Goal: Task Accomplishment & Management: Complete application form

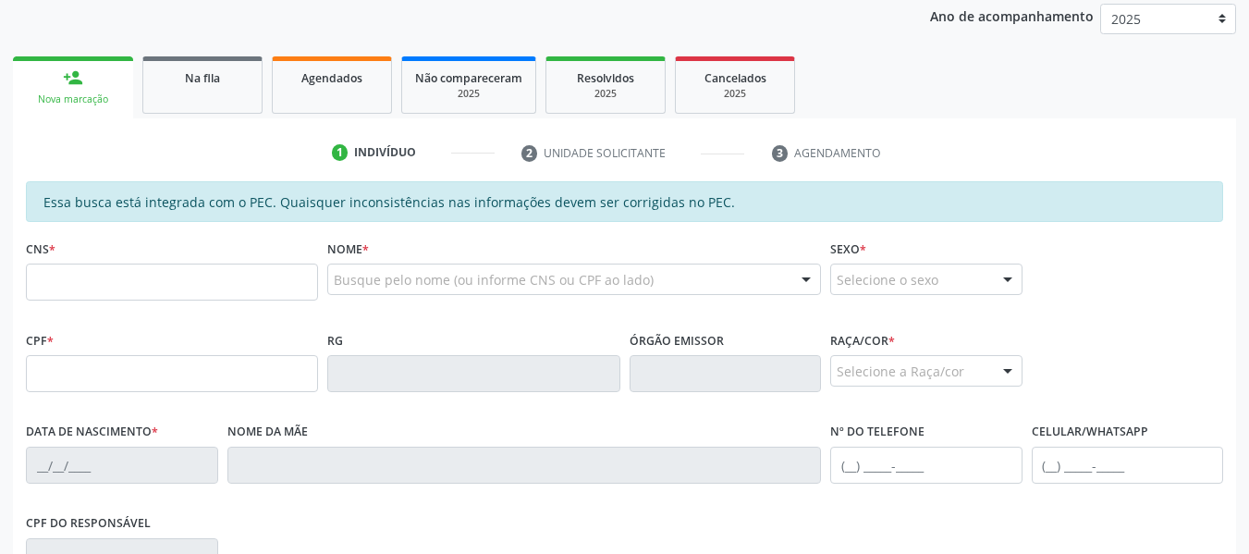
scroll to position [259, 0]
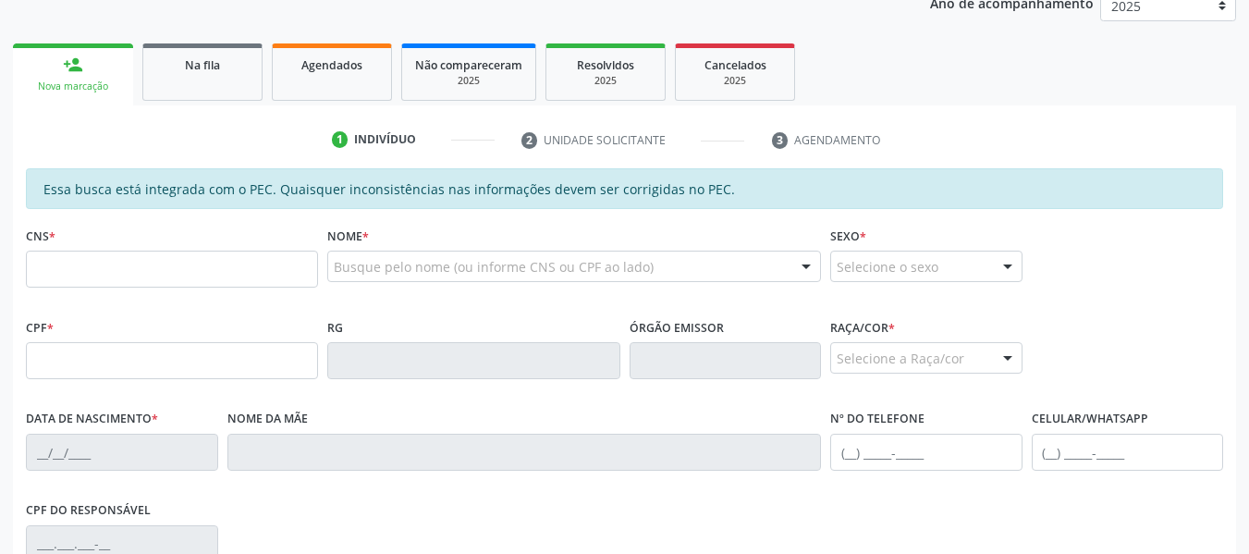
click at [1190, 270] on div "CNS * Nome * Busque pelo nome (ou informe CNS ou CPF ao lado) Nenhum resultado …" at bounding box center [624, 268] width 1206 height 92
click at [195, 277] on input "text" at bounding box center [172, 269] width 292 height 37
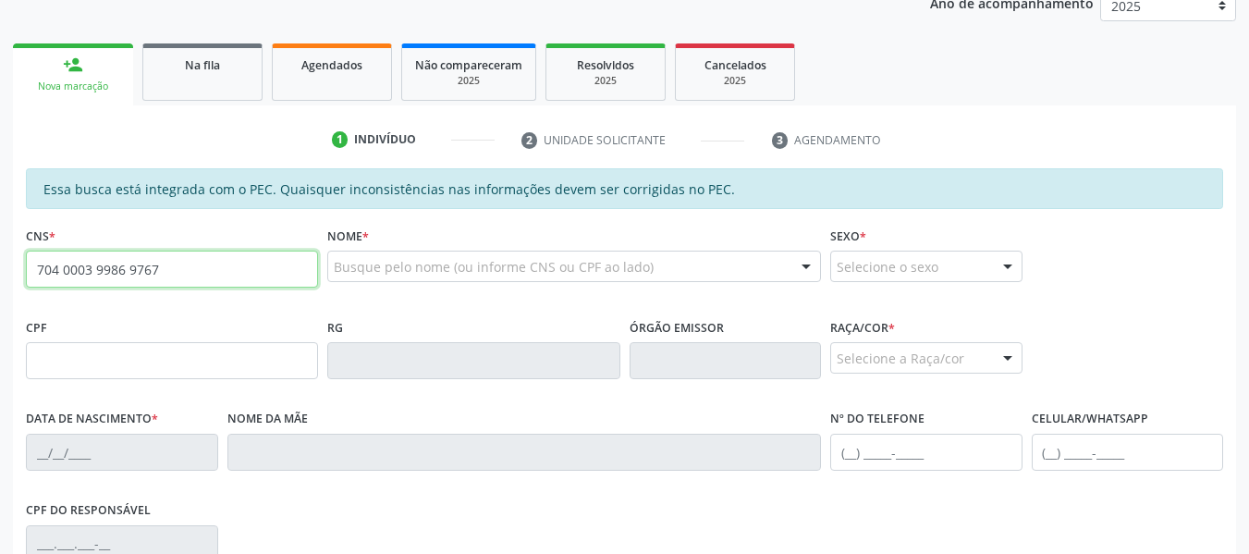
type input "704 0003 9986 9767"
type input "021.778.324-46"
type input "2[DATE]"
type input "[PERSON_NAME]"
type input "[PHONE_NUMBER]"
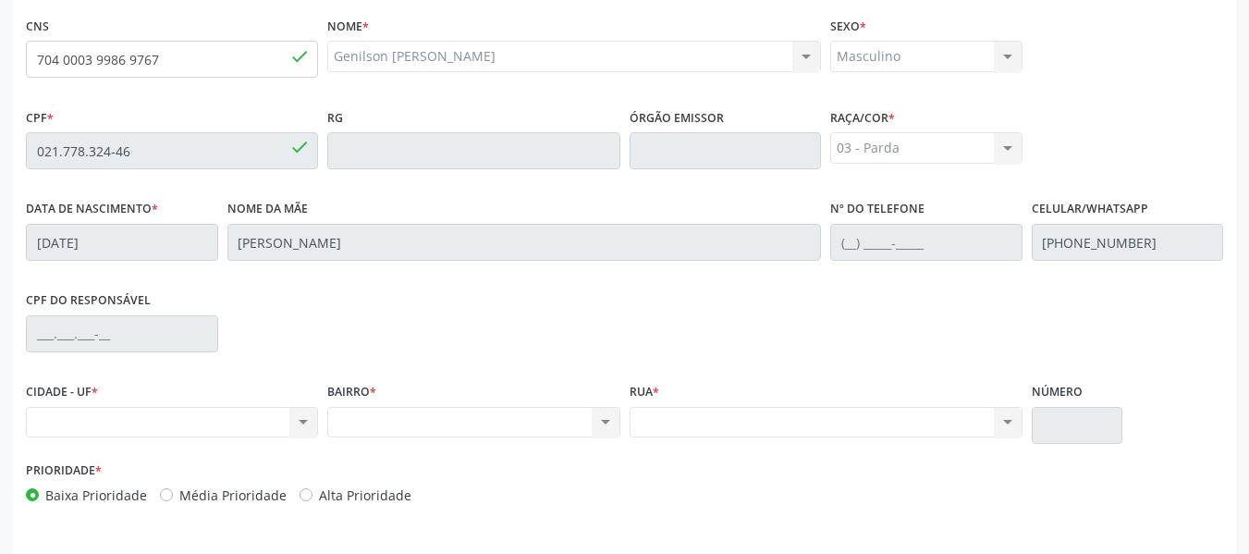
scroll to position [528, 0]
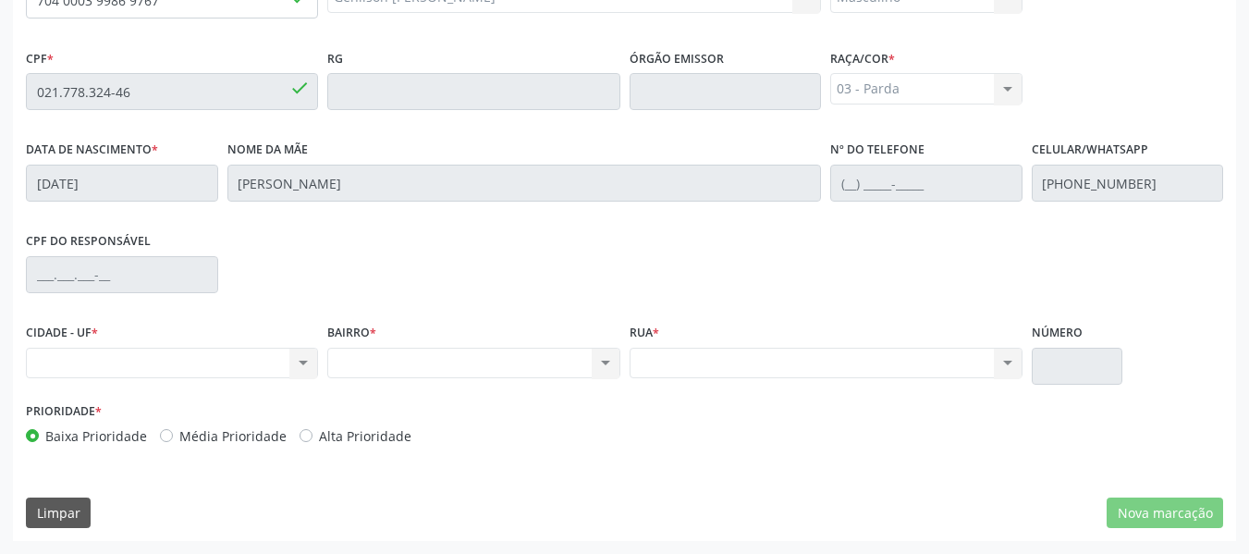
click at [303, 362] on div "Nenhum resultado encontrado para: " " Não há nenhuma opção para ser exibida." at bounding box center [172, 363] width 292 height 31
click at [303, 361] on div "Nenhum resultado encontrado para: " " Não há nenhuma opção para ser exibida." at bounding box center [172, 363] width 292 height 31
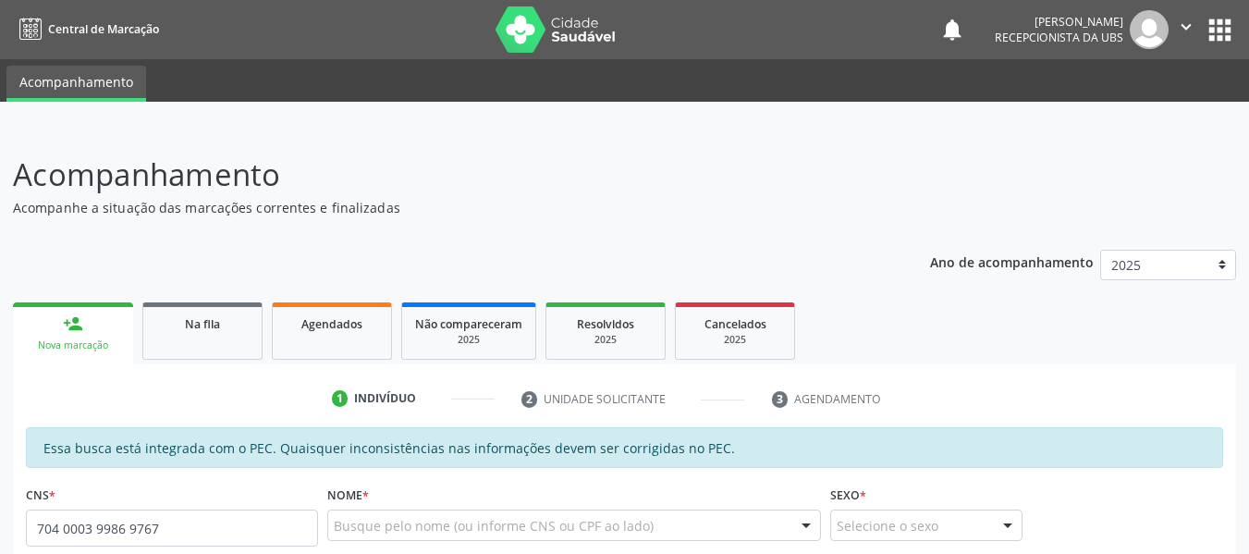
type input "704 0003 9986 9767"
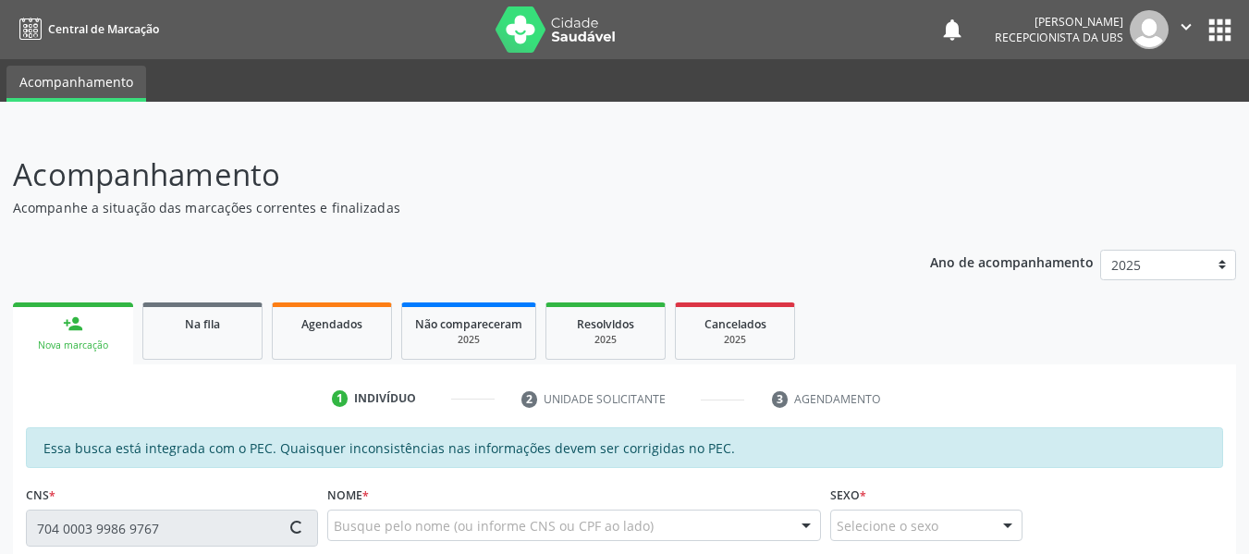
type input "021.778.324-46"
type input "2[DATE]"
type input "[PERSON_NAME]"
type input "[PHONE_NUMBER]"
type input "58"
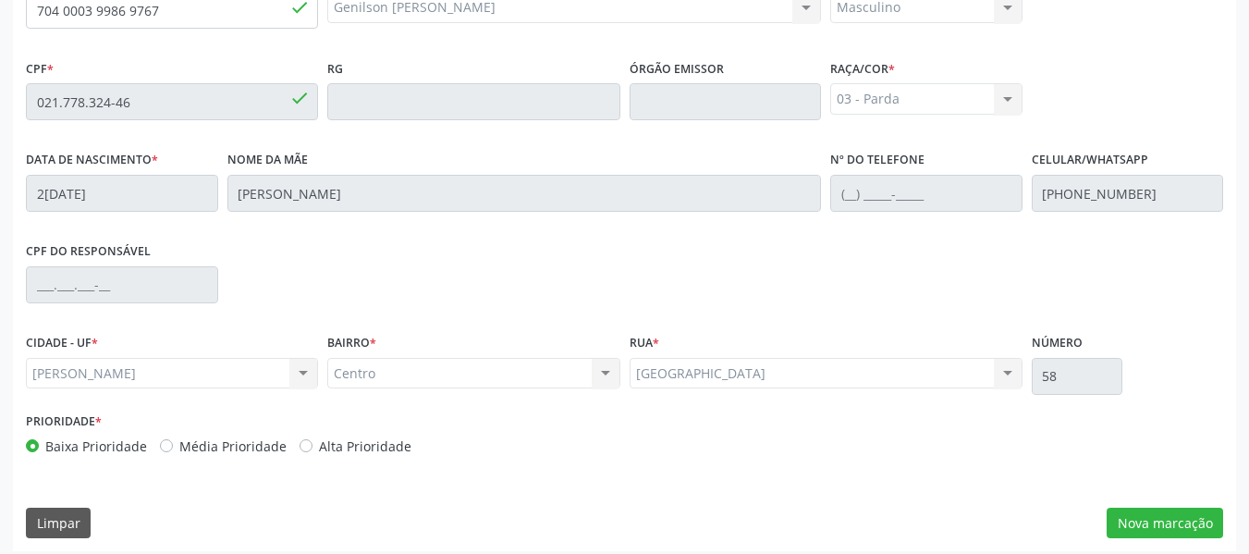
scroll to position [528, 0]
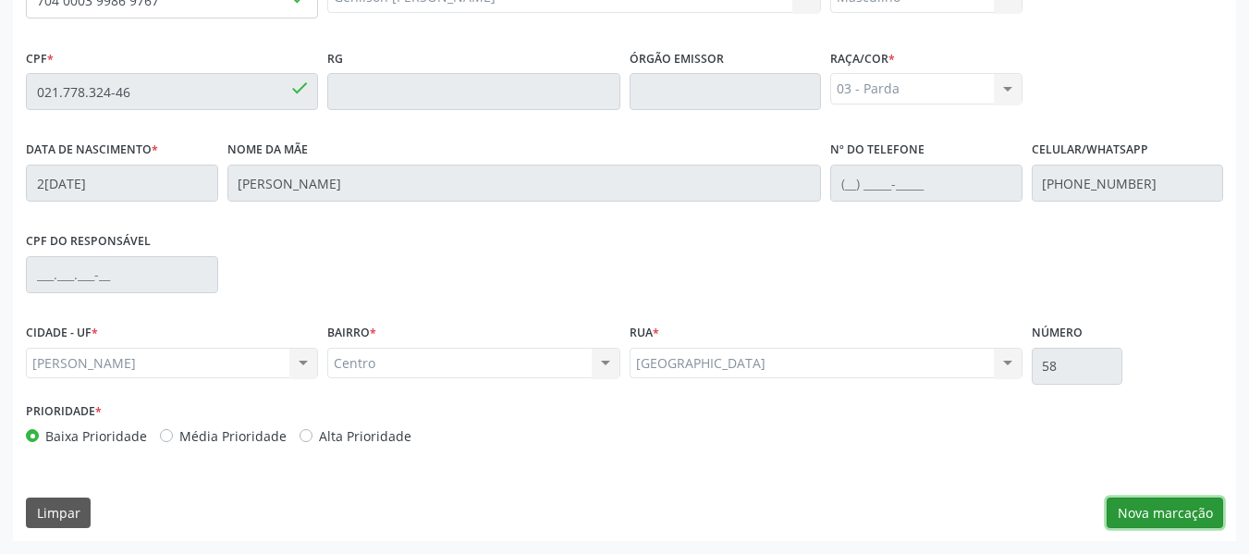
click at [1156, 515] on button "Nova marcação" at bounding box center [1165, 512] width 116 height 31
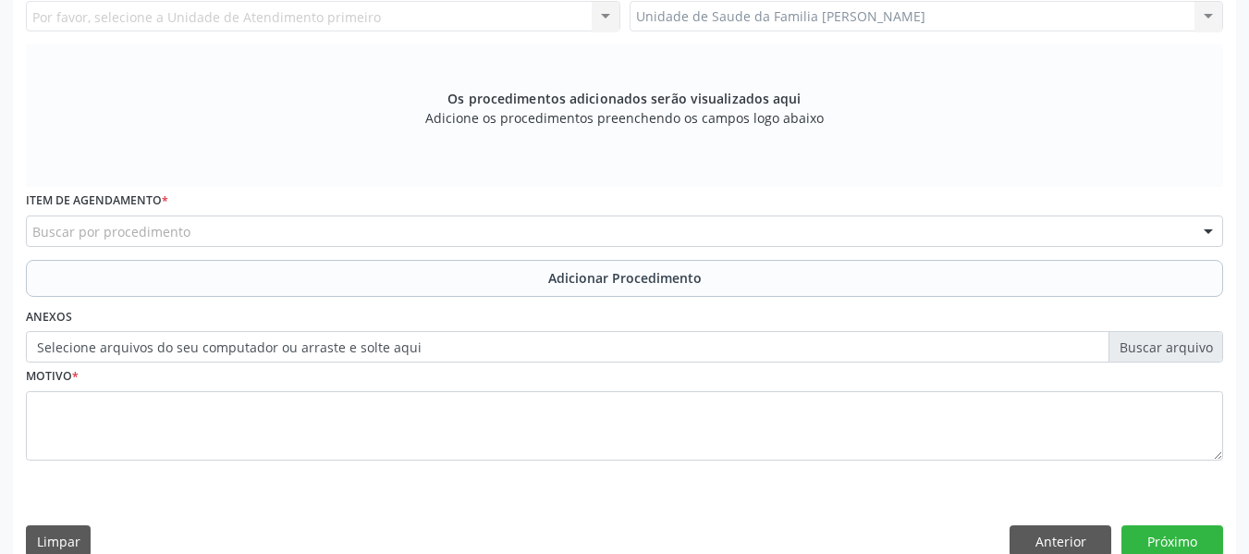
click at [1212, 17] on div "Unidade de Saude da Familia Barro Vermelho Unidade de Saude da Familia Barro Ve…" at bounding box center [927, 16] width 594 height 31
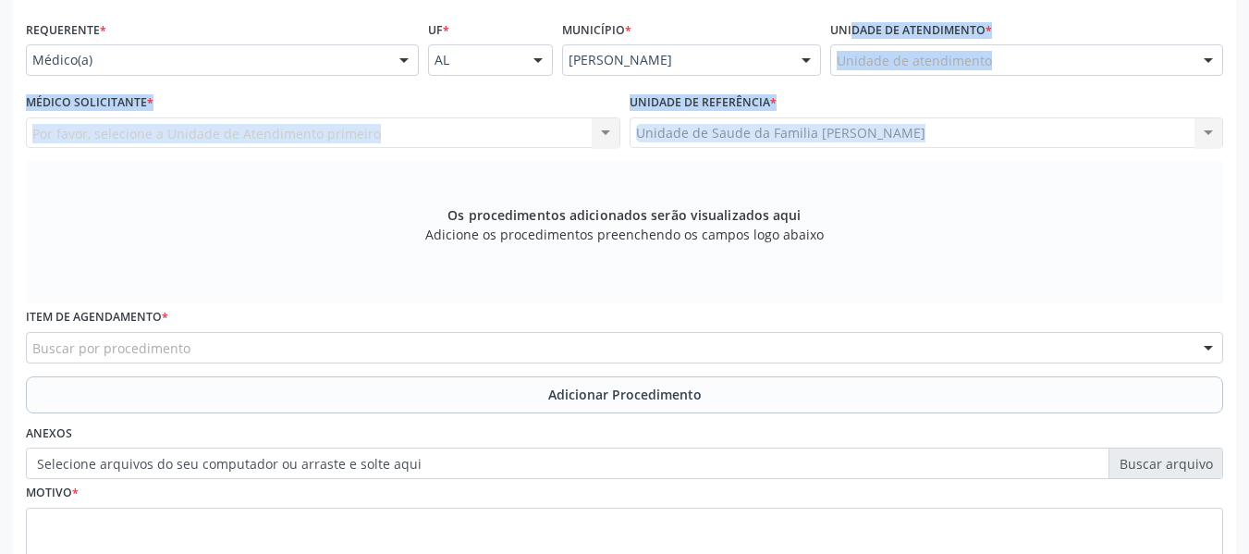
scroll to position [407, 0]
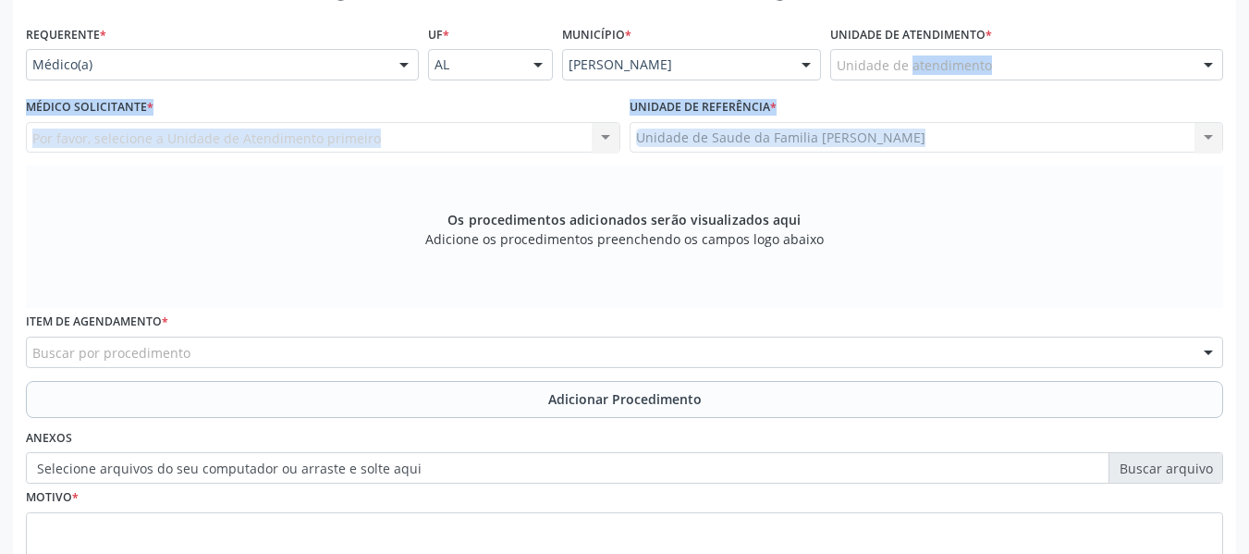
drag, startPoint x: 1212, startPoint y: 17, endPoint x: 1010, endPoint y: 66, distance: 207.4
click at [1010, 66] on div "Requerente * Médico(a) Médico(a) Enfermeiro(a) Paciente Nenhum resultado encont…" at bounding box center [624, 313] width 1197 height 587
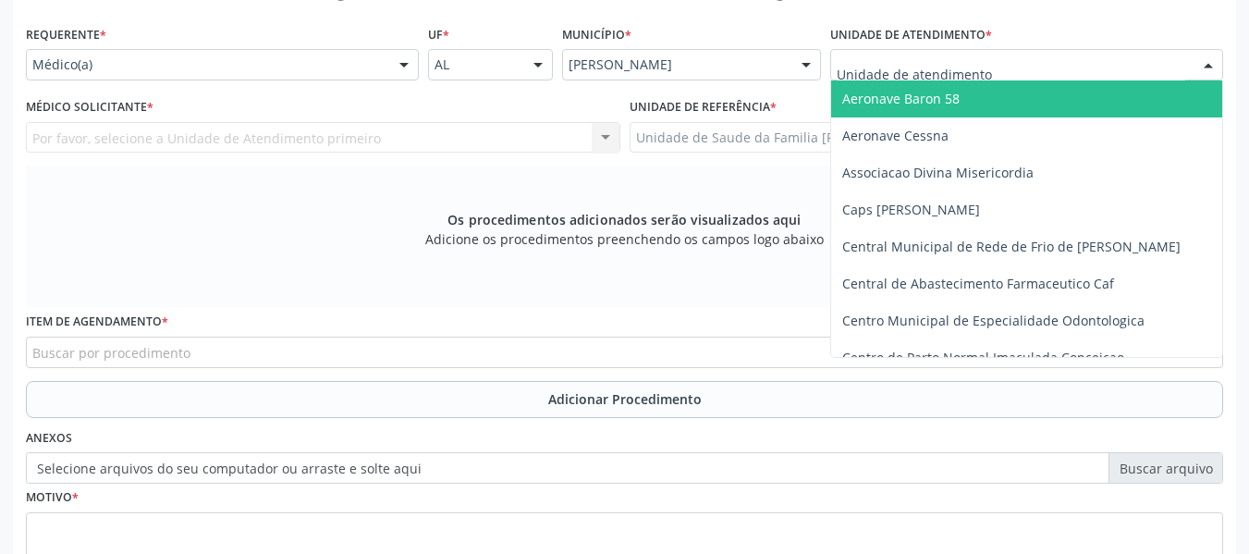
click at [1010, 66] on div at bounding box center [1026, 64] width 393 height 31
click at [1059, 62] on input "text" at bounding box center [1011, 73] width 349 height 37
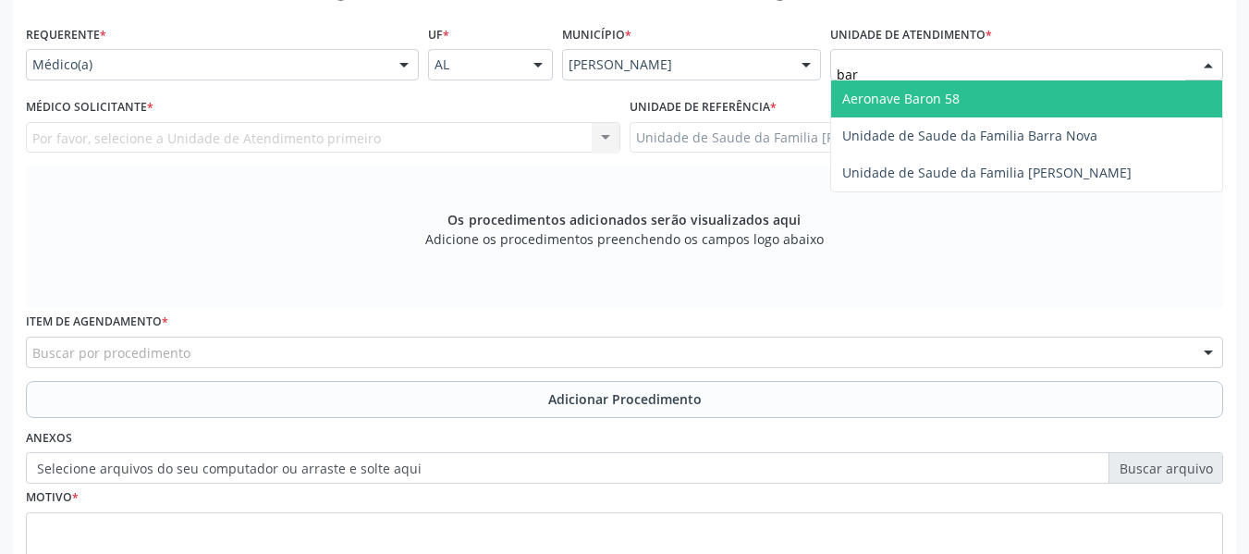
type input "barr"
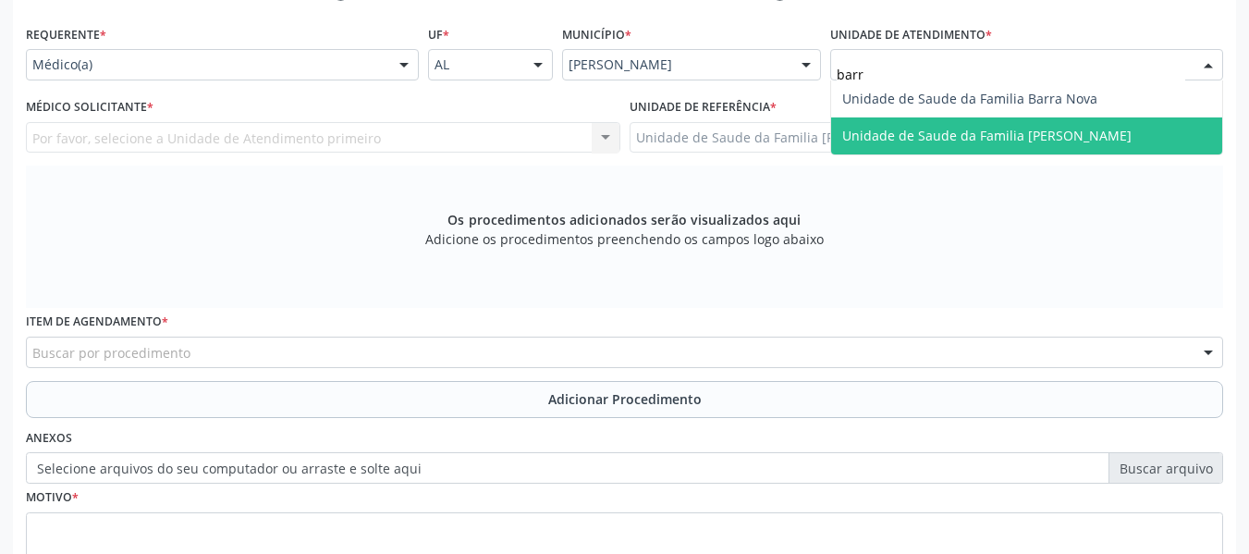
click at [976, 140] on span "Unidade de Saude da Familia [PERSON_NAME]" at bounding box center [986, 136] width 289 height 18
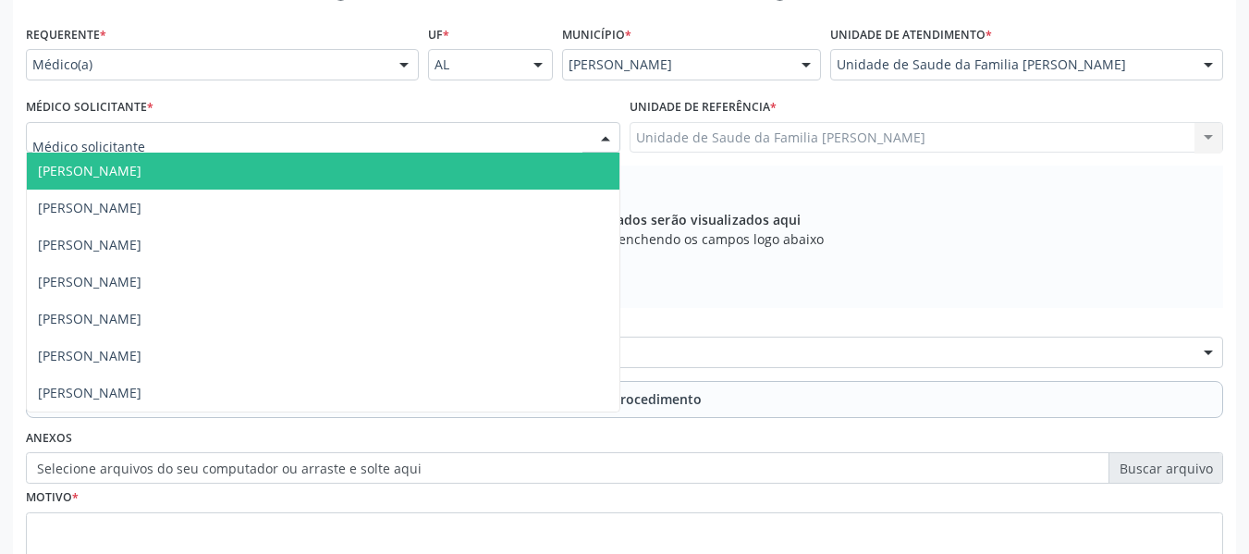
click at [603, 140] on div at bounding box center [606, 138] width 28 height 31
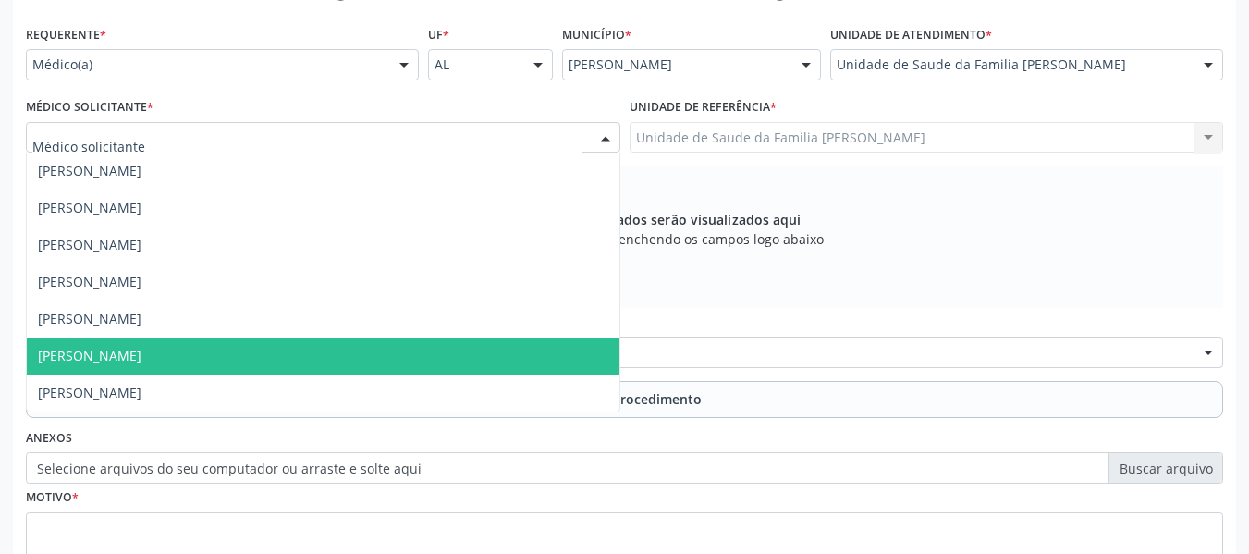
click at [226, 353] on span "[PERSON_NAME]" at bounding box center [323, 355] width 593 height 37
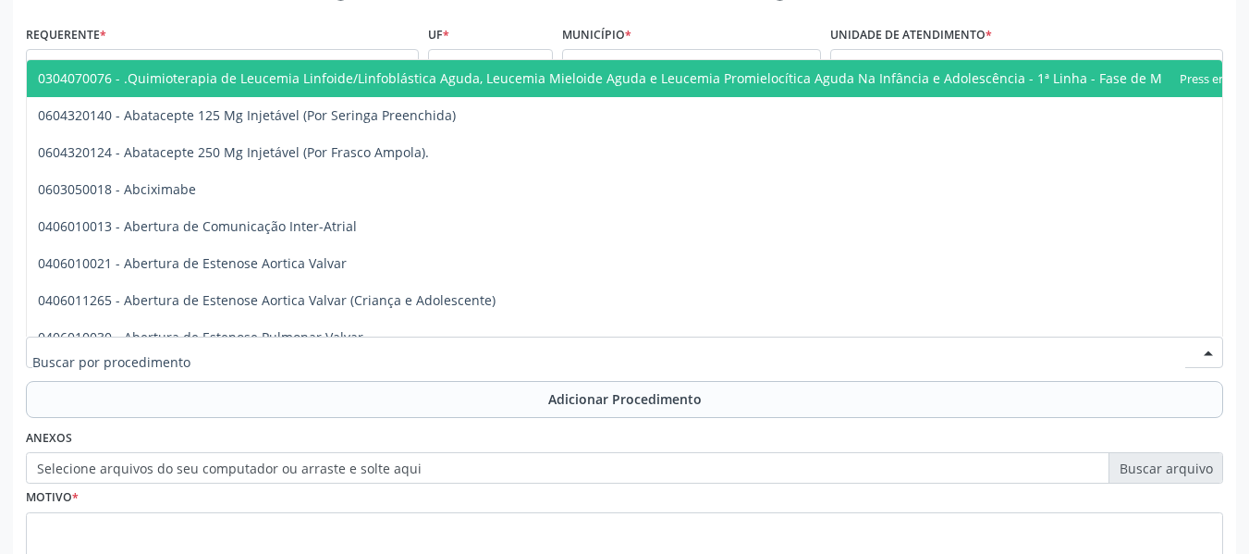
click at [131, 351] on input "text" at bounding box center [608, 361] width 1153 height 37
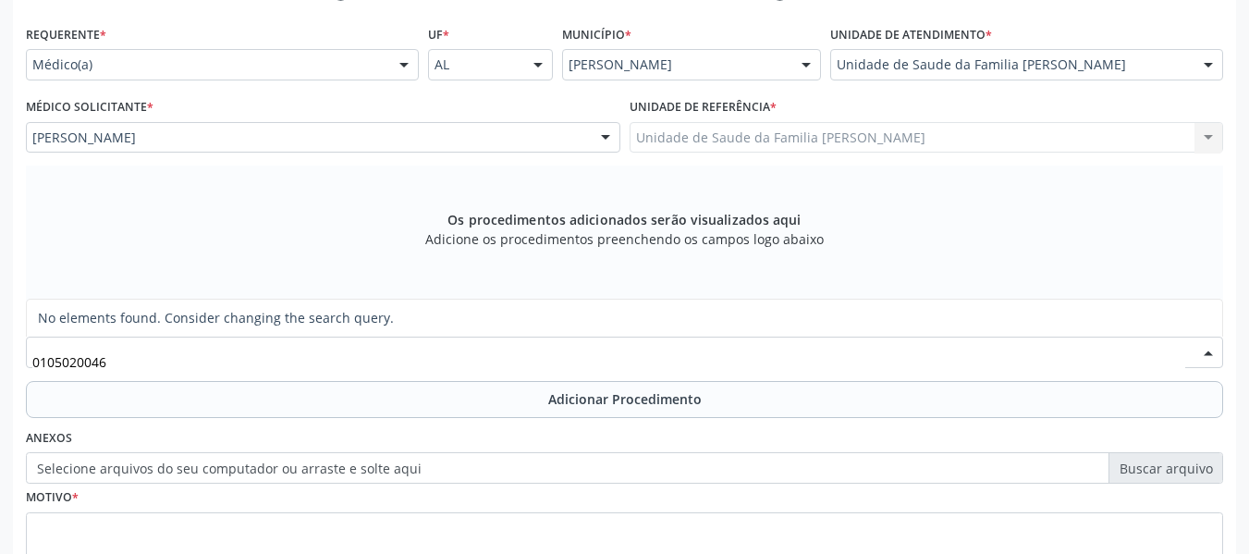
click at [50, 358] on input "0105020046" at bounding box center [608, 361] width 1153 height 37
type input "0205020046"
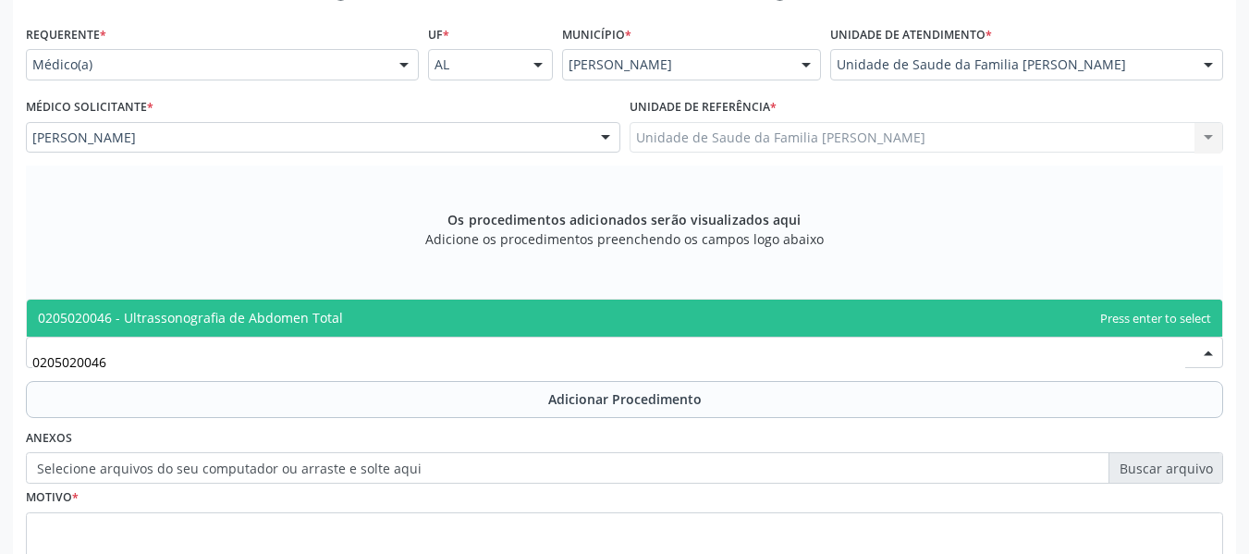
click at [174, 306] on span "0205020046 - Ultrassonografia de Abdomen Total" at bounding box center [624, 318] width 1195 height 37
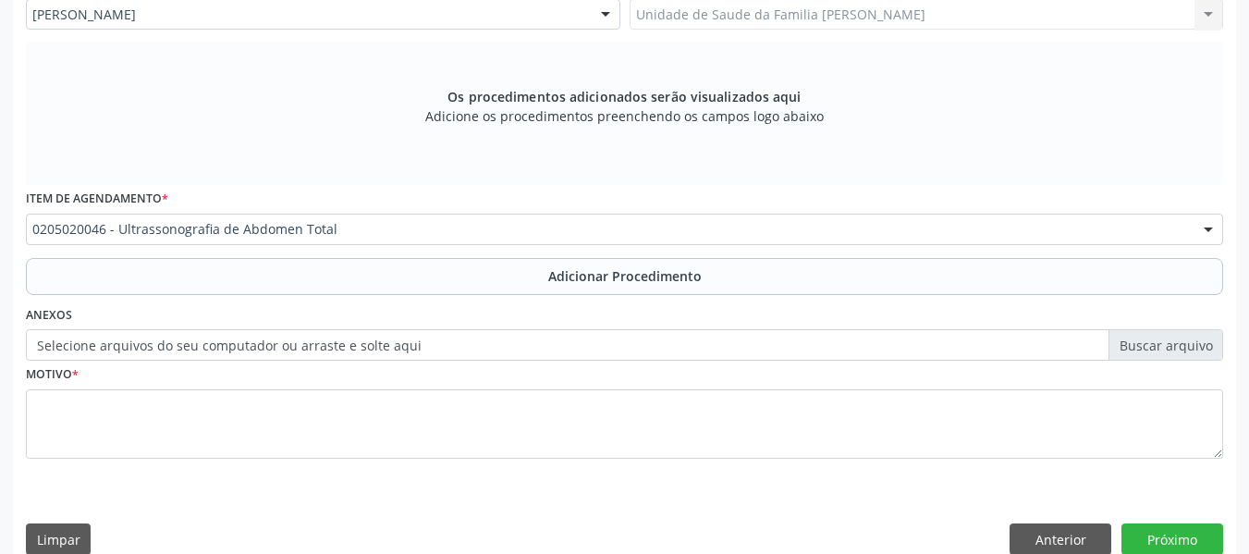
scroll to position [556, 0]
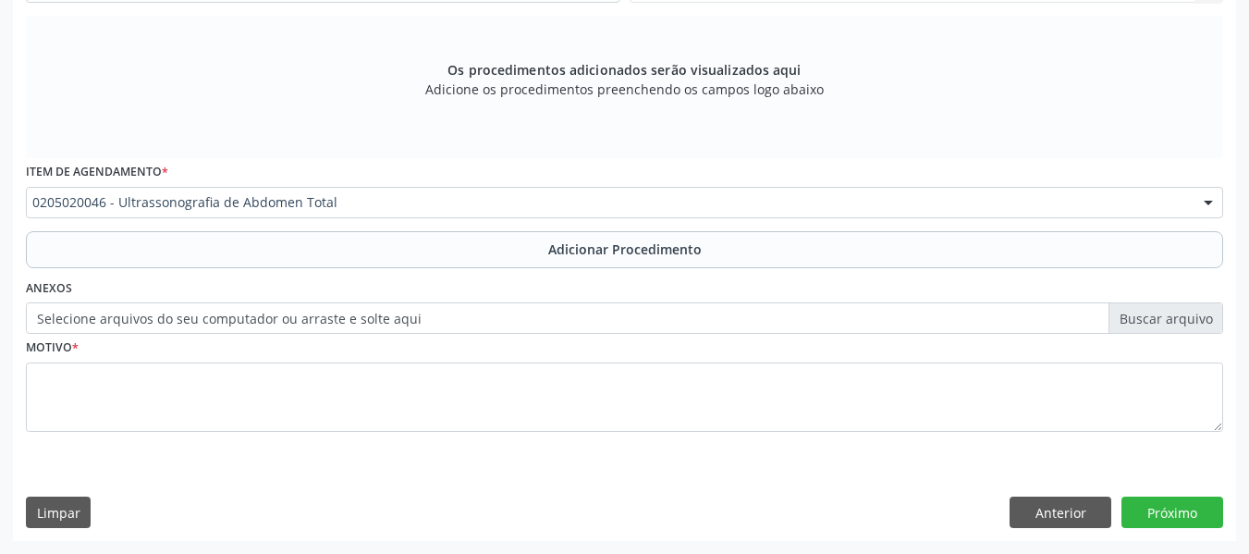
click at [216, 440] on fieldset "Motivo *" at bounding box center [624, 389] width 1197 height 111
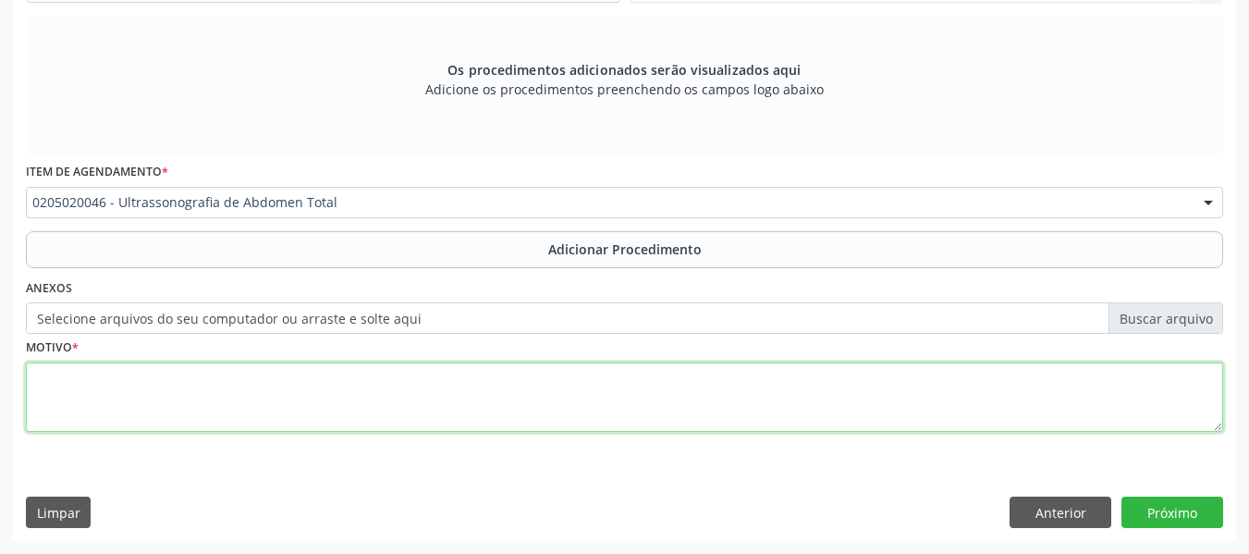
click at [92, 408] on textarea at bounding box center [624, 397] width 1197 height 70
type textarea "p"
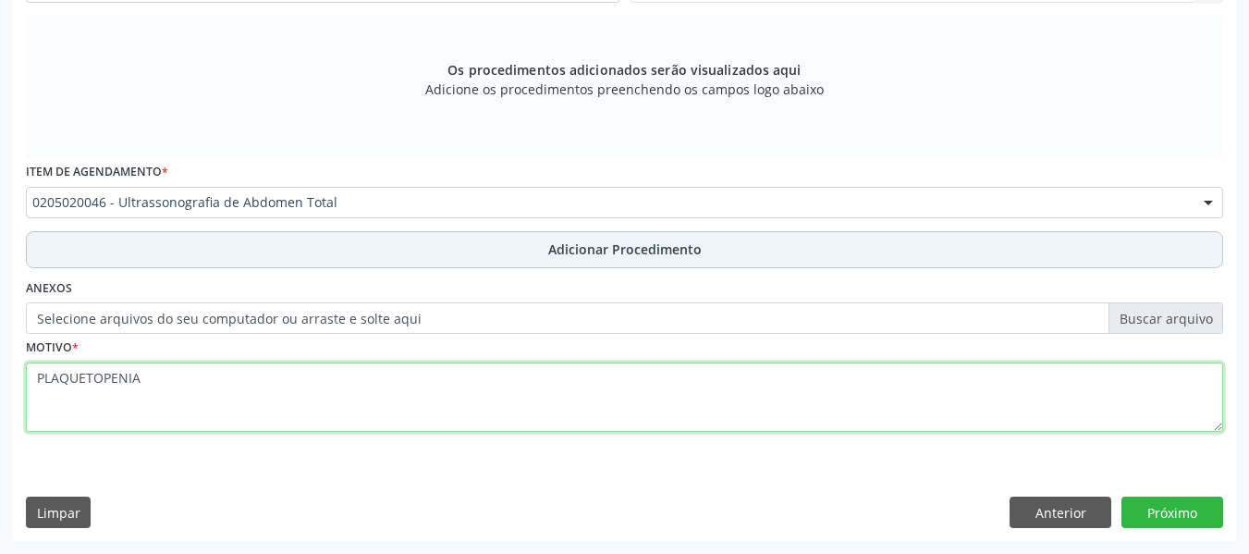
type textarea "PLAQUETOPENIA"
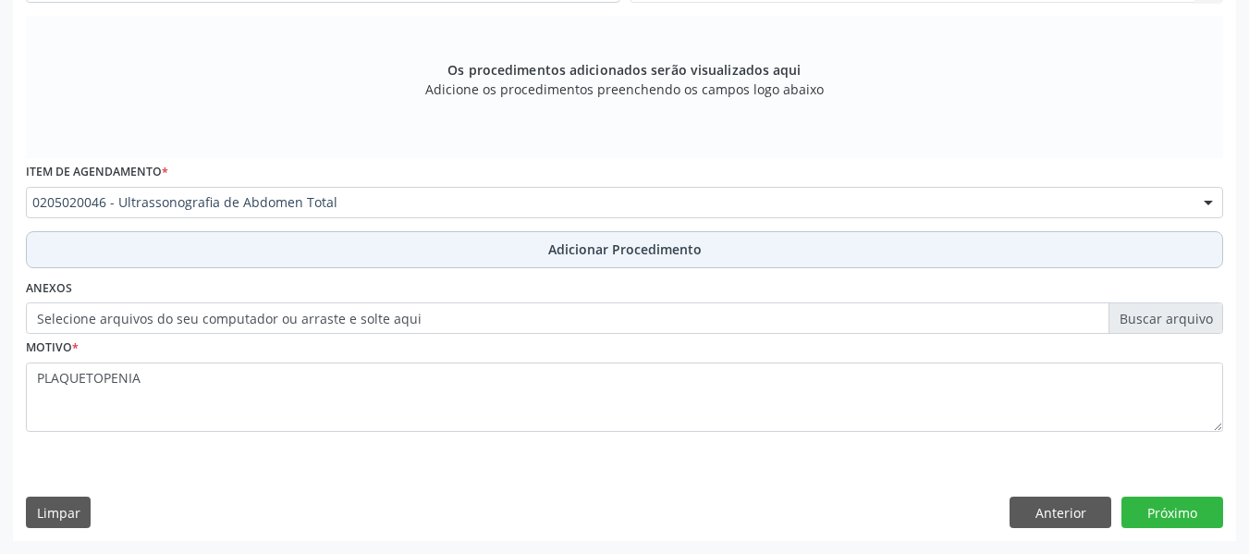
click at [606, 244] on span "Adicionar Procedimento" at bounding box center [624, 248] width 153 height 19
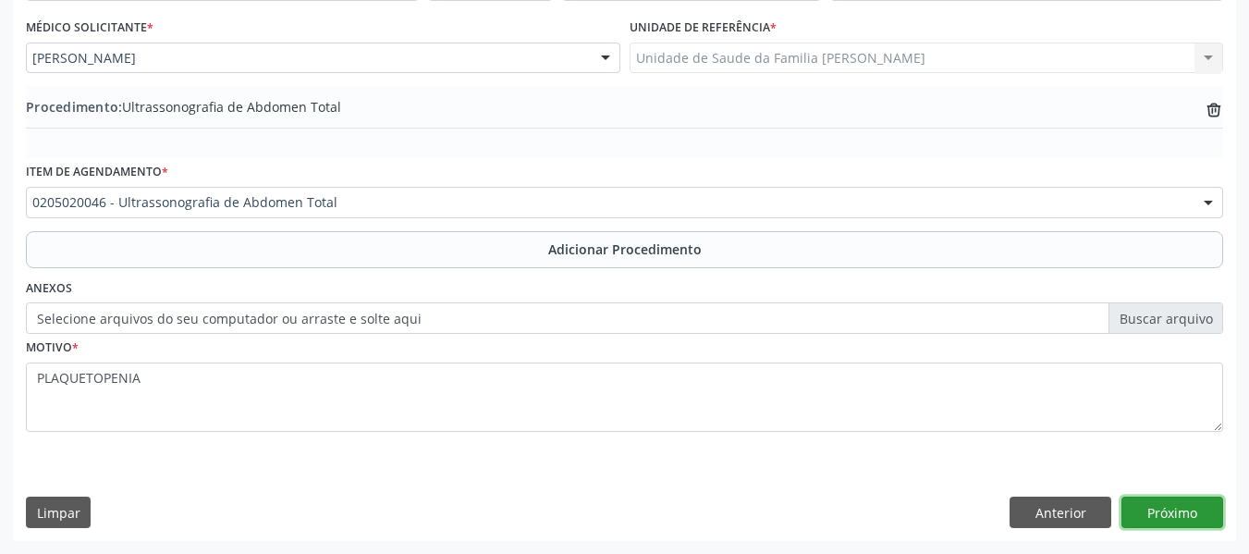
click at [1167, 512] on button "Próximo" at bounding box center [1172, 511] width 102 height 31
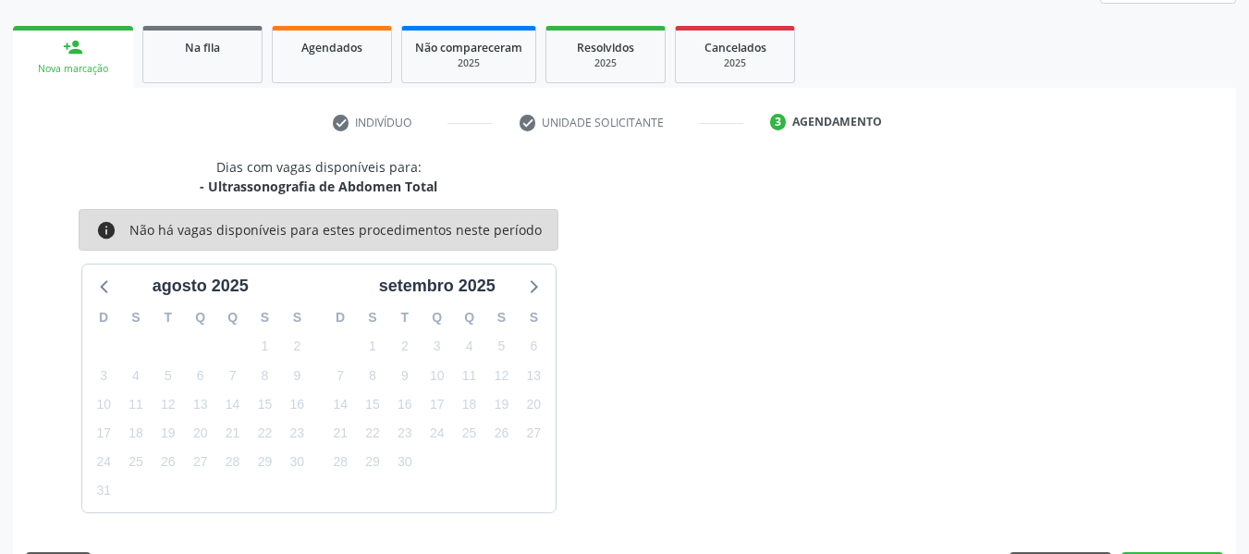
scroll to position [331, 0]
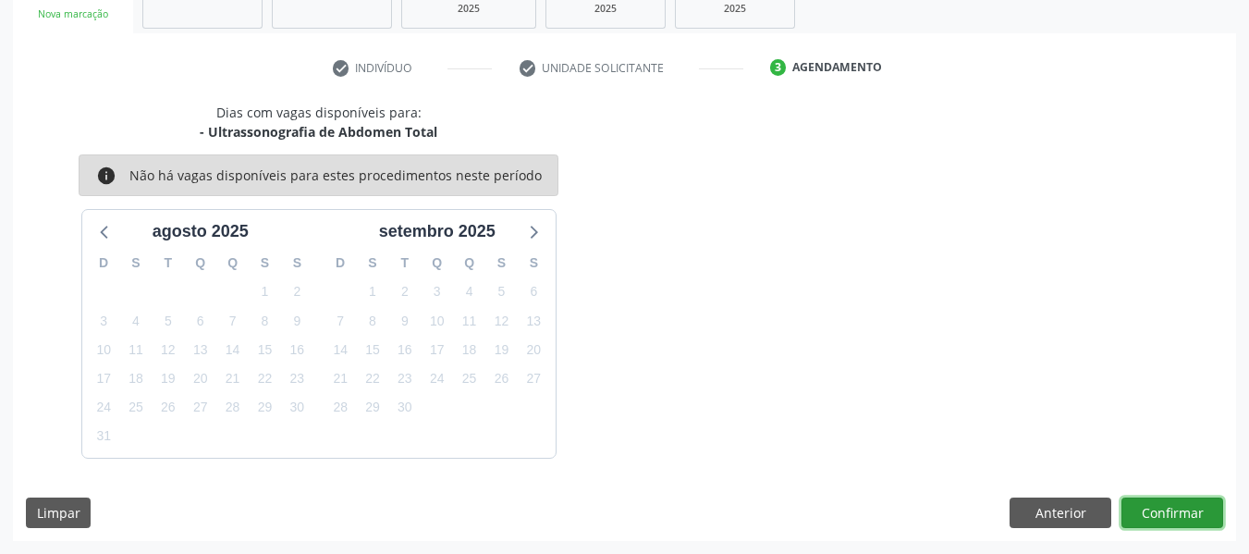
click at [1167, 512] on button "Confirmar" at bounding box center [1172, 512] width 102 height 31
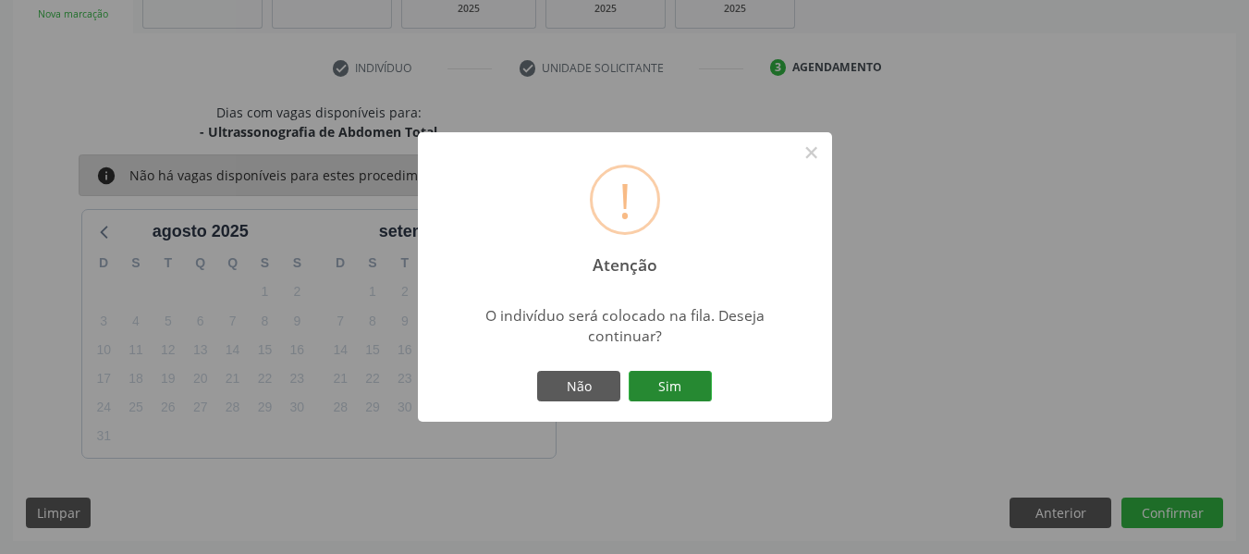
click at [691, 385] on button "Sim" at bounding box center [670, 386] width 83 height 31
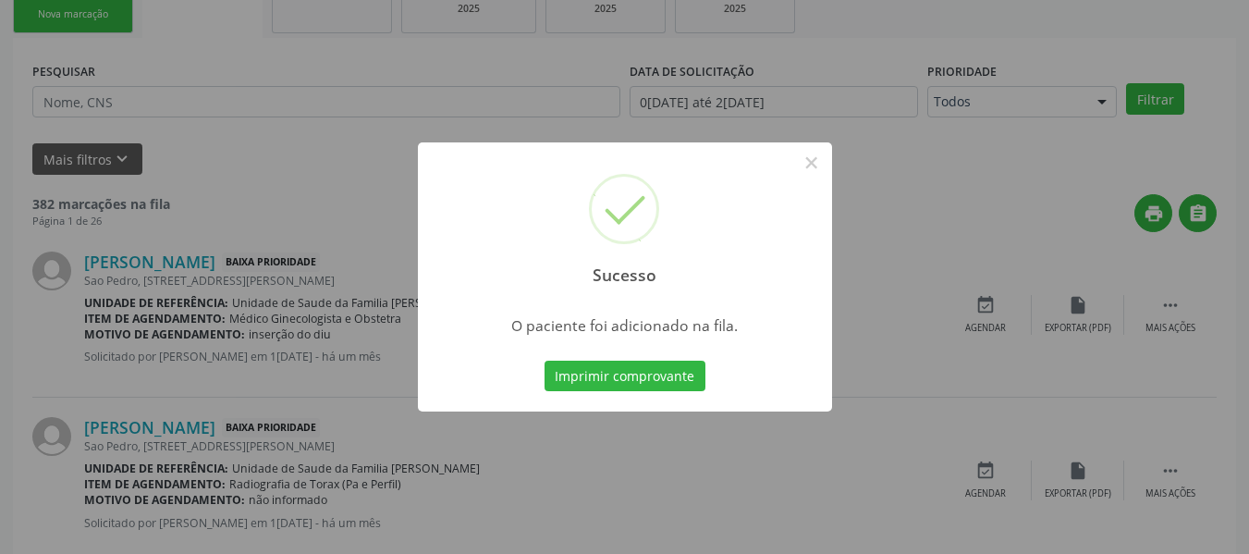
scroll to position [82, 0]
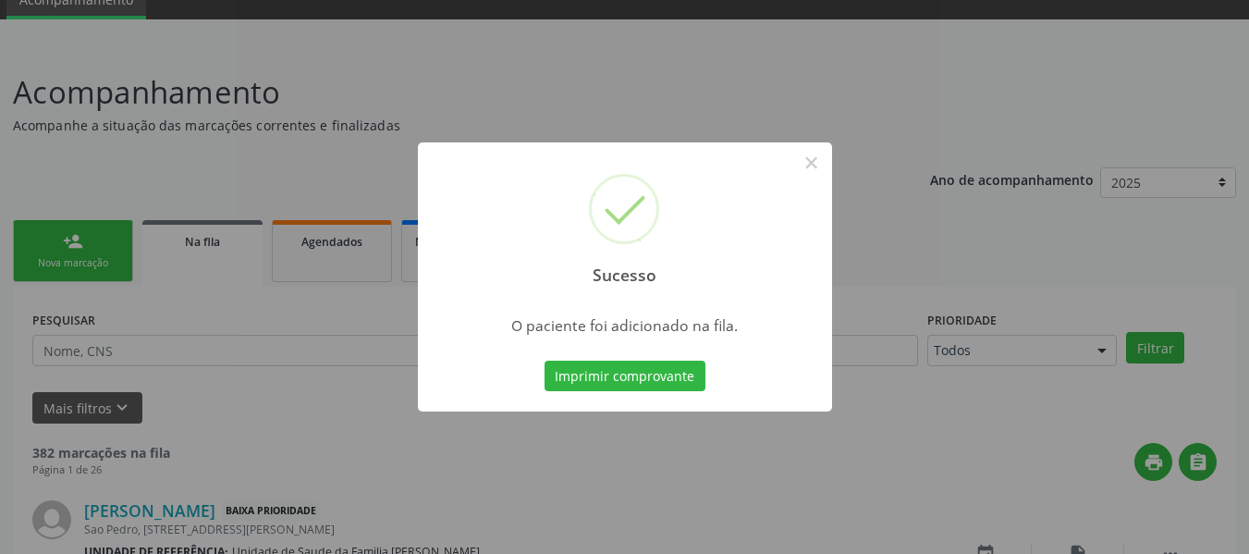
click at [67, 251] on div "Sucesso × O paciente foi adicionado na fila. Imprimir comprovante Cancel" at bounding box center [624, 277] width 1249 height 554
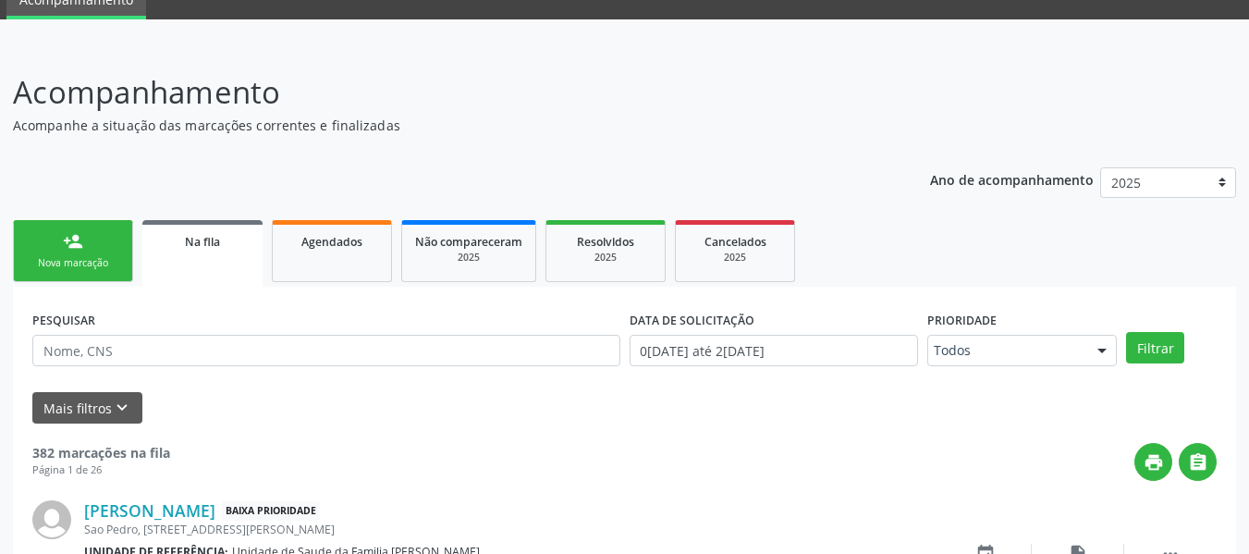
click at [67, 251] on link "person_add Nova marcação" at bounding box center [73, 251] width 120 height 62
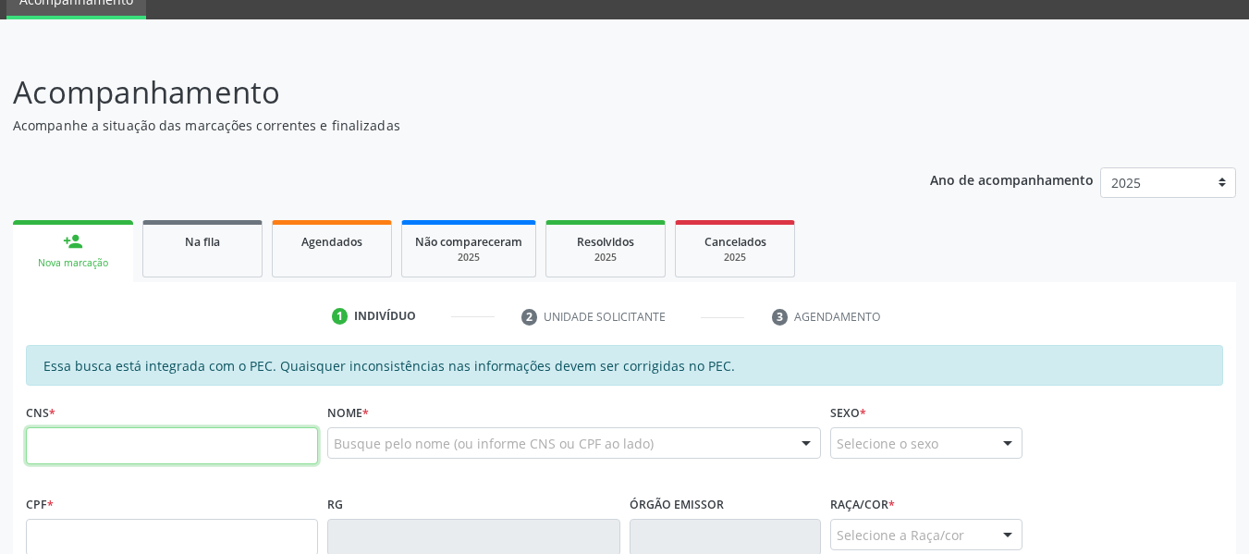
click at [76, 444] on input "text" at bounding box center [172, 445] width 292 height 37
type input "704 0003 9986 9767"
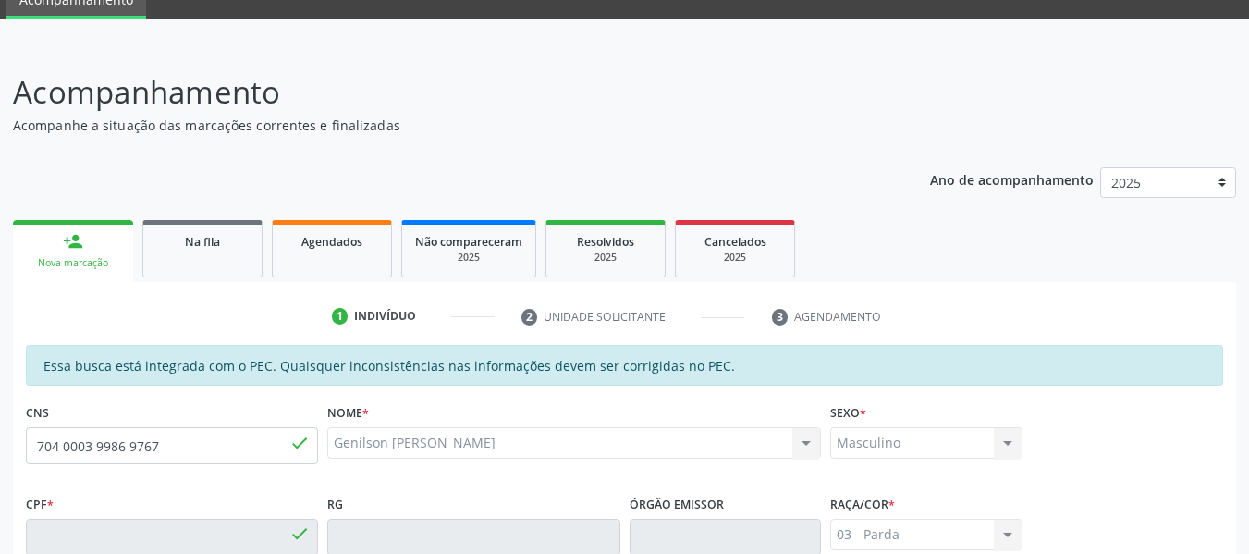
type input "021.778.324-46"
type input "2[DATE]"
type input "[PERSON_NAME]"
type input "[PHONE_NUMBER]"
type input "58"
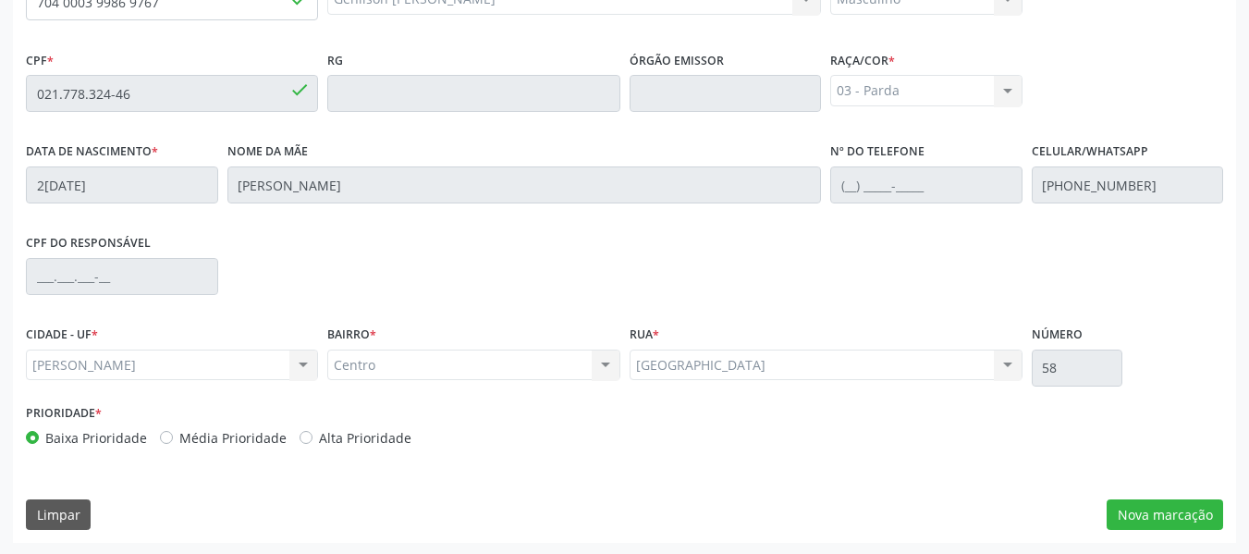
scroll to position [528, 0]
click at [1171, 506] on button "Nova marcação" at bounding box center [1165, 512] width 116 height 31
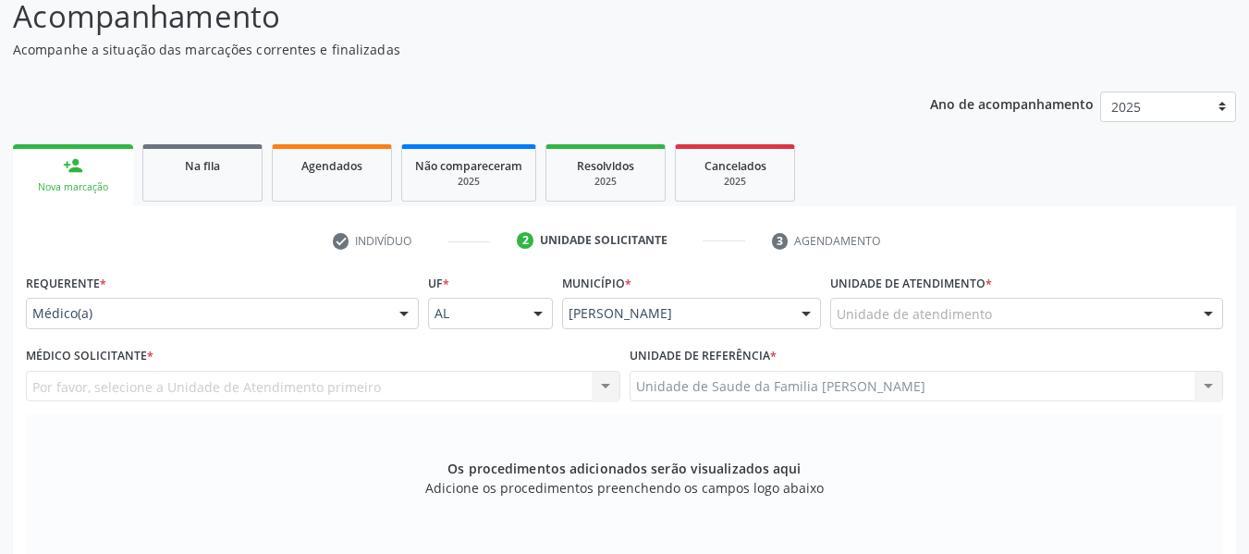
scroll to position [97, 0]
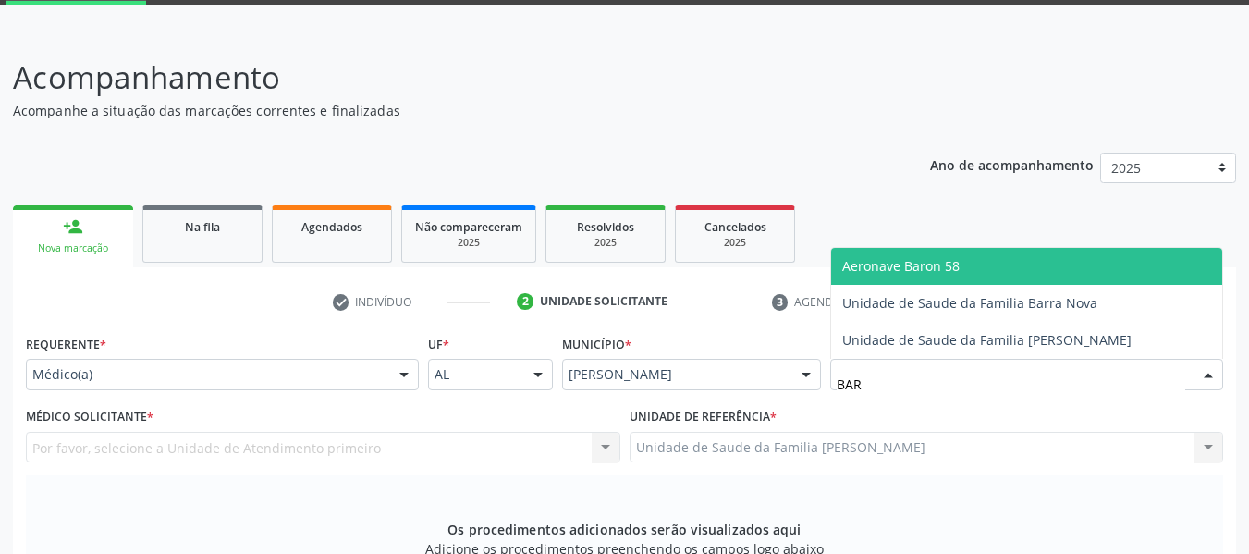
type input "BARR"
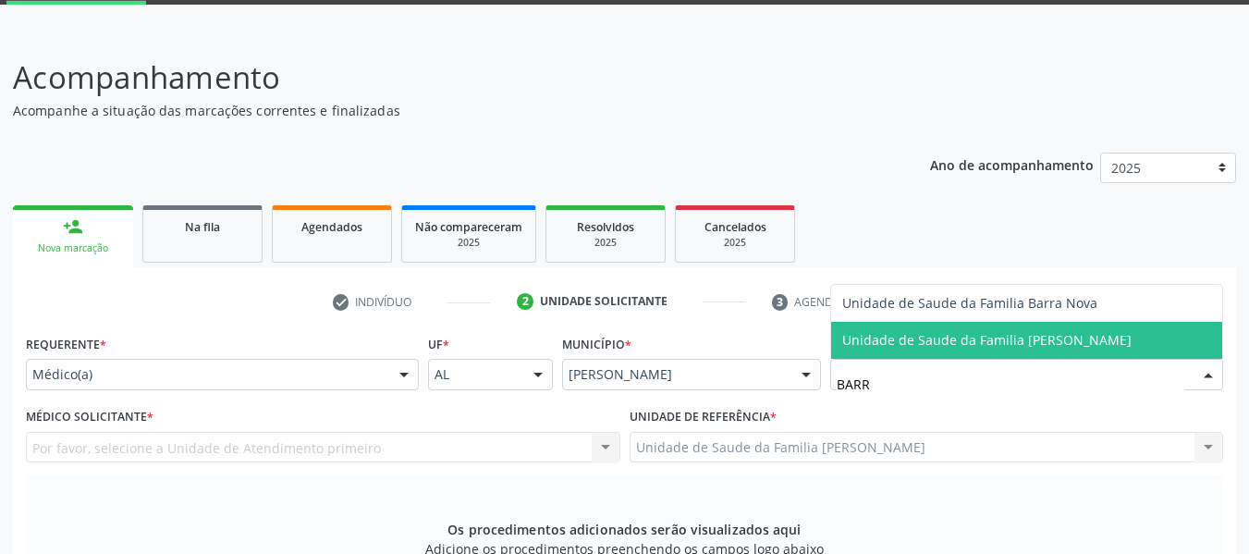
click at [898, 339] on span "Unidade de Saude da Familia [PERSON_NAME]" at bounding box center [986, 340] width 289 height 18
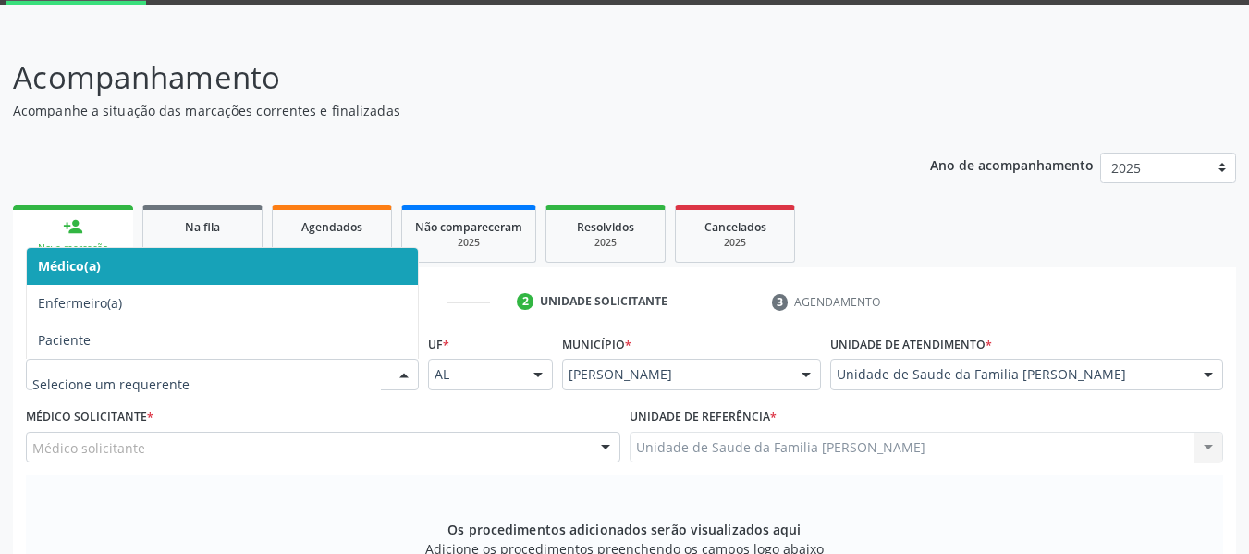
click at [396, 371] on div at bounding box center [404, 375] width 28 height 31
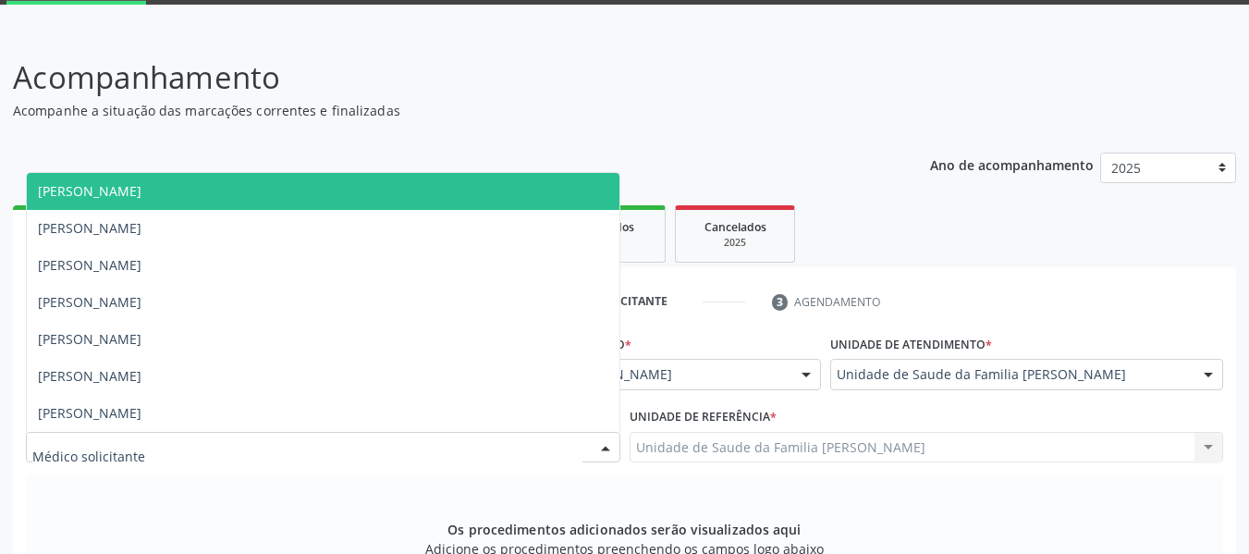
click at [603, 446] on div at bounding box center [606, 448] width 28 height 31
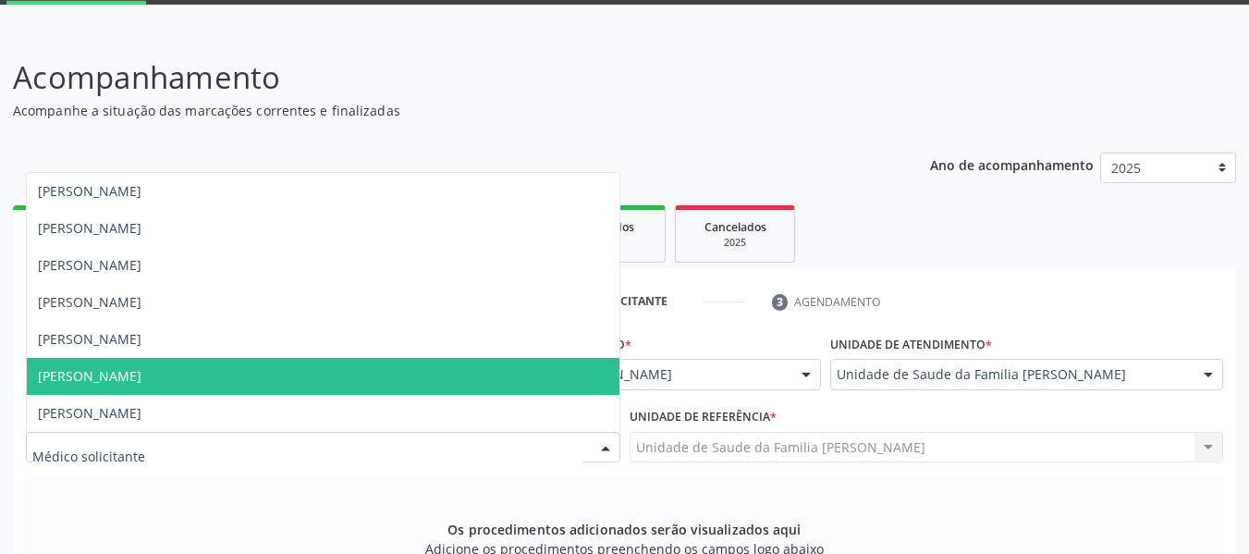
click at [141, 377] on span "[PERSON_NAME]" at bounding box center [90, 376] width 104 height 18
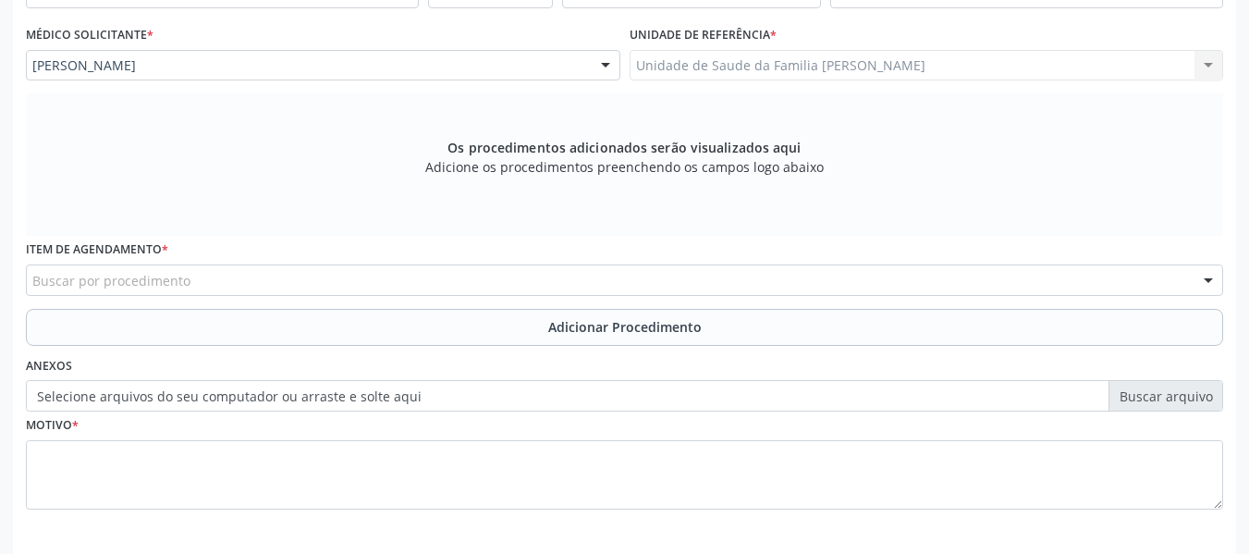
scroll to position [556, 0]
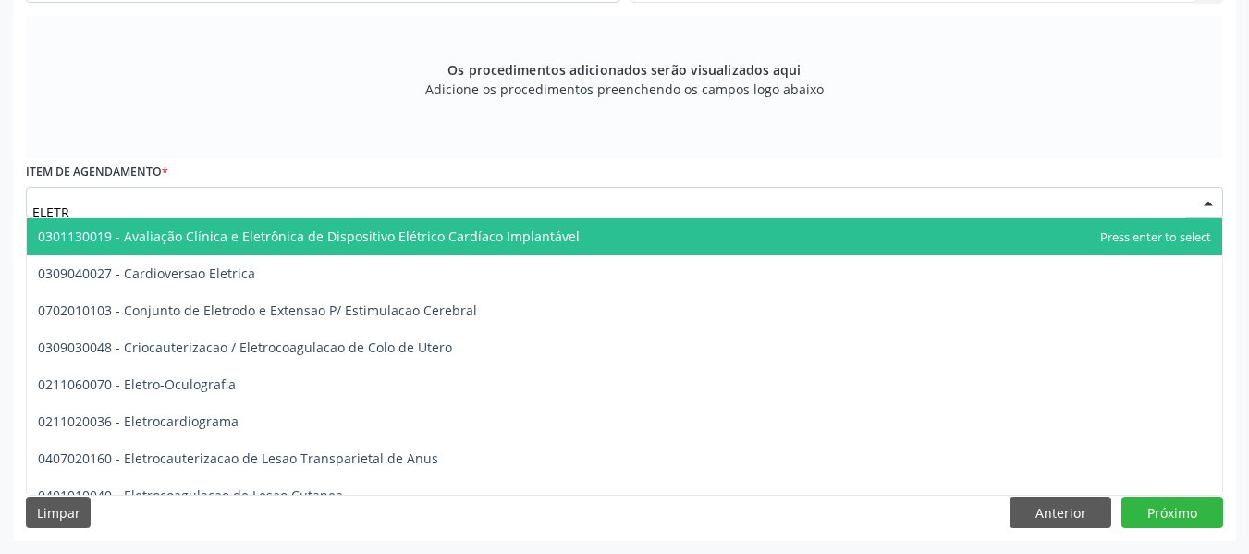
type input "ELETRO"
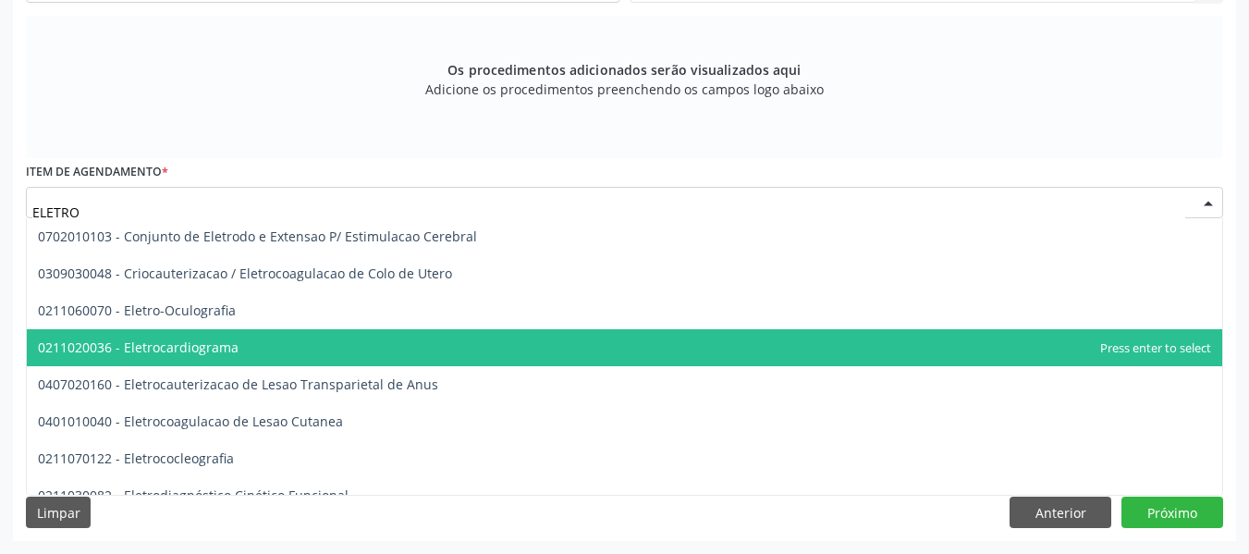
click at [148, 344] on span "0211020036 - Eletrocardiograma" at bounding box center [138, 347] width 201 height 18
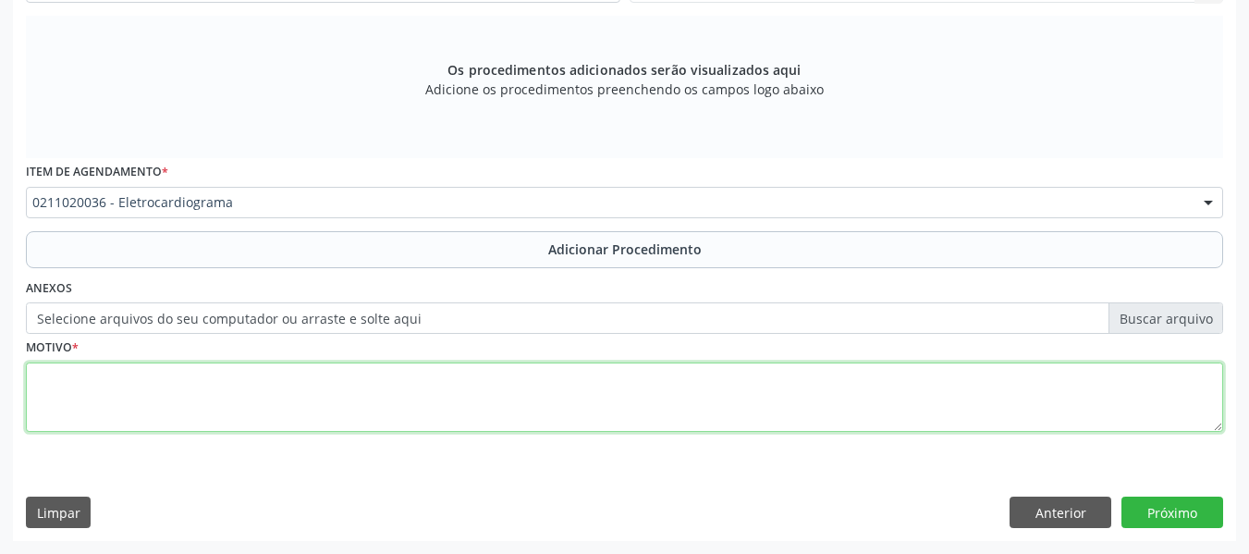
click at [105, 398] on textarea at bounding box center [624, 397] width 1197 height 70
type textarea "DIABETES/HAS"
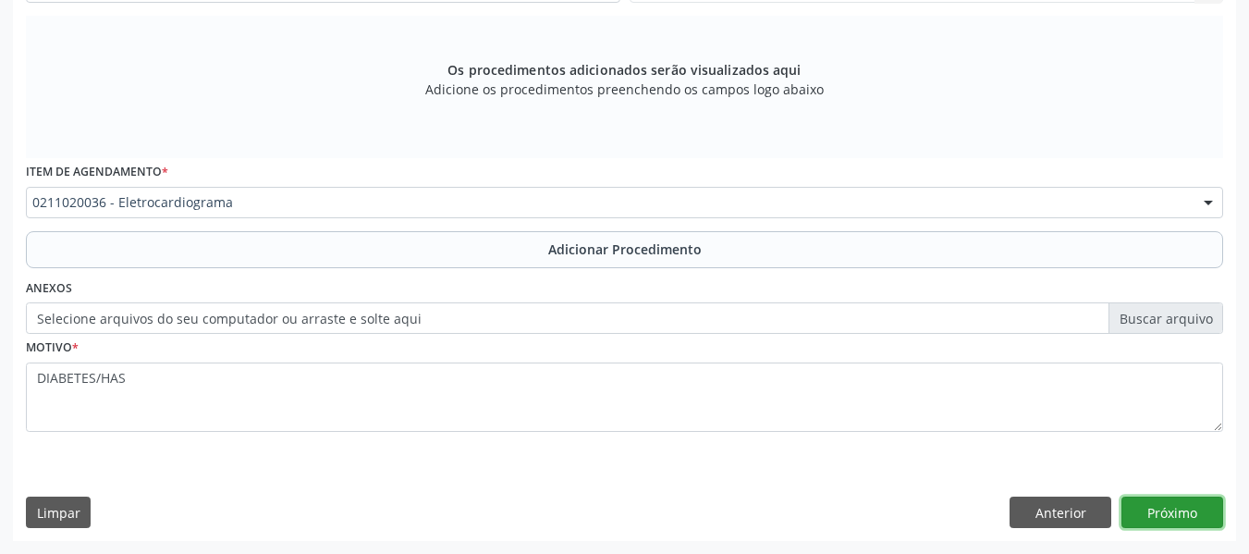
click at [1173, 516] on button "Próximo" at bounding box center [1172, 511] width 102 height 31
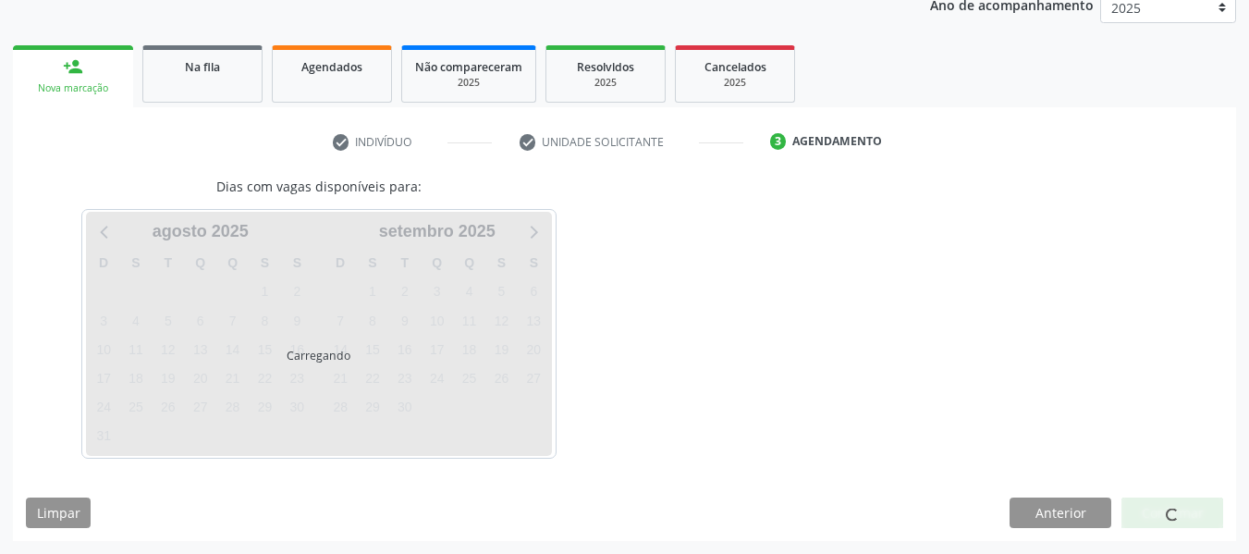
scroll to position [312, 0]
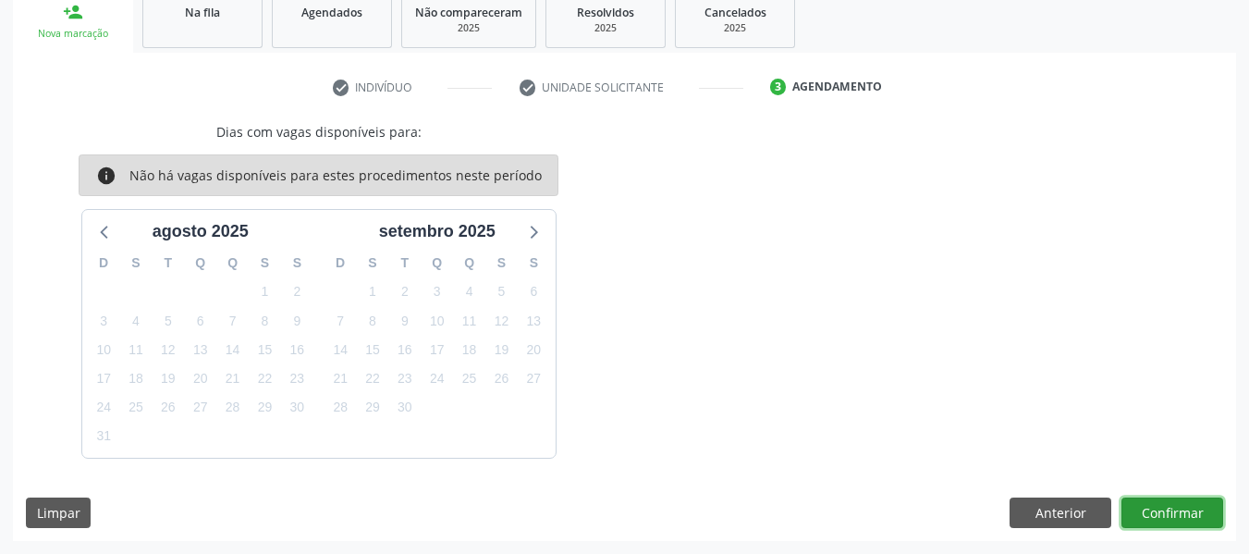
click at [1170, 506] on button "Confirmar" at bounding box center [1172, 512] width 102 height 31
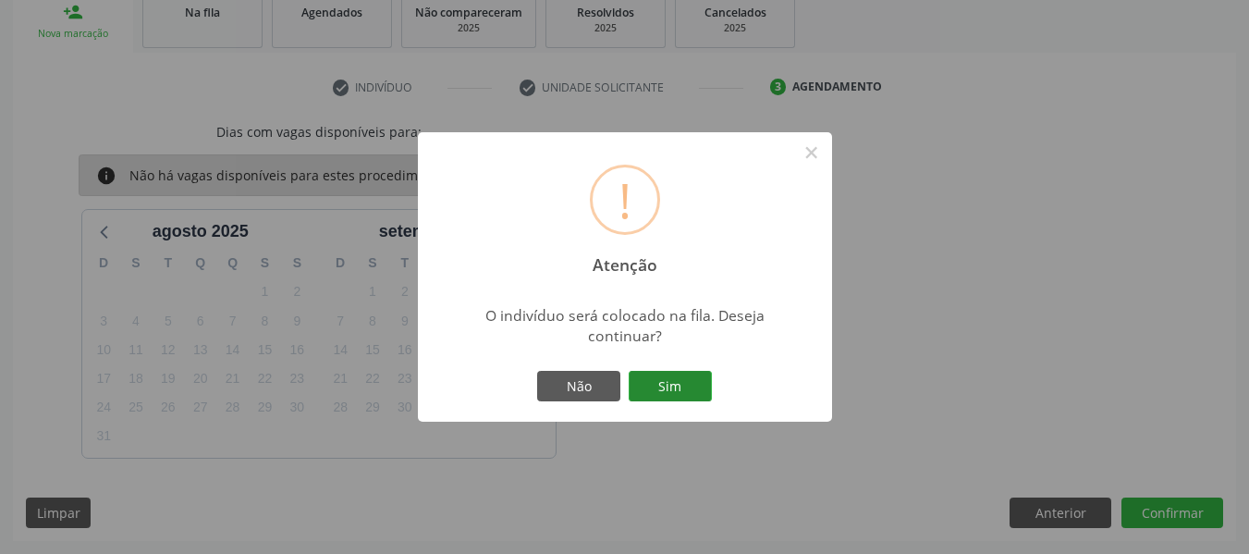
click at [679, 393] on button "Sim" at bounding box center [670, 386] width 83 height 31
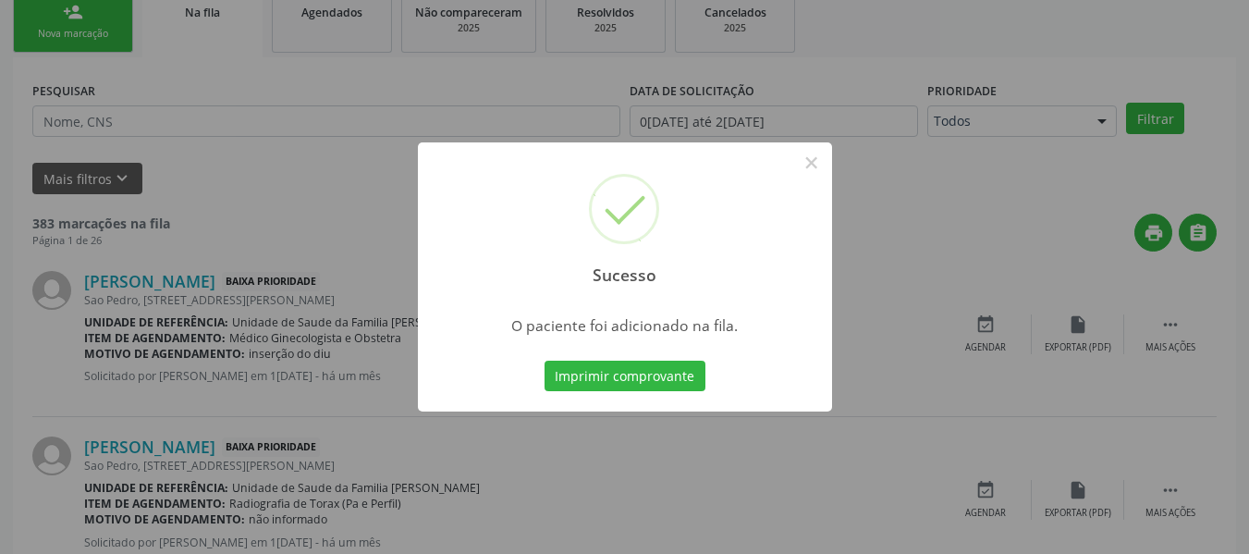
scroll to position [82, 0]
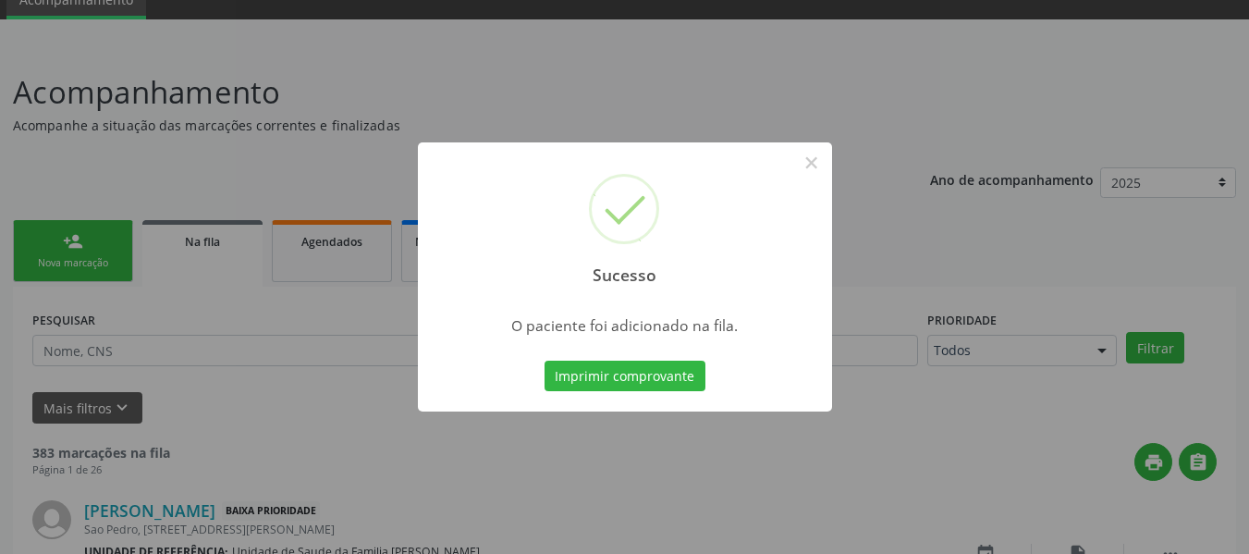
click at [65, 249] on div "Sucesso × O paciente foi adicionado na fila. Imprimir comprovante Cancel" at bounding box center [624, 277] width 1249 height 554
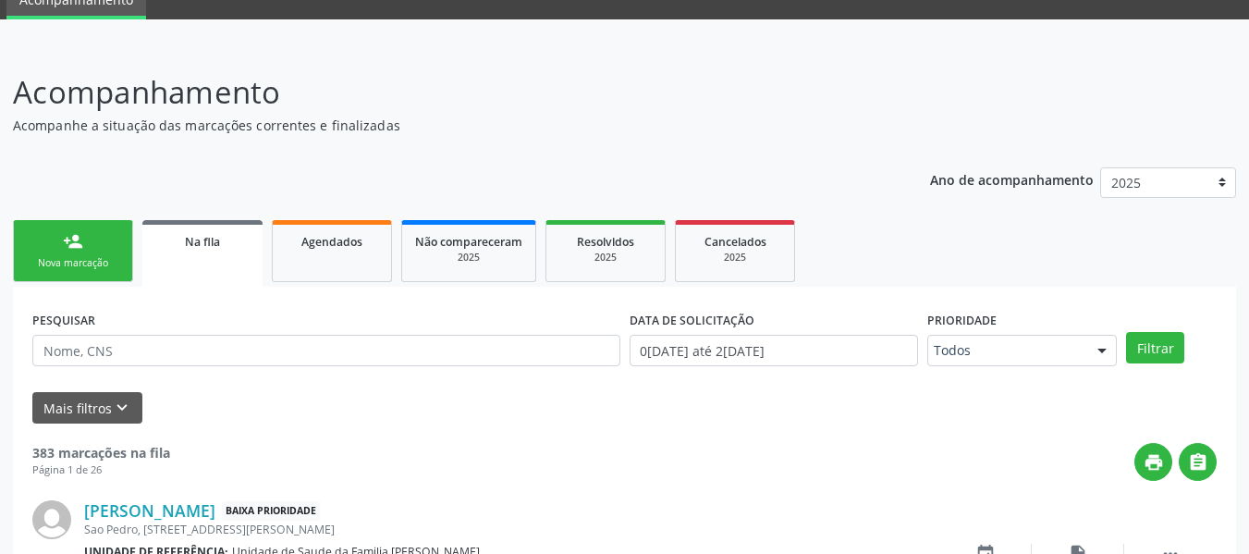
click at [65, 249] on div "person_add" at bounding box center [73, 241] width 20 height 20
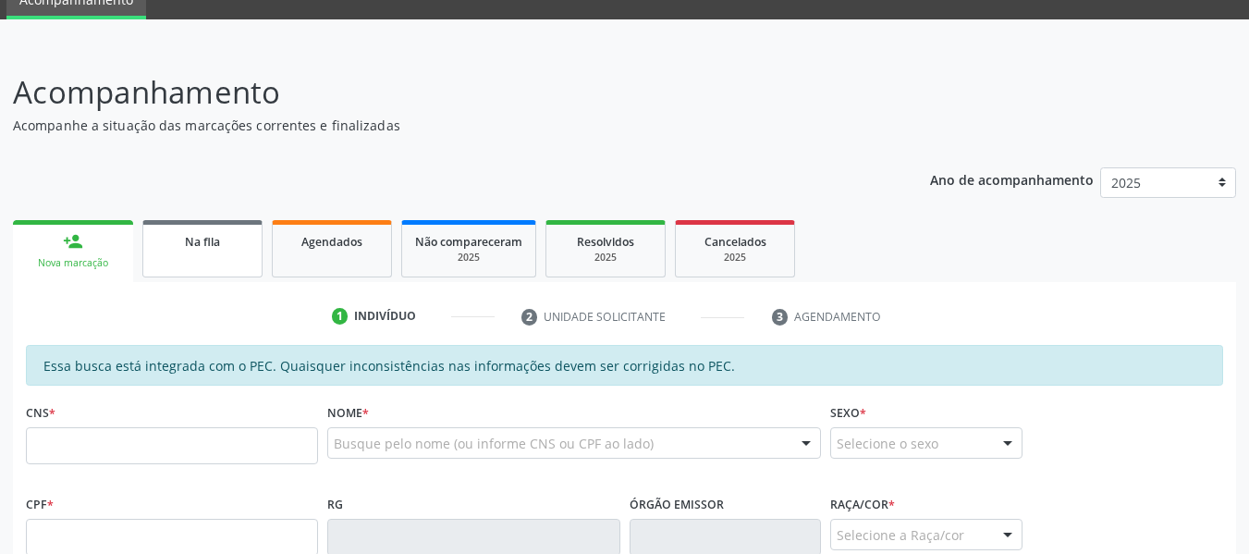
click at [190, 242] on span "Na fila" at bounding box center [202, 242] width 35 height 16
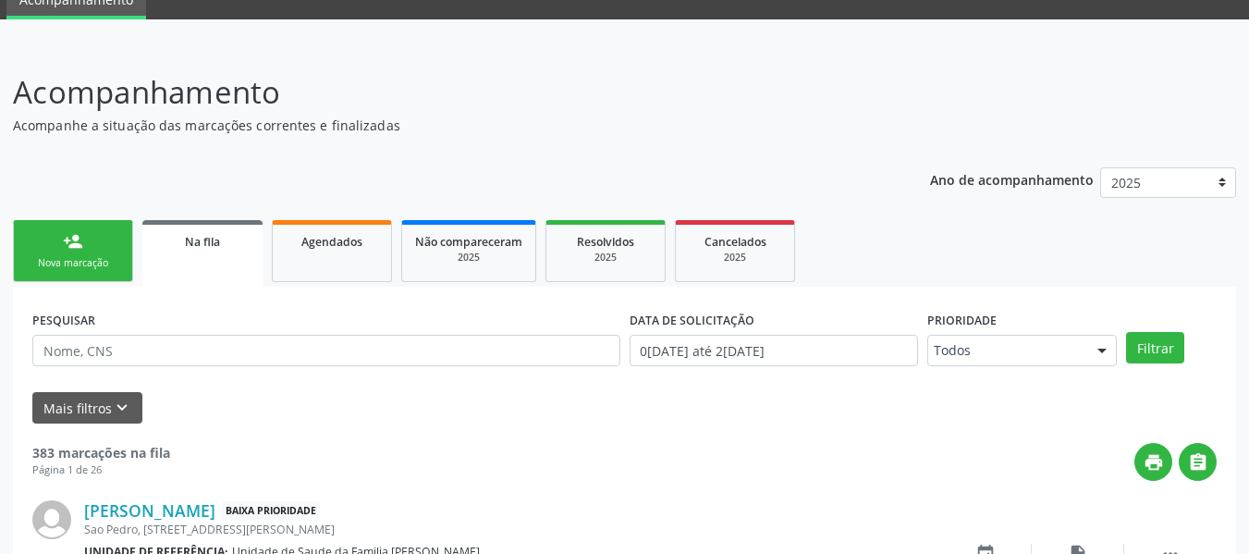
click at [190, 242] on span "Na fila" at bounding box center [202, 242] width 35 height 16
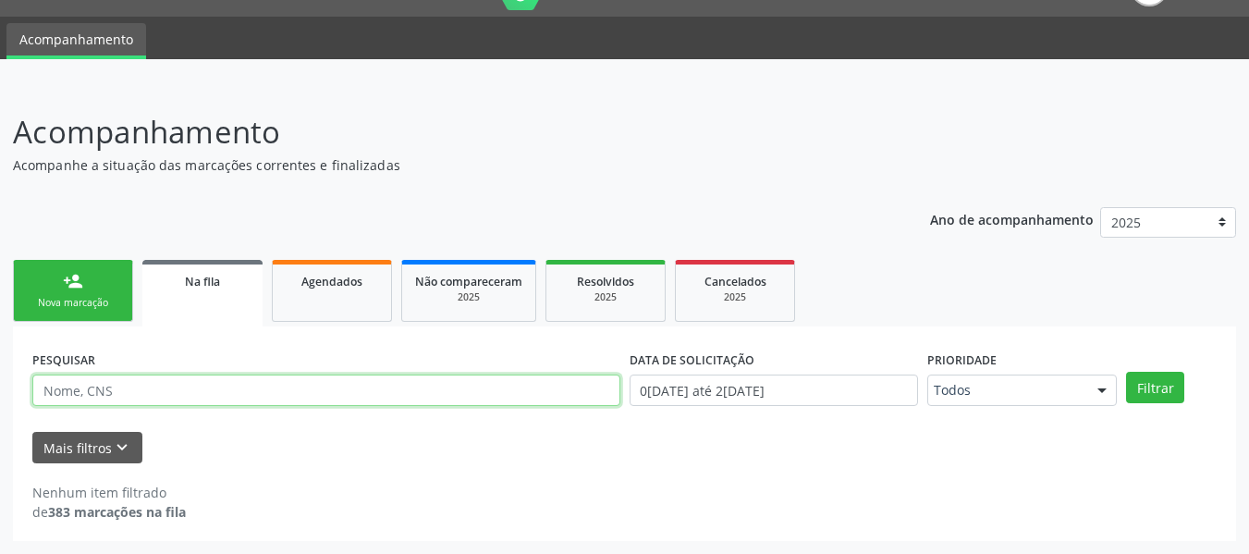
click at [119, 392] on input "text" at bounding box center [326, 389] width 588 height 31
type input "706307774417373"
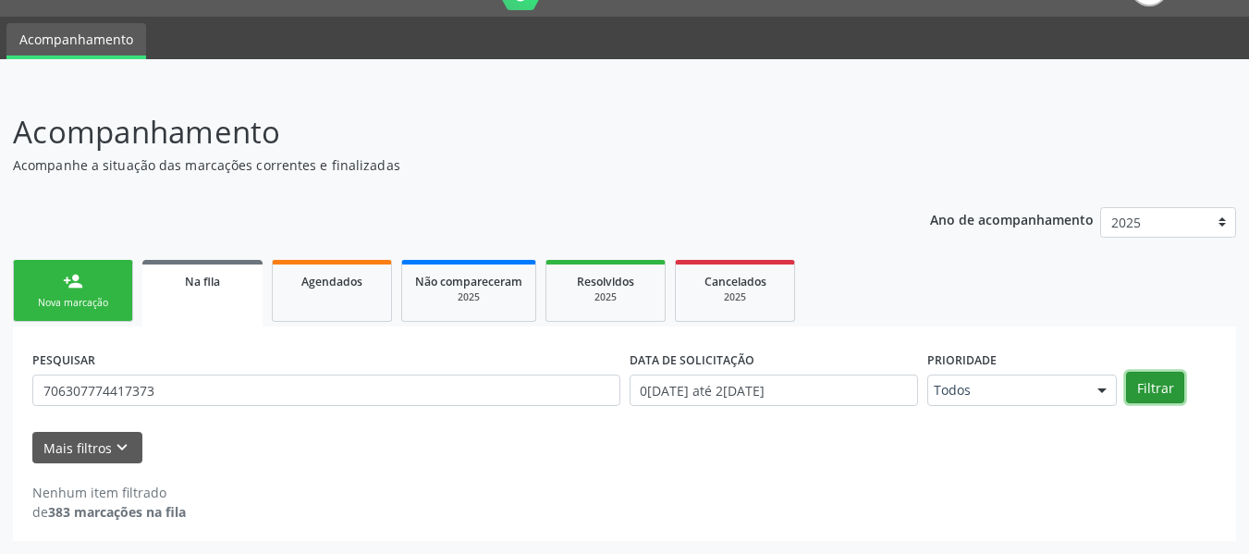
click at [1150, 384] on button "Filtrar" at bounding box center [1155, 387] width 58 height 31
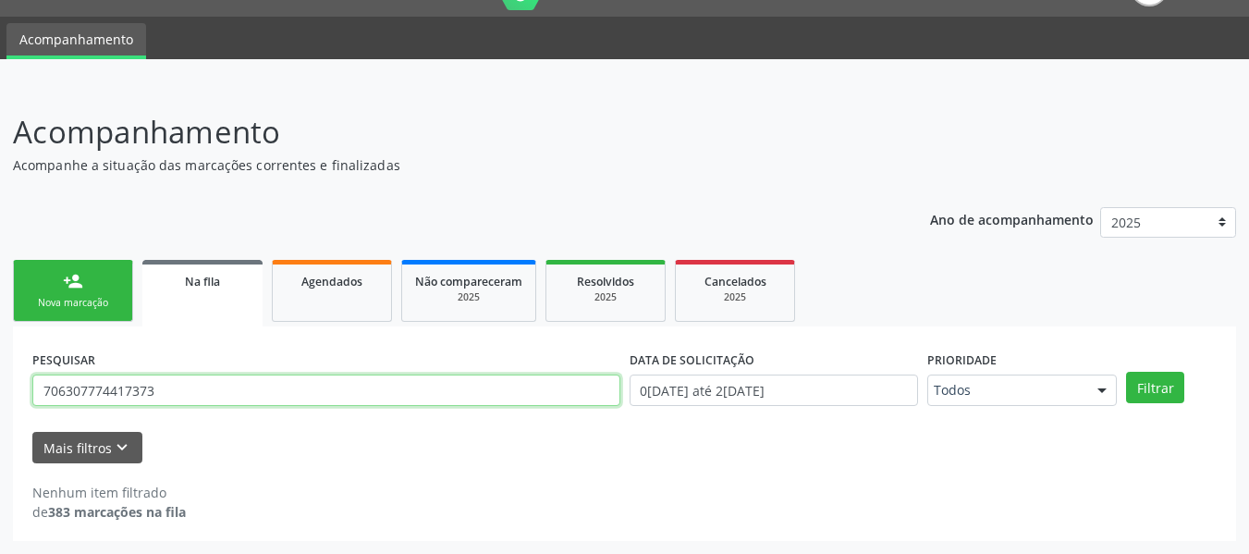
click at [213, 387] on input "706307774417373" at bounding box center [326, 389] width 588 height 31
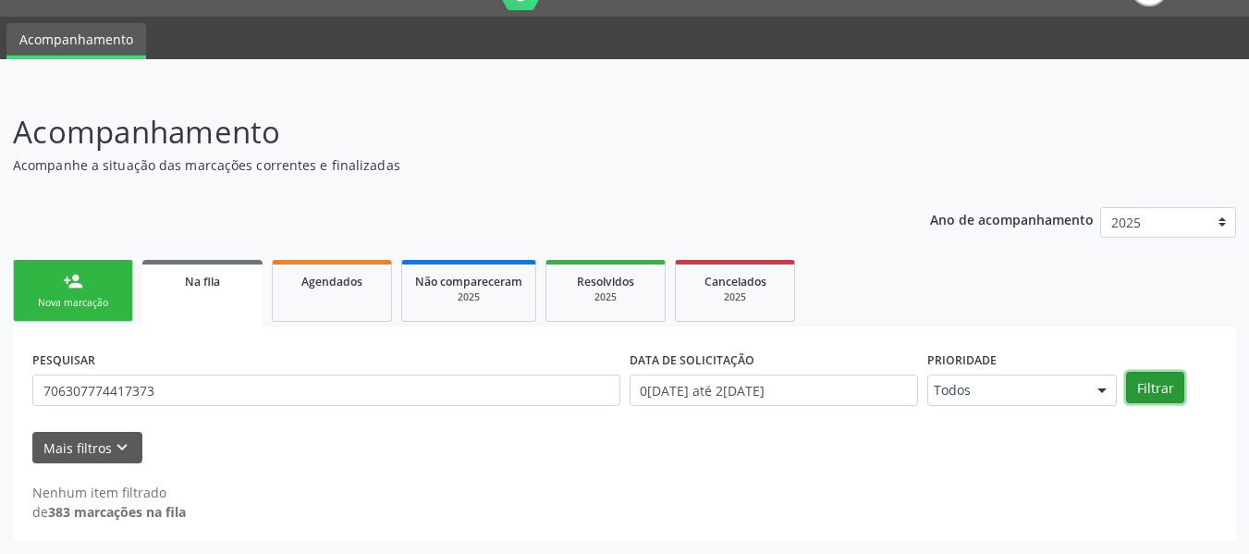
click at [1159, 383] on button "Filtrar" at bounding box center [1155, 387] width 58 height 31
click at [51, 354] on label "PESQUISAR" at bounding box center [63, 360] width 63 height 29
click at [315, 291] on link "Agendados" at bounding box center [332, 291] width 120 height 62
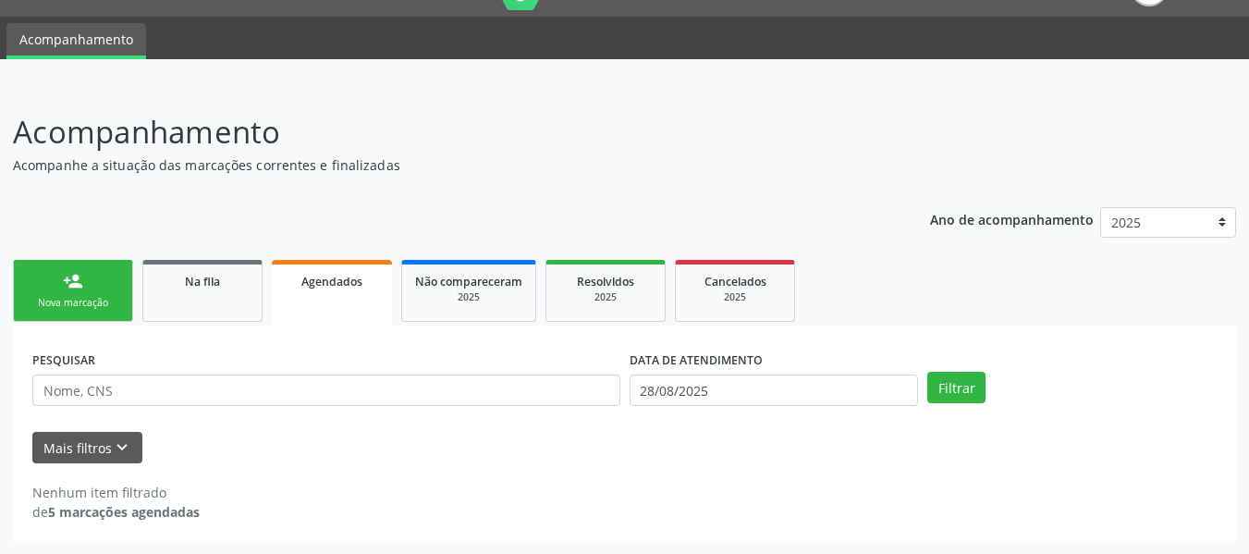
click at [97, 507] on strong "5 marcações agendadas" at bounding box center [124, 512] width 152 height 18
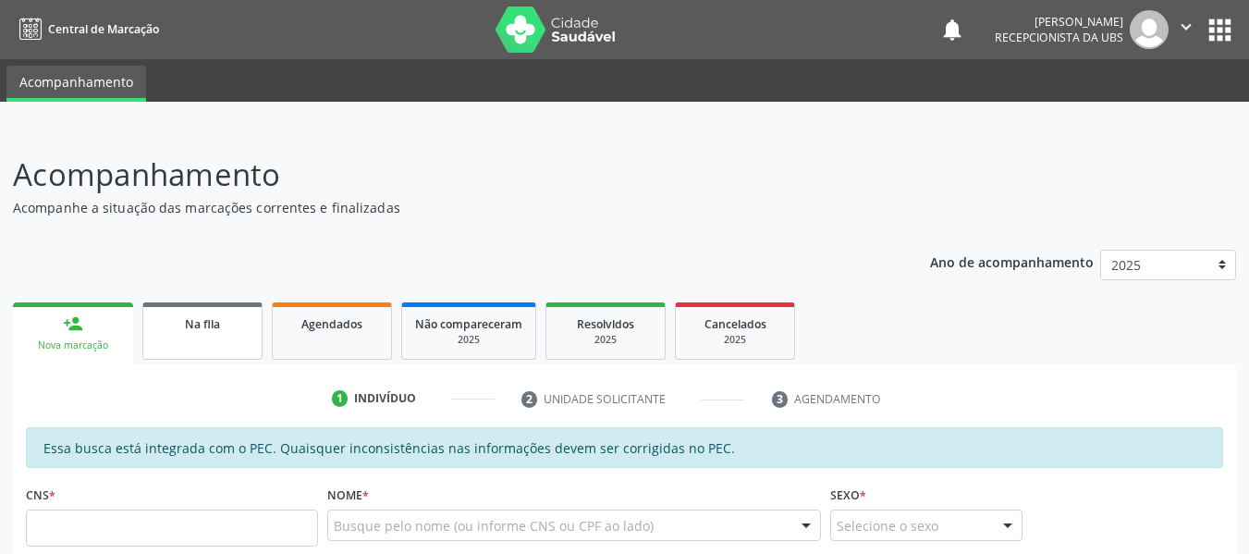
click at [219, 333] on link "Na fila" at bounding box center [202, 330] width 120 height 57
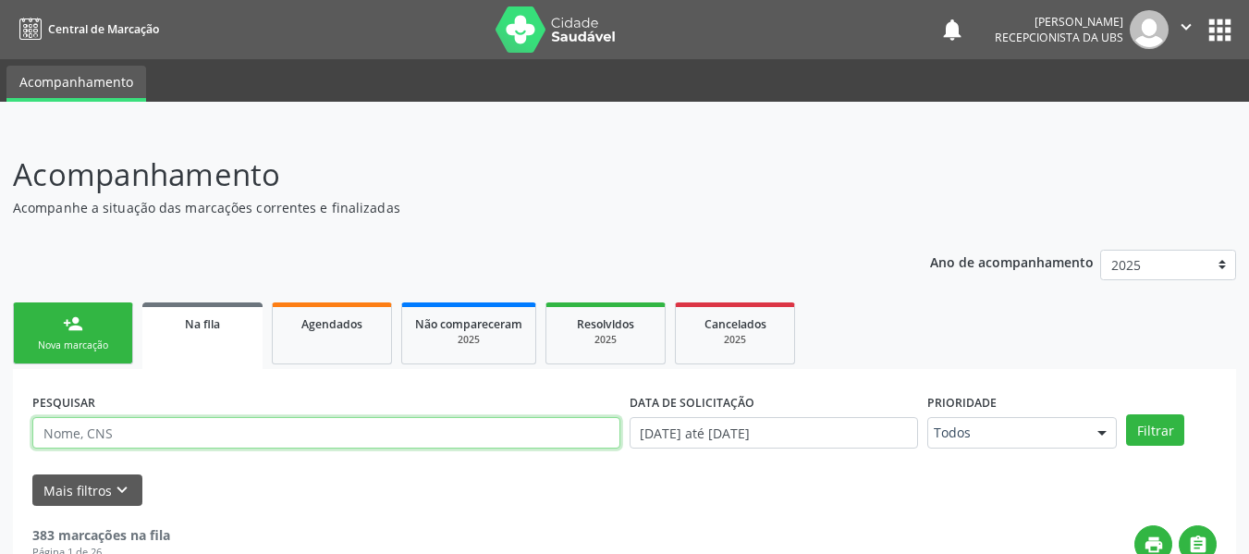
click at [85, 434] on input "text" at bounding box center [326, 432] width 588 height 31
type input "706307774417373"
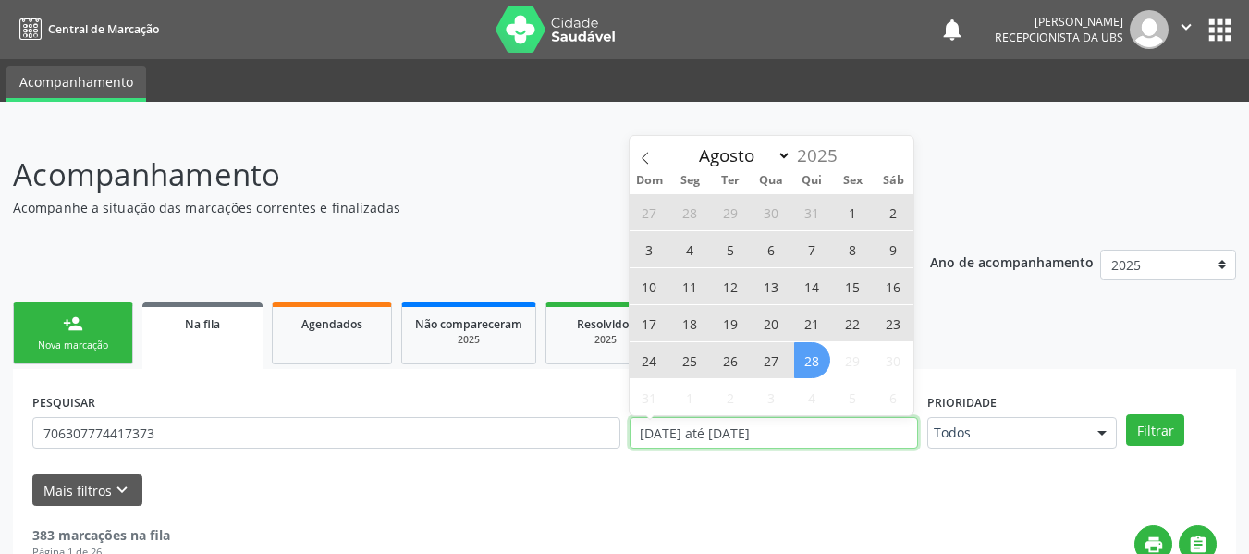
click at [704, 435] on input "[DATE] até [DATE]" at bounding box center [774, 432] width 289 height 31
click at [847, 212] on span "1" at bounding box center [853, 212] width 36 height 36
type input "0[DATE]"
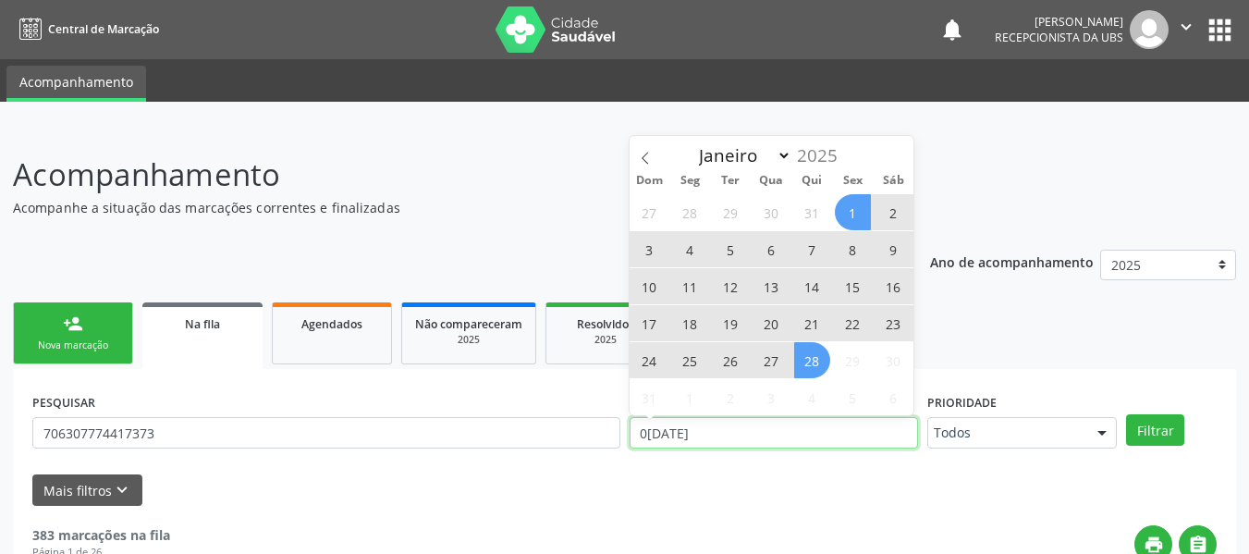
click at [728, 431] on input "0[DATE]" at bounding box center [774, 432] width 289 height 31
select select "0"
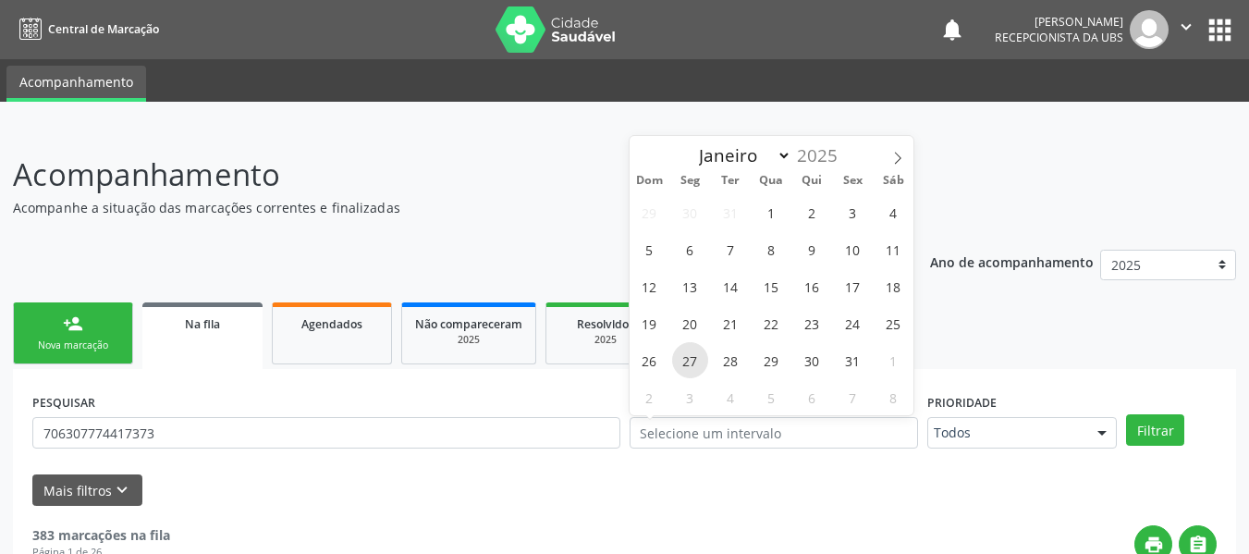
click at [689, 359] on span "27" at bounding box center [690, 360] width 36 height 36
type input "2[DATE]"
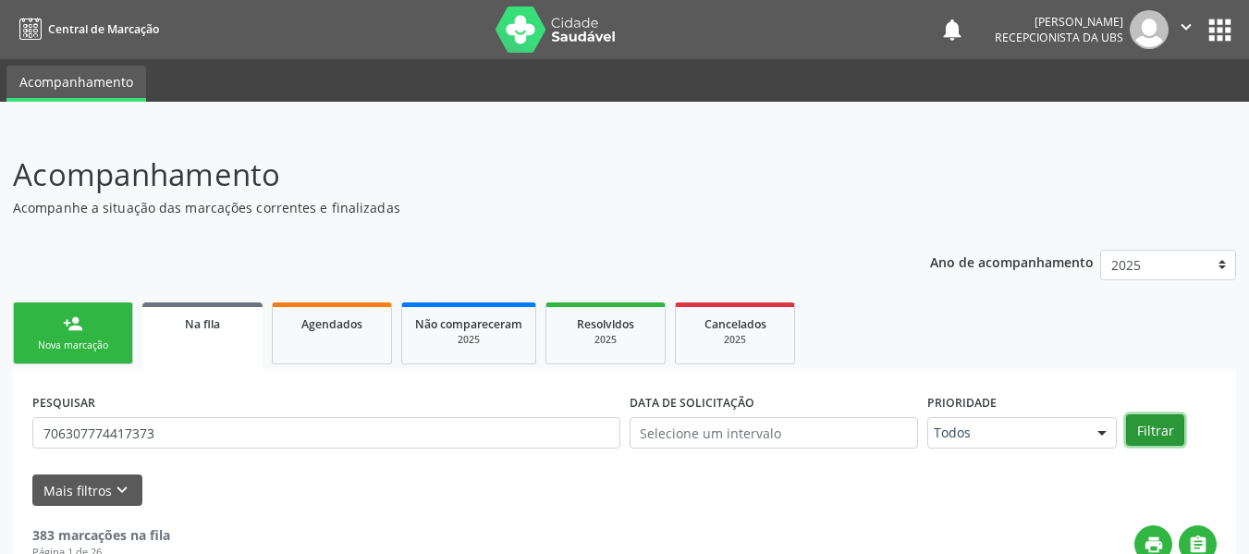
click at [1156, 428] on button "Filtrar" at bounding box center [1155, 429] width 58 height 31
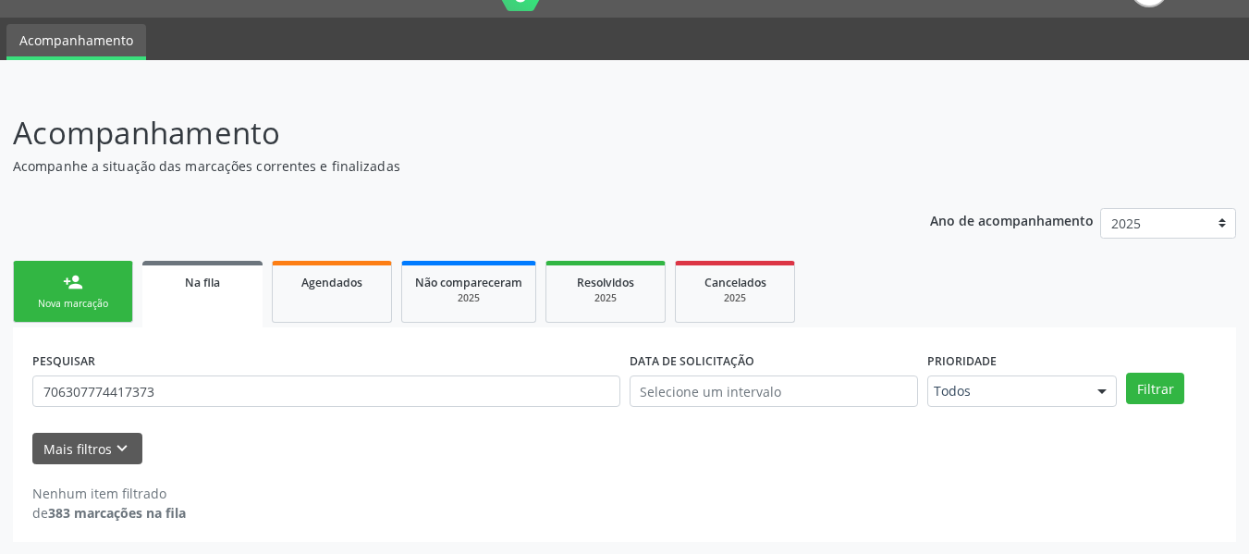
scroll to position [43, 0]
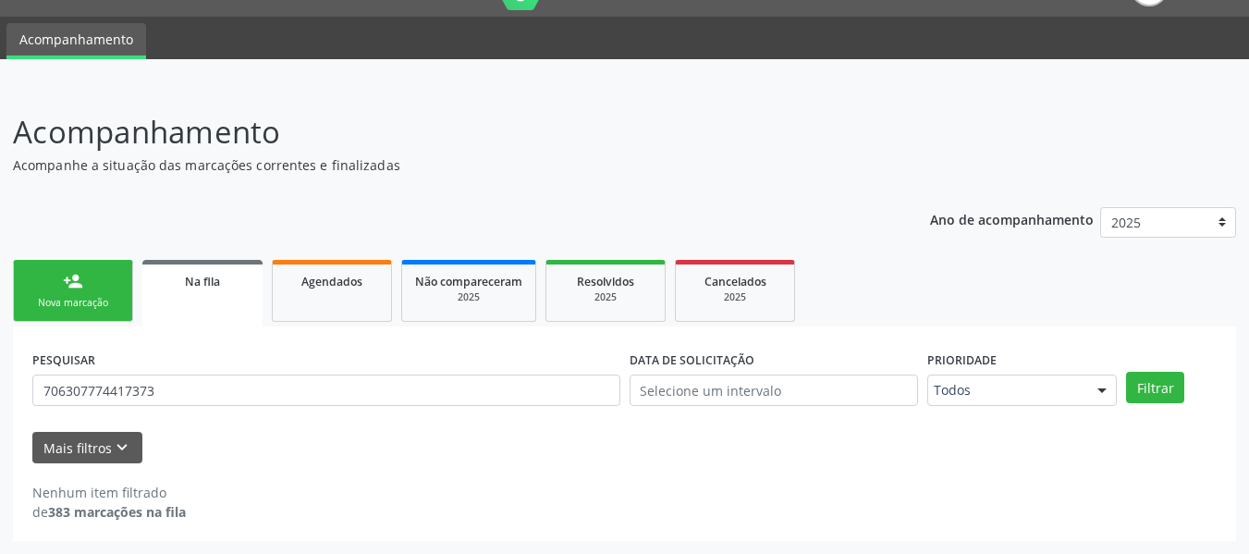
click at [103, 276] on link "person_add Nova marcação" at bounding box center [73, 291] width 120 height 62
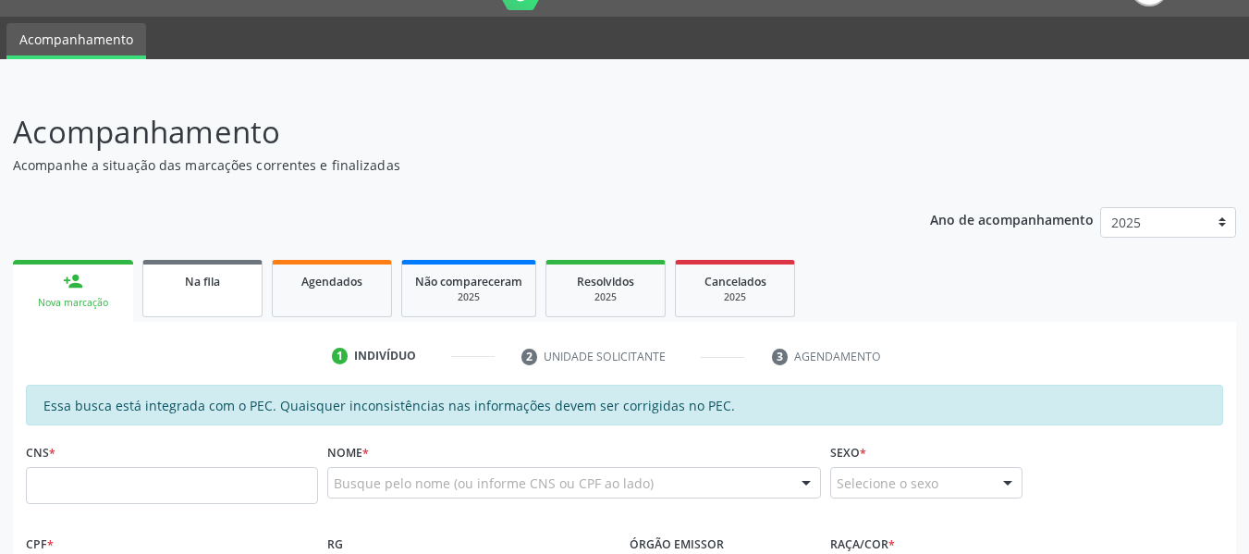
click at [225, 281] on div "Na fila" at bounding box center [202, 280] width 92 height 19
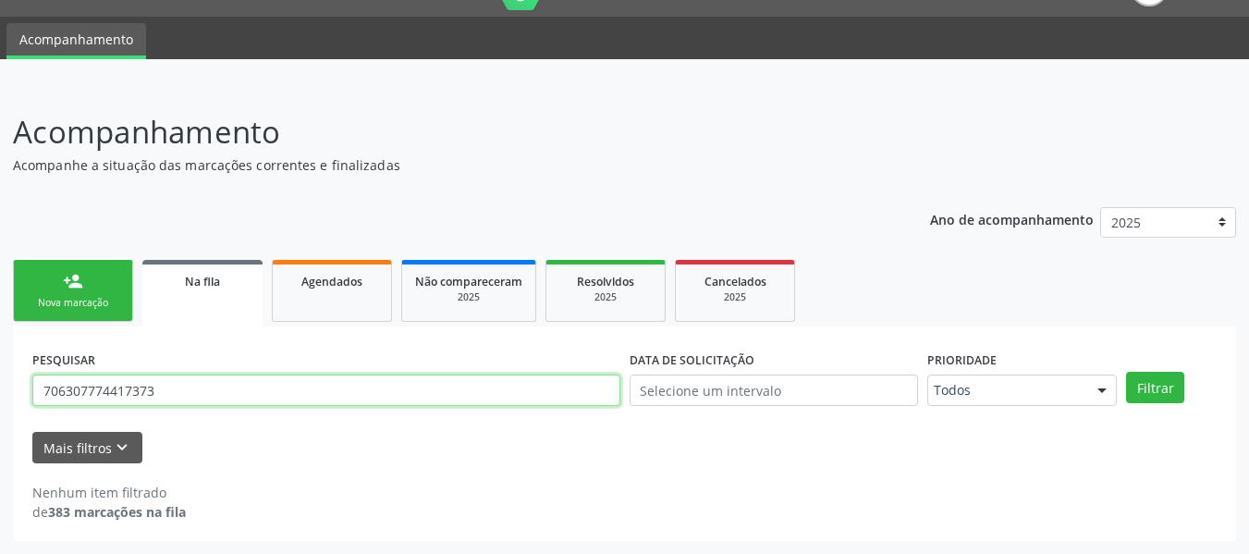
click at [173, 385] on input "706307774417373" at bounding box center [326, 389] width 588 height 31
type input "7"
type input "704000399869767"
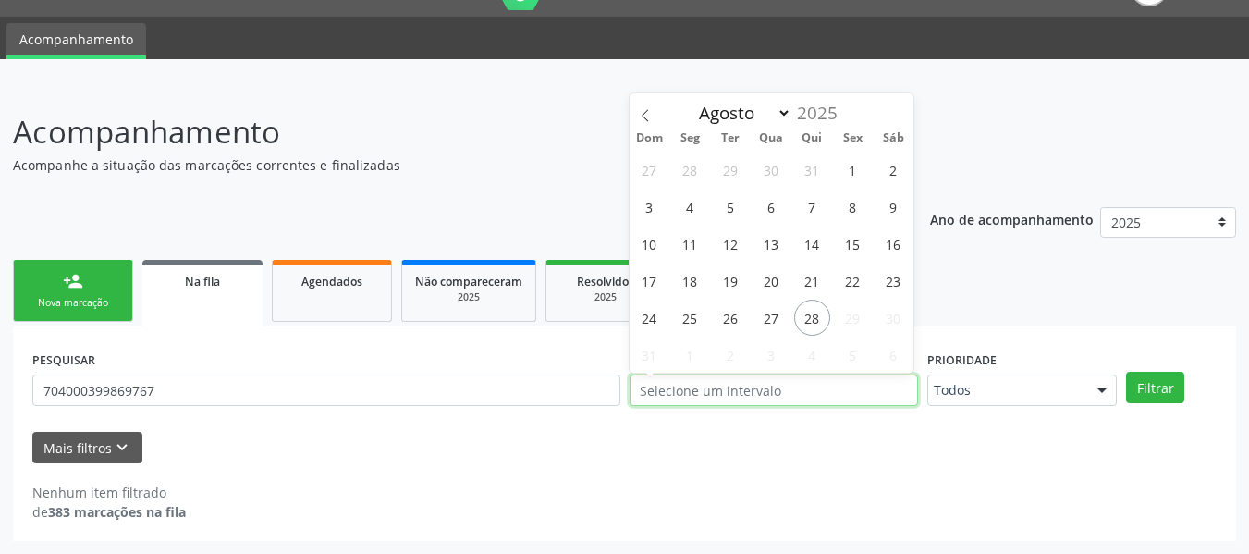
click at [823, 391] on input "text" at bounding box center [774, 389] width 289 height 31
click at [692, 321] on span "25" at bounding box center [690, 318] width 36 height 36
type input "2[DATE]"
click at [754, 396] on input "2[DATE]" at bounding box center [774, 389] width 289 height 31
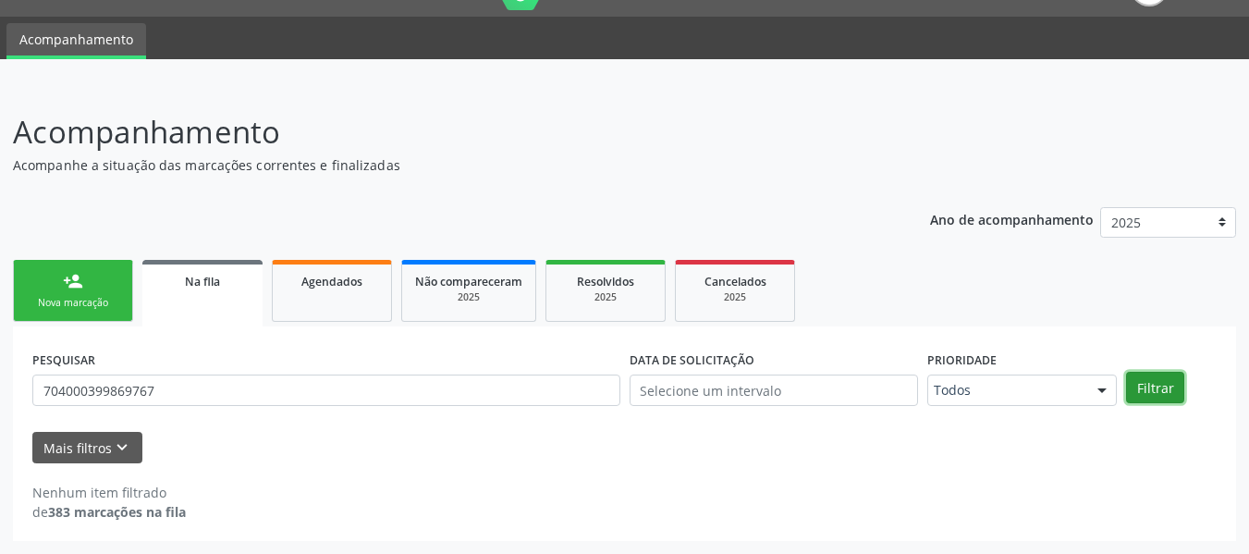
click at [1148, 388] on button "Filtrar" at bounding box center [1155, 387] width 58 height 31
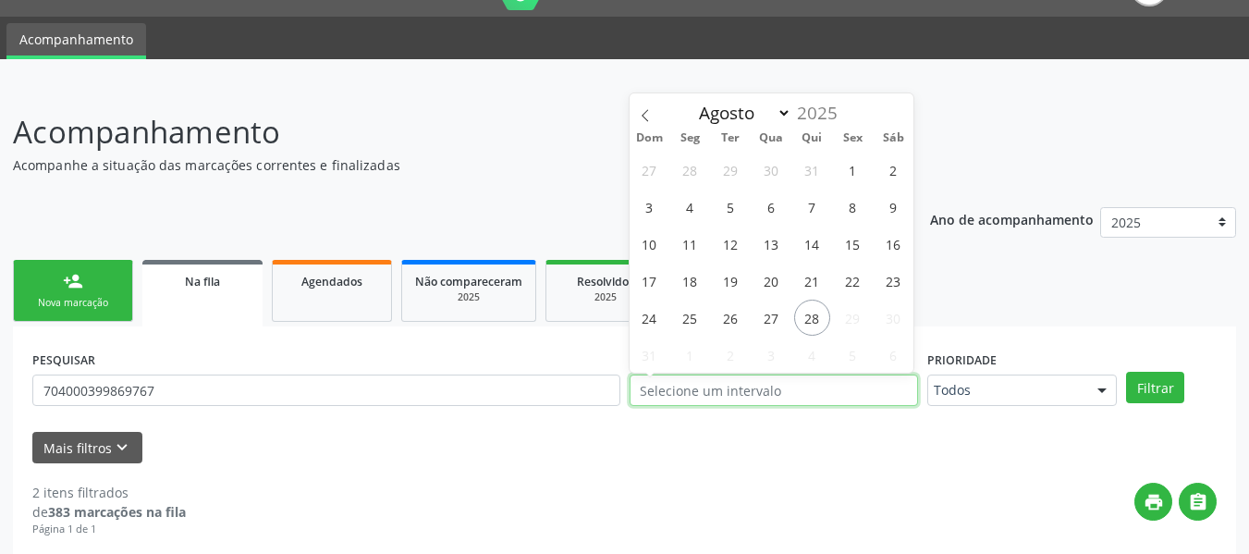
click at [691, 392] on input "text" at bounding box center [774, 389] width 289 height 31
click at [698, 316] on span "25" at bounding box center [690, 318] width 36 height 36
type input "2[DATE]"
click at [733, 387] on input "2[DATE]" at bounding box center [774, 389] width 289 height 31
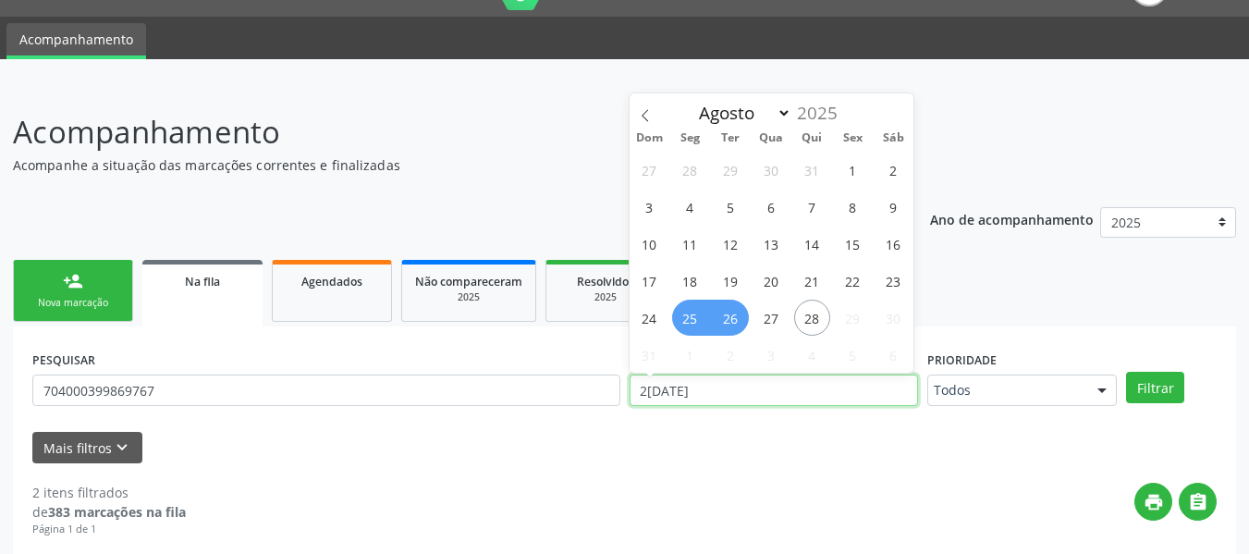
click at [719, 386] on input "2[DATE]" at bounding box center [774, 389] width 289 height 31
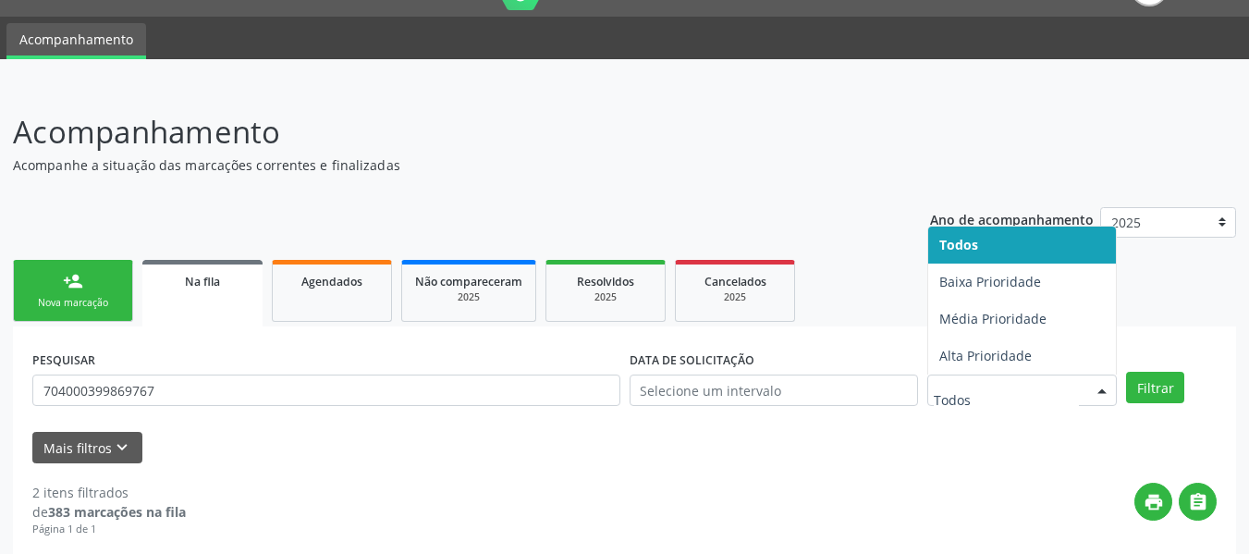
click at [1103, 390] on div at bounding box center [1102, 390] width 28 height 31
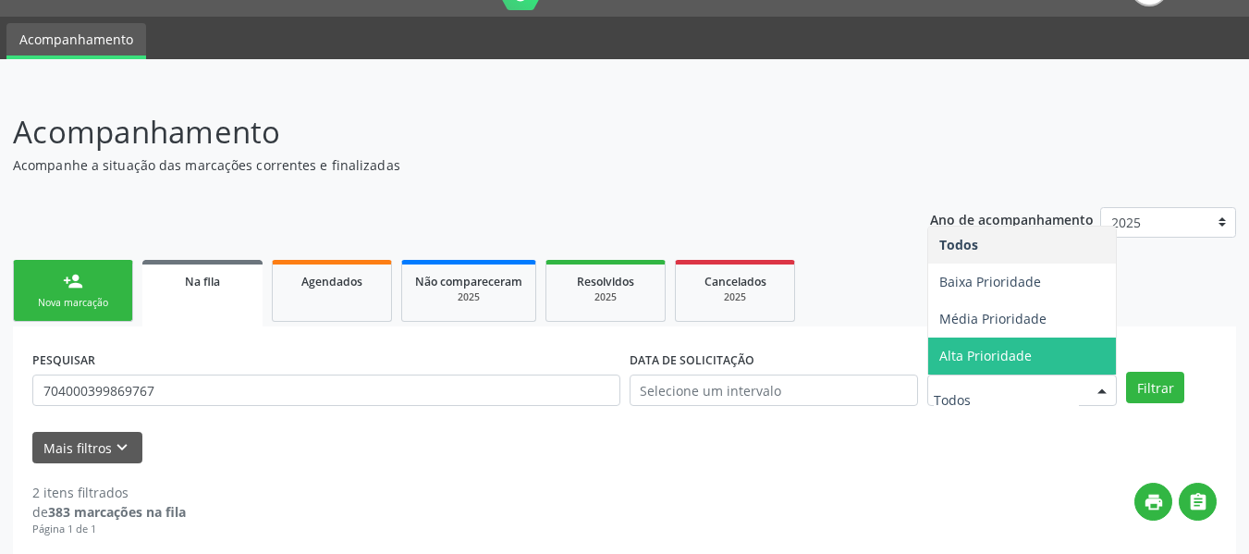
click at [952, 394] on input "text" at bounding box center [1006, 399] width 145 height 37
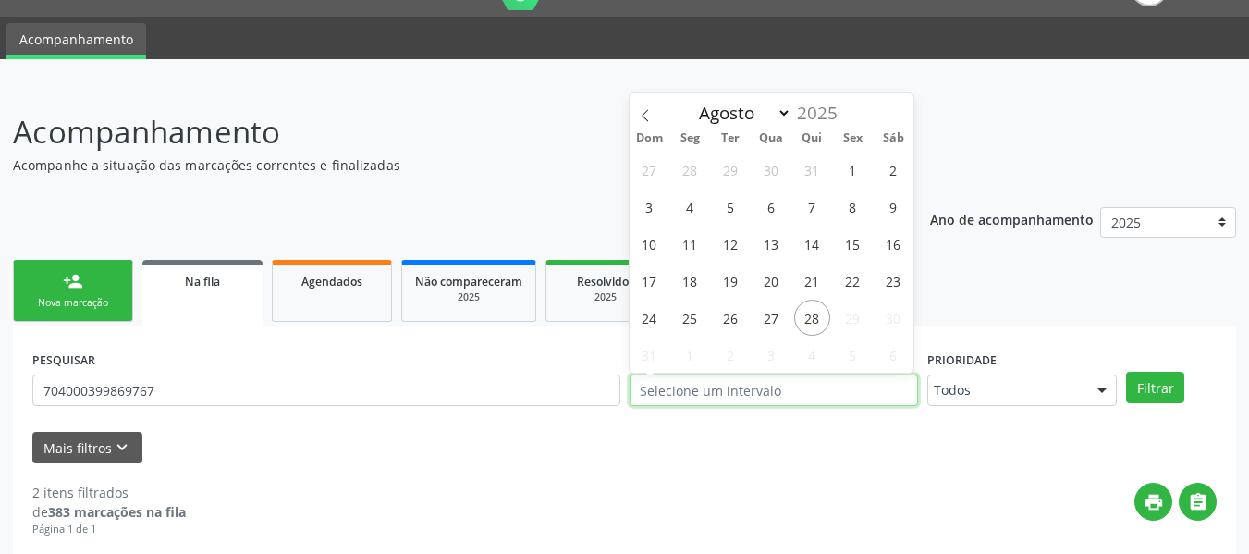
click at [817, 391] on input "text" at bounding box center [774, 389] width 289 height 31
click at [773, 321] on span "27" at bounding box center [771, 318] width 36 height 36
type input "[DATE]"
click at [816, 323] on span "28" at bounding box center [812, 318] width 36 height 36
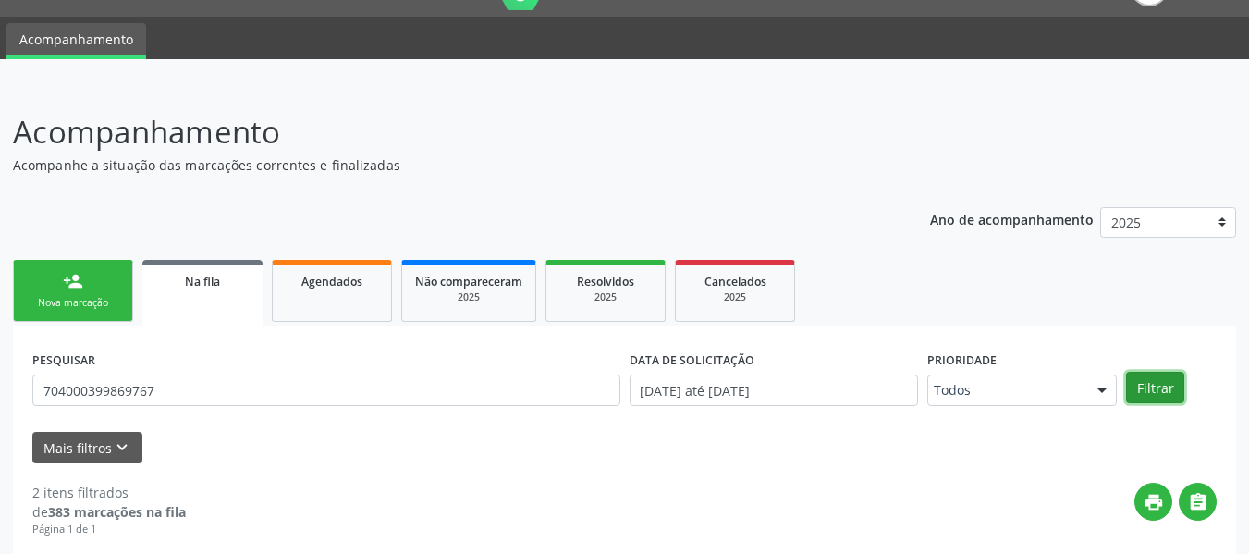
click at [1160, 387] on button "Filtrar" at bounding box center [1155, 387] width 58 height 31
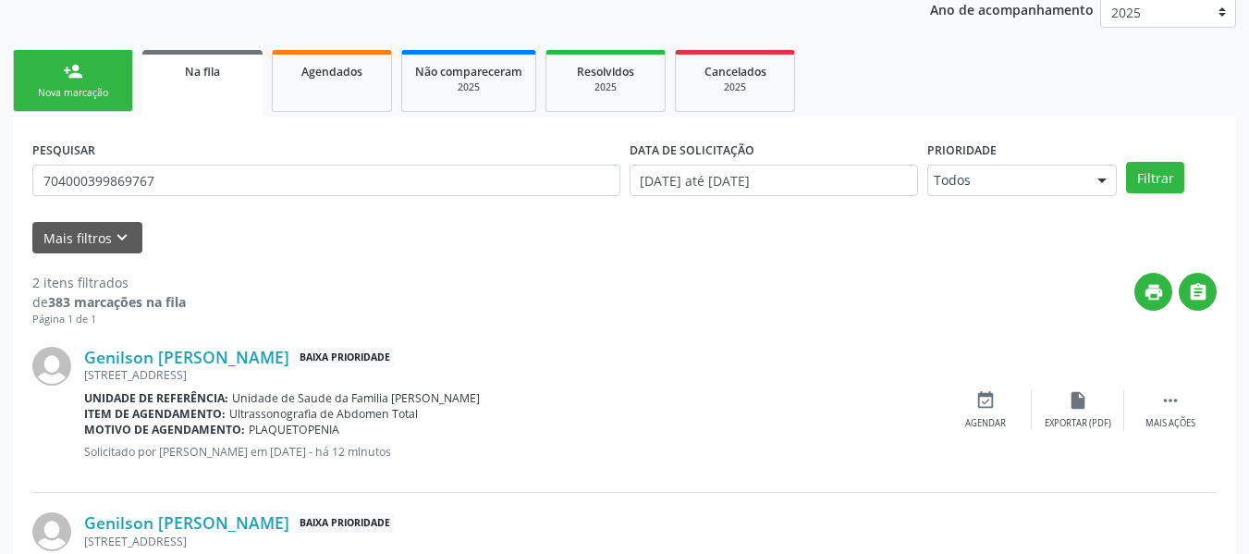
scroll to position [388, 0]
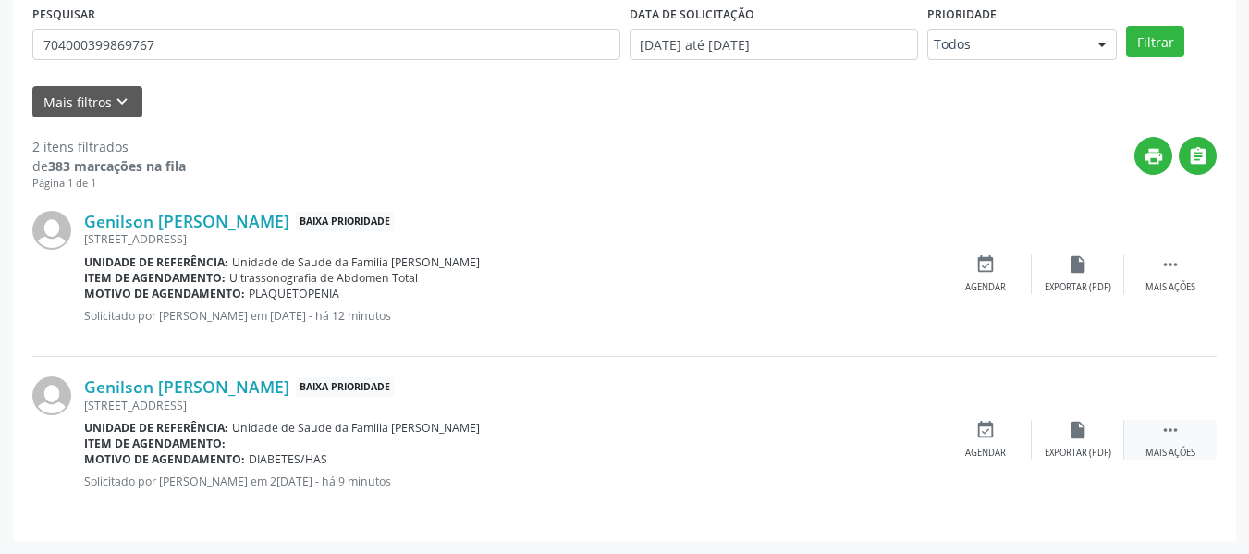
click at [1171, 434] on icon "" at bounding box center [1170, 430] width 20 height 20
click at [1081, 440] on div "edit Editar" at bounding box center [1078, 440] width 92 height 40
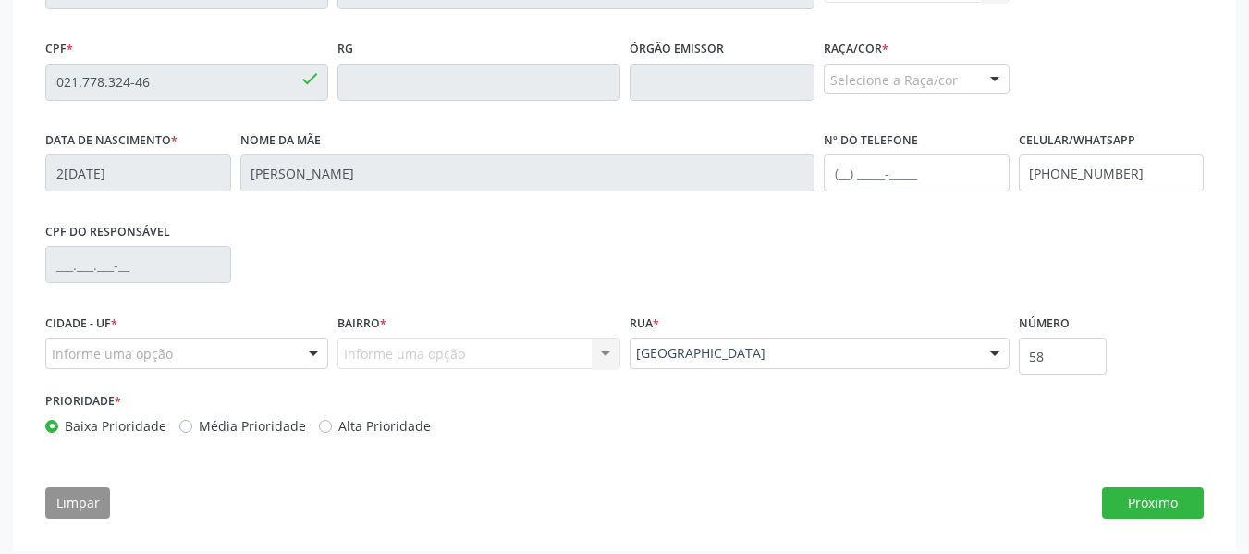
scroll to position [553, 0]
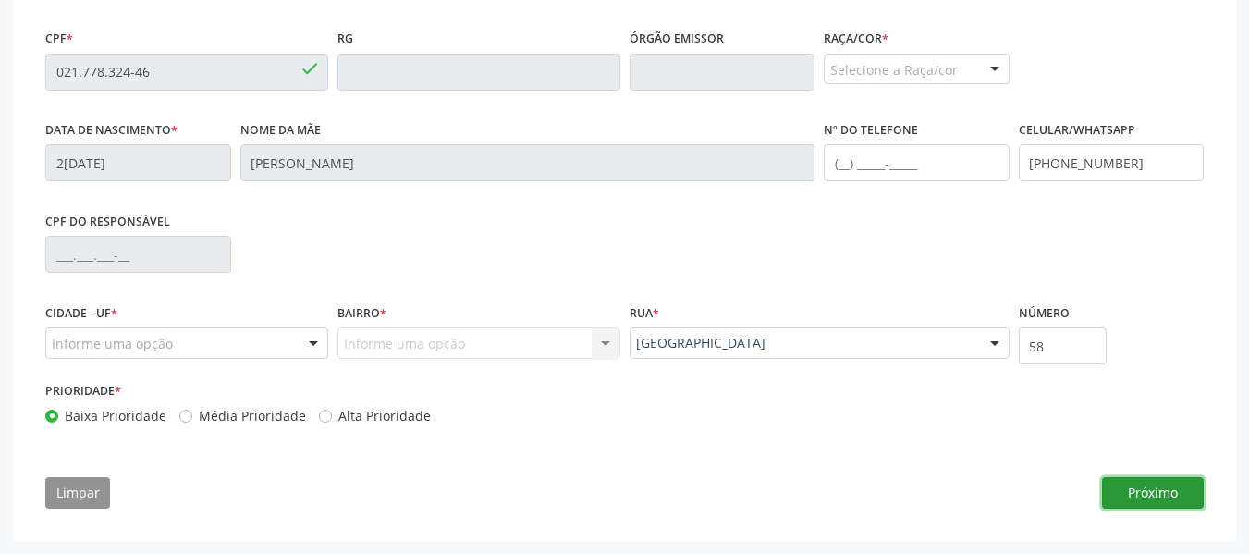
click at [1153, 500] on button "Próximo" at bounding box center [1153, 492] width 102 height 31
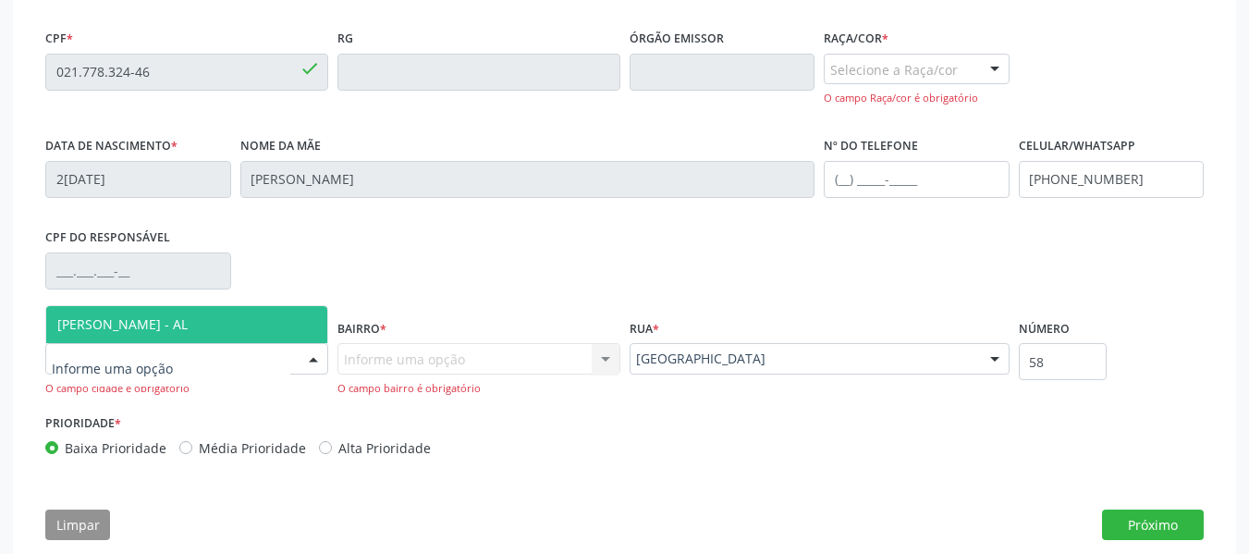
click at [315, 360] on div at bounding box center [314, 359] width 28 height 31
click at [251, 315] on span "[PERSON_NAME] - AL" at bounding box center [186, 324] width 281 height 37
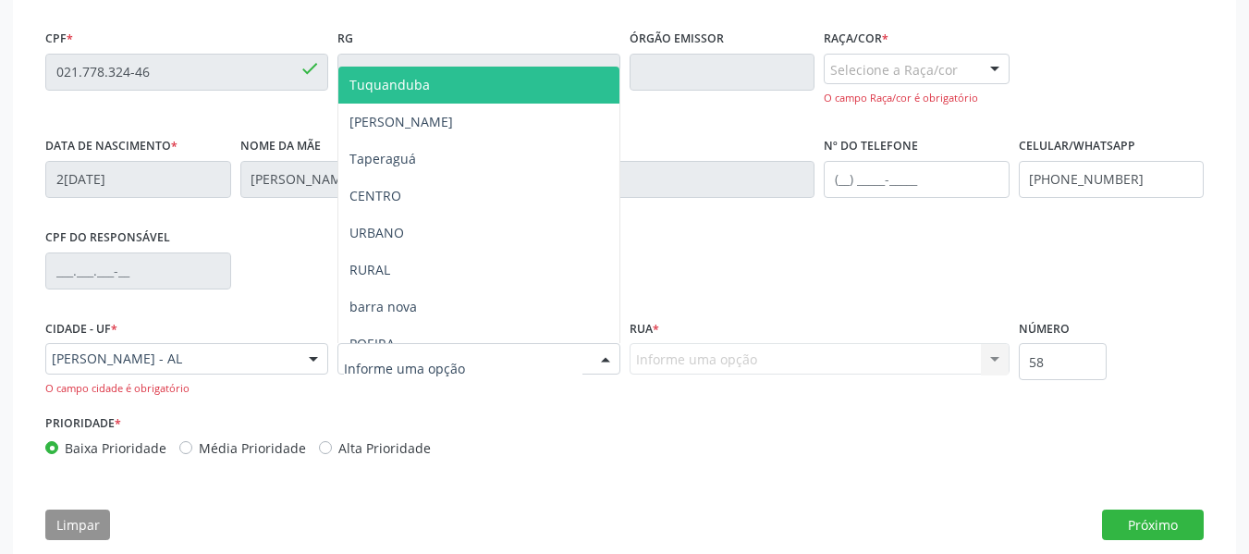
click at [598, 359] on div at bounding box center [606, 359] width 28 height 31
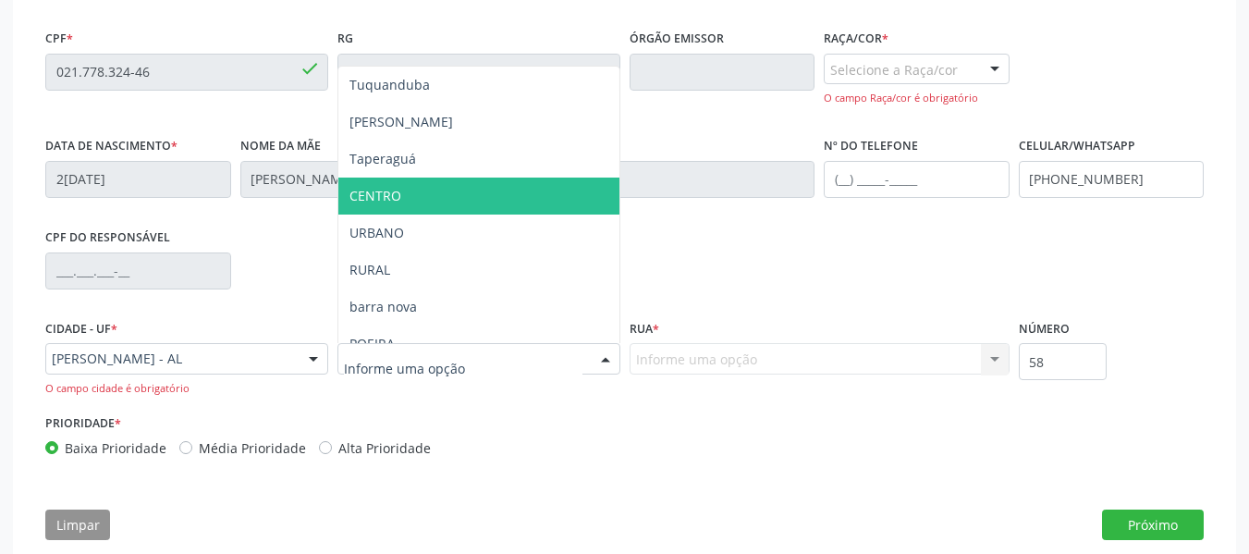
click at [397, 197] on span "CENTRO" at bounding box center [375, 196] width 52 height 18
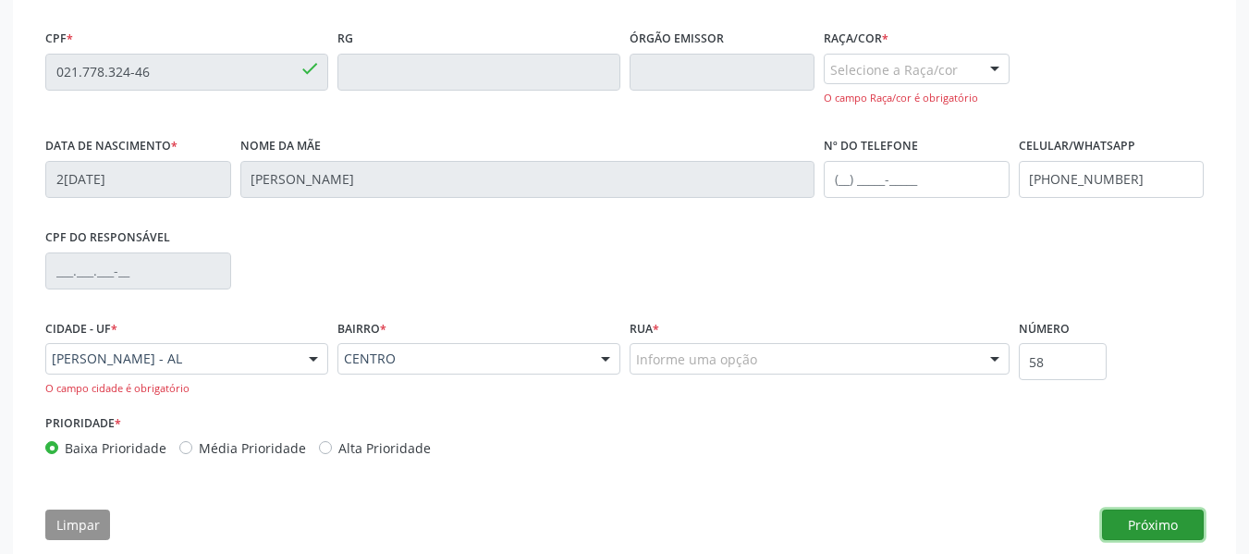
click at [1163, 519] on button "Próximo" at bounding box center [1153, 524] width 102 height 31
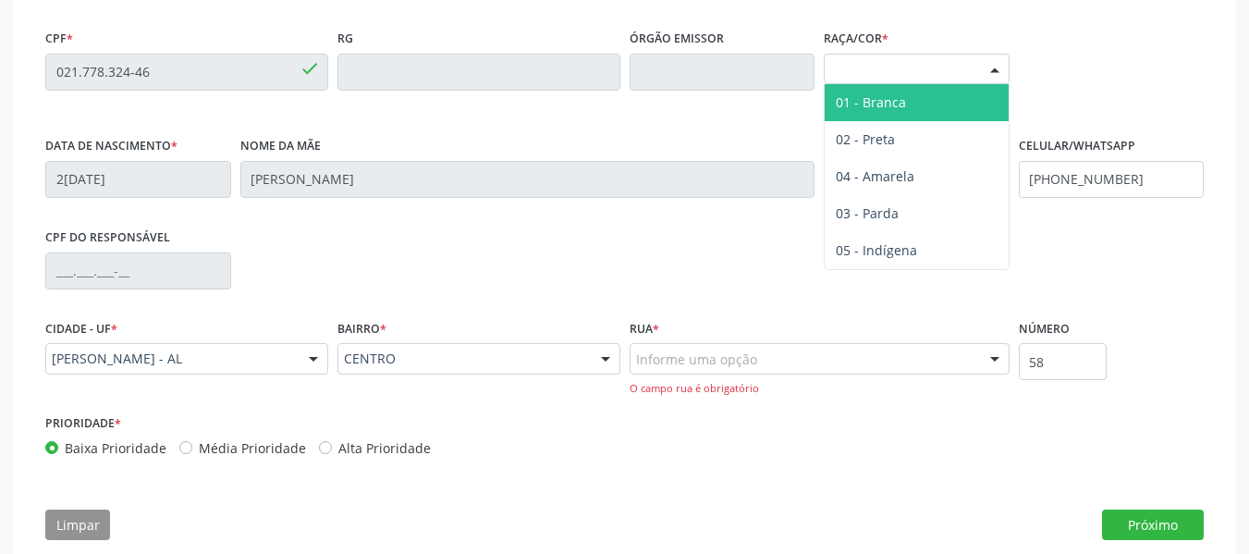
click at [996, 67] on div at bounding box center [995, 70] width 28 height 31
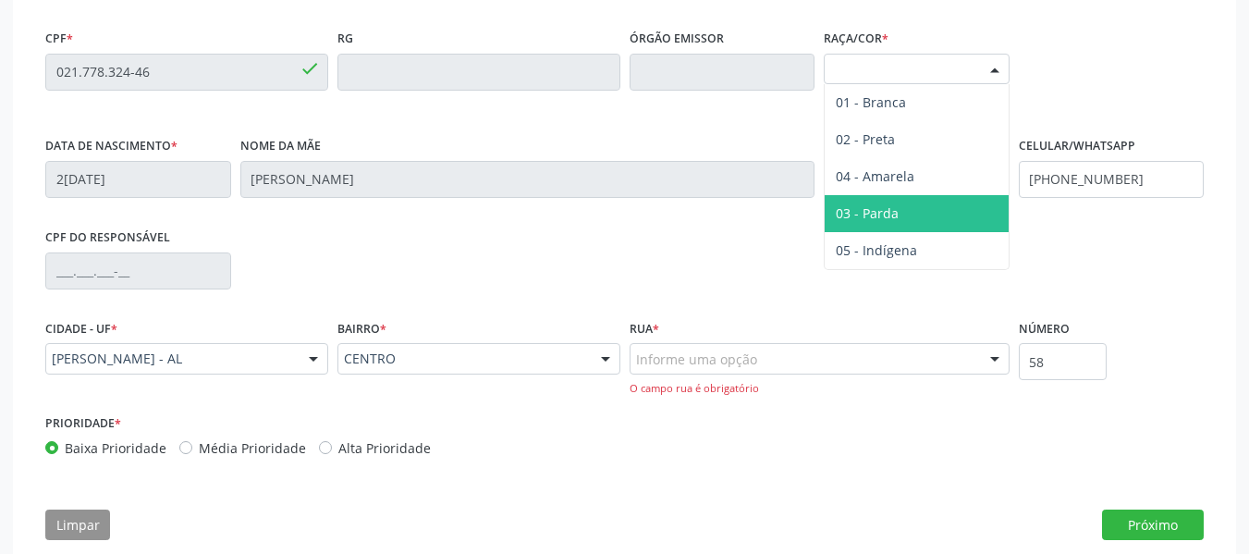
click at [891, 212] on span "03 - Parda" at bounding box center [867, 213] width 63 height 18
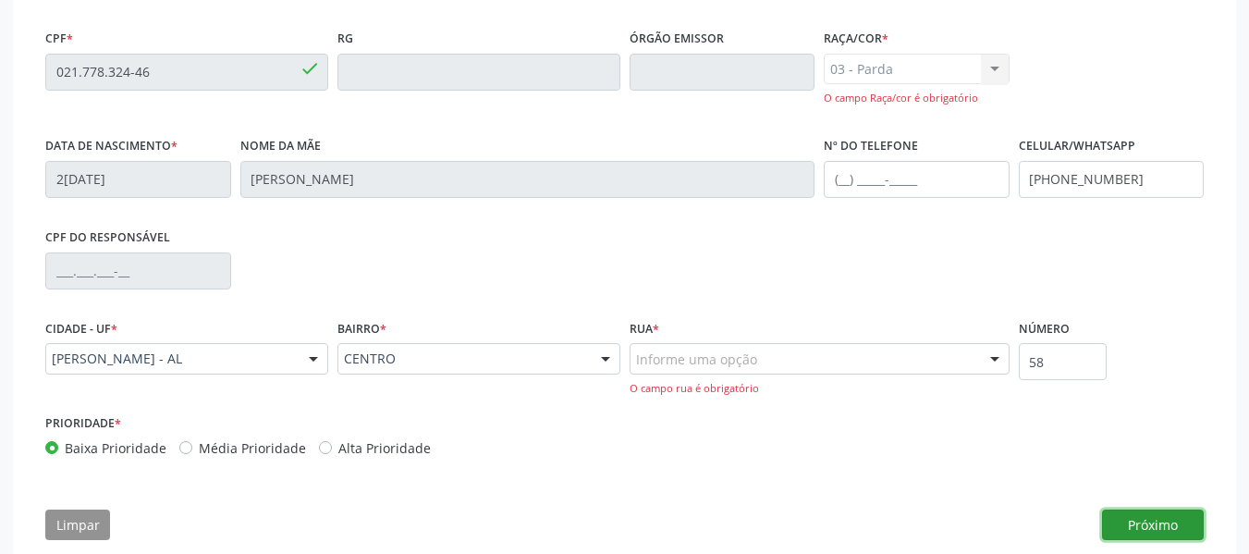
click at [1160, 523] on button "Próximo" at bounding box center [1153, 524] width 102 height 31
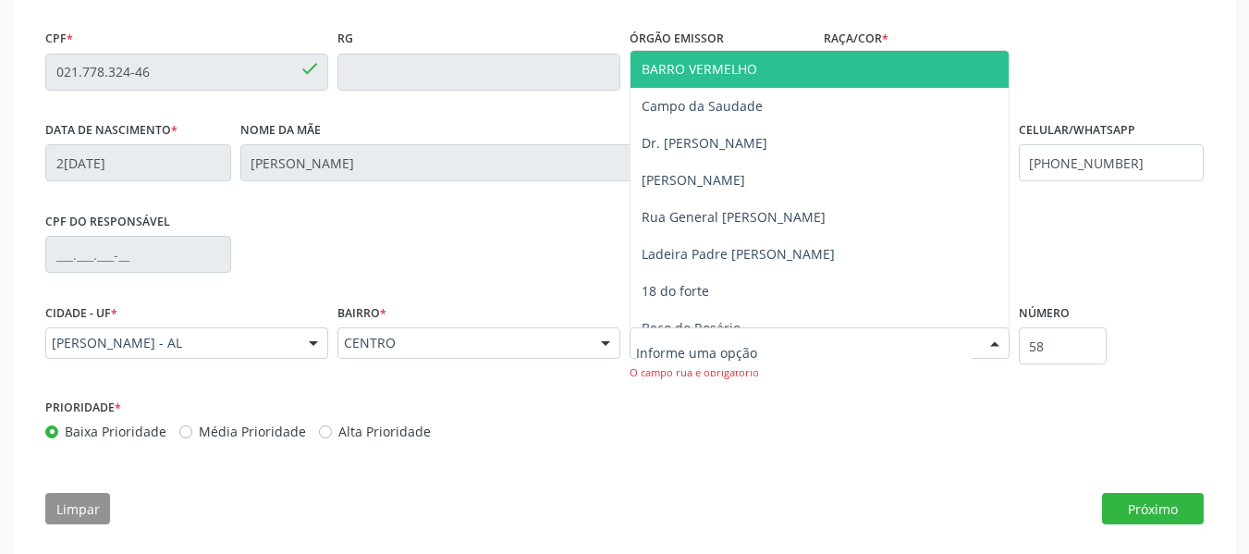
click at [997, 342] on div at bounding box center [995, 343] width 28 height 31
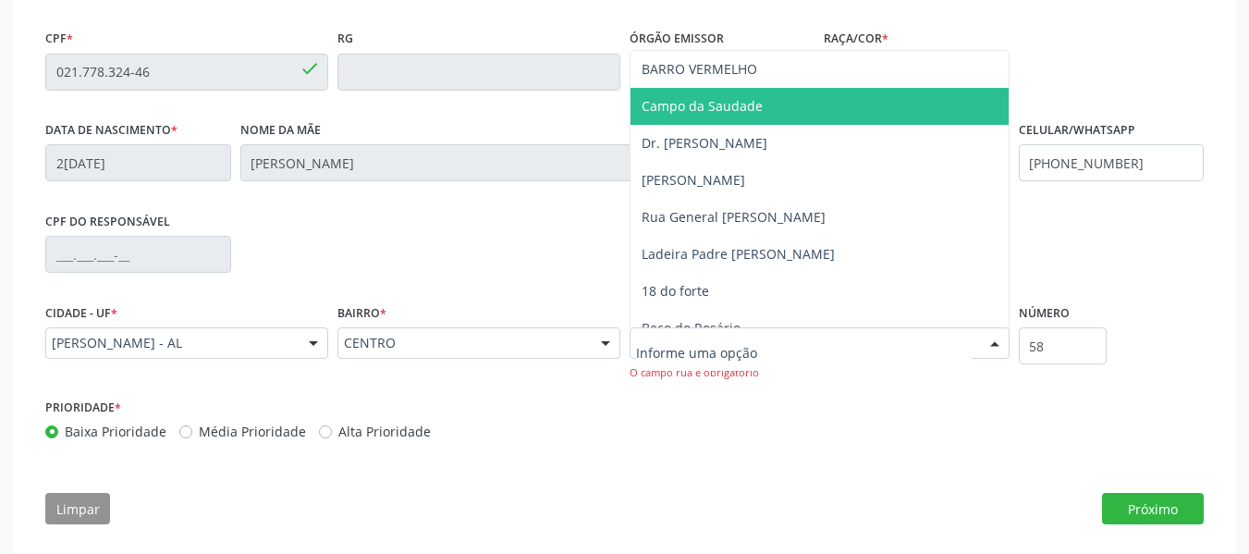
click at [717, 96] on span "Campo da Saudade" at bounding box center [819, 106] width 378 height 37
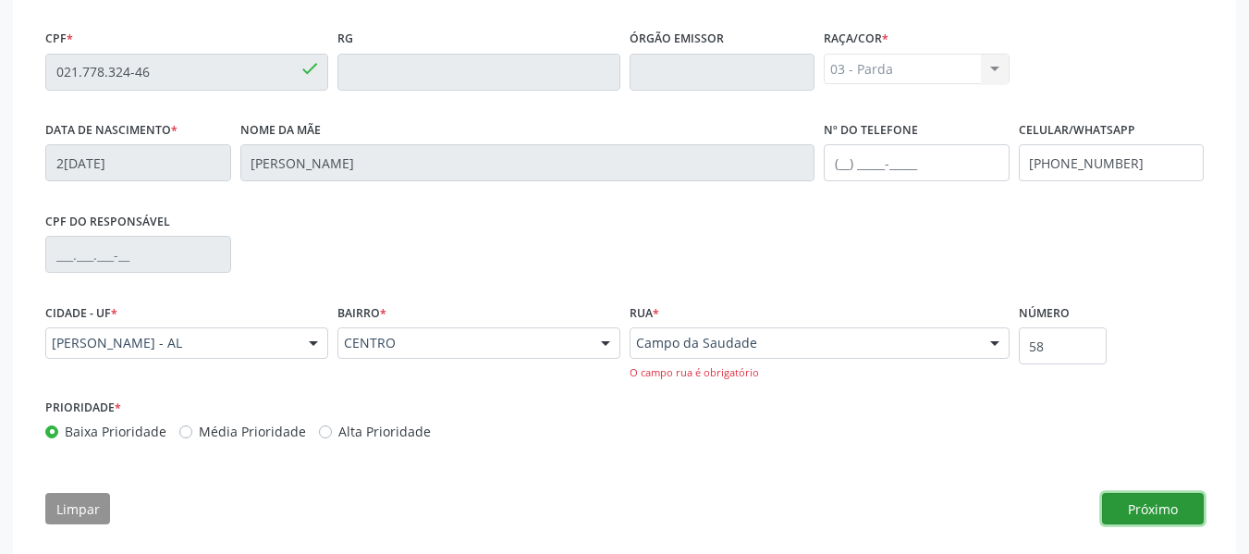
click at [1143, 505] on button "Próximo" at bounding box center [1153, 508] width 102 height 31
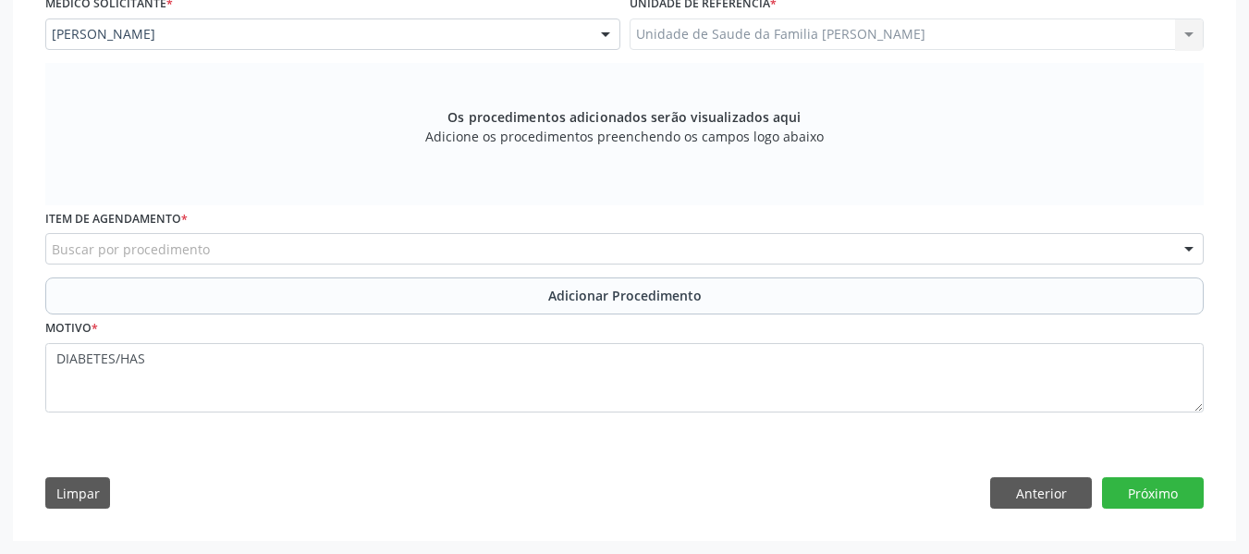
scroll to position [515, 0]
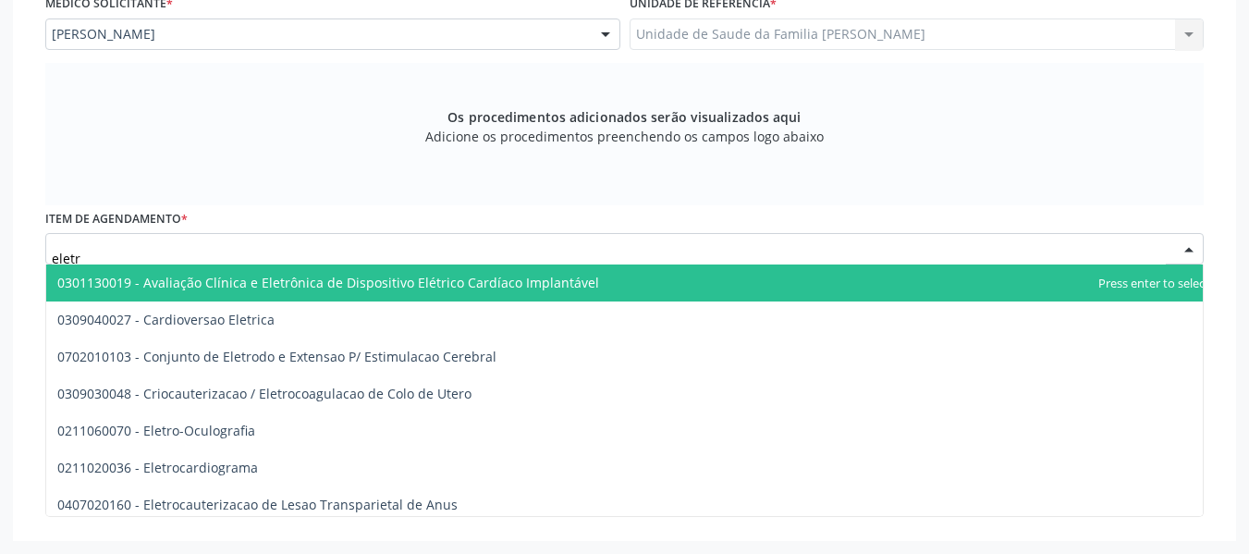
type input "eletro"
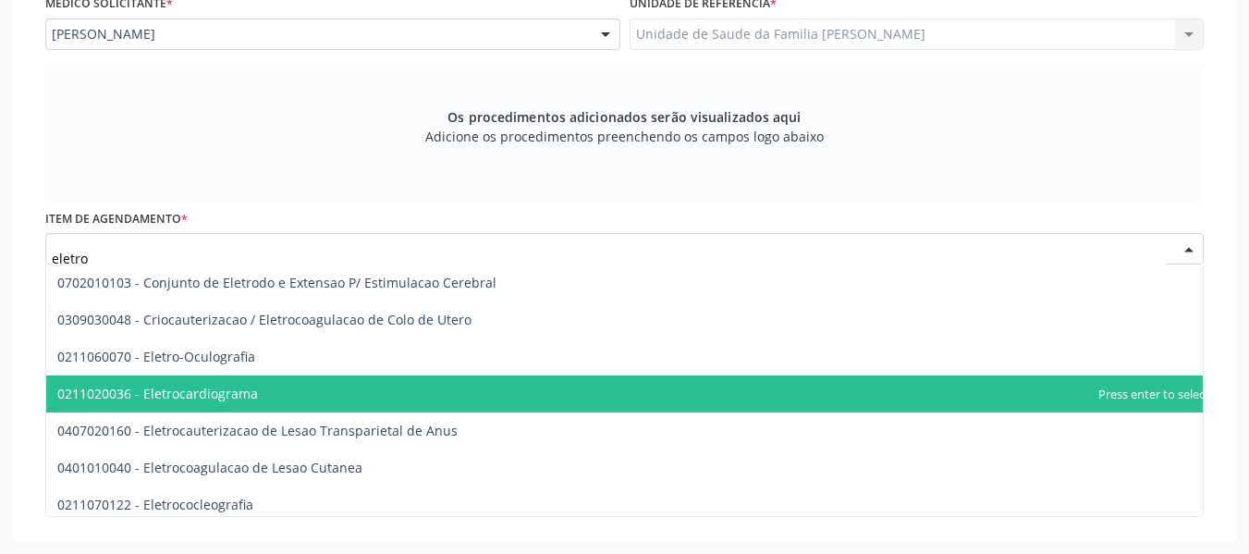
click at [188, 393] on span "0211020036 - Eletrocardiograma" at bounding box center [157, 394] width 201 height 18
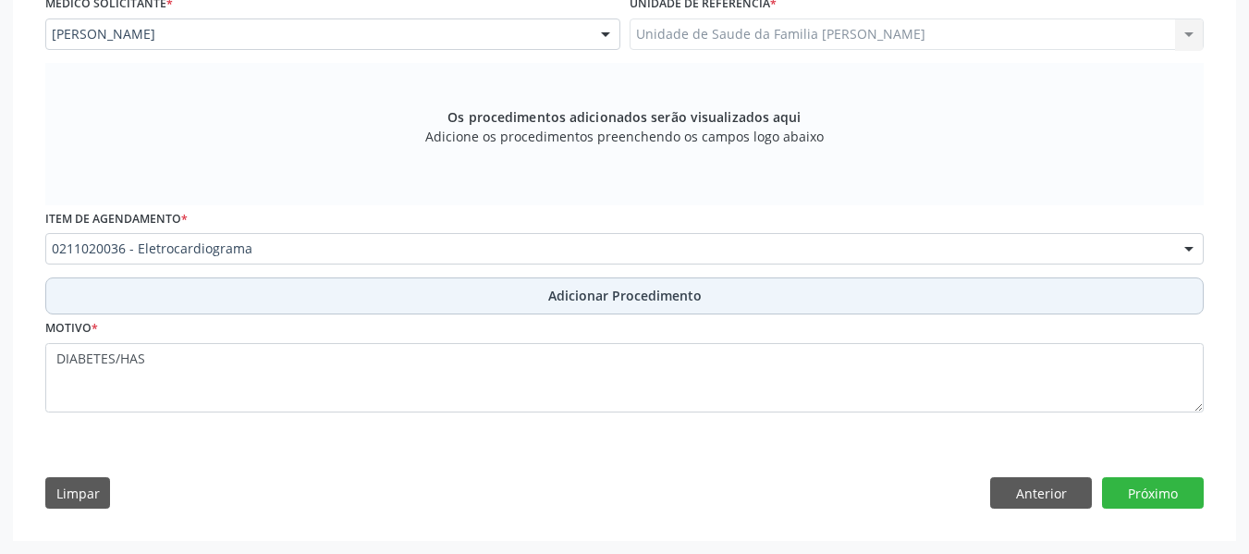
click at [595, 294] on span "Adicionar Procedimento" at bounding box center [624, 295] width 153 height 19
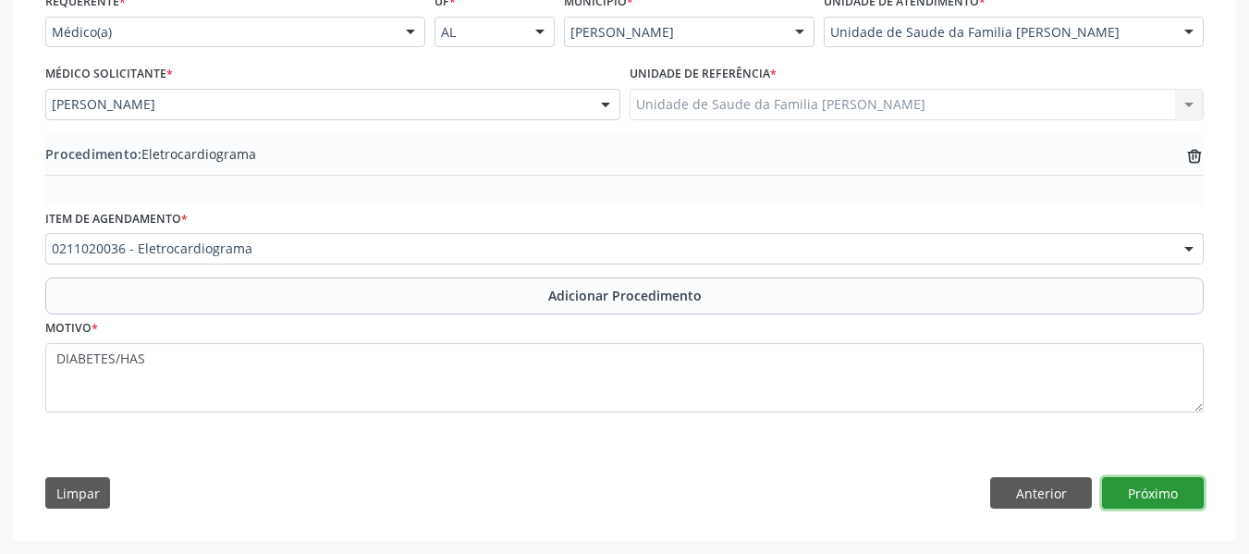
click at [1136, 489] on button "Próximo" at bounding box center [1153, 492] width 102 height 31
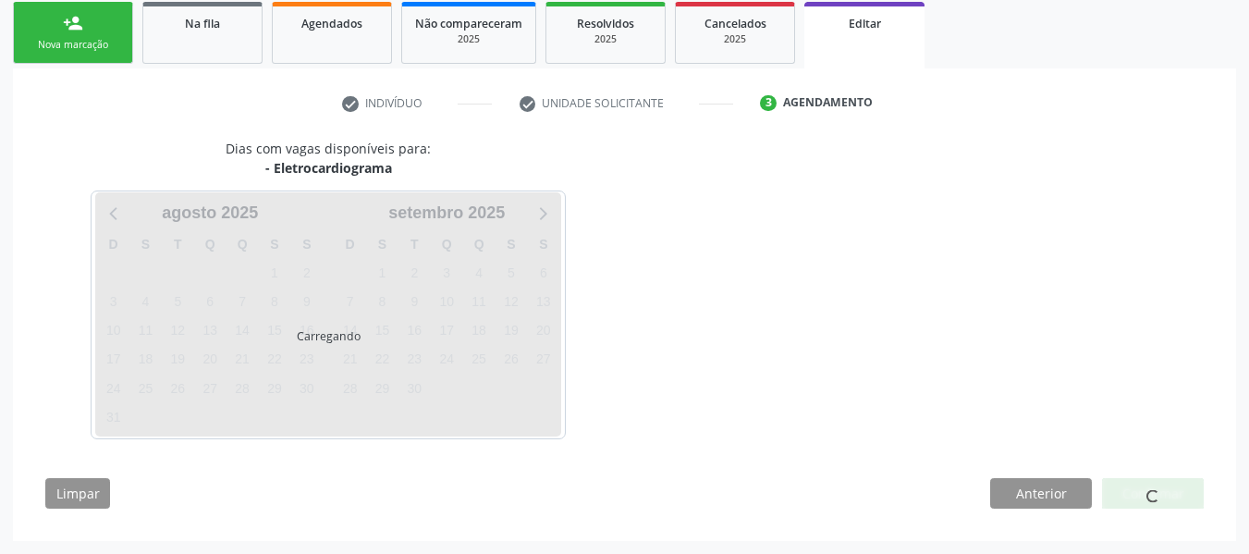
scroll to position [355, 0]
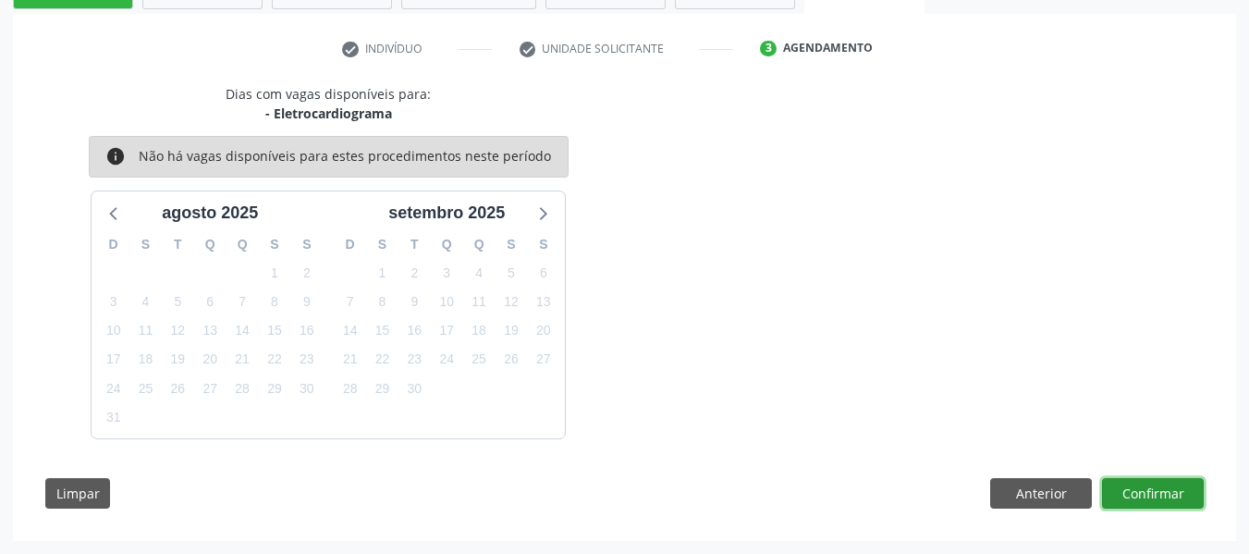
click at [1136, 489] on button "Confirmar" at bounding box center [1153, 493] width 102 height 31
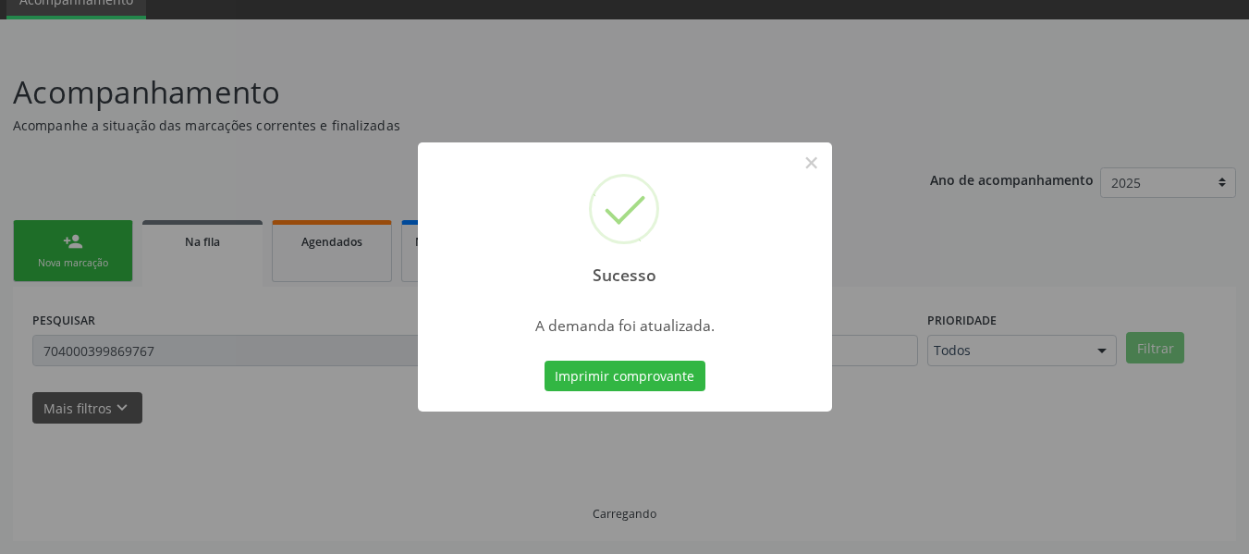
scroll to position [82, 0]
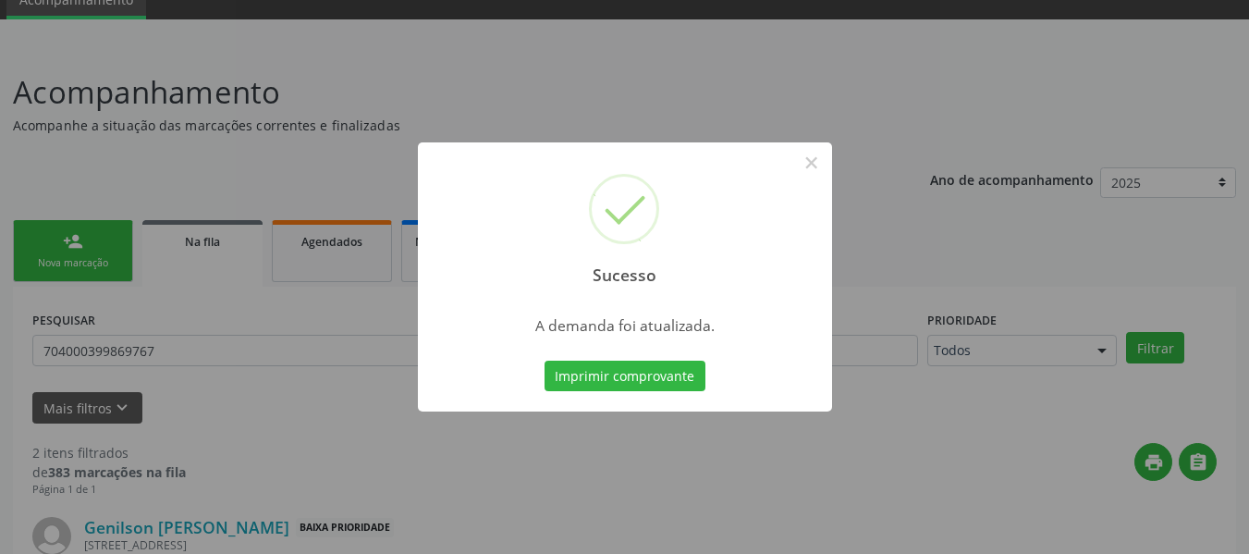
click at [64, 247] on div "Sucesso × A demanda foi atualizada. Imprimir comprovante Cancel" at bounding box center [624, 277] width 1249 height 554
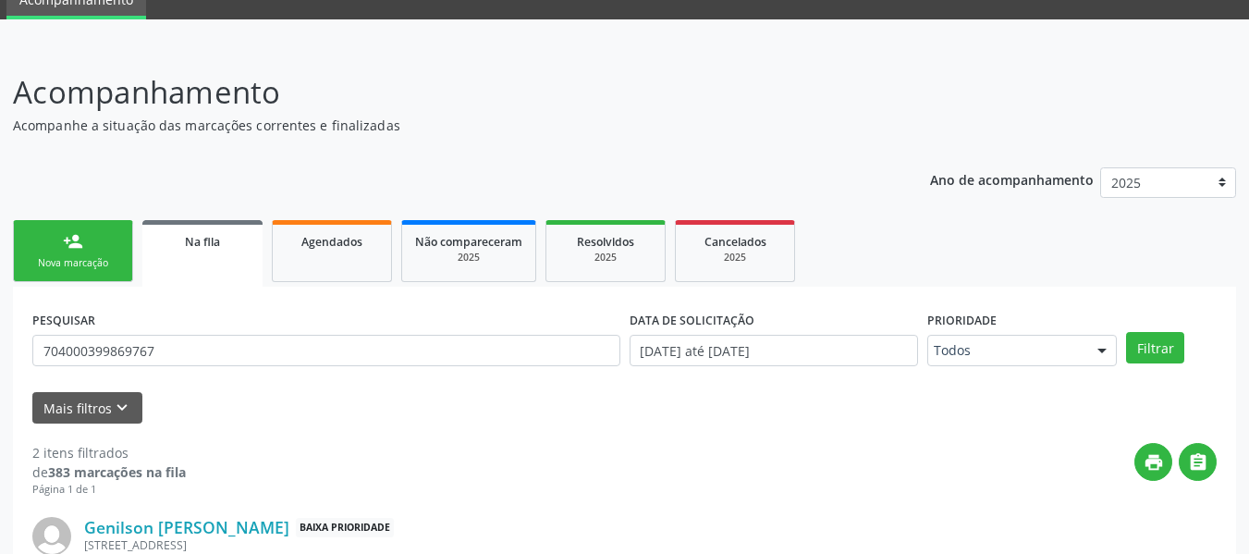
click at [64, 247] on div "person_add" at bounding box center [73, 241] width 20 height 20
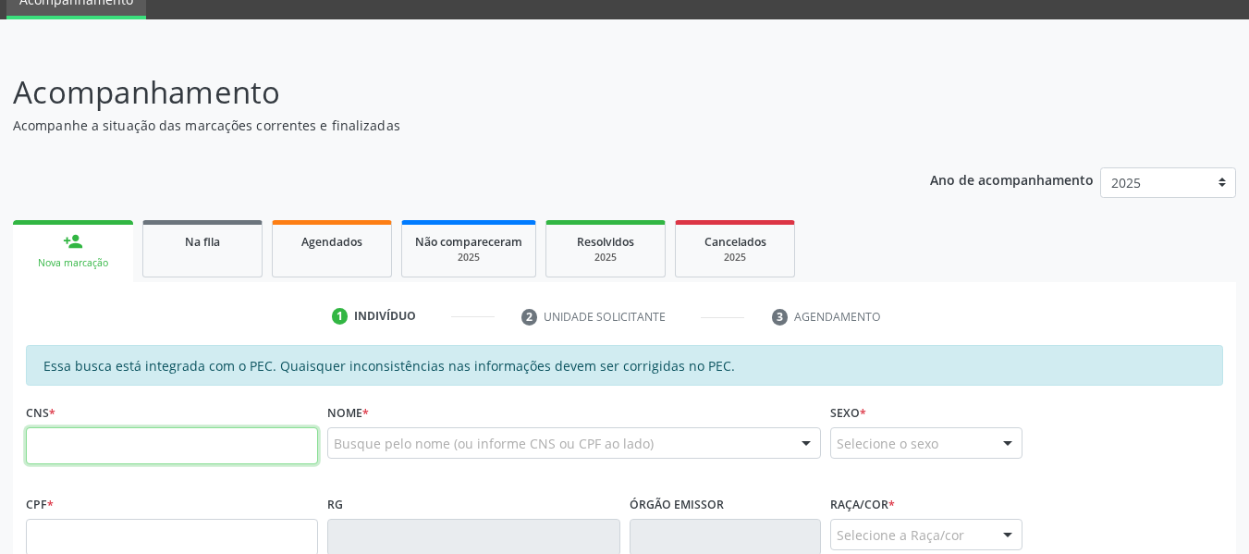
click at [89, 441] on input "text" at bounding box center [172, 445] width 292 height 37
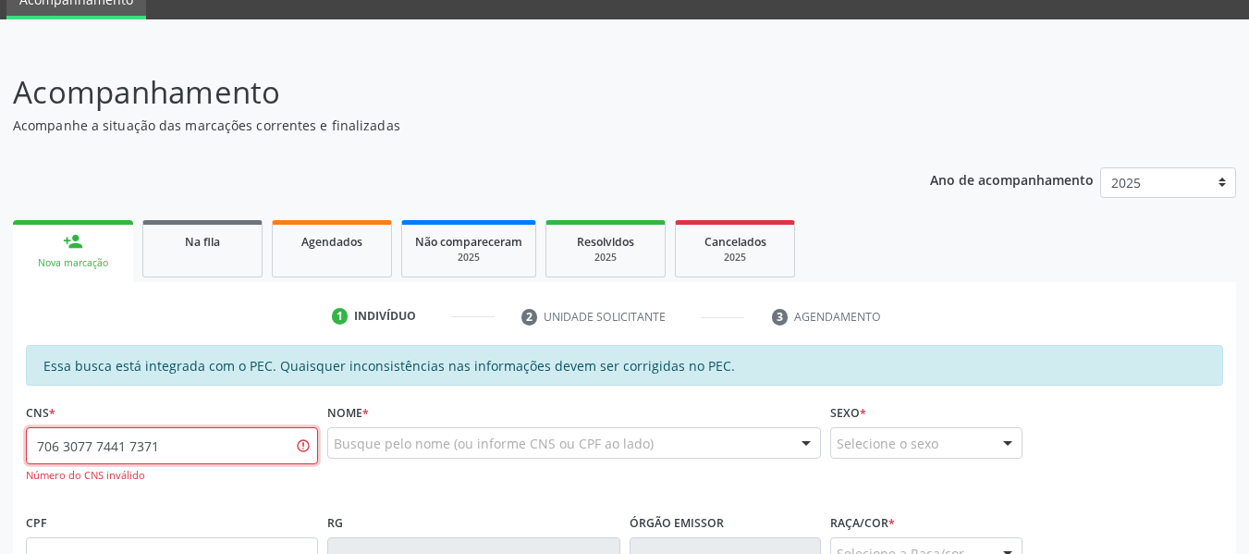
type input "706 3077 7441 7371"
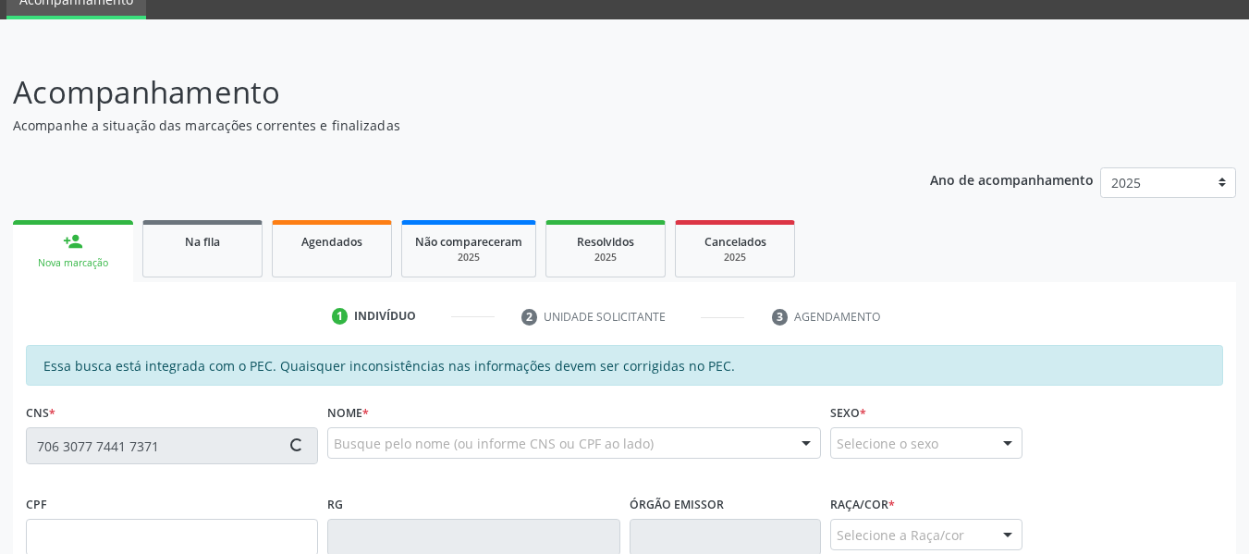
type input "788.163.864-87"
type input "2[DATE]"
type input "Liberaci Feitosa dos Santos"
type input "[PHONE_NUMBER]"
type input "69"
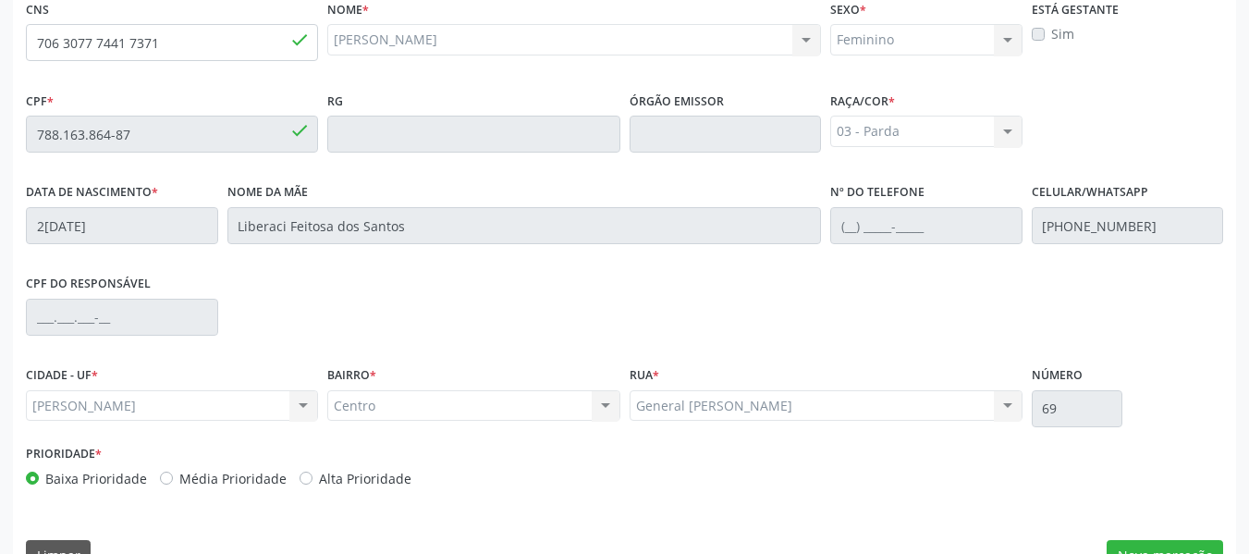
scroll to position [528, 0]
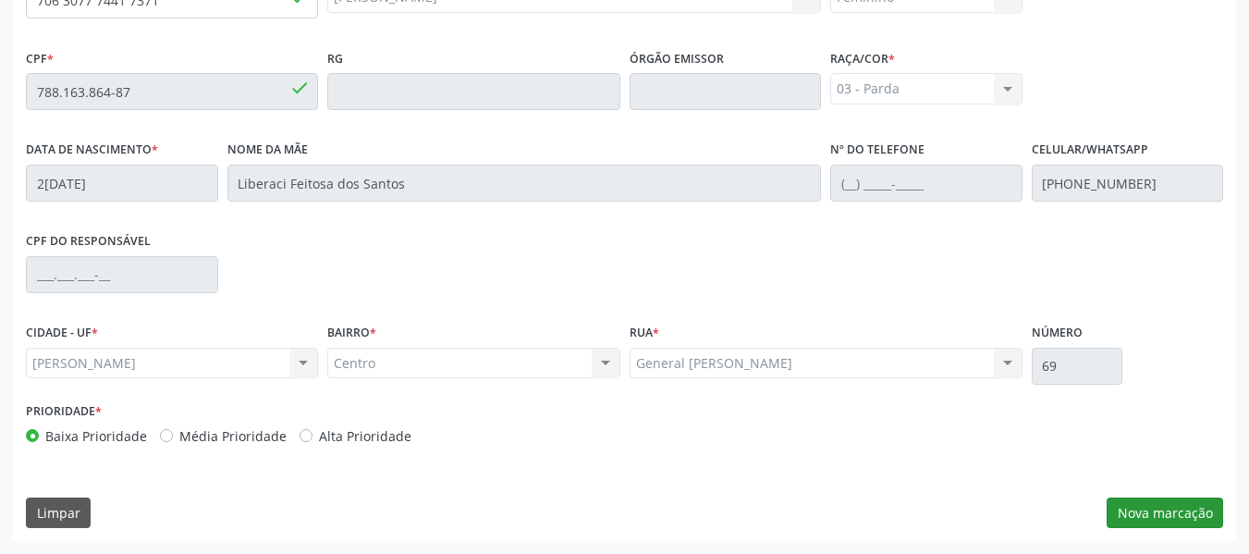
drag, startPoint x: 1163, startPoint y: 437, endPoint x: 1178, endPoint y: 509, distance: 73.6
click at [1178, 509] on div "Essa busca está integrada com o PEC. Quaisquer inconsistências nas informações …" at bounding box center [624, 220] width 1223 height 642
click at [1178, 509] on button "Nova marcação" at bounding box center [1165, 512] width 116 height 31
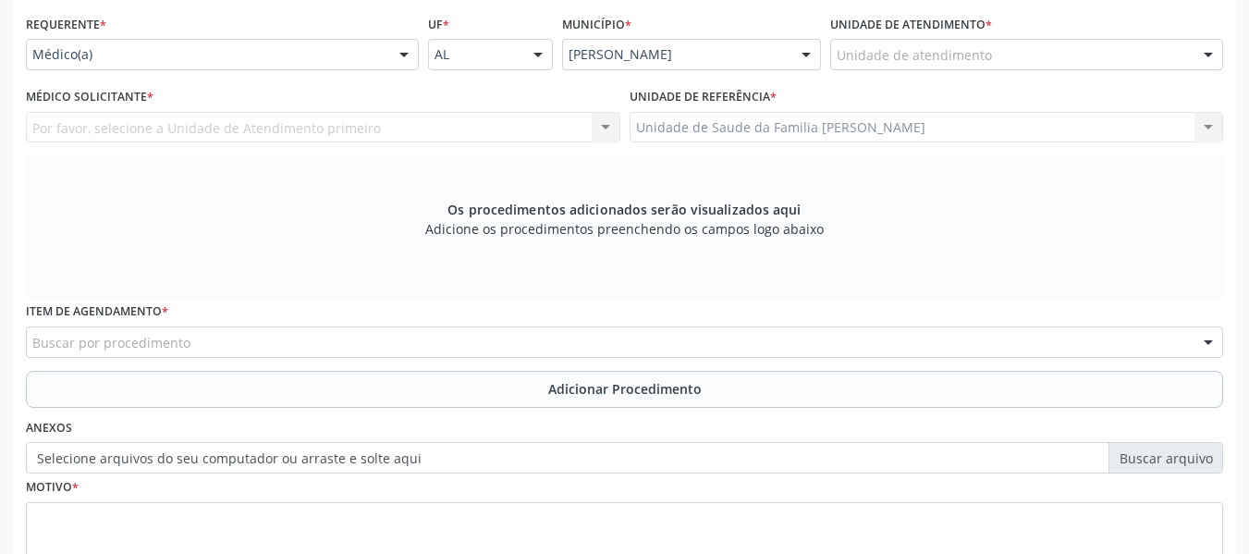
scroll to position [380, 0]
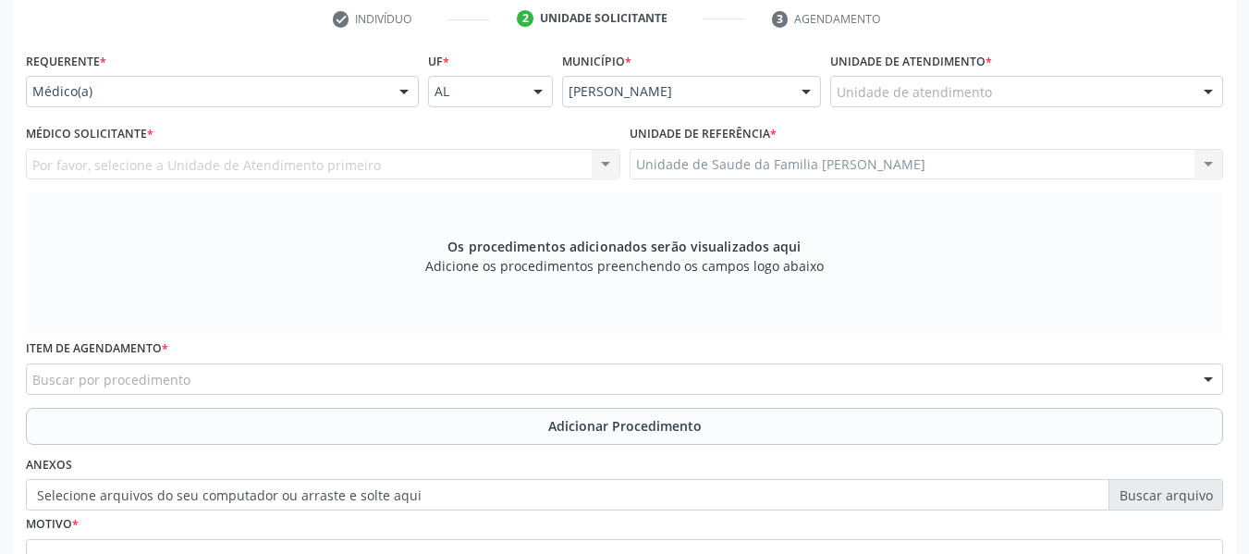
click at [1090, 71] on div "Unidade de atendimento * Unidade de atendimento Aeronave Baron 58 Aeronave Cess…" at bounding box center [1026, 76] width 393 height 59
click at [1210, 90] on div at bounding box center [1208, 92] width 28 height 31
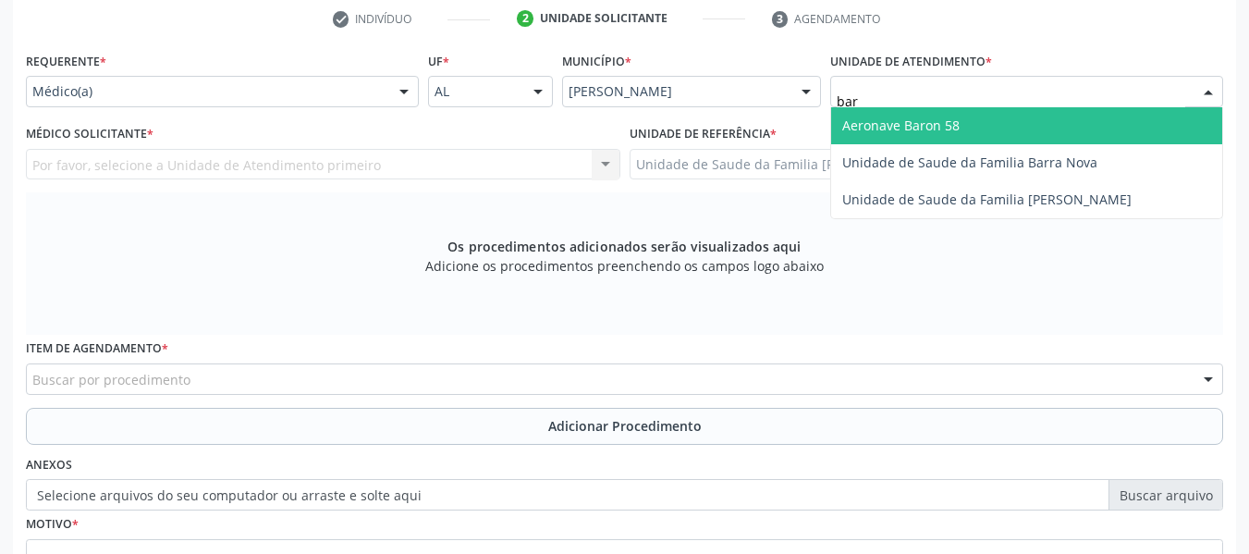
type input "barr"
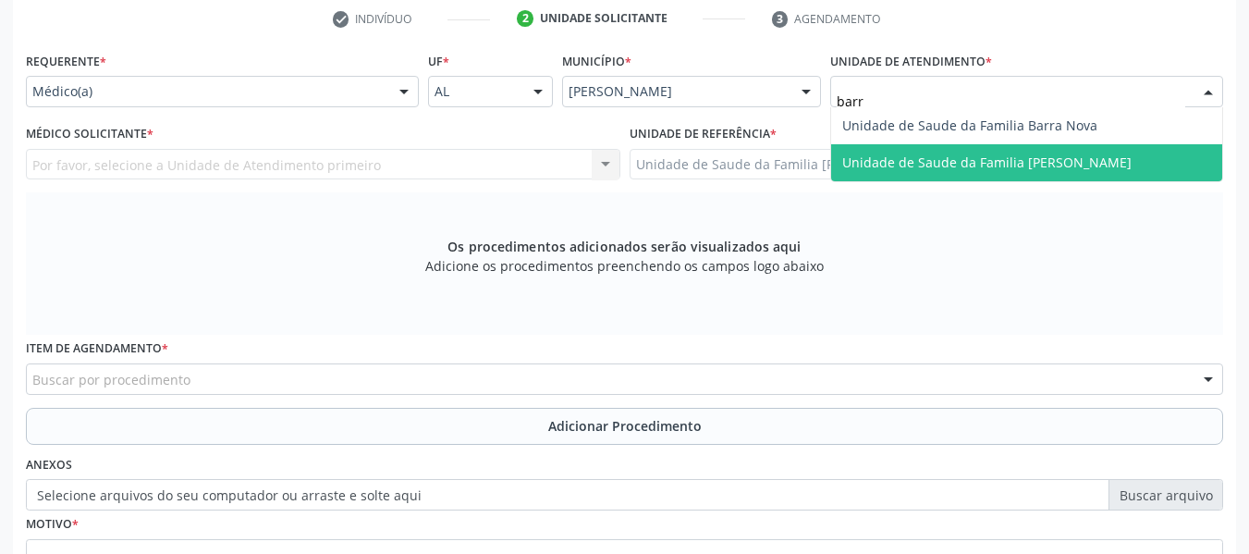
click at [1053, 164] on span "Unidade de Saude da Familia [PERSON_NAME]" at bounding box center [986, 162] width 289 height 18
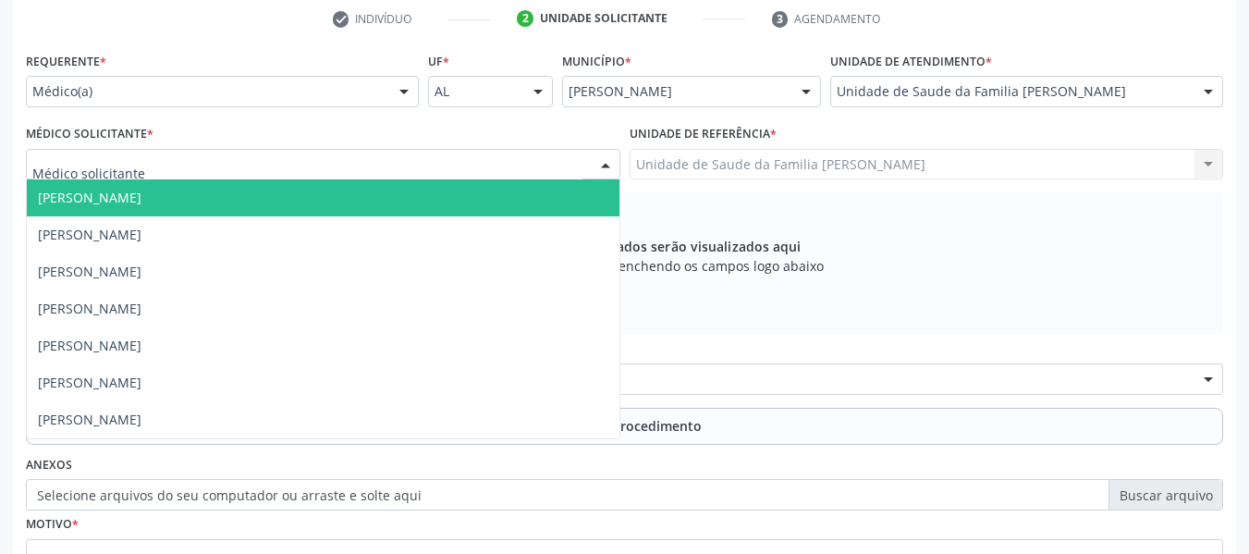
click at [604, 162] on div at bounding box center [606, 165] width 28 height 31
click at [382, 194] on span "[PERSON_NAME]" at bounding box center [323, 197] width 593 height 37
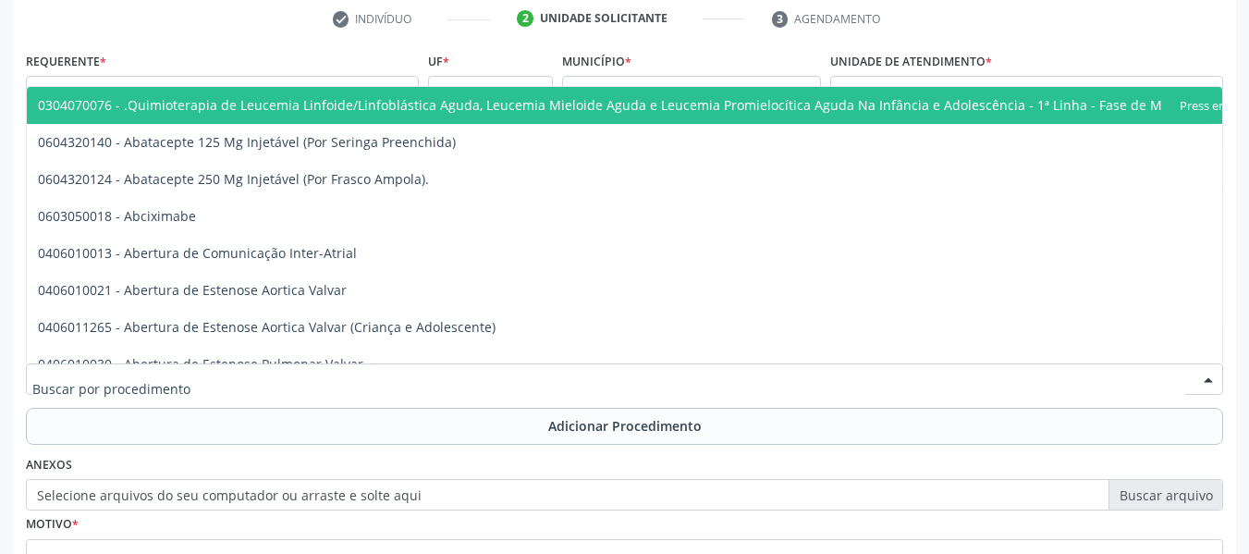
click at [212, 373] on div at bounding box center [624, 378] width 1197 height 31
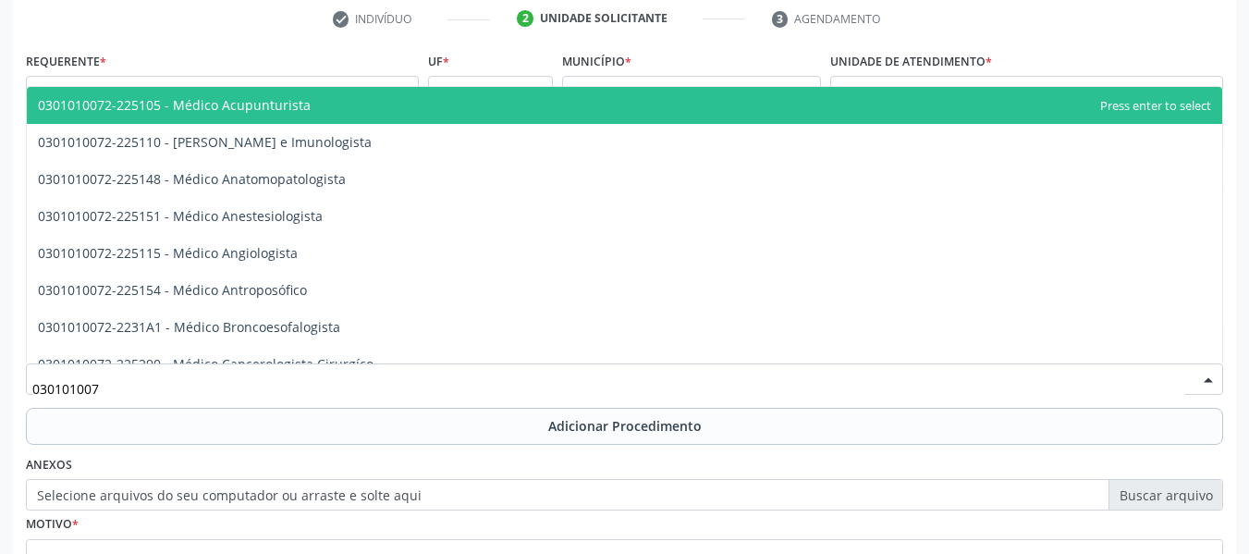
type input "0301010072"
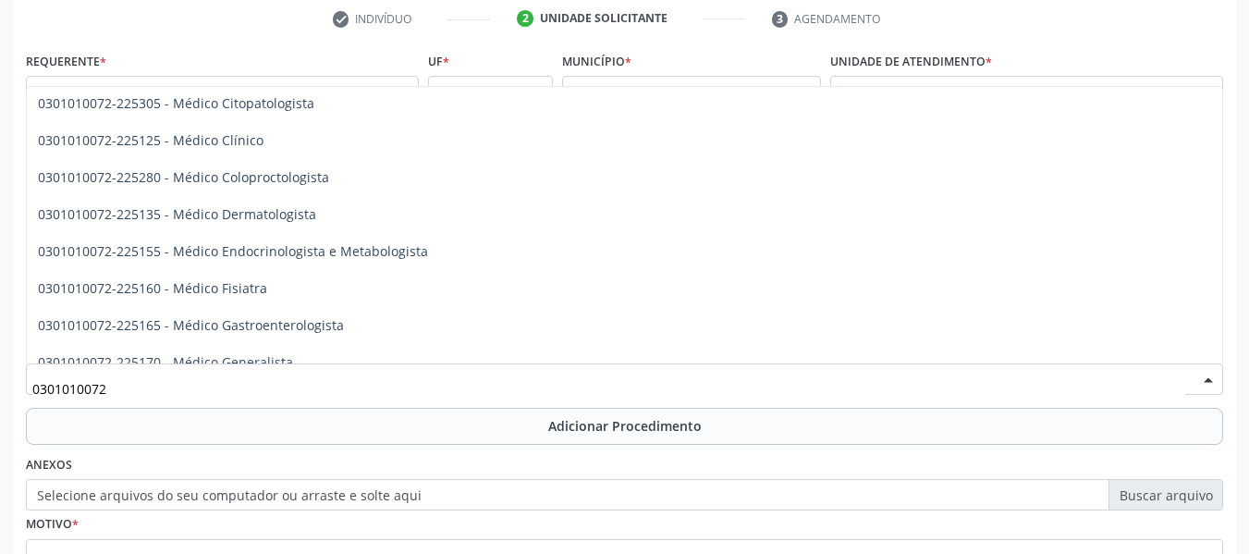
scroll to position [715, 0]
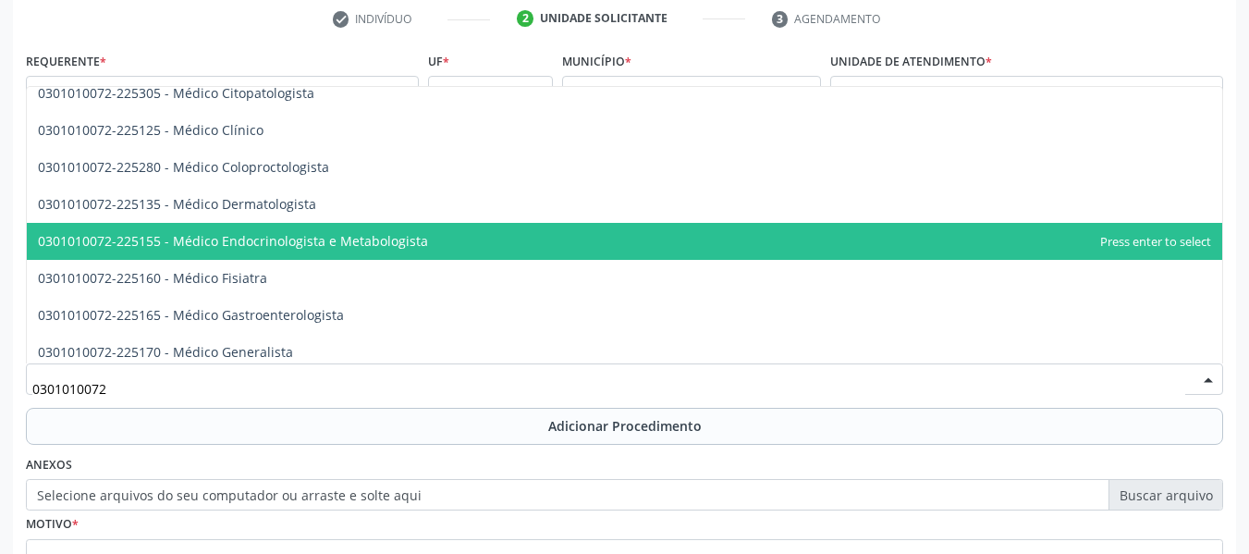
click at [378, 239] on span "0301010072-225155 - Médico Endocrinologista e Metabologista" at bounding box center [233, 241] width 390 height 18
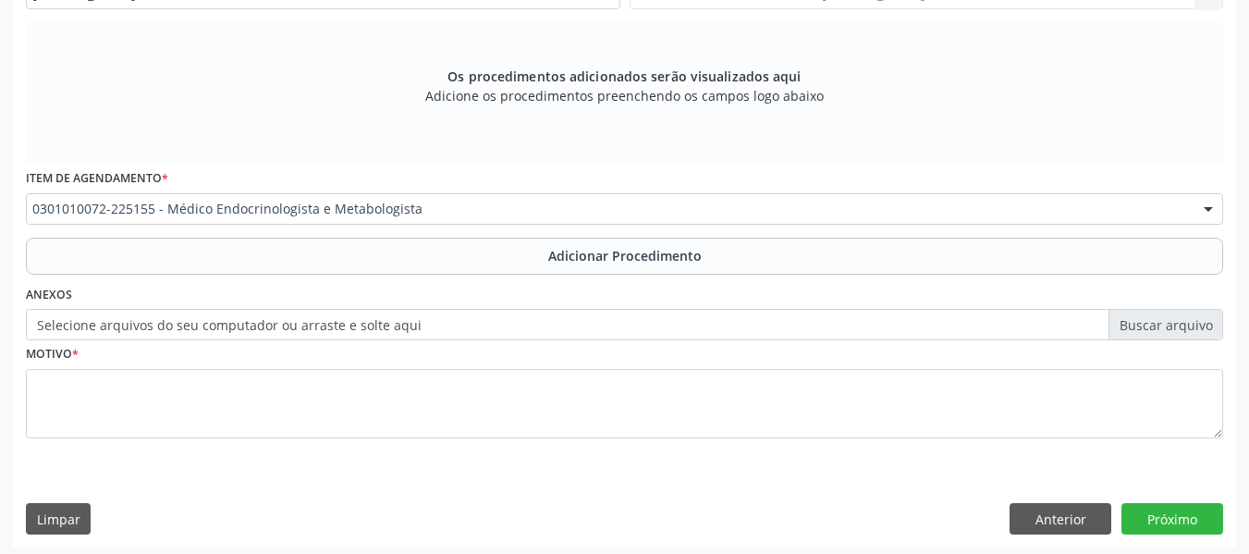
scroll to position [556, 0]
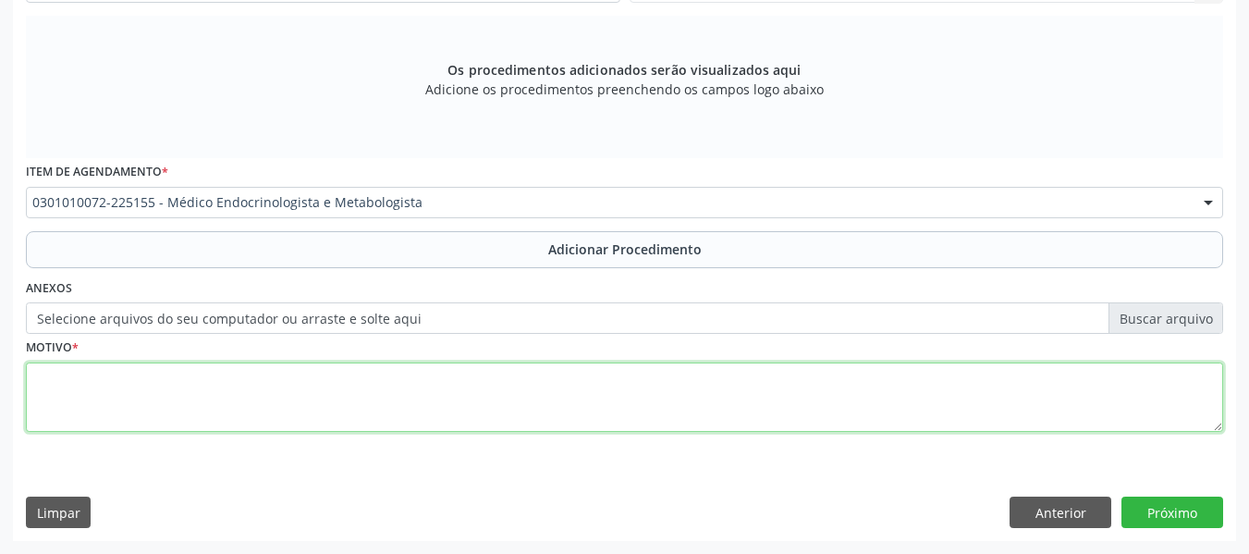
click at [153, 398] on textarea at bounding box center [624, 397] width 1197 height 70
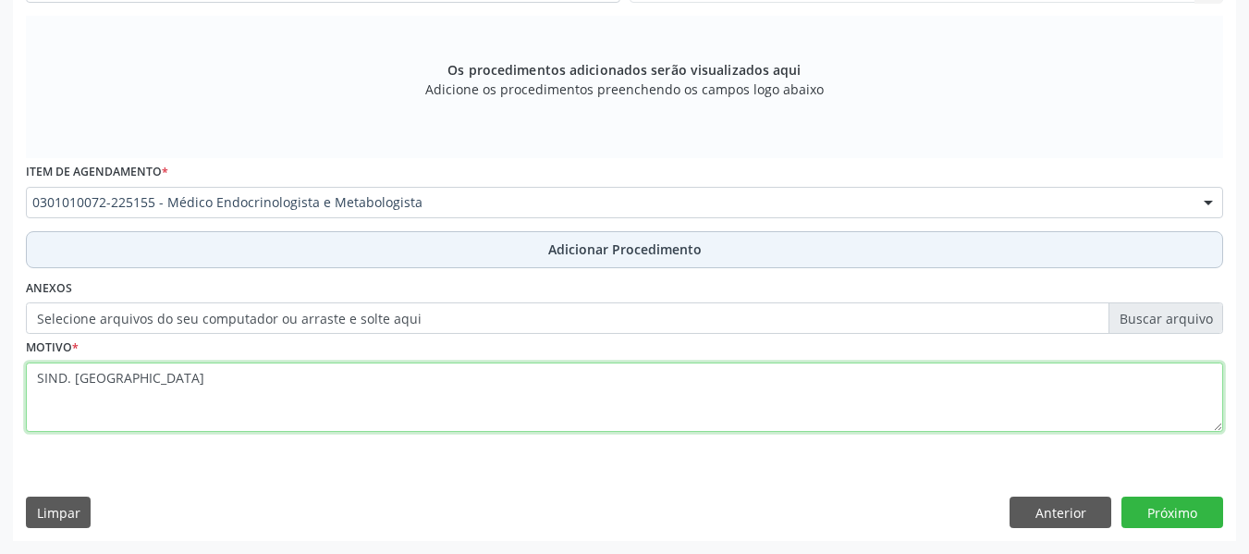
type textarea "SIND. [GEOGRAPHIC_DATA]"
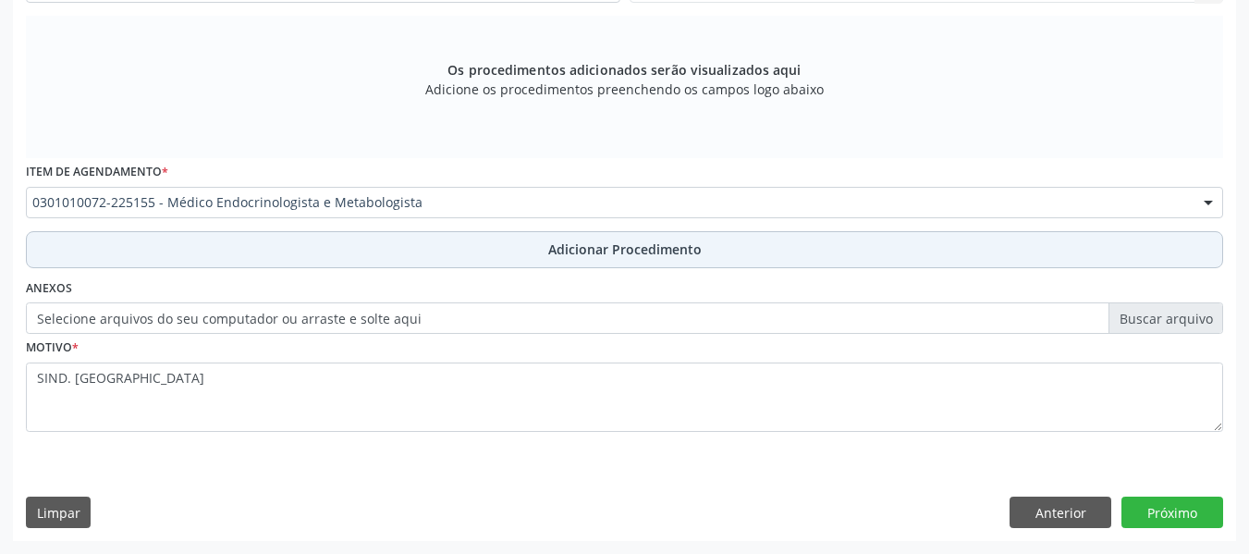
click at [561, 251] on span "Adicionar Procedimento" at bounding box center [624, 248] width 153 height 19
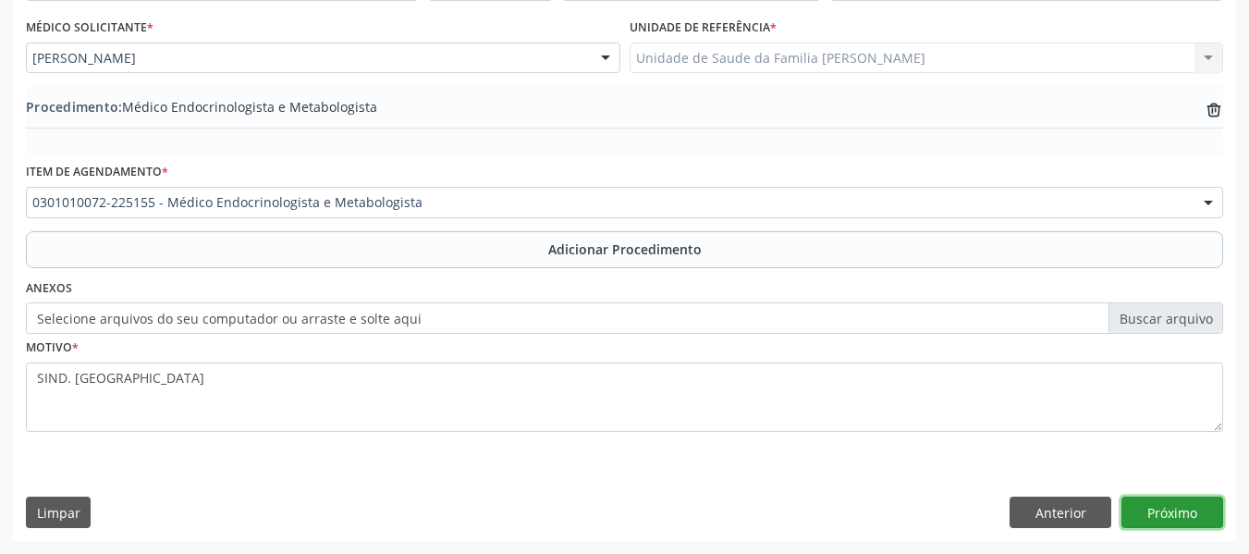
click at [1180, 512] on button "Próximo" at bounding box center [1172, 511] width 102 height 31
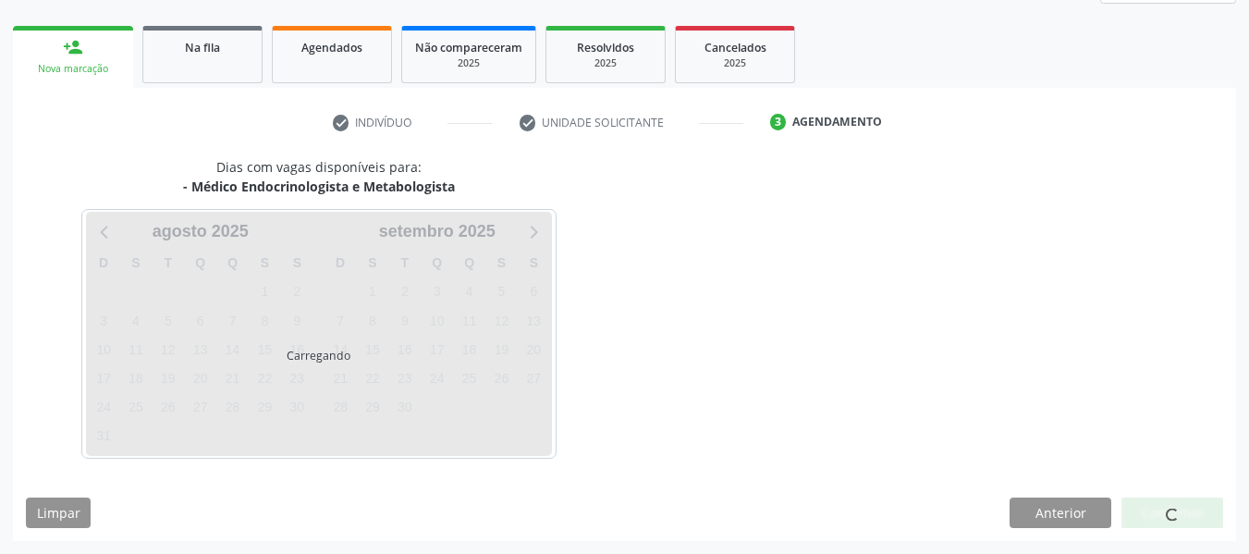
scroll to position [331, 0]
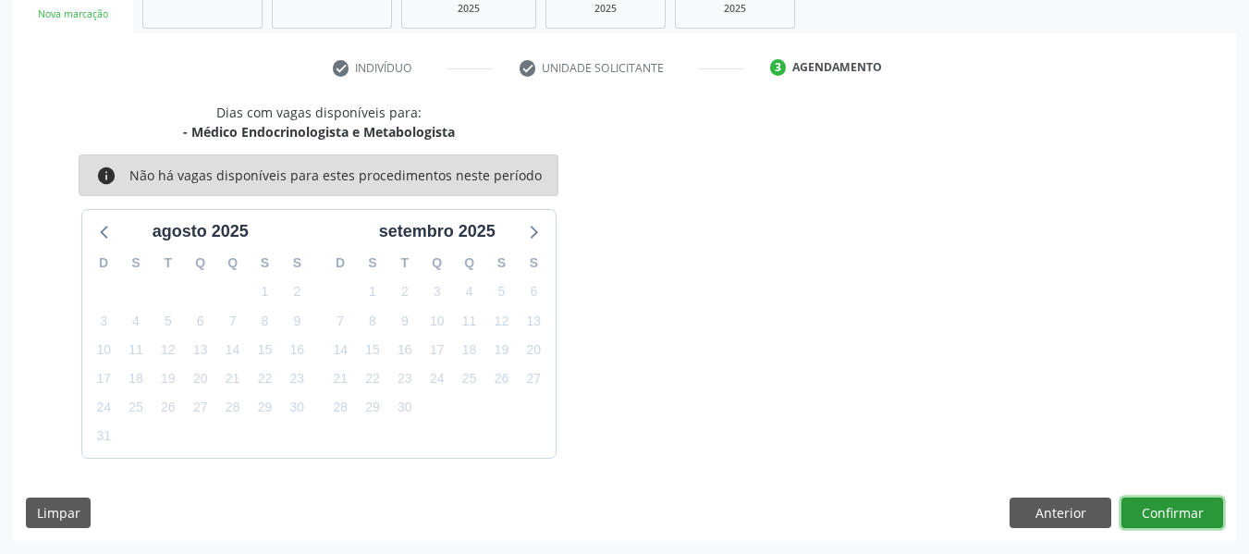
click at [1180, 512] on button "Confirmar" at bounding box center [1172, 512] width 102 height 31
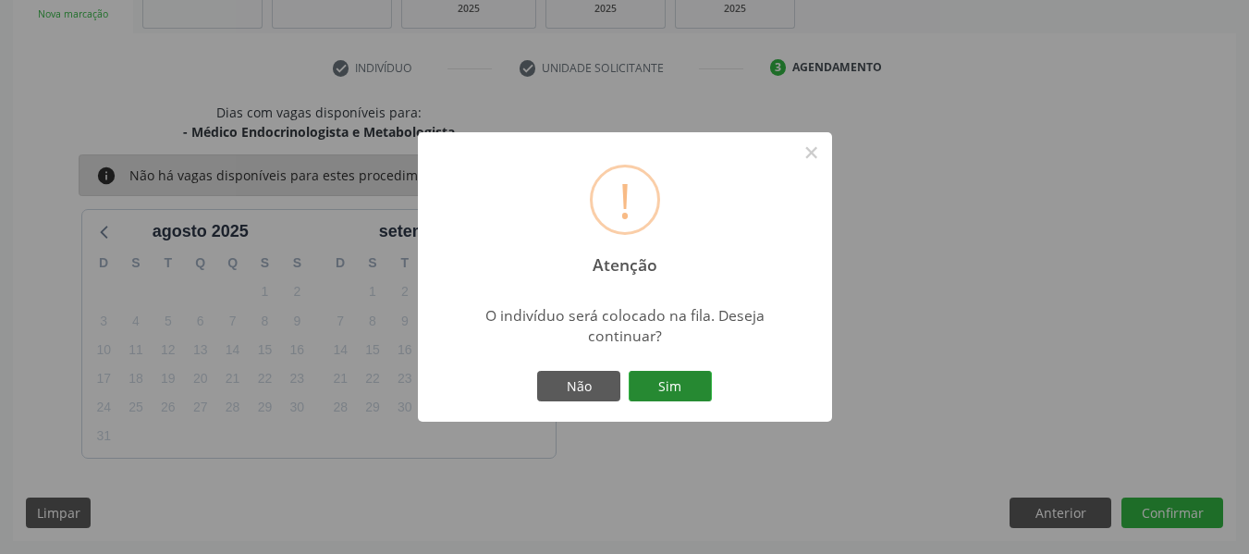
click at [680, 386] on button "Sim" at bounding box center [670, 386] width 83 height 31
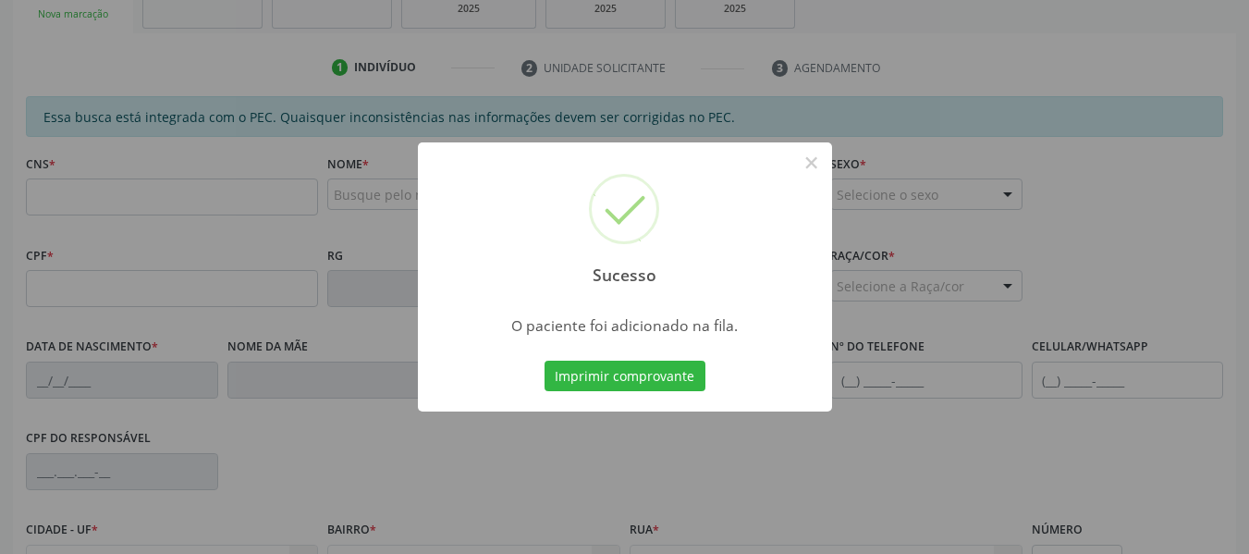
click at [696, 466] on div "Sucesso × O paciente foi adicionado na fila. Imprimir comprovante Cancel" at bounding box center [624, 277] width 1249 height 554
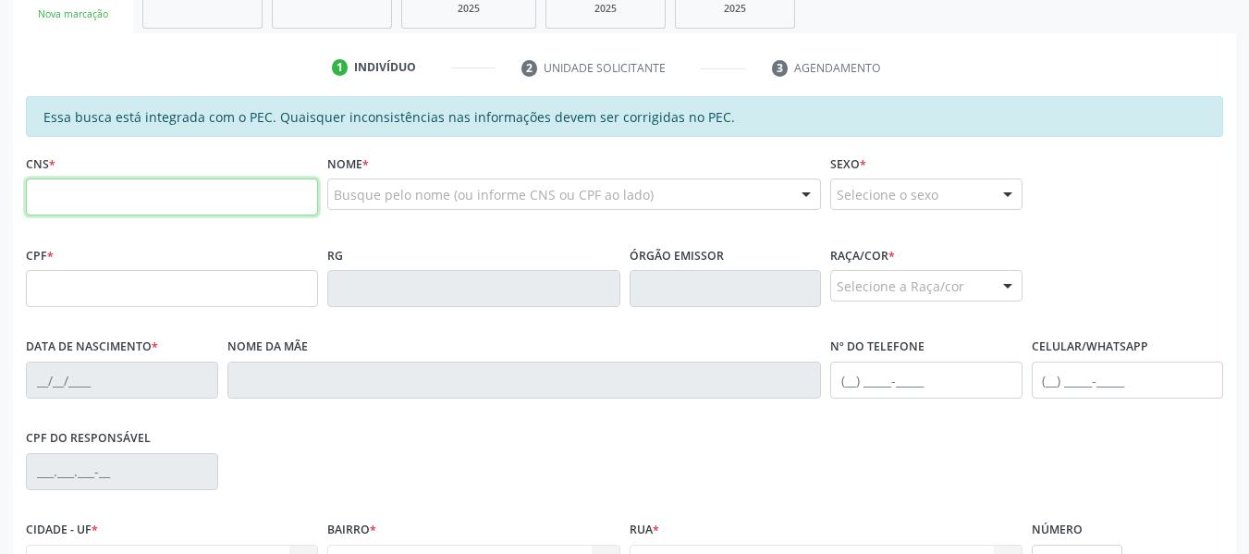
click at [73, 201] on input "text" at bounding box center [172, 196] width 292 height 37
type input "706 3077 7441 7371"
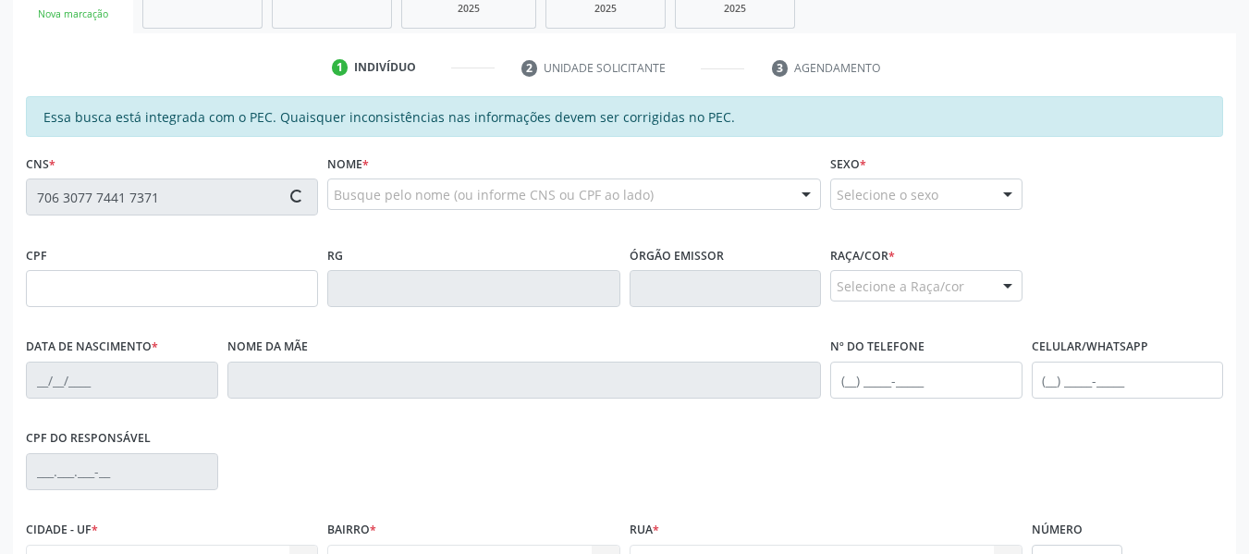
type input "788.163.864-87"
type input "2[DATE]"
type input "Liberaci Feitosa dos Santos"
type input "[PHONE_NUMBER]"
type input "69"
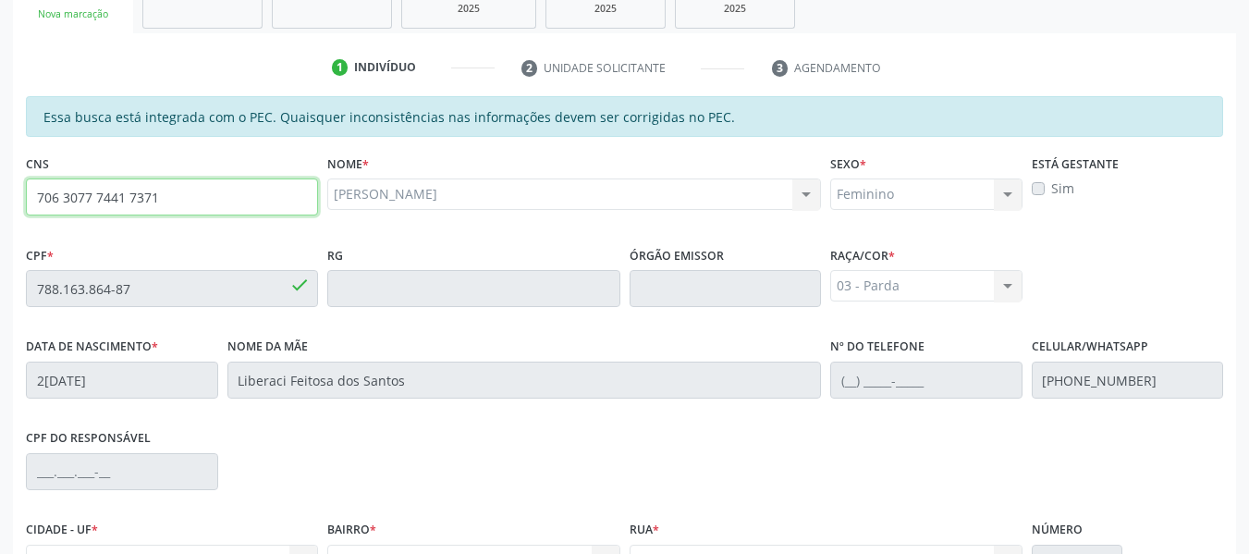
click at [126, 214] on input "706 3077 7441 7371" at bounding box center [172, 196] width 292 height 37
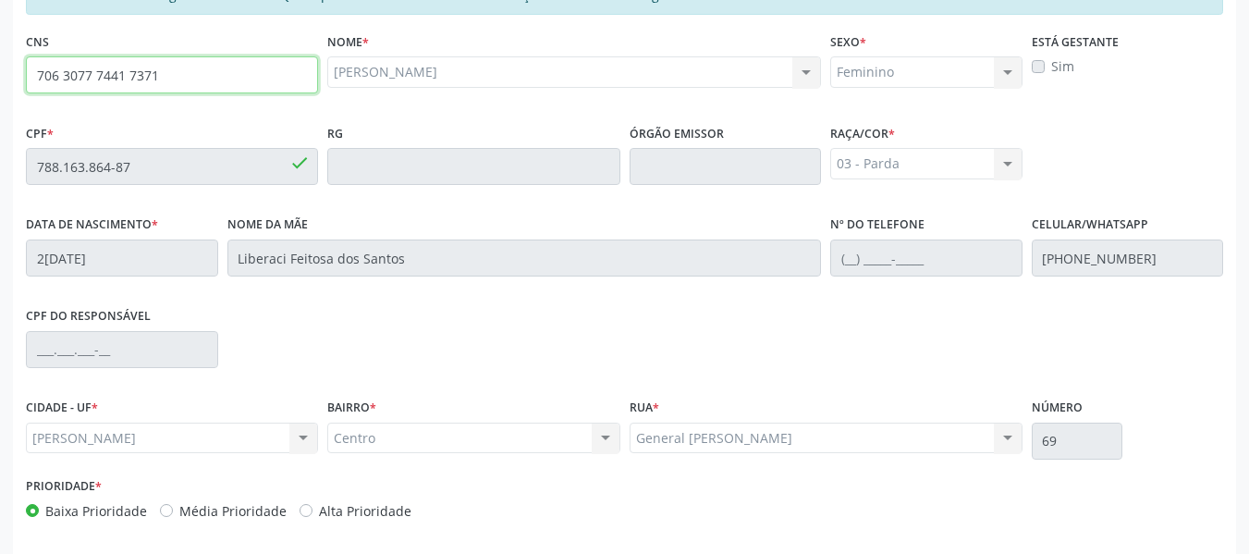
scroll to position [528, 0]
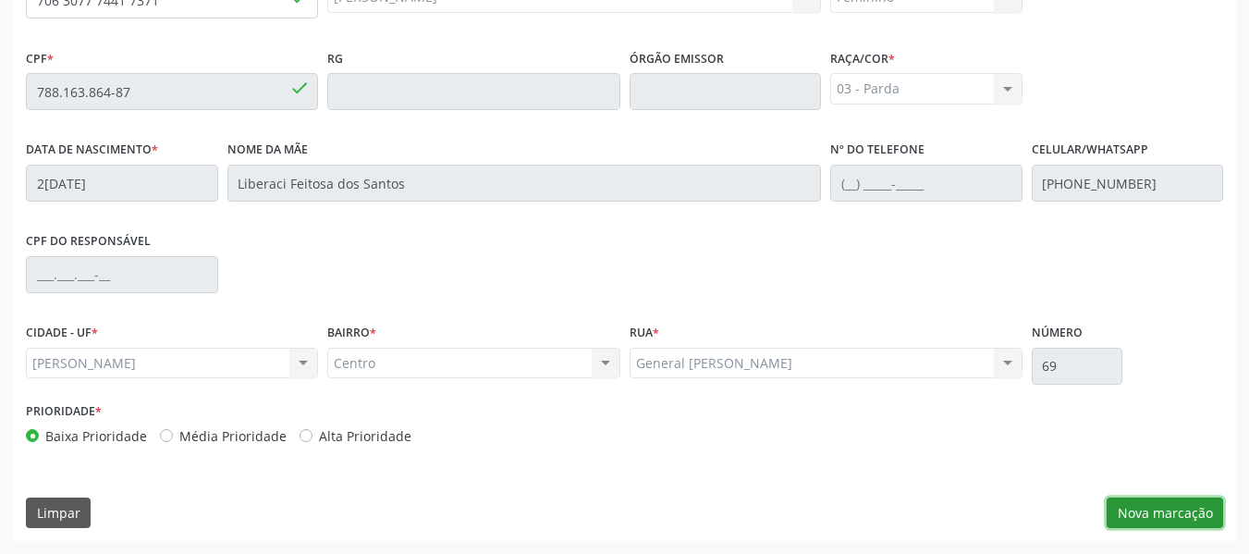
click at [1180, 503] on button "Nova marcação" at bounding box center [1165, 512] width 116 height 31
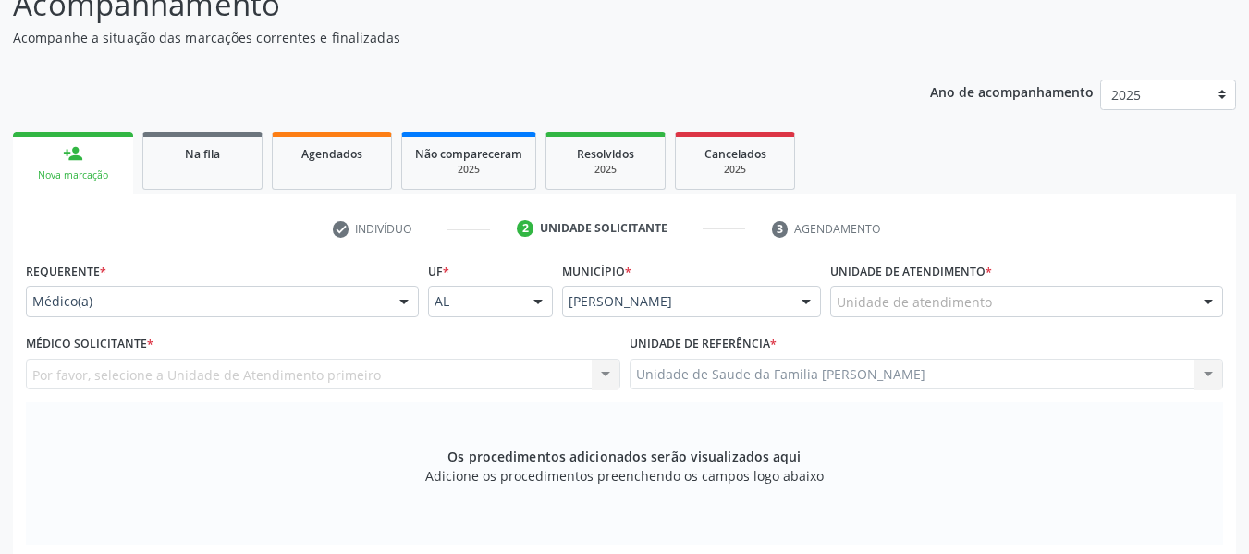
scroll to position [0, 0]
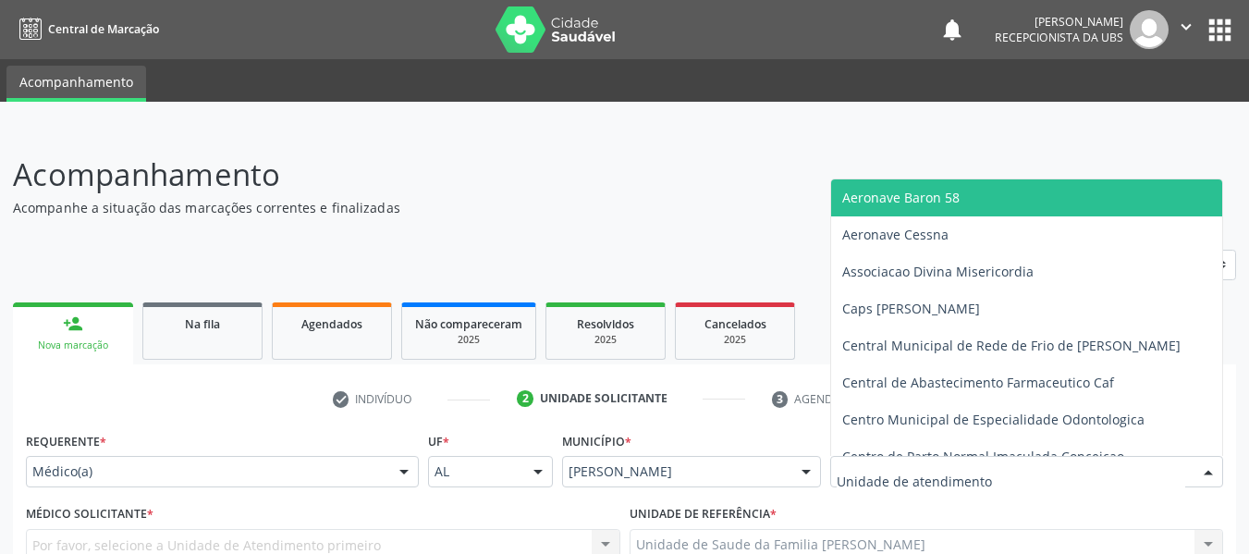
click at [1206, 468] on div at bounding box center [1208, 472] width 28 height 31
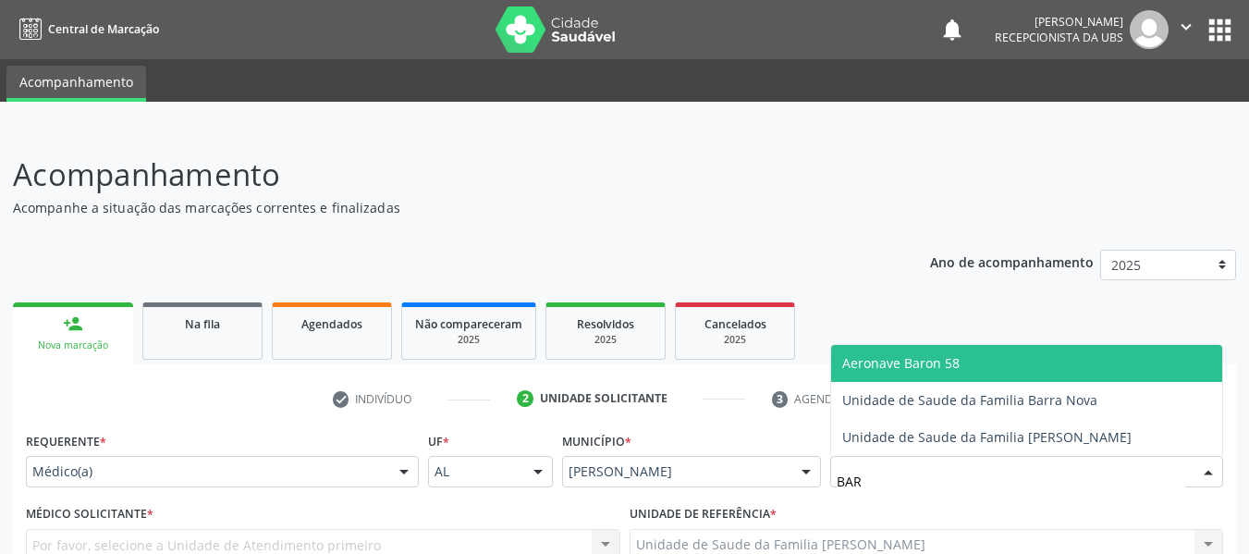
type input "BARR"
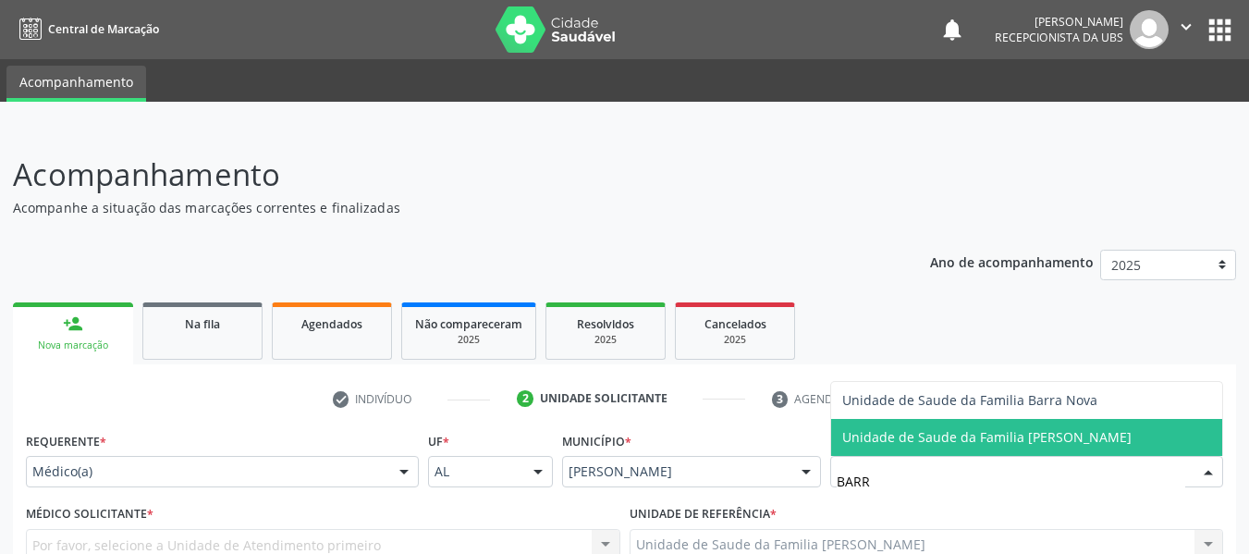
click at [958, 438] on span "Unidade de Saude da Familia [PERSON_NAME]" at bounding box center [986, 437] width 289 height 18
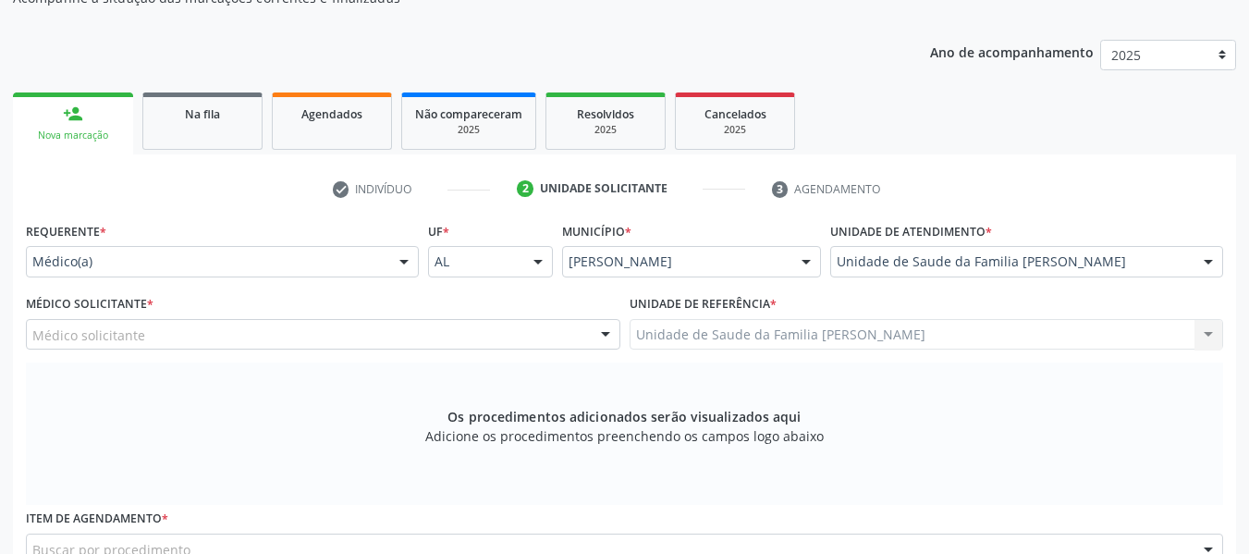
scroll to position [271, 0]
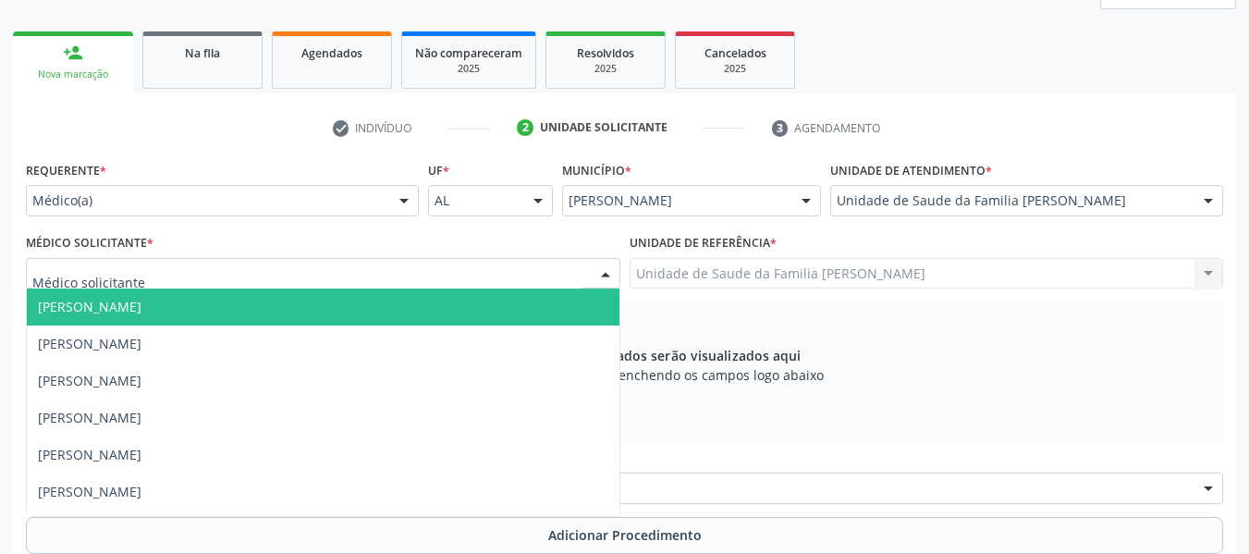
click at [607, 275] on div at bounding box center [606, 274] width 28 height 31
click at [141, 312] on span "[PERSON_NAME]" at bounding box center [90, 307] width 104 height 18
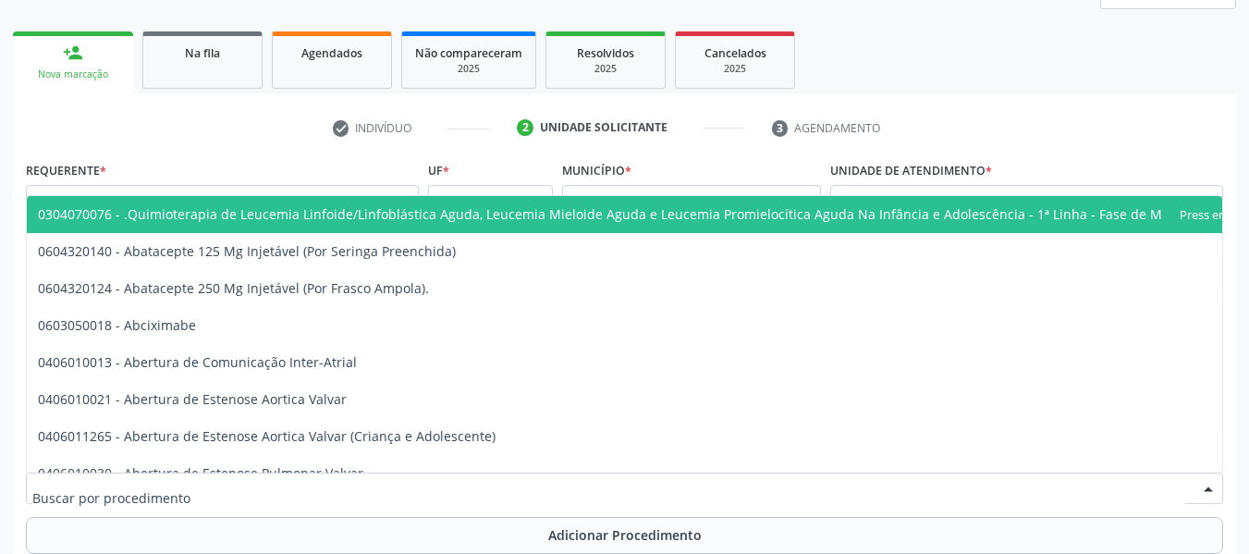
click at [197, 497] on div at bounding box center [624, 487] width 1197 height 31
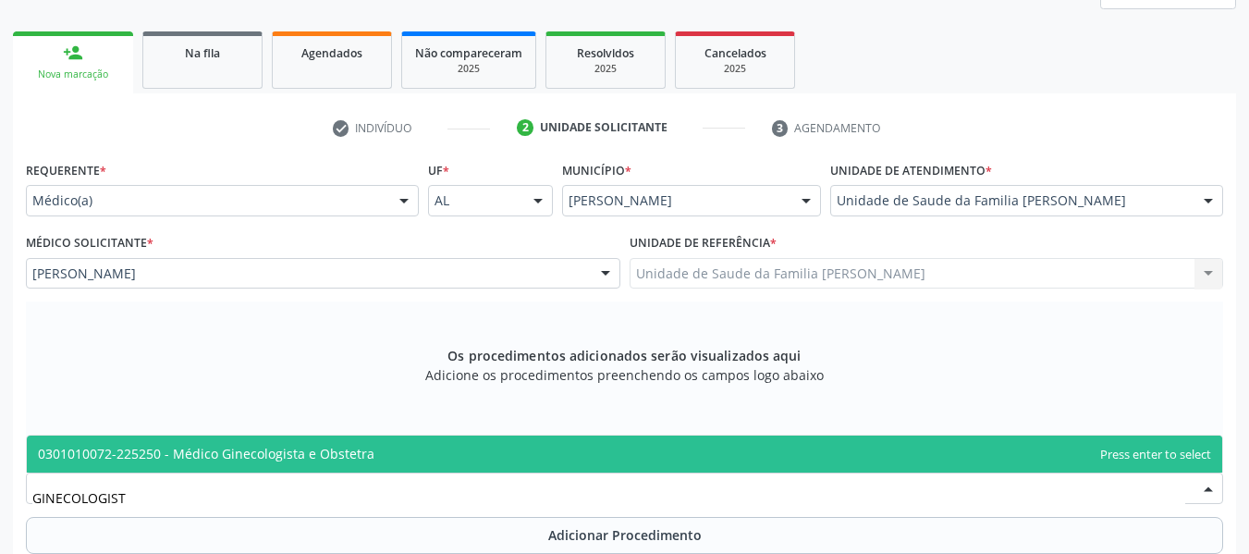
type input "GINECOLOGISTA"
click at [272, 459] on span "0301010072-225250 - Médico Ginecologista e Obstetra" at bounding box center [206, 454] width 336 height 18
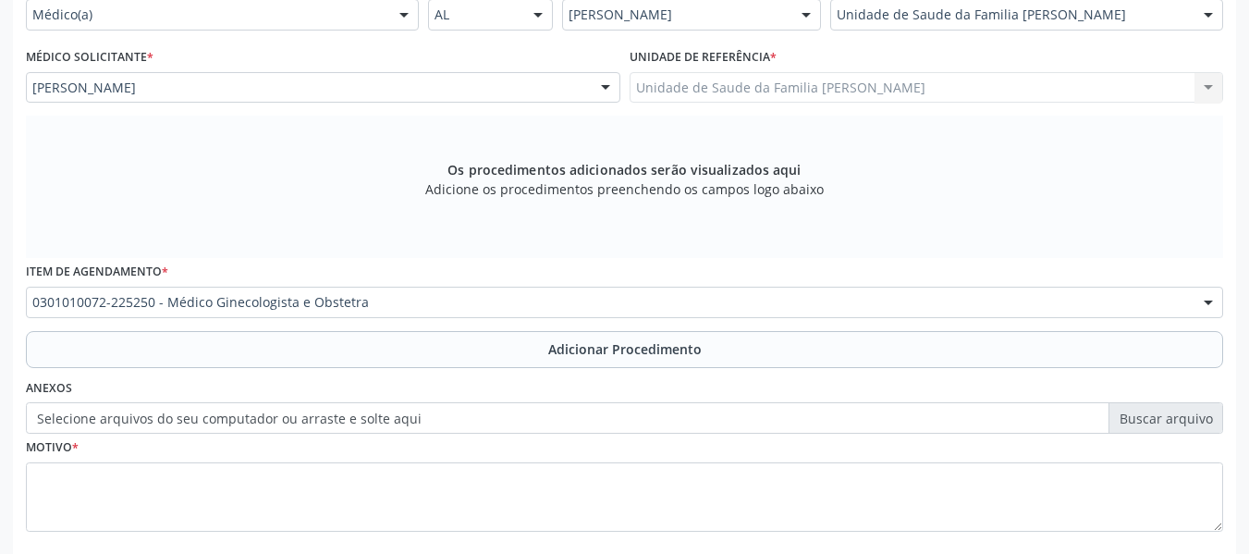
scroll to position [556, 0]
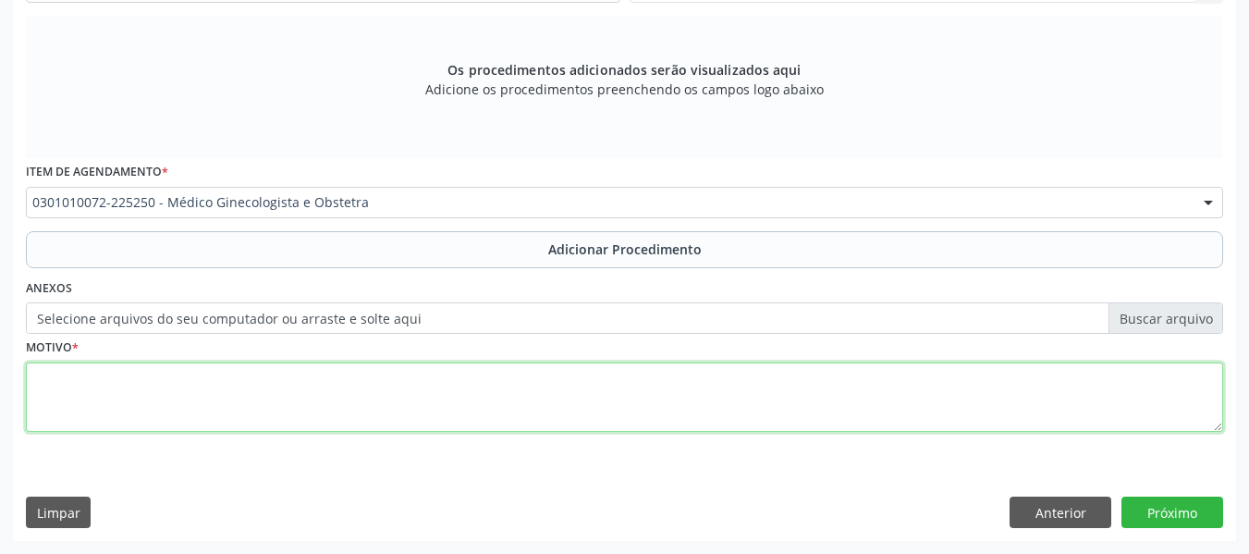
click at [128, 405] on textarea at bounding box center [624, 397] width 1197 height 70
click at [103, 397] on textarea "NÓDULO" at bounding box center [624, 397] width 1197 height 70
click at [92, 374] on textarea "NÓDULOPÉLVICO" at bounding box center [624, 397] width 1197 height 70
type textarea "NÓDULO PÉLVICO"
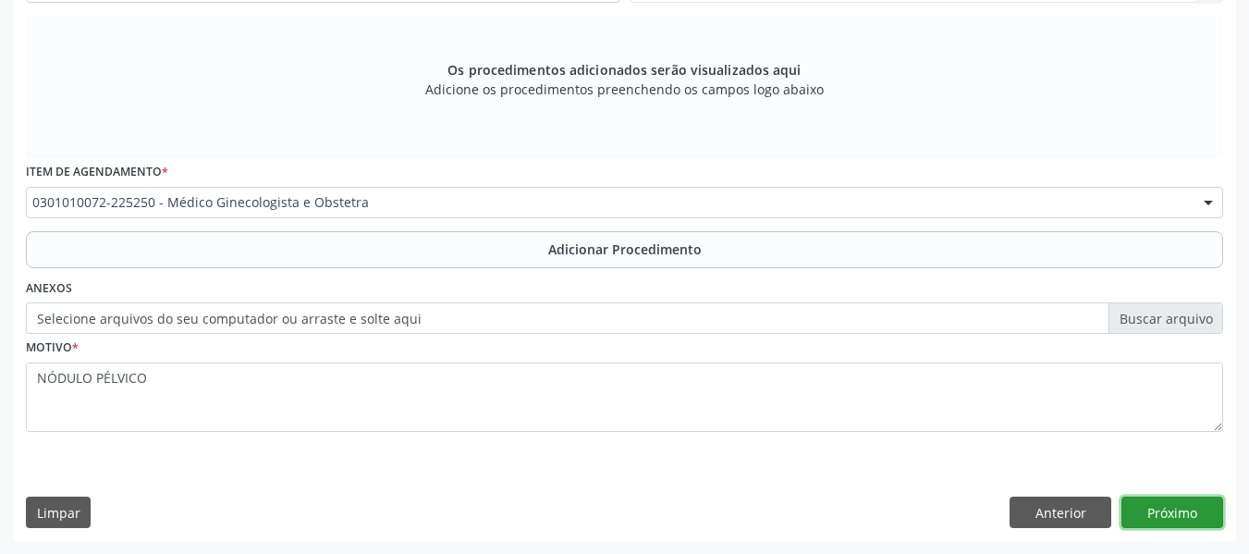
click at [1174, 513] on button "Próximo" at bounding box center [1172, 511] width 102 height 31
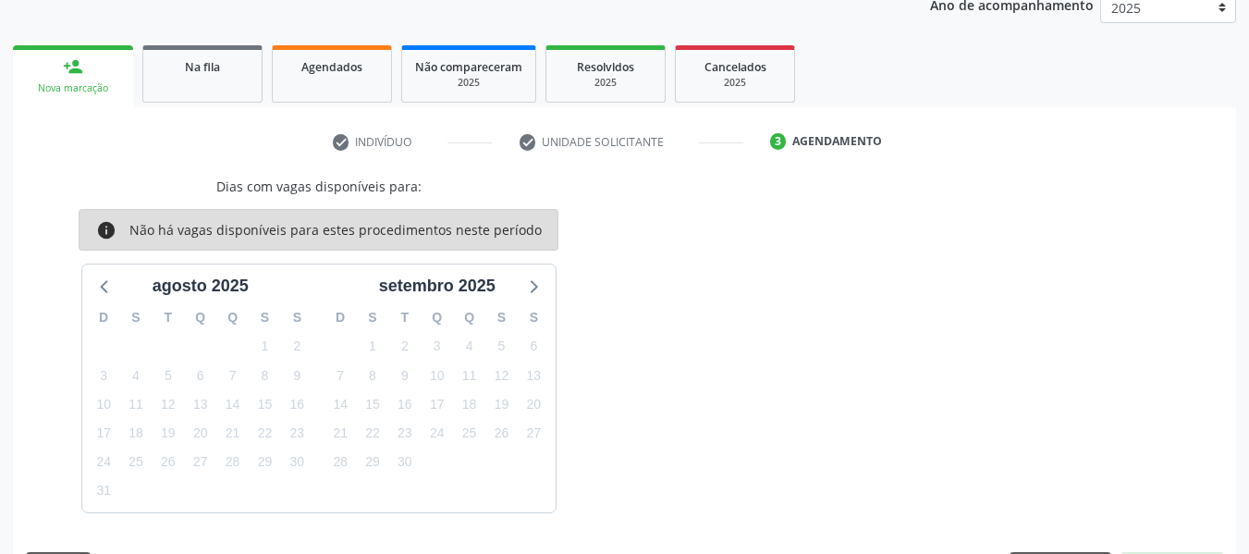
scroll to position [312, 0]
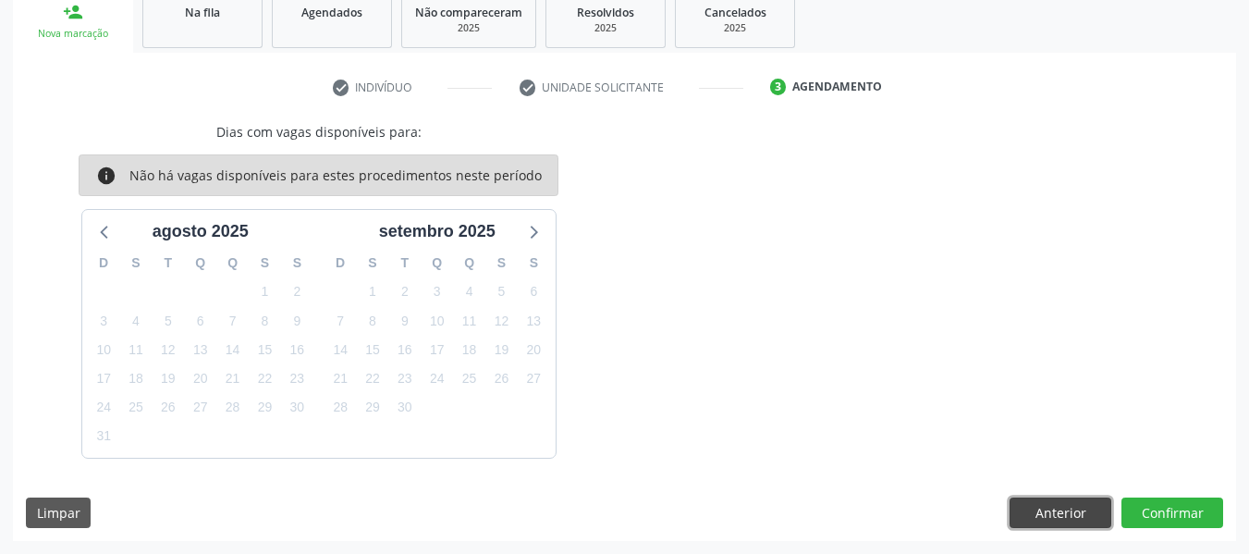
click at [1049, 511] on button "Anterior" at bounding box center [1060, 512] width 102 height 31
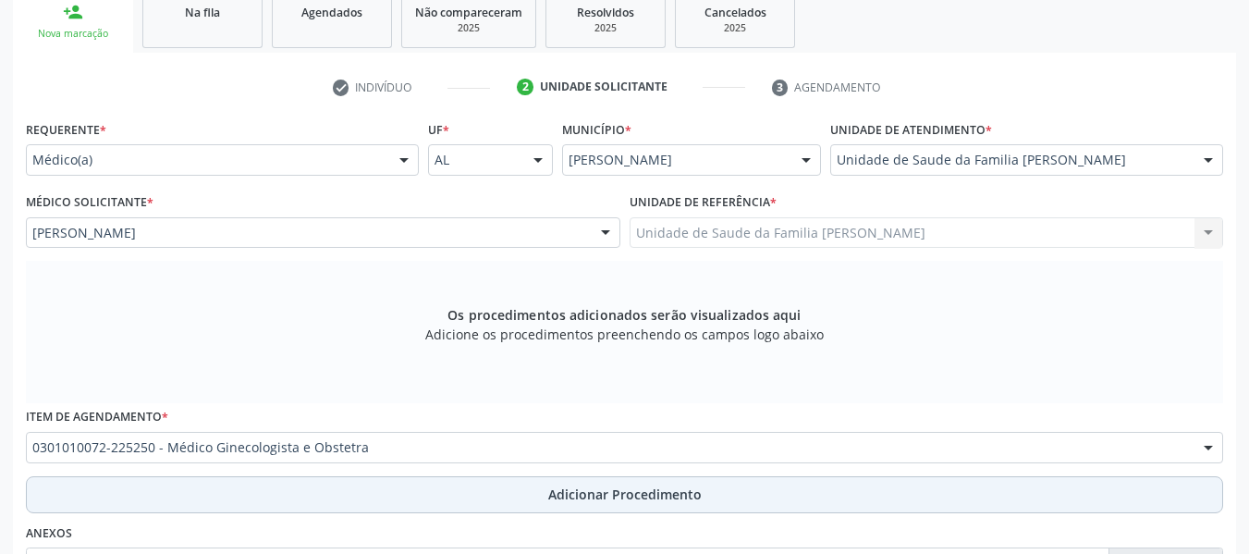
click at [585, 493] on span "Adicionar Procedimento" at bounding box center [624, 493] width 153 height 19
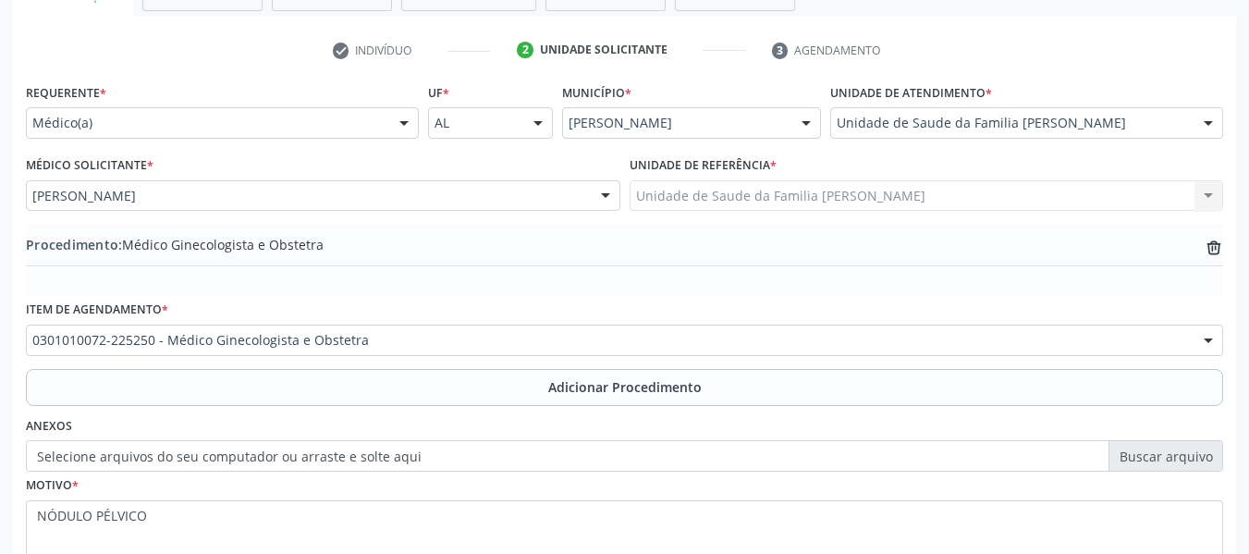
scroll to position [486, 0]
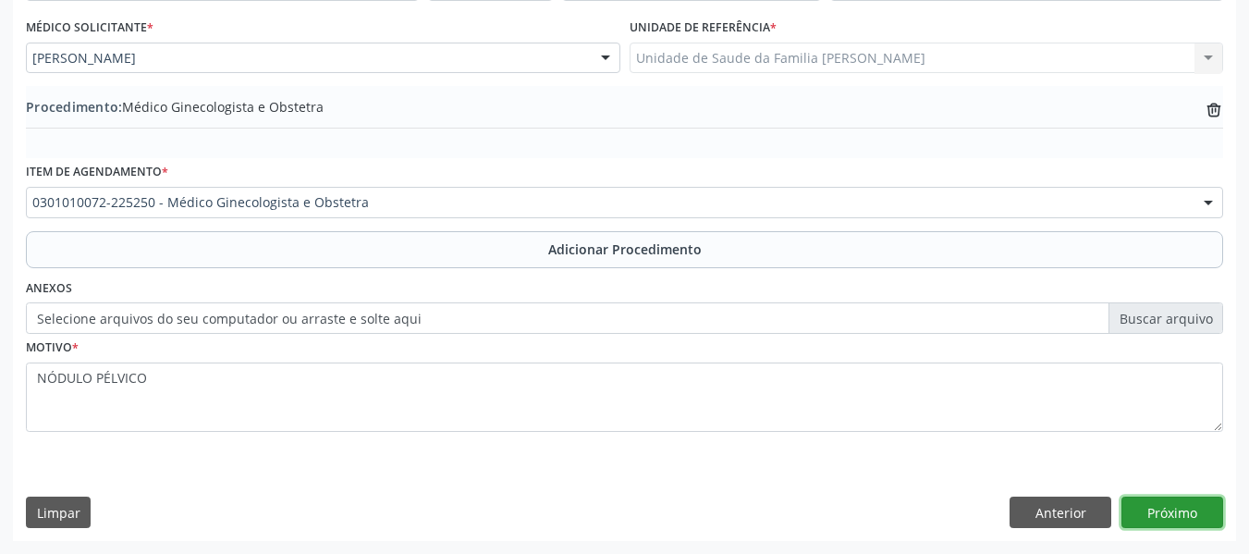
click at [1175, 513] on button "Próximo" at bounding box center [1172, 511] width 102 height 31
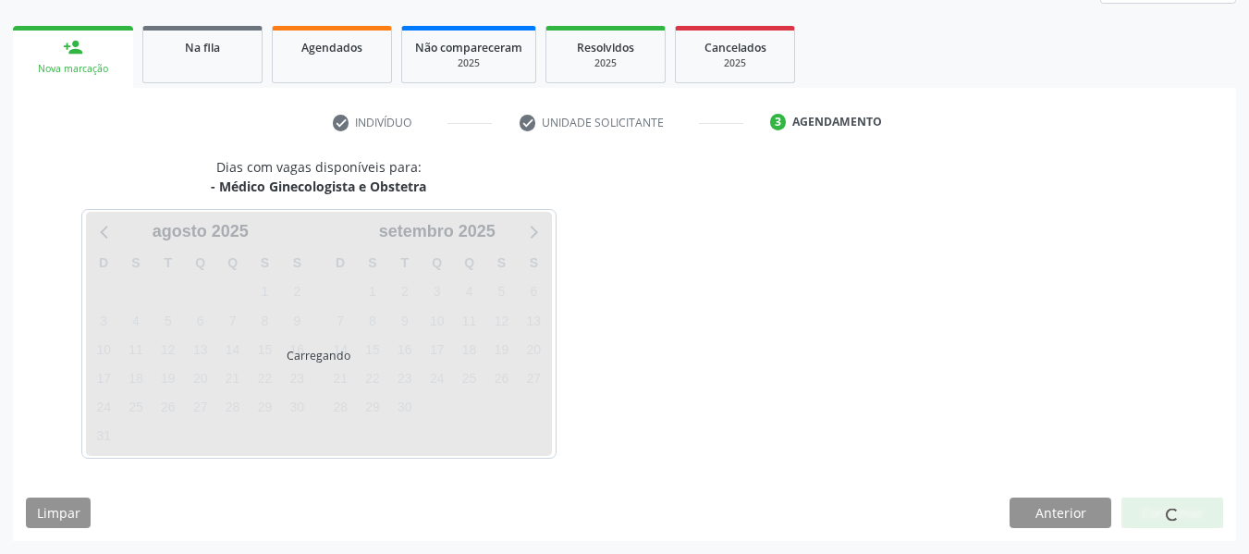
scroll to position [331, 0]
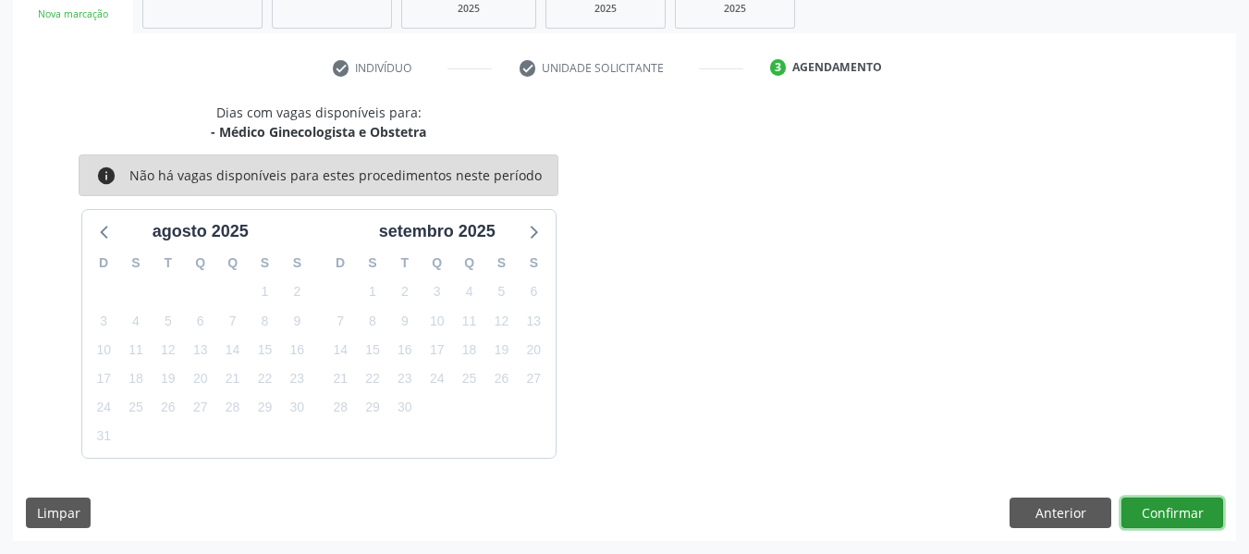
click at [1185, 510] on button "Confirmar" at bounding box center [1172, 512] width 102 height 31
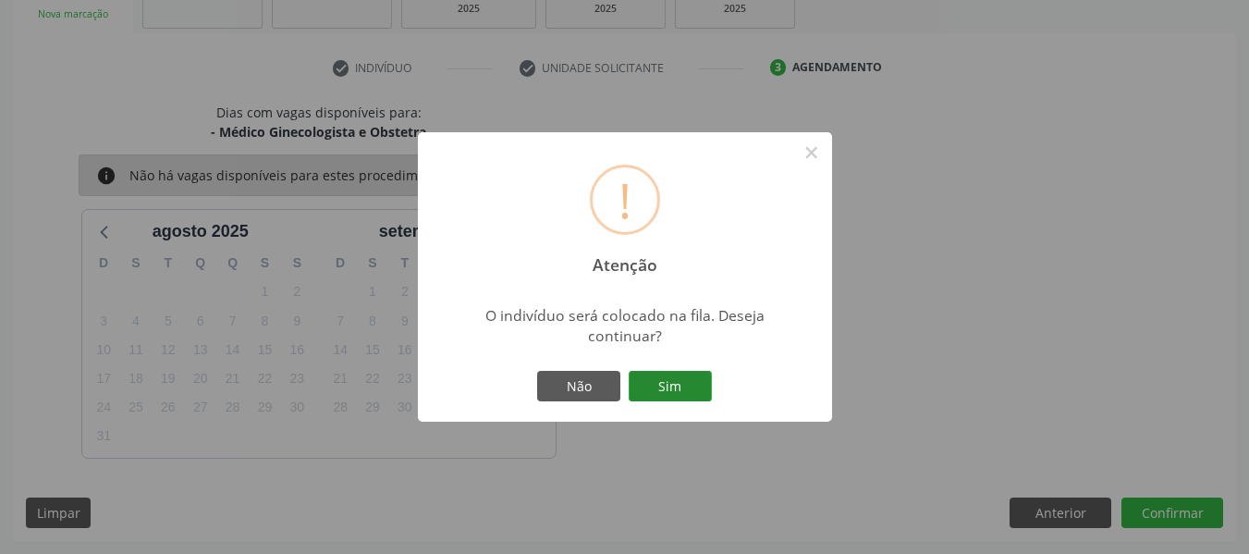
click at [672, 383] on button "Sim" at bounding box center [670, 386] width 83 height 31
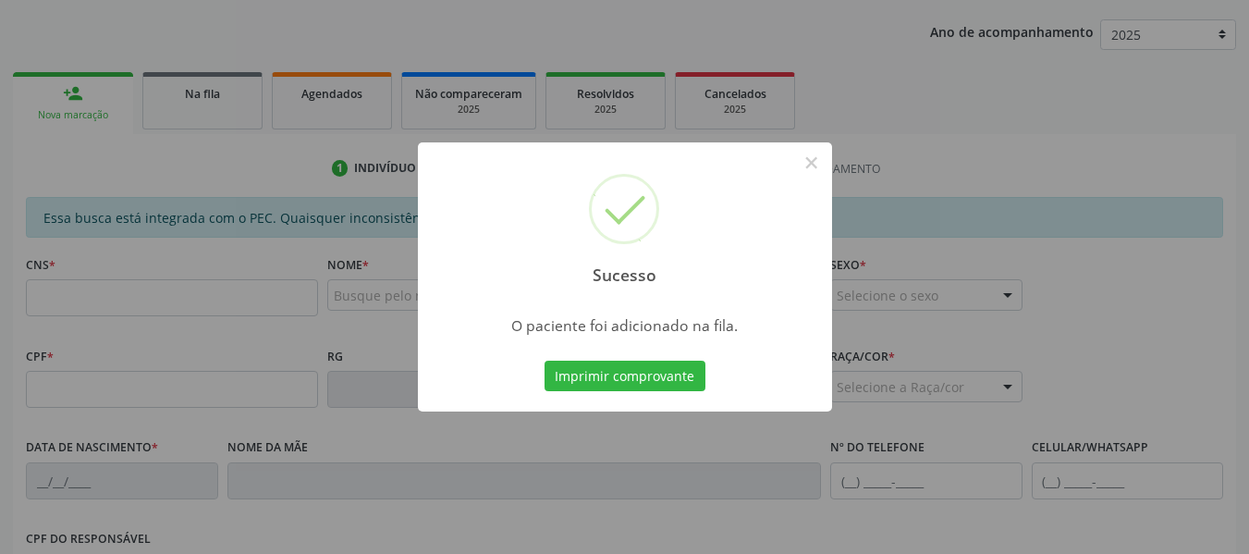
scroll to position [220, 0]
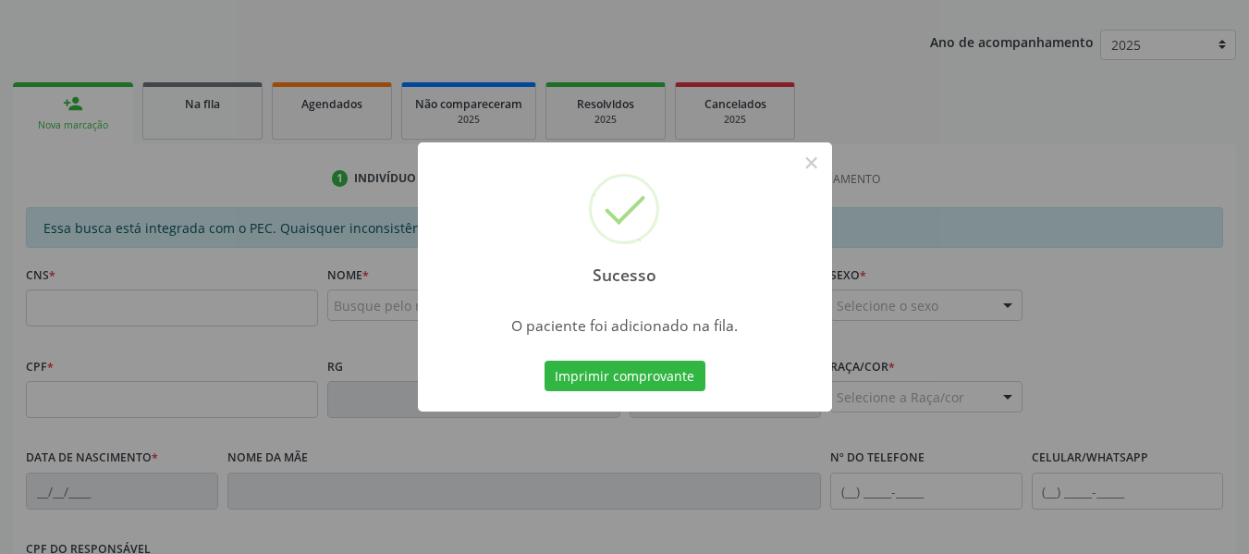
click at [69, 101] on div "Sucesso × O paciente foi adicionado na fila. Imprimir comprovante Cancel" at bounding box center [624, 277] width 1249 height 554
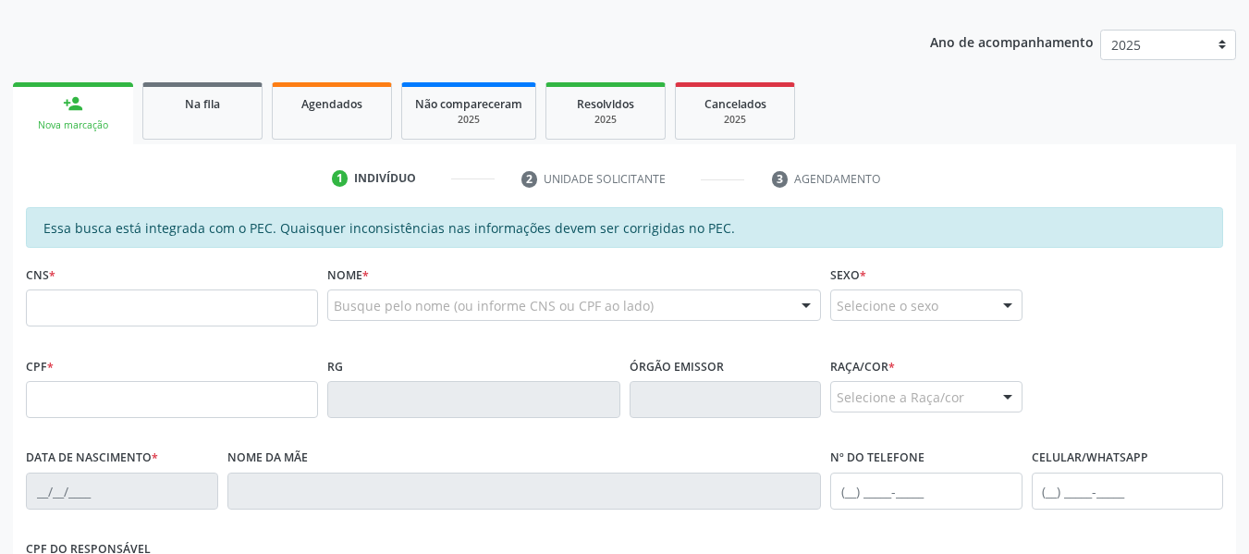
click at [69, 101] on div "person_add" at bounding box center [73, 103] width 20 height 20
click at [48, 309] on input "text" at bounding box center [172, 307] width 292 height 37
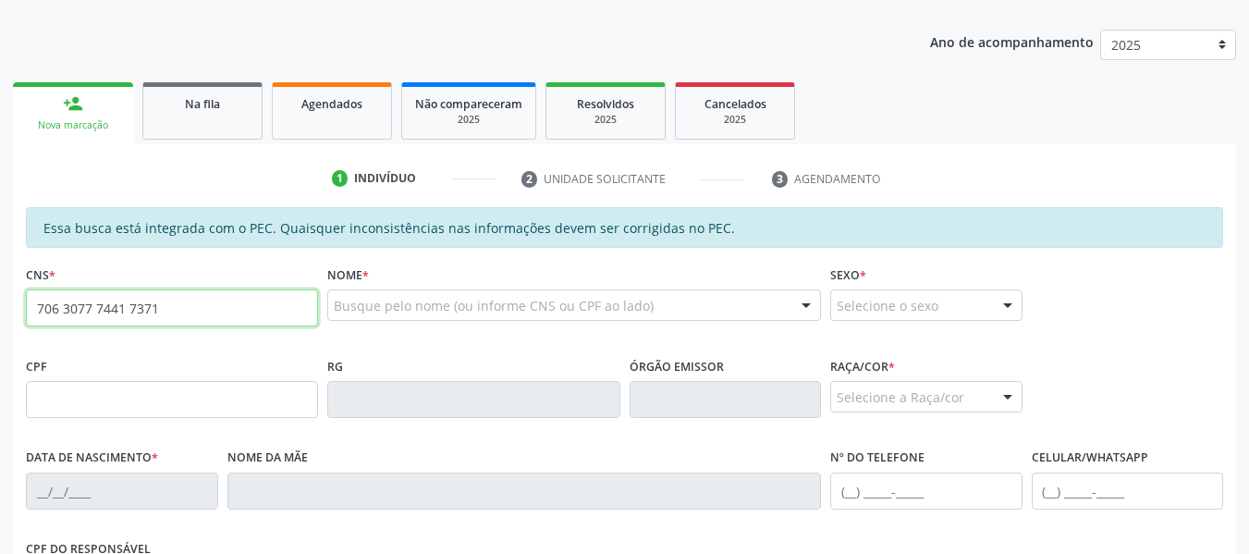
type input "706 3077 7441 7371"
type input "788.163.864-87"
type input "2[DATE]"
type input "Liberaci Feitosa dos Santos"
type input "[PHONE_NUMBER]"
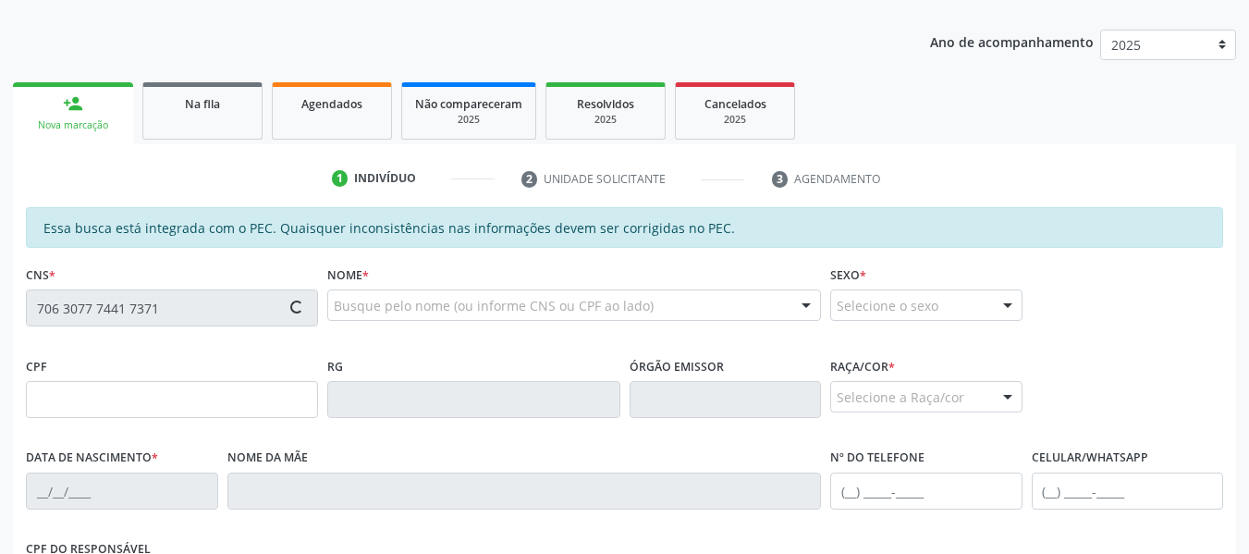
type input "69"
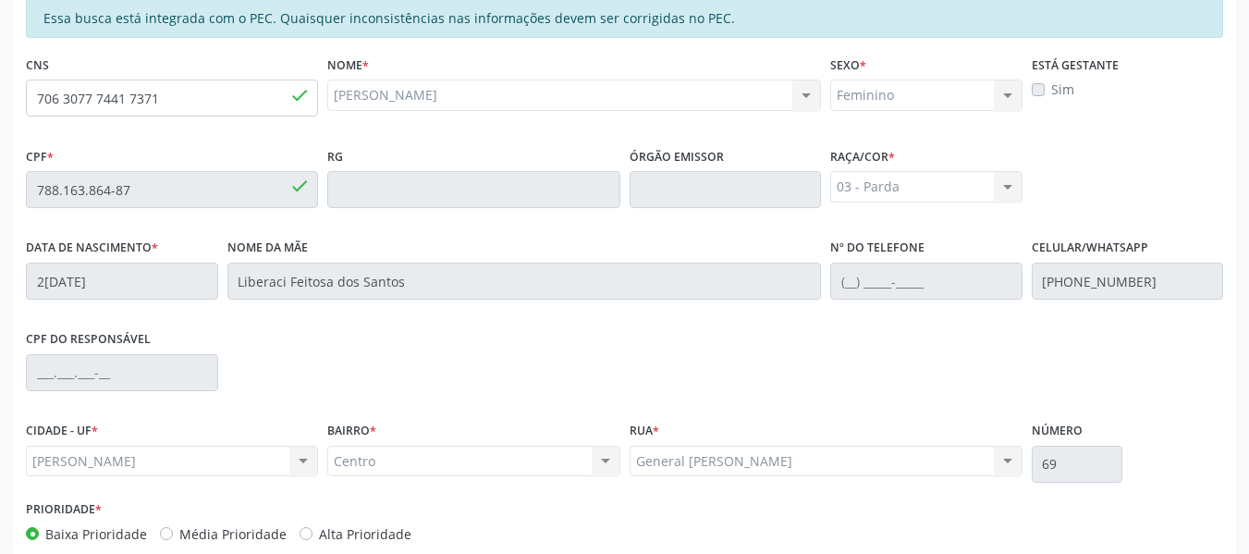
scroll to position [528, 0]
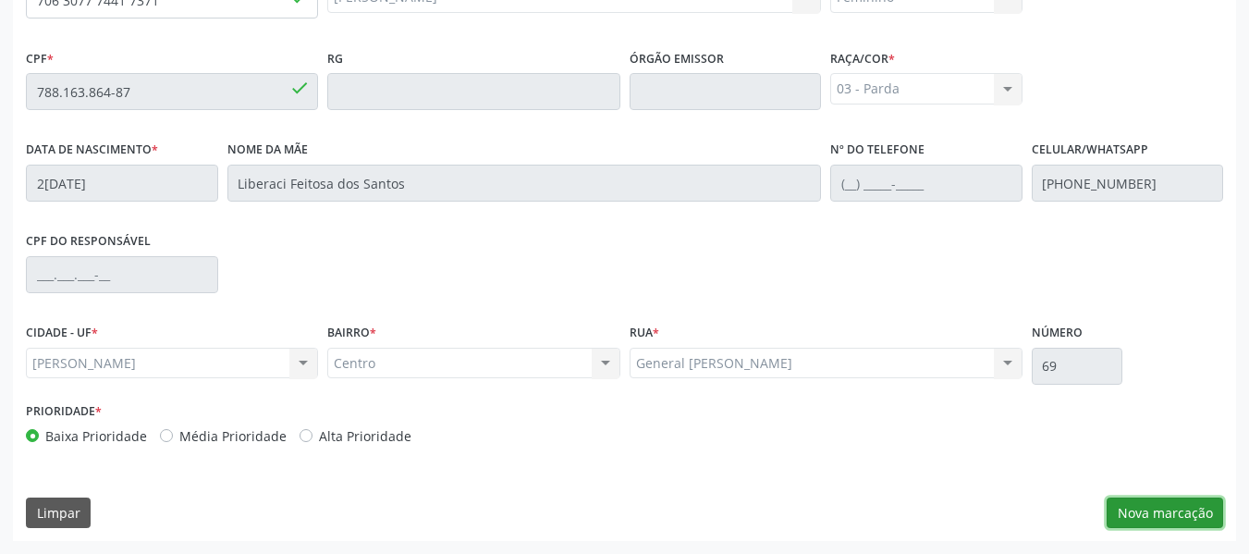
click at [1153, 504] on button "Nova marcação" at bounding box center [1165, 512] width 116 height 31
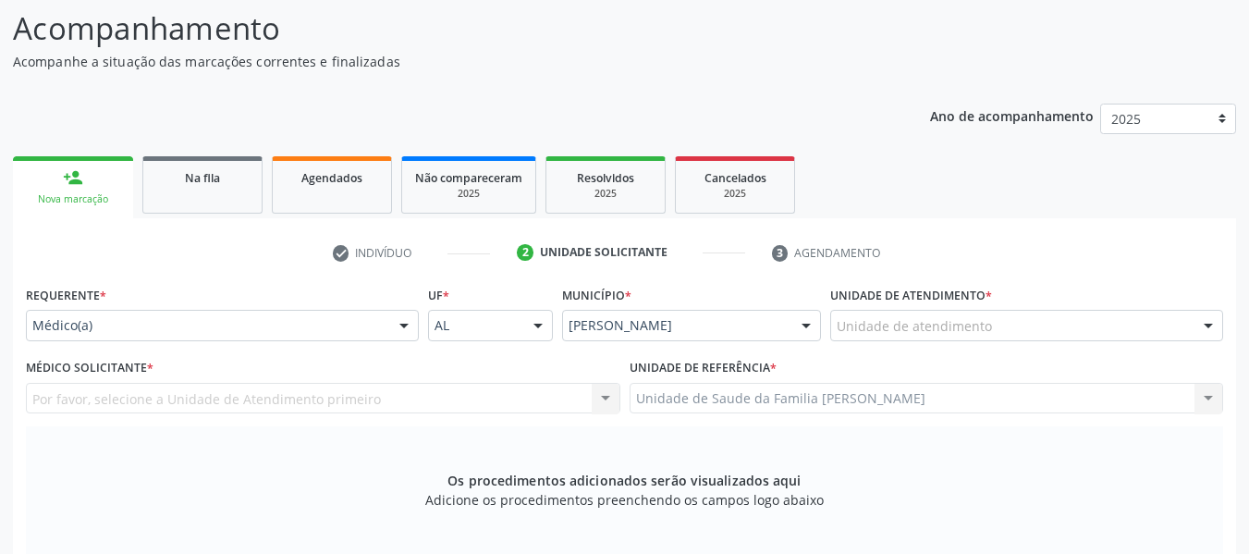
scroll to position [97, 0]
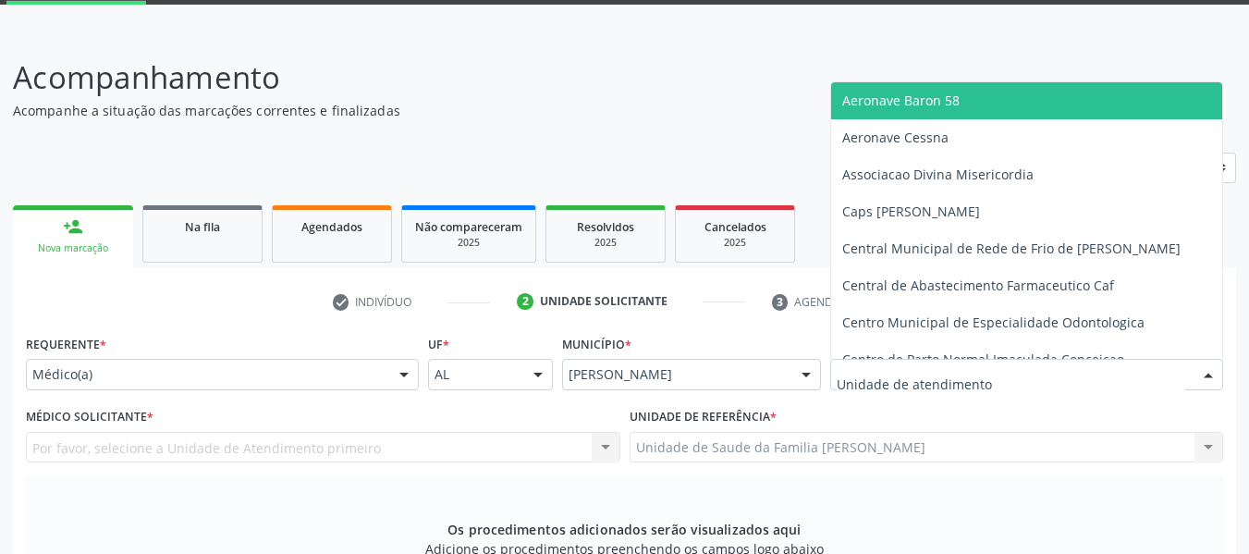
click at [1018, 373] on div at bounding box center [1026, 374] width 393 height 31
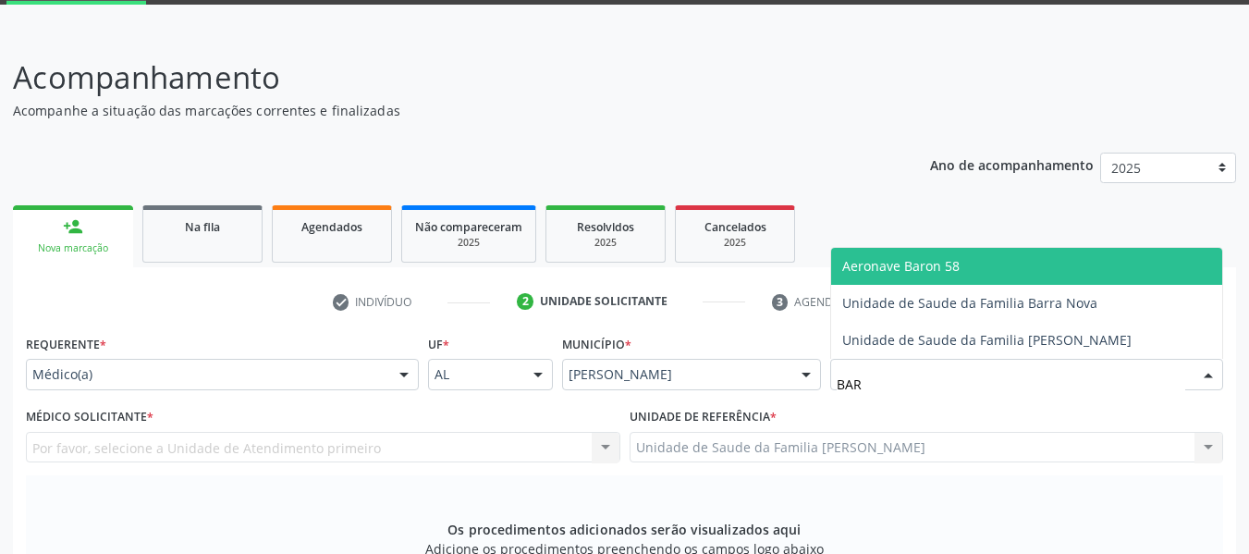
type input "BARR"
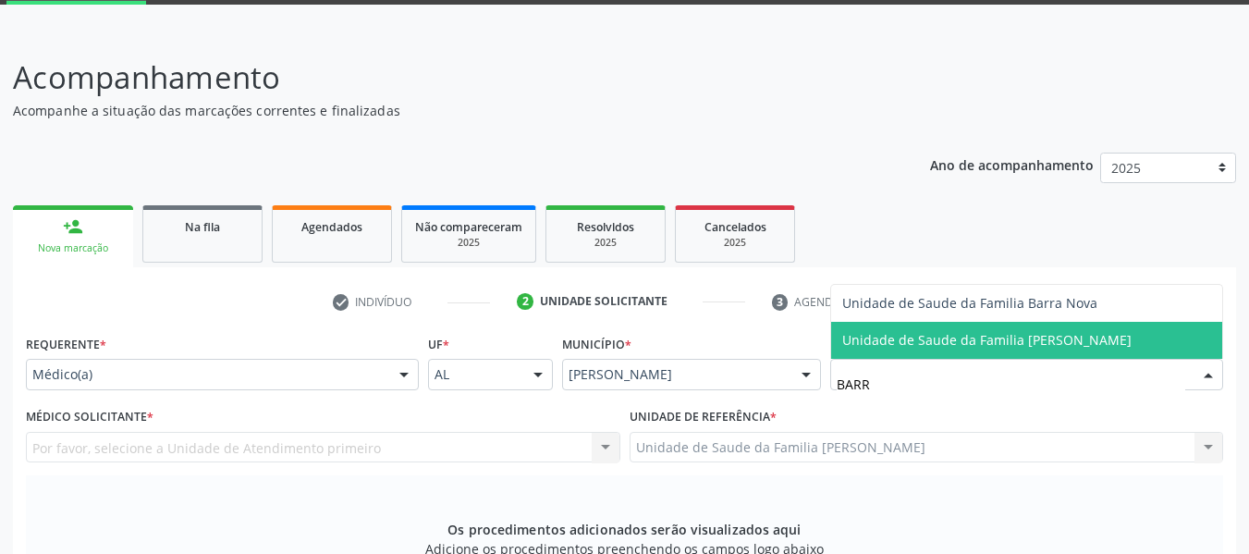
click at [963, 336] on span "Unidade de Saude da Familia [PERSON_NAME]" at bounding box center [986, 340] width 289 height 18
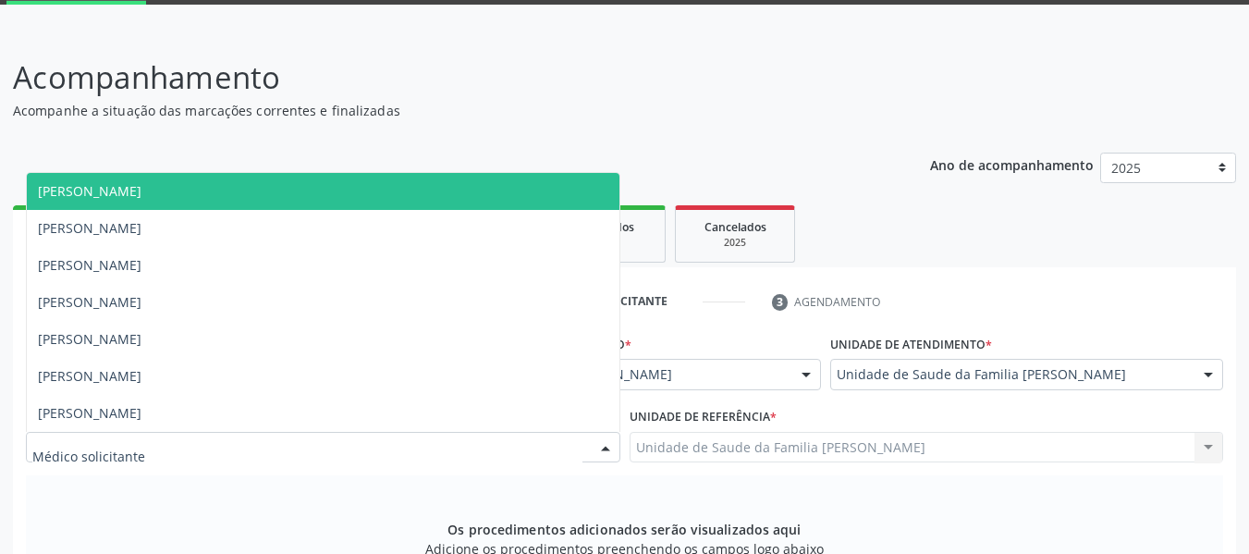
click at [603, 450] on div at bounding box center [606, 448] width 28 height 31
click at [141, 183] on span "[PERSON_NAME]" at bounding box center [90, 191] width 104 height 18
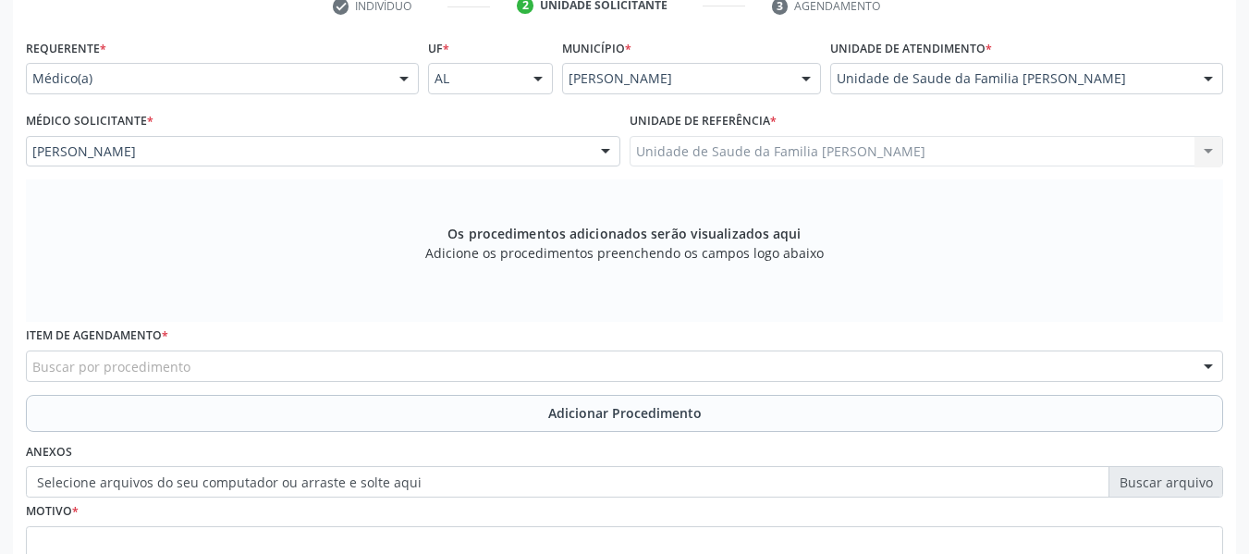
scroll to position [516, 0]
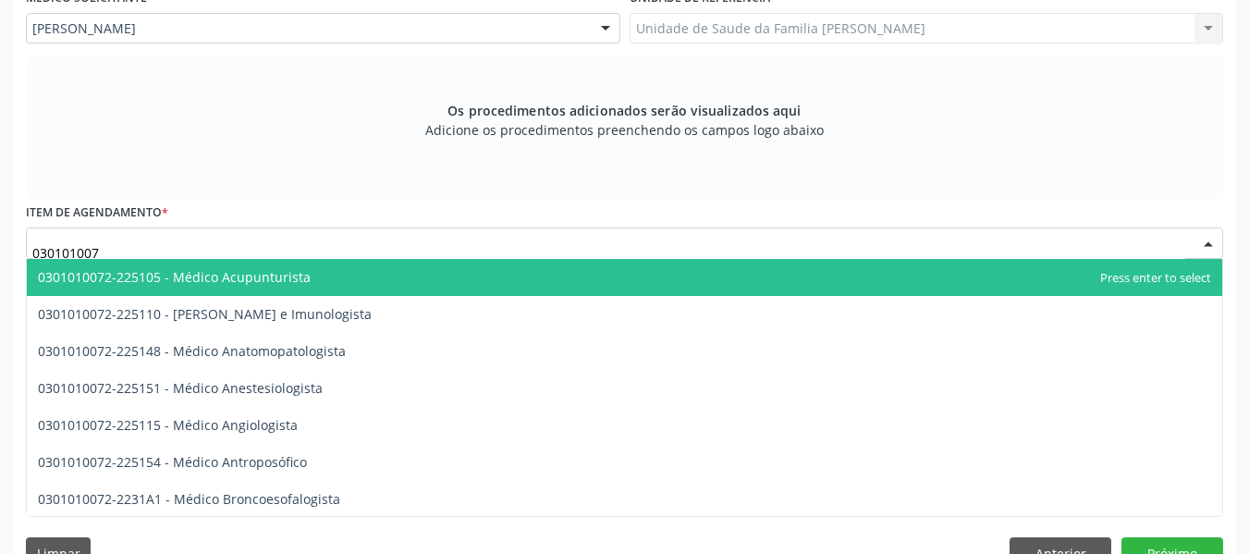
type input "0301010072"
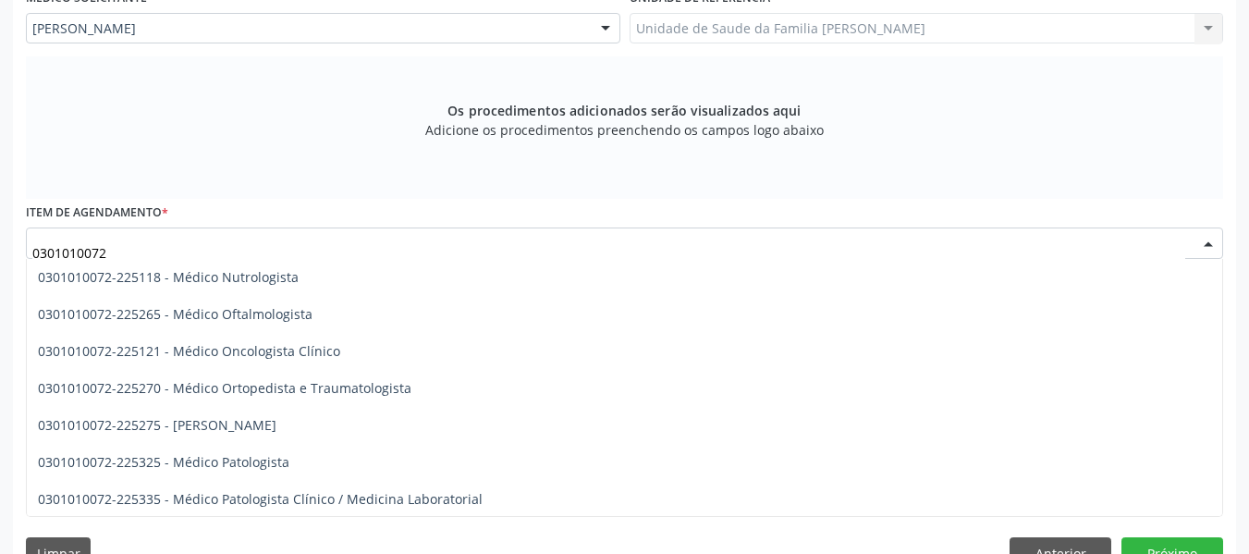
scroll to position [1528, 0]
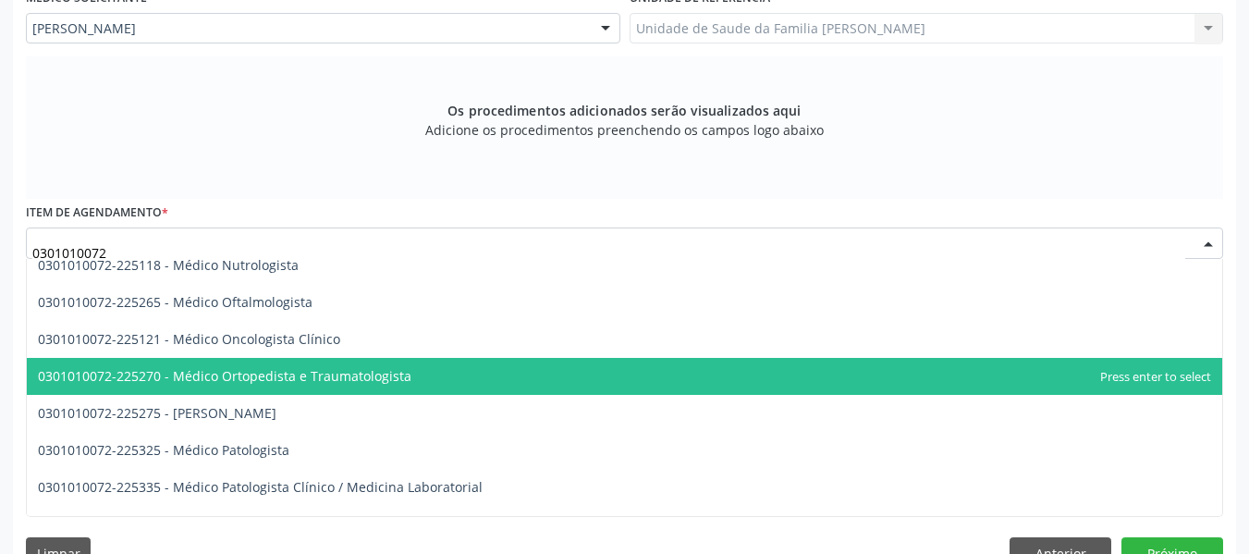
click at [397, 368] on span "0301010072-225270 - Médico Ortopedista e Traumatologista" at bounding box center [224, 376] width 373 height 18
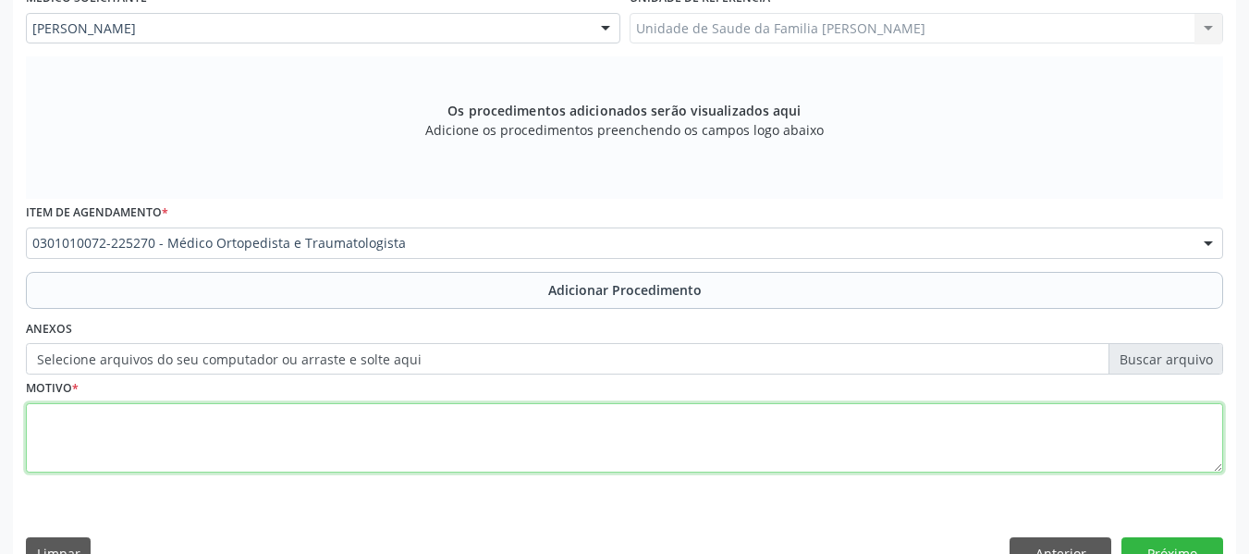
click at [89, 430] on textarea at bounding box center [624, 438] width 1197 height 70
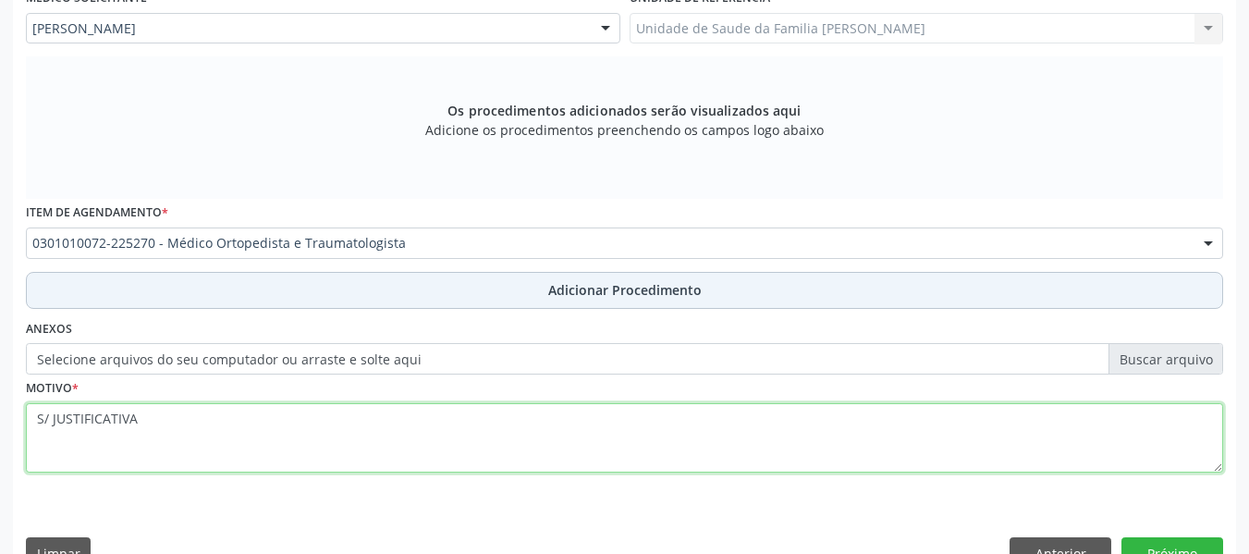
type textarea "S/ JUSTIFICATIVA"
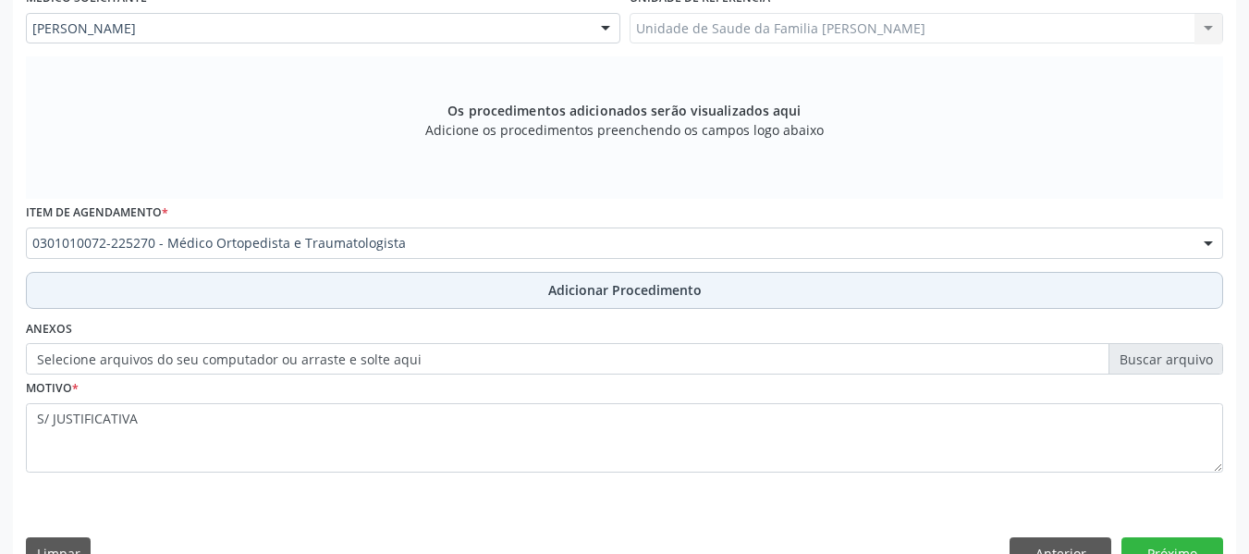
click at [620, 292] on span "Adicionar Procedimento" at bounding box center [624, 289] width 153 height 19
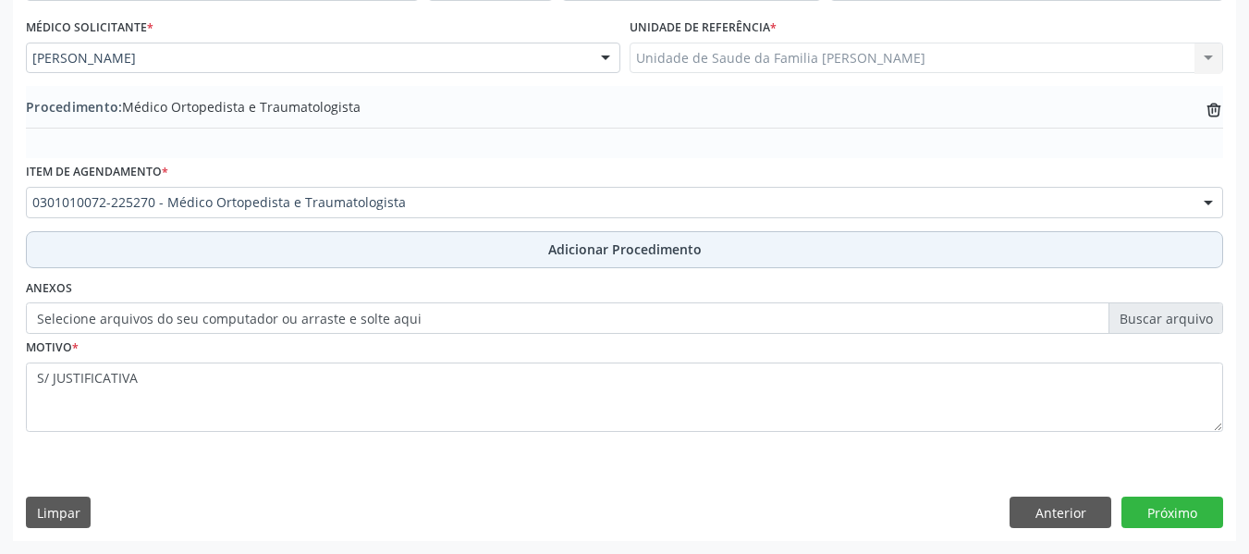
scroll to position [486, 0]
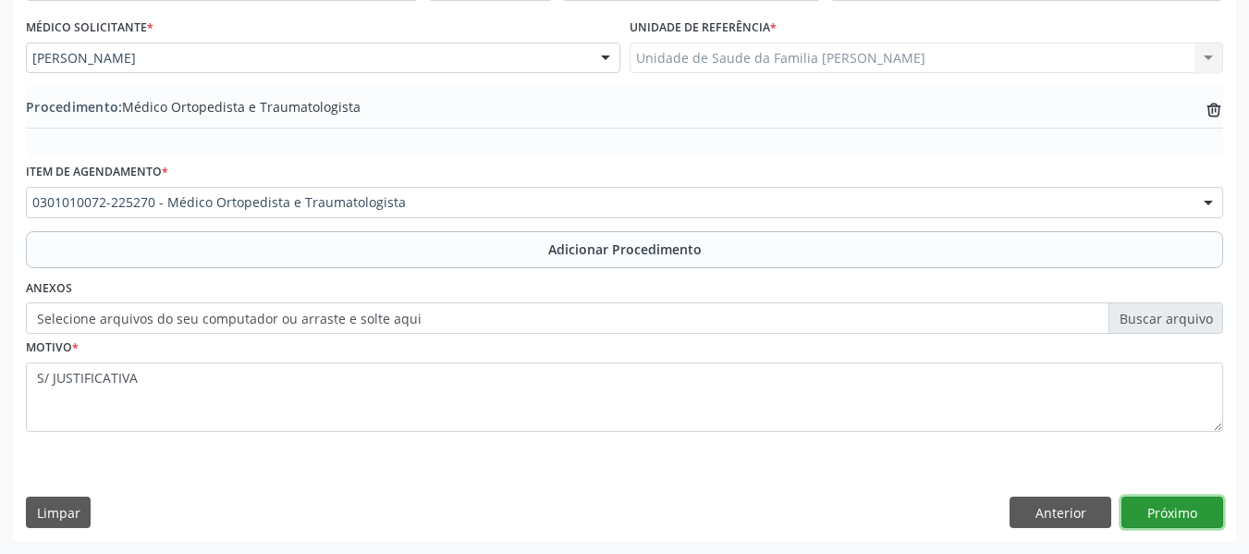
click at [1192, 507] on button "Próximo" at bounding box center [1172, 511] width 102 height 31
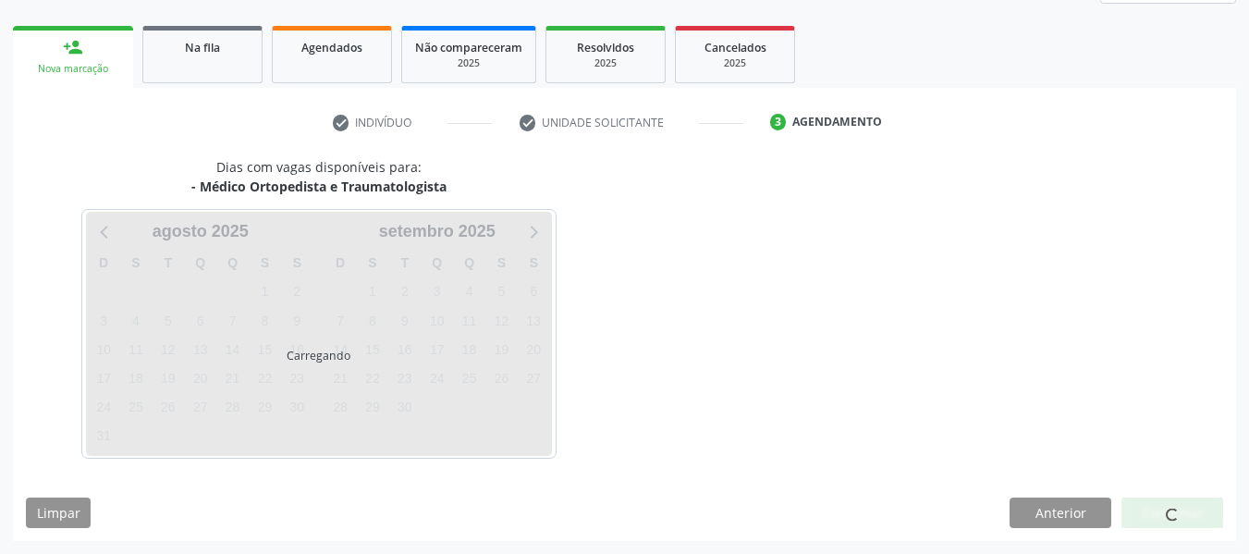
scroll to position [331, 0]
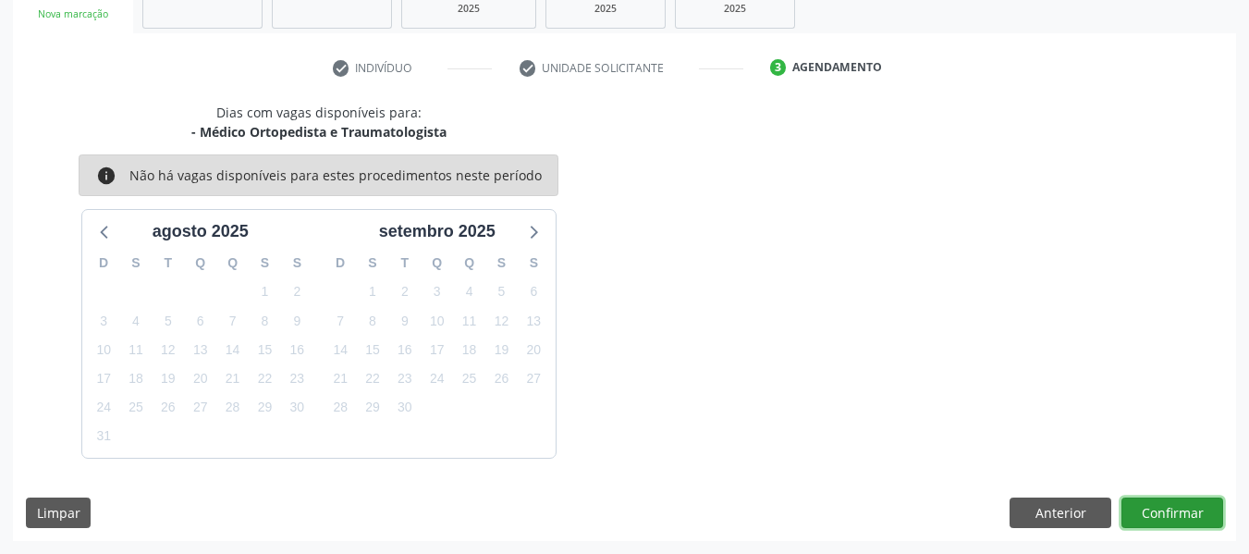
click at [1161, 514] on button "Confirmar" at bounding box center [1172, 512] width 102 height 31
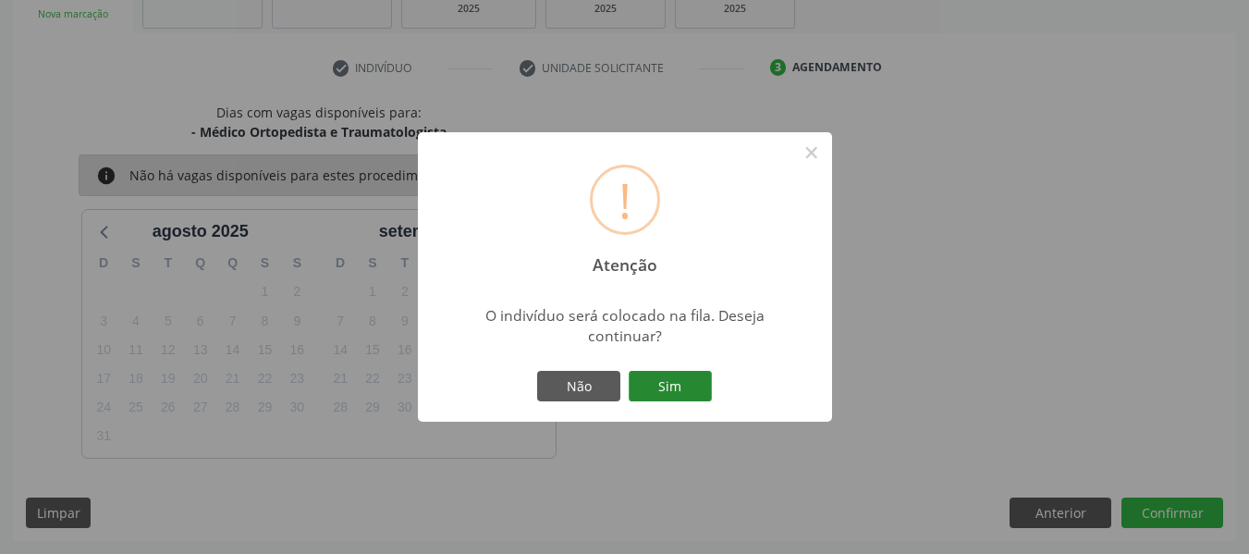
click at [675, 389] on button "Sim" at bounding box center [670, 386] width 83 height 31
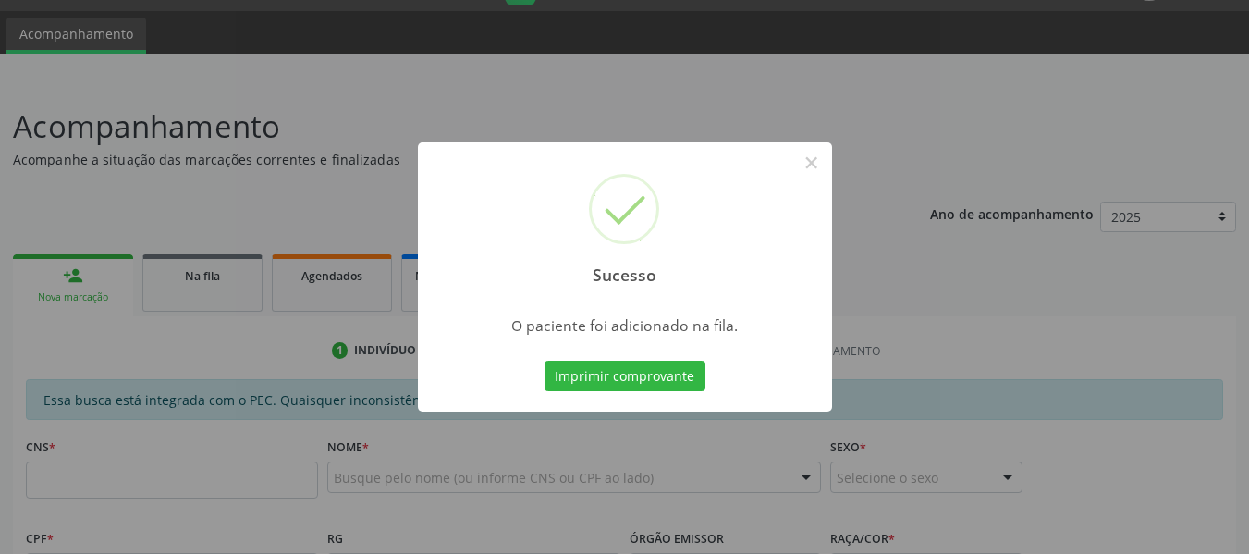
scroll to position [36, 0]
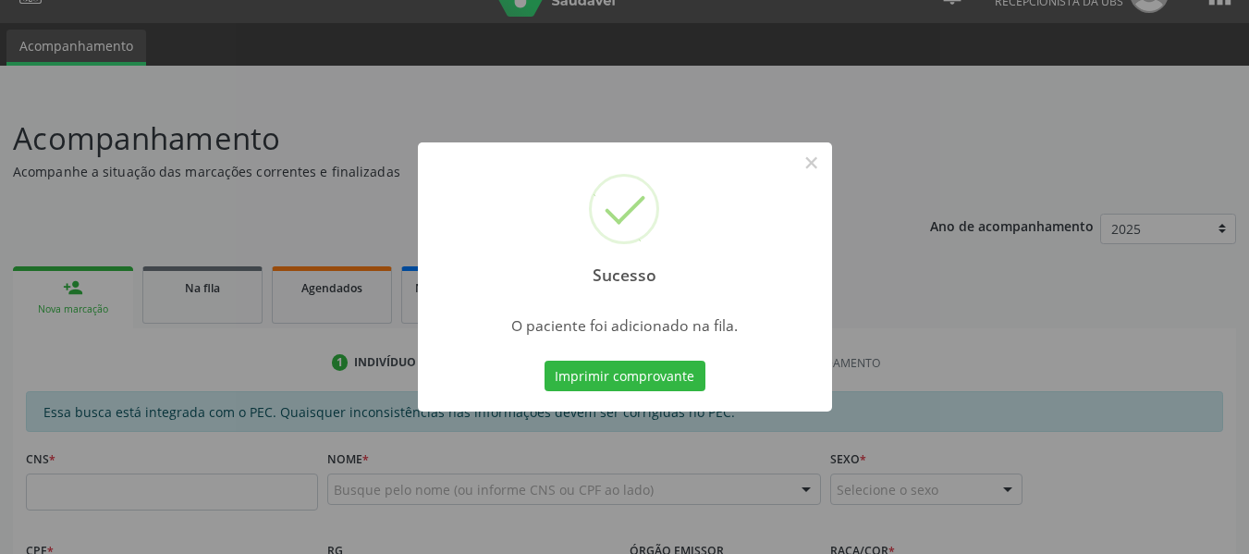
click at [72, 287] on div "Sucesso × O paciente foi adicionado na fila. Imprimir comprovante Cancel" at bounding box center [624, 277] width 1249 height 554
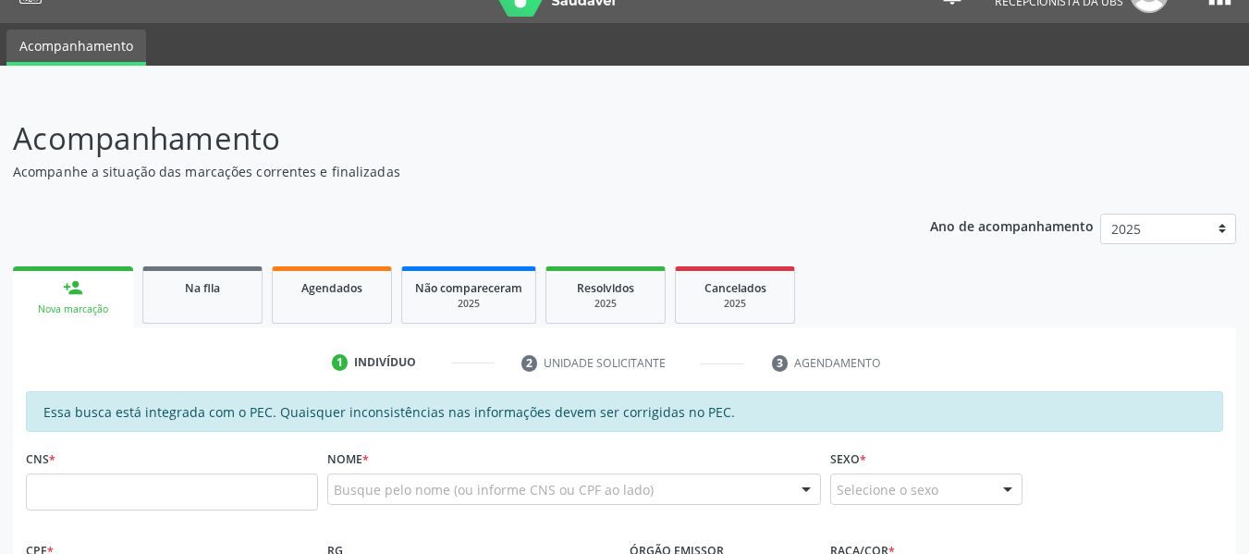
click at [72, 287] on div "person_add" at bounding box center [73, 287] width 20 height 20
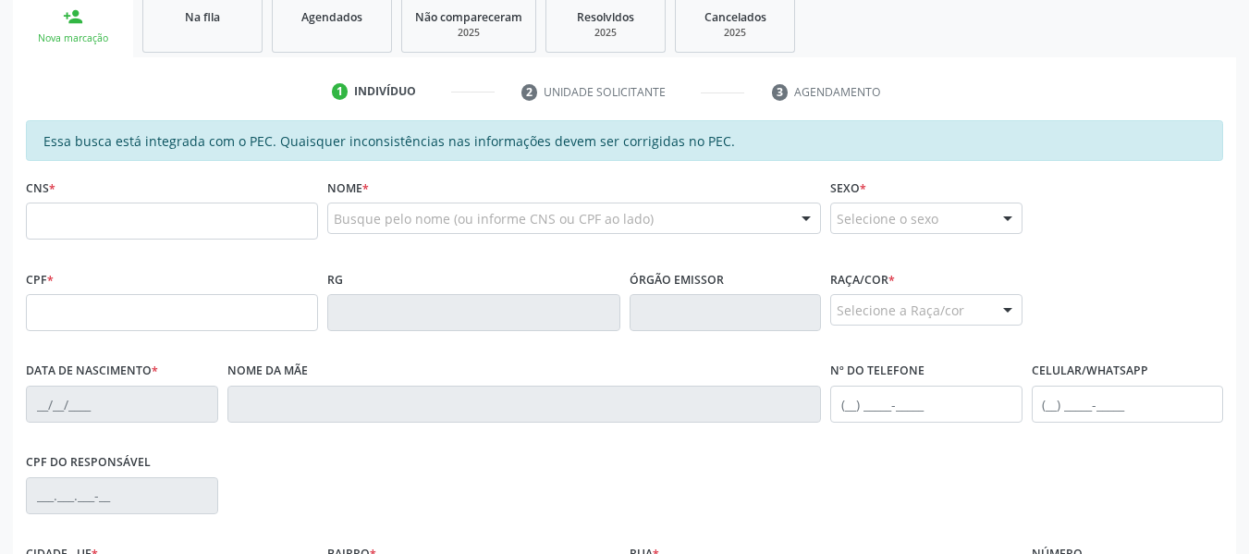
scroll to position [393, 0]
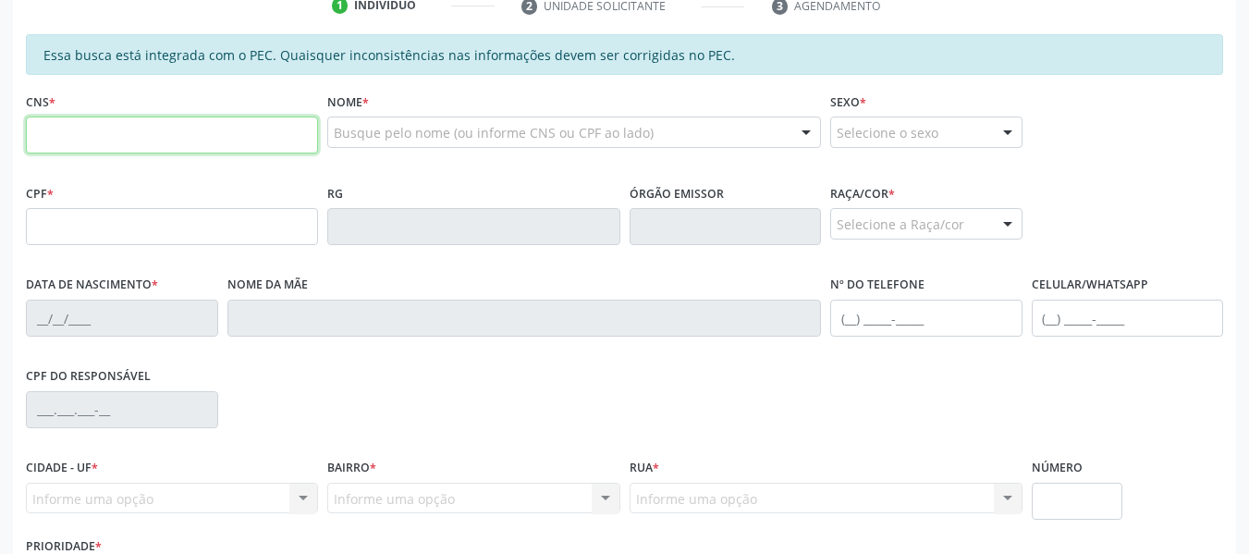
click at [106, 130] on input "text" at bounding box center [172, 134] width 292 height 37
type input "706 3077 7441 7371"
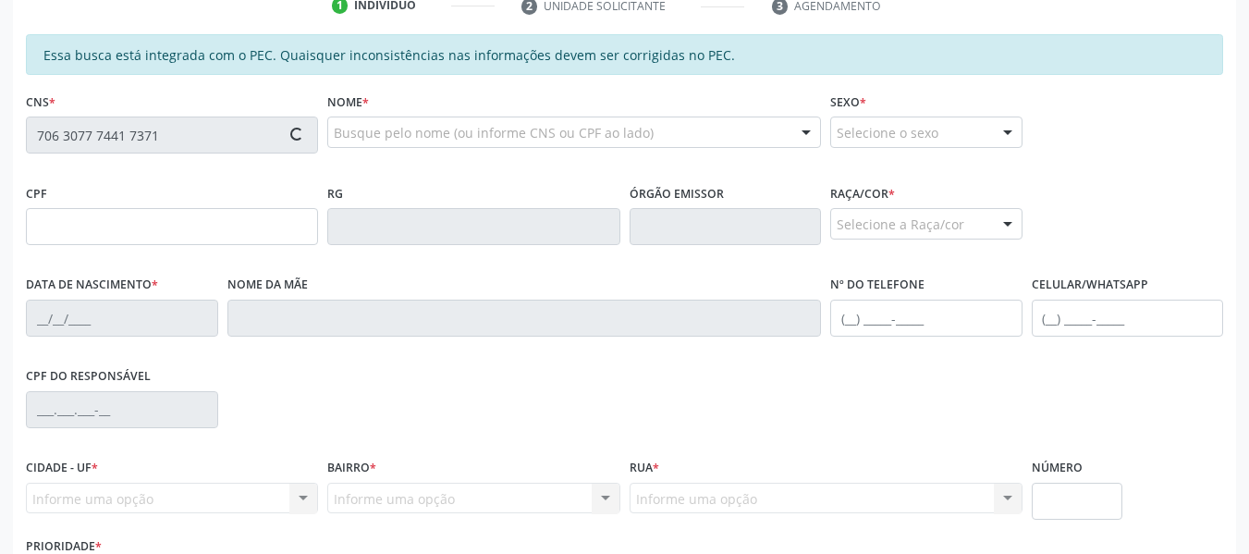
type input "788.163.864-87"
type input "2[DATE]"
type input "Liberaci Feitosa dos Santos"
type input "[PHONE_NUMBER]"
type input "69"
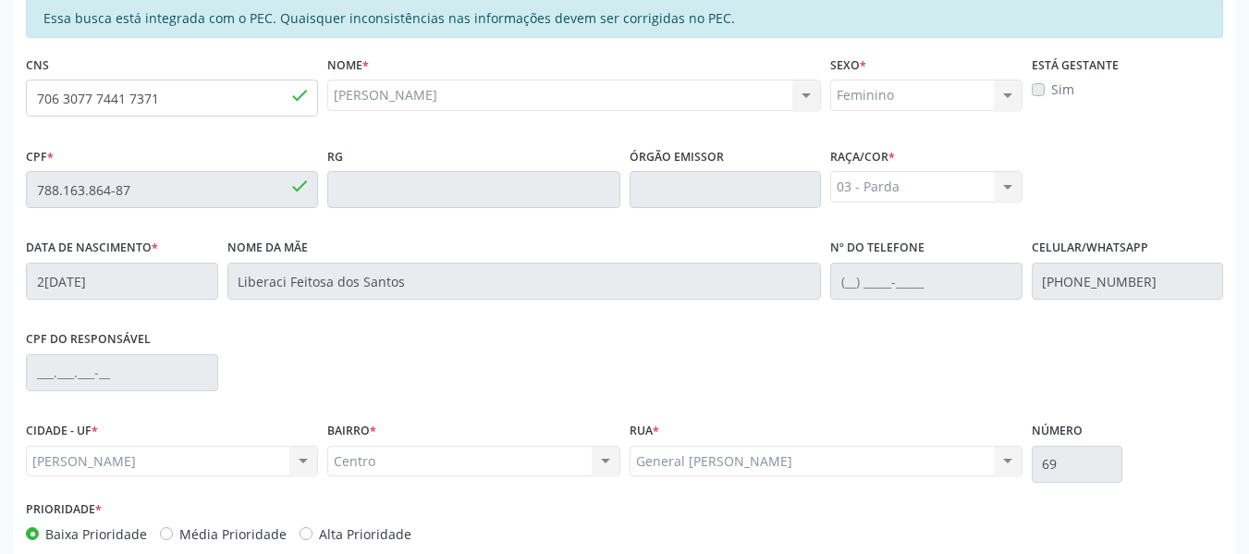
scroll to position [528, 0]
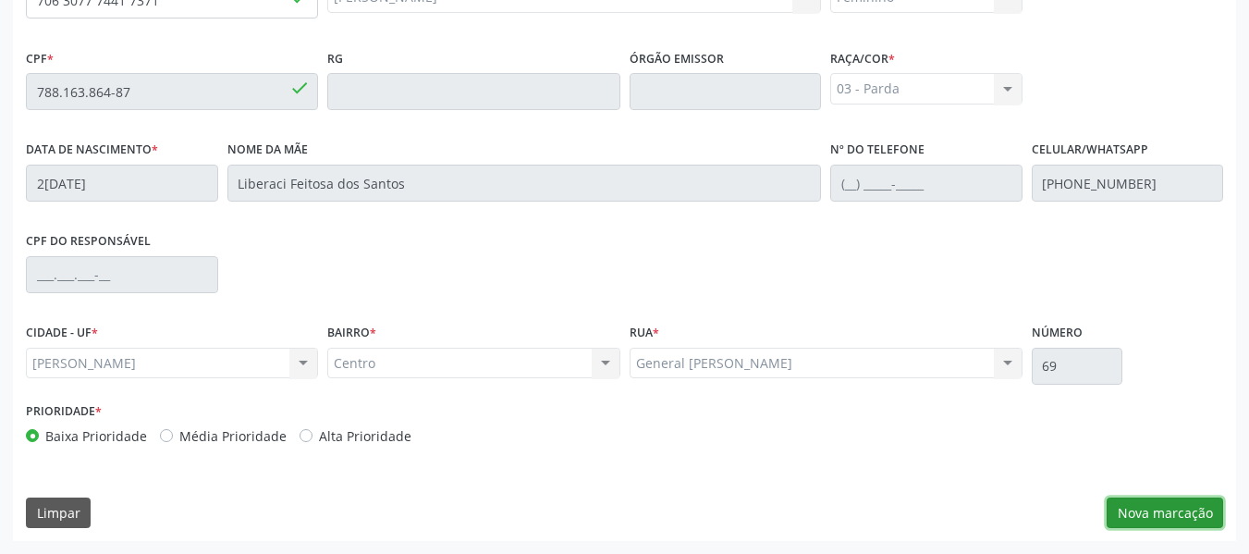
click at [1192, 512] on button "Nova marcação" at bounding box center [1165, 512] width 116 height 31
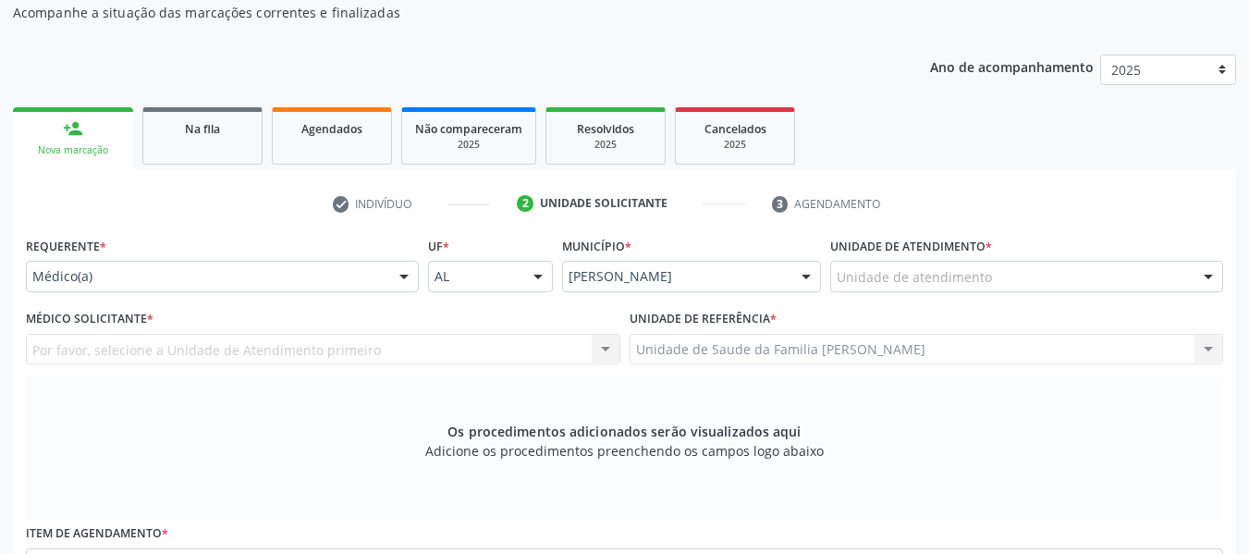
scroll to position [170, 0]
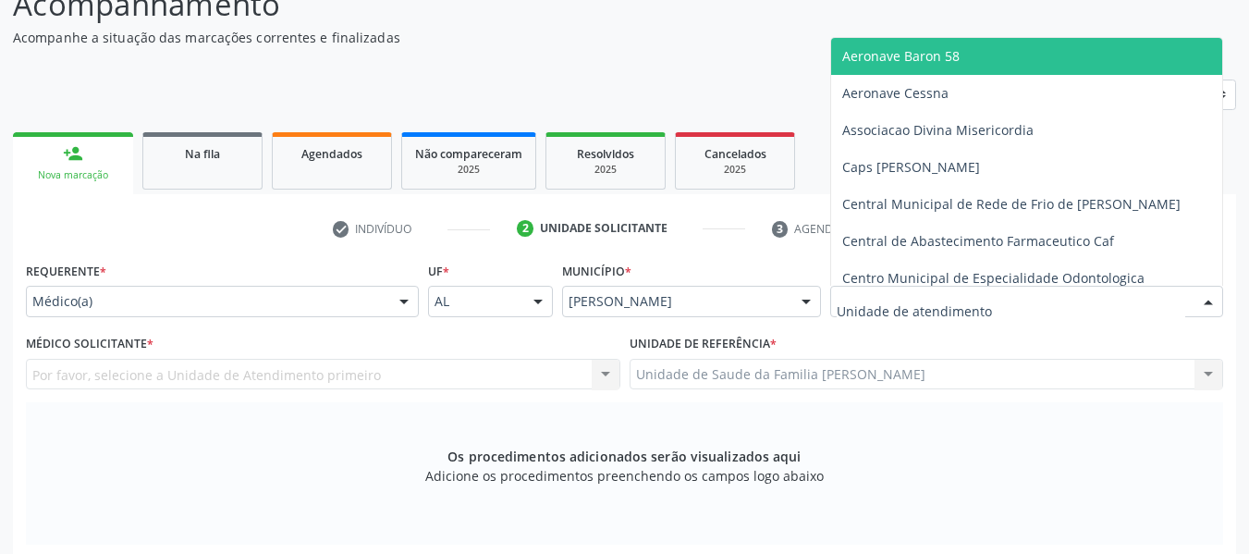
click at [1210, 295] on div at bounding box center [1208, 302] width 28 height 31
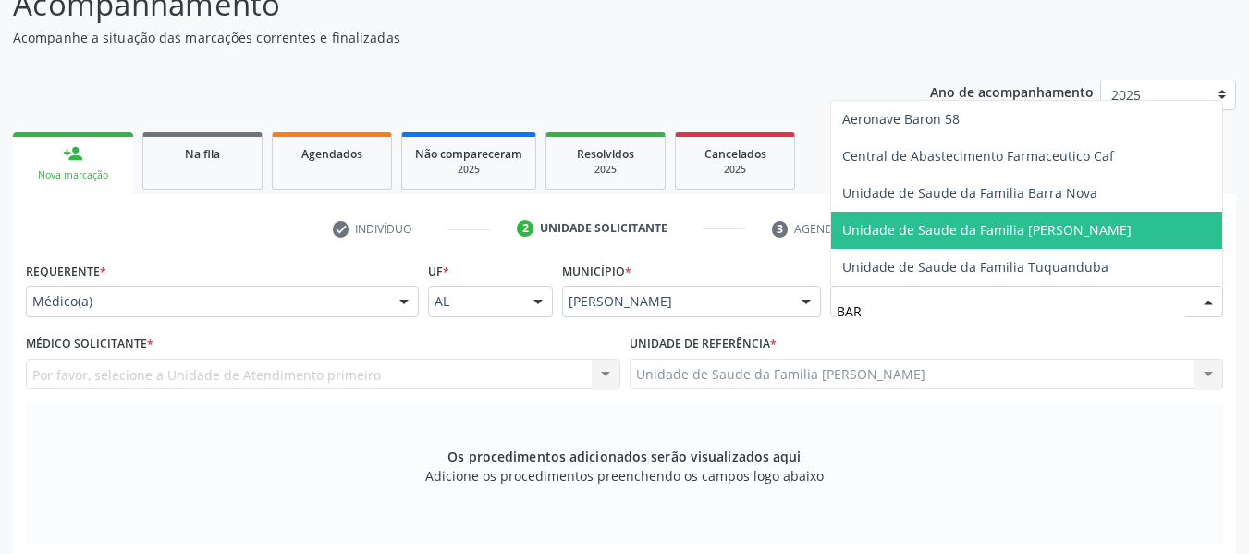
type input "BARR"
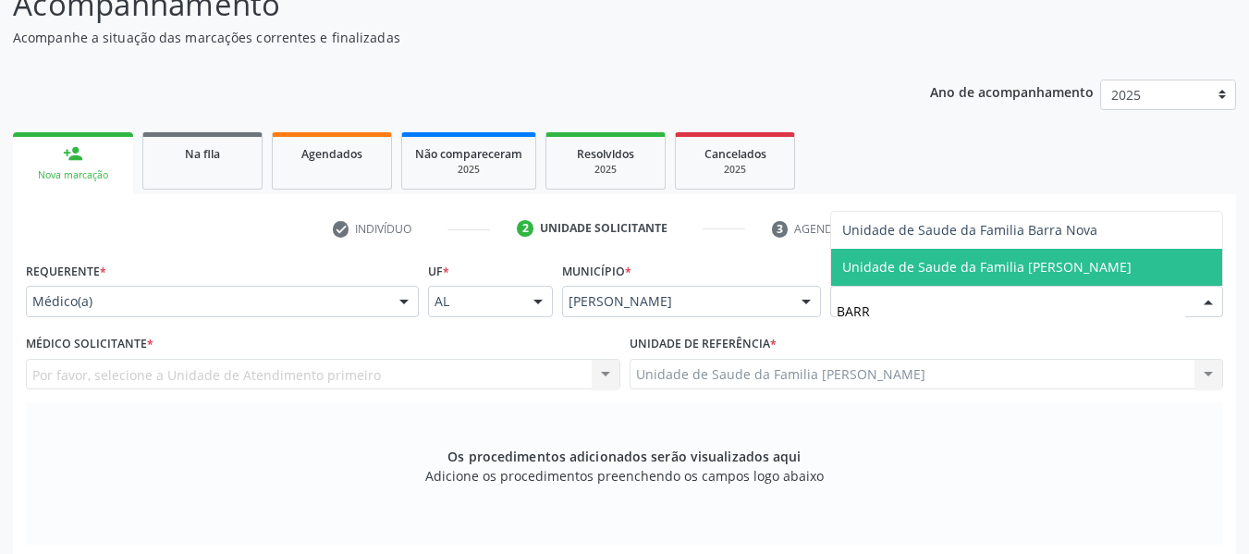
click at [984, 266] on span "Unidade de Saude da Familia [PERSON_NAME]" at bounding box center [986, 267] width 289 height 18
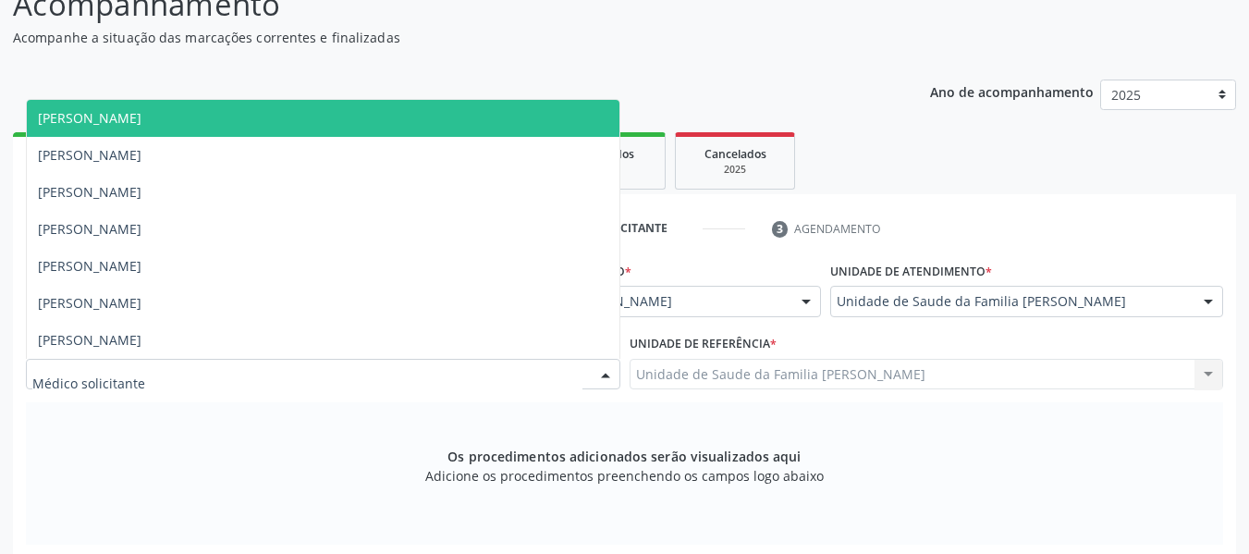
click at [606, 371] on div at bounding box center [606, 375] width 28 height 31
click at [141, 114] on span "[PERSON_NAME]" at bounding box center [90, 118] width 104 height 18
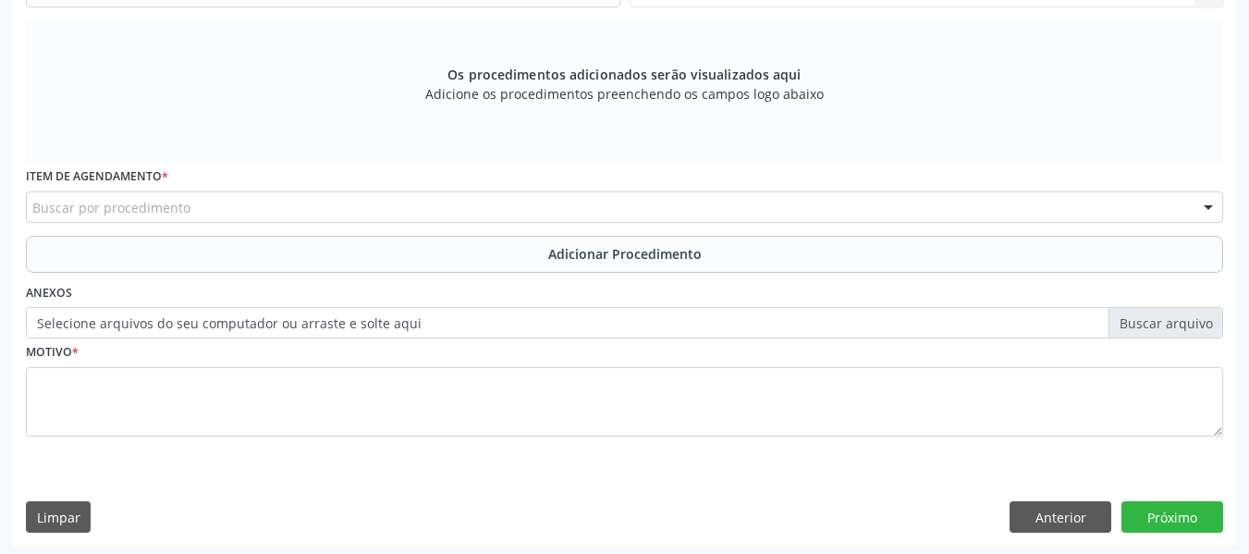
scroll to position [556, 0]
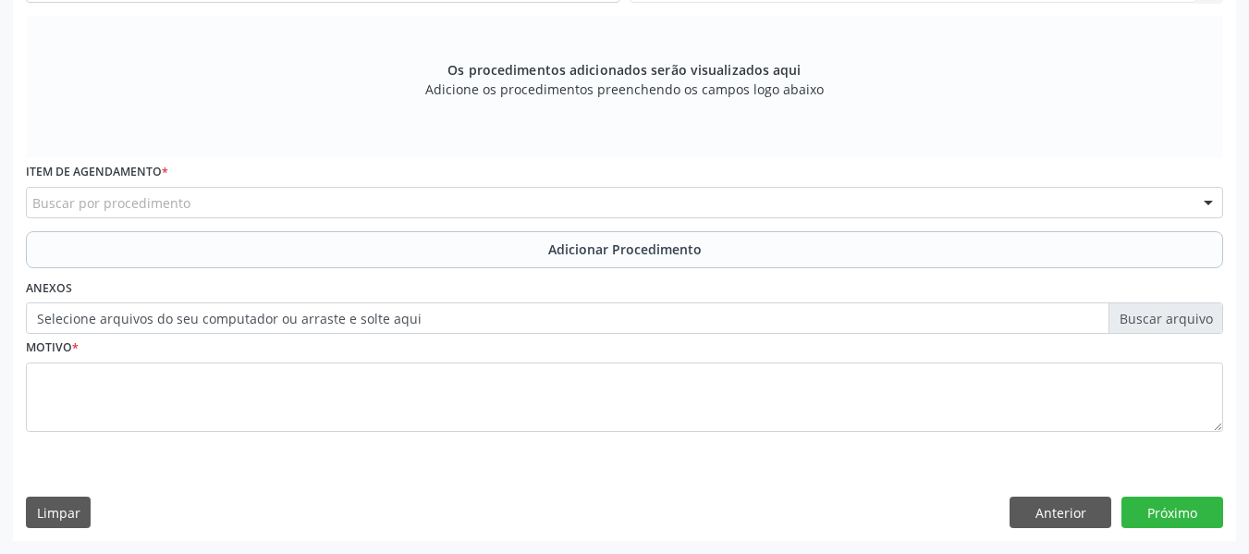
click at [272, 210] on div "Buscar por procedimento" at bounding box center [624, 202] width 1197 height 31
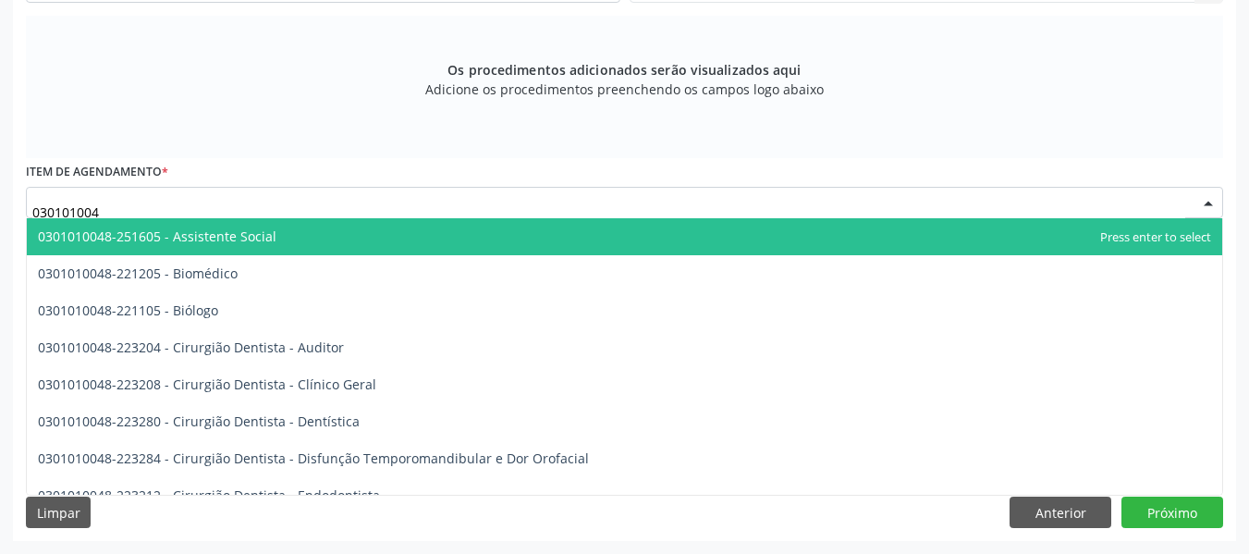
type input "0301010048"
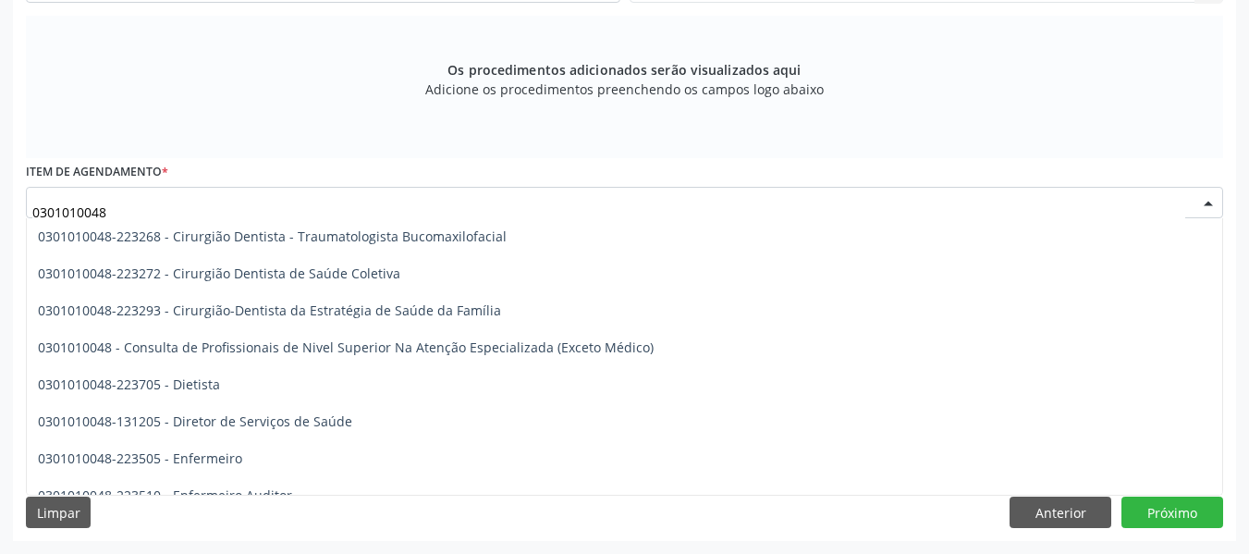
scroll to position [887, 0]
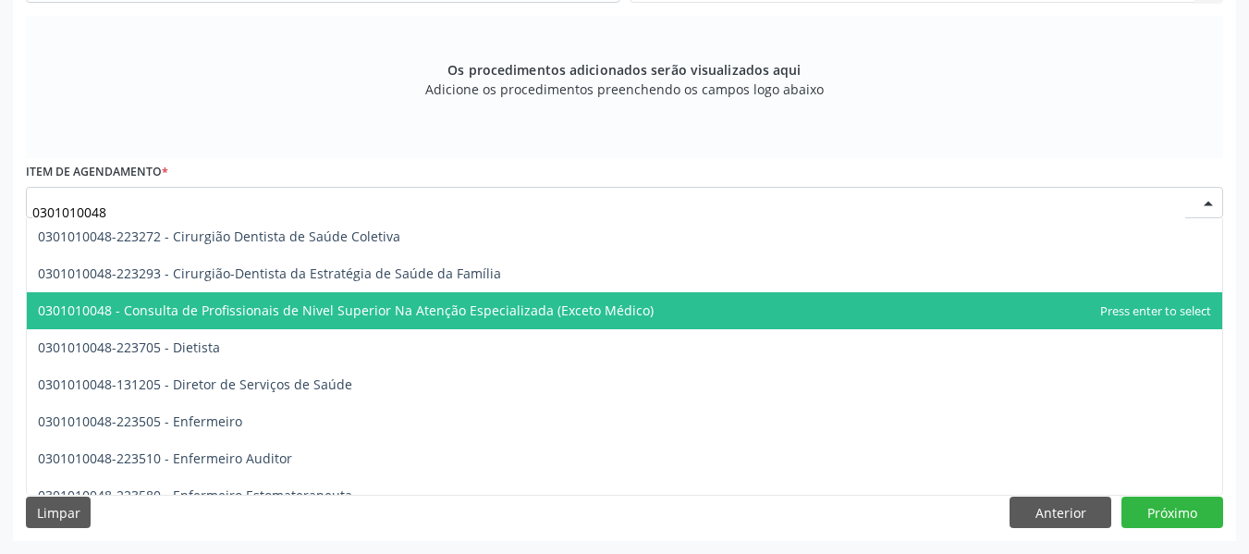
click at [619, 307] on span "0301010048 - Consulta de Profissionais de Nivel Superior Na Atenção Especializa…" at bounding box center [346, 310] width 616 height 18
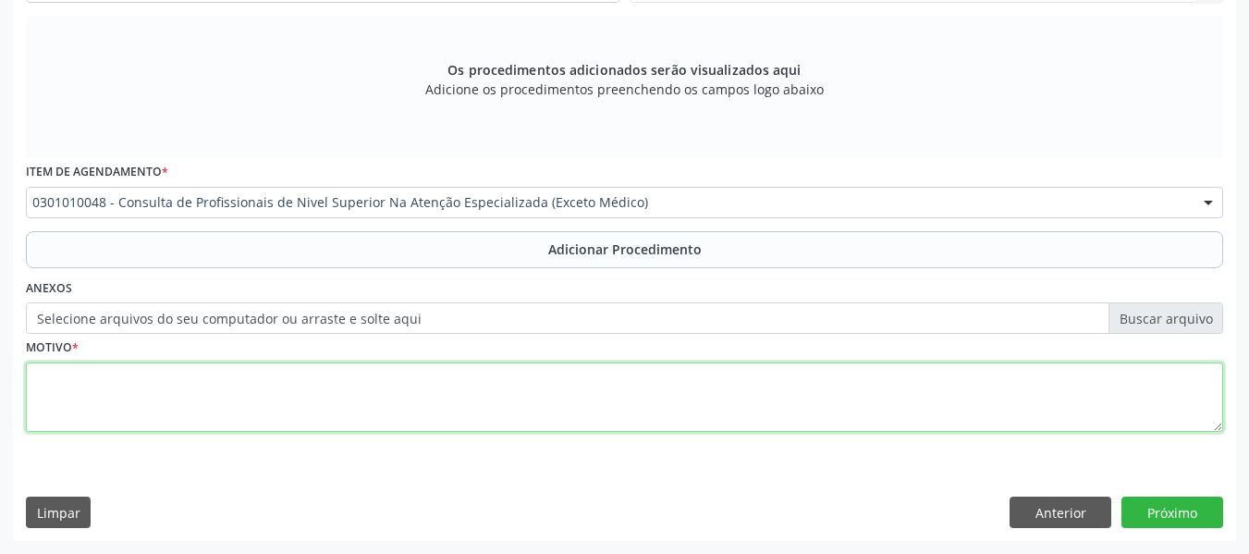
click at [130, 394] on textarea at bounding box center [624, 397] width 1197 height 70
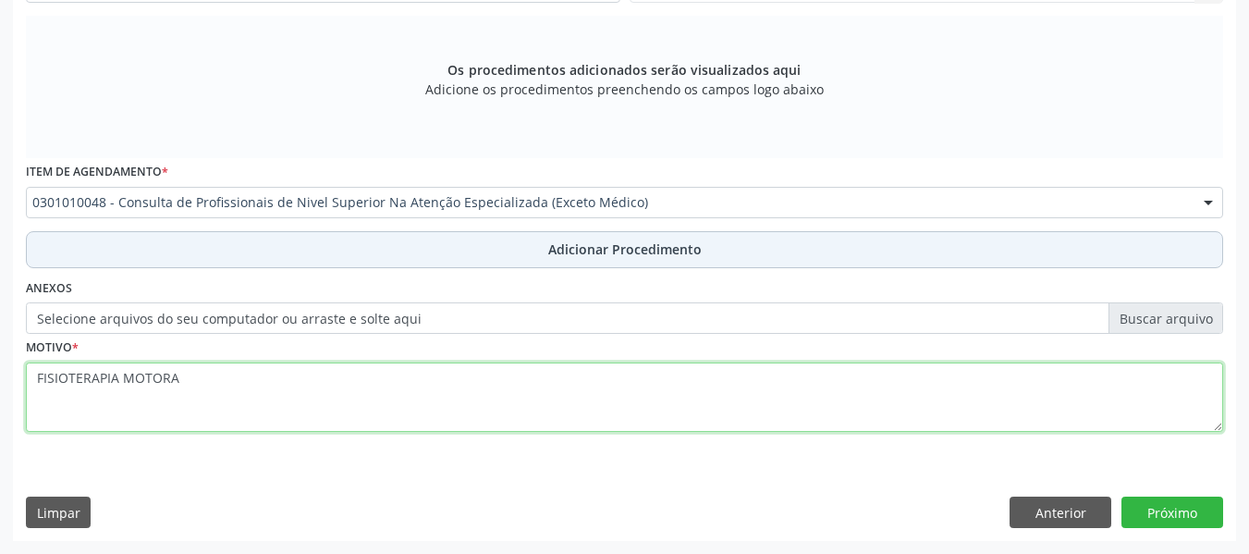
type textarea "FISIOTERAPIA MOTORA"
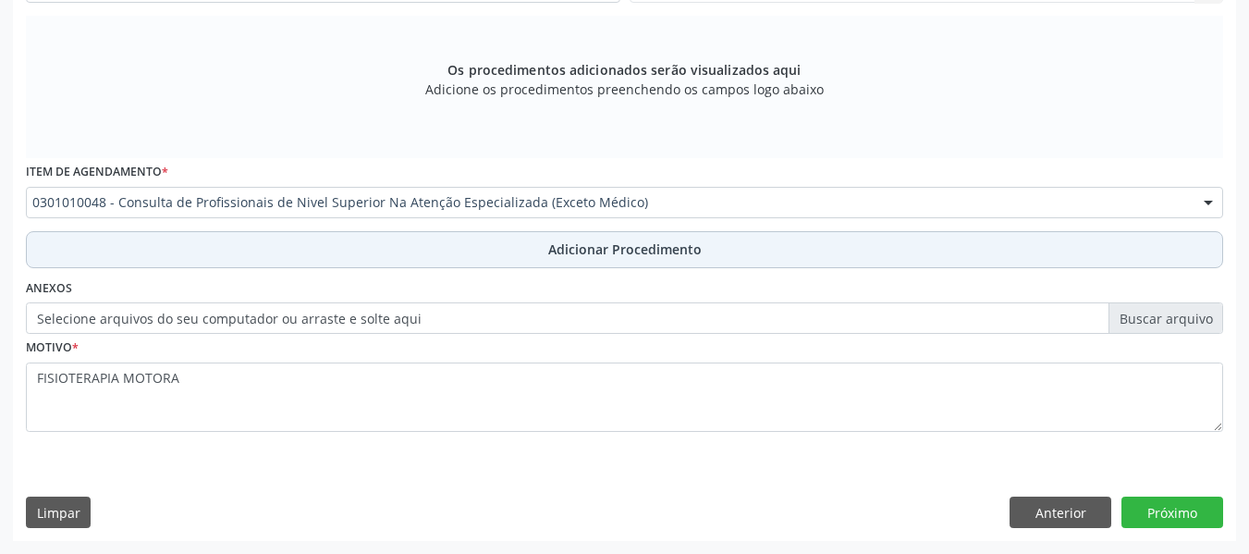
click at [643, 252] on span "Adicionar Procedimento" at bounding box center [624, 248] width 153 height 19
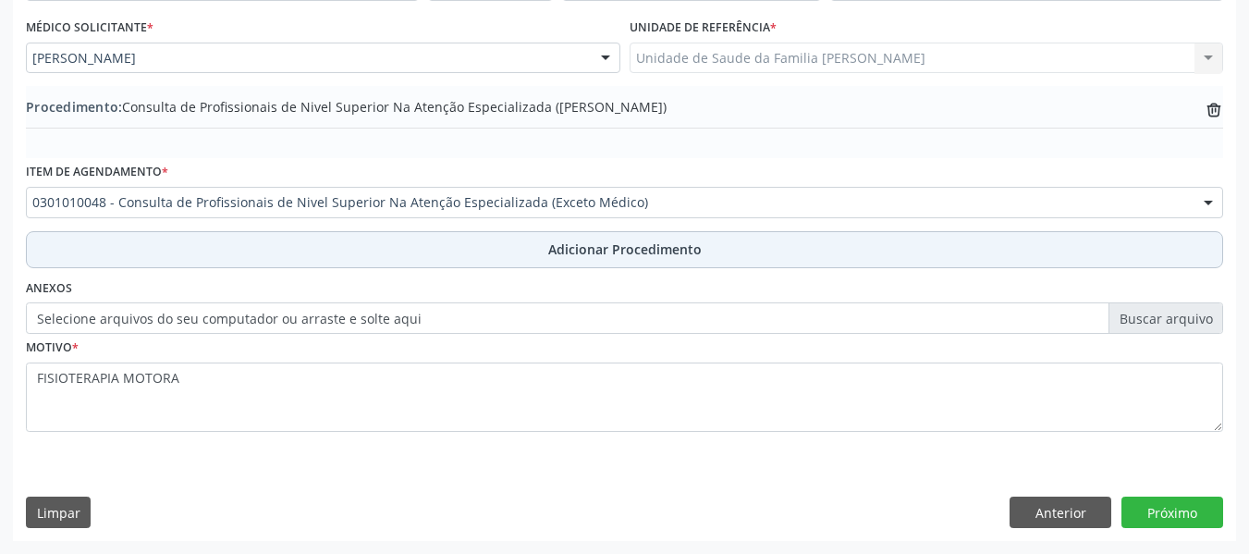
scroll to position [486, 0]
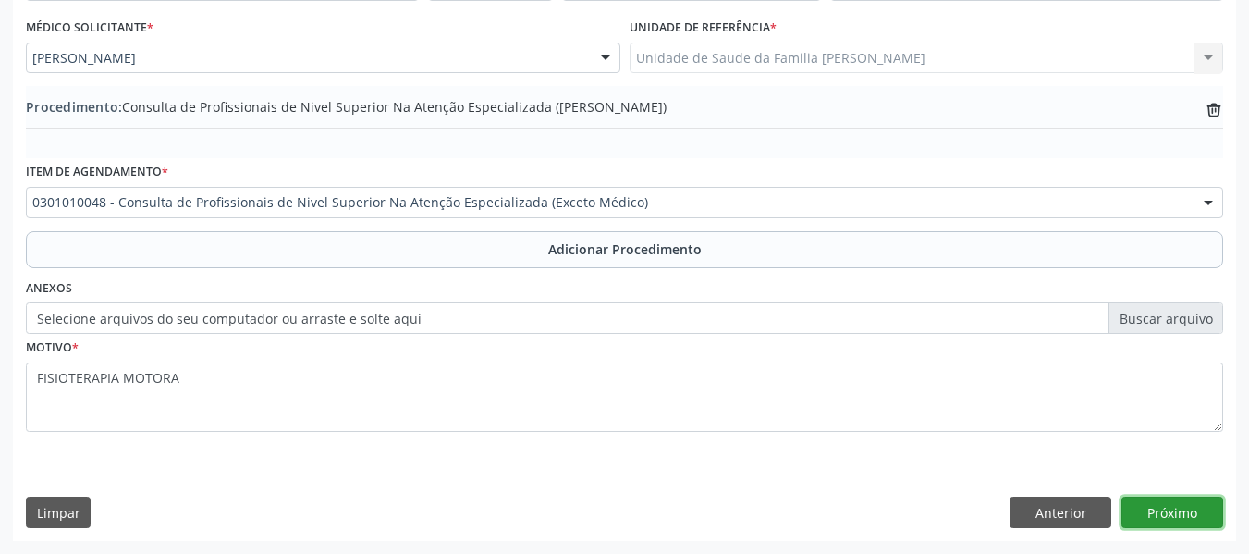
click at [1173, 519] on button "Próximo" at bounding box center [1172, 511] width 102 height 31
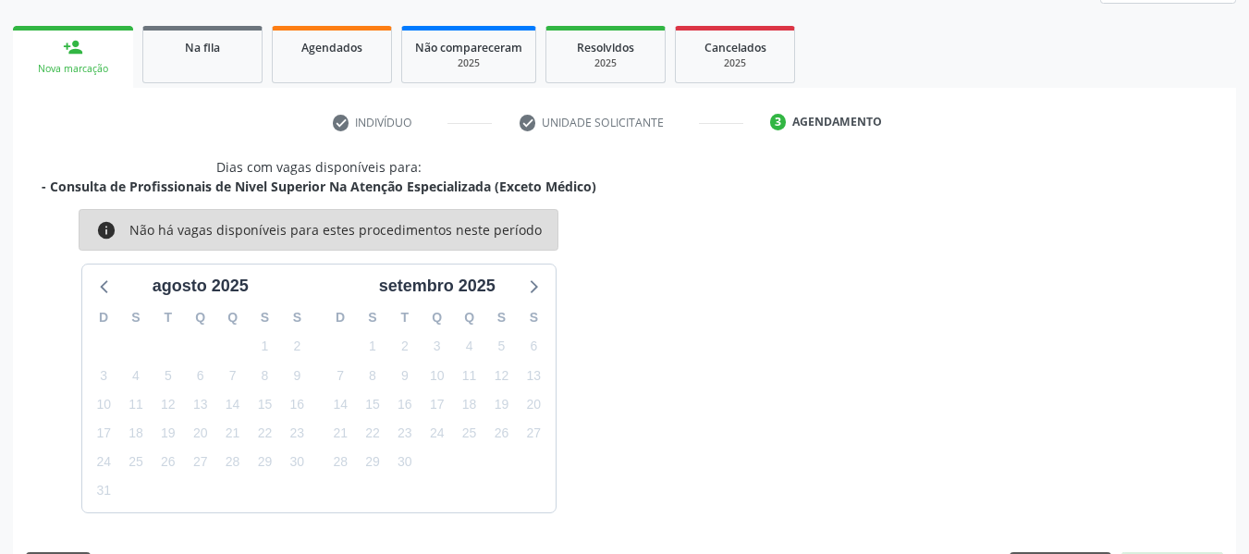
scroll to position [331, 0]
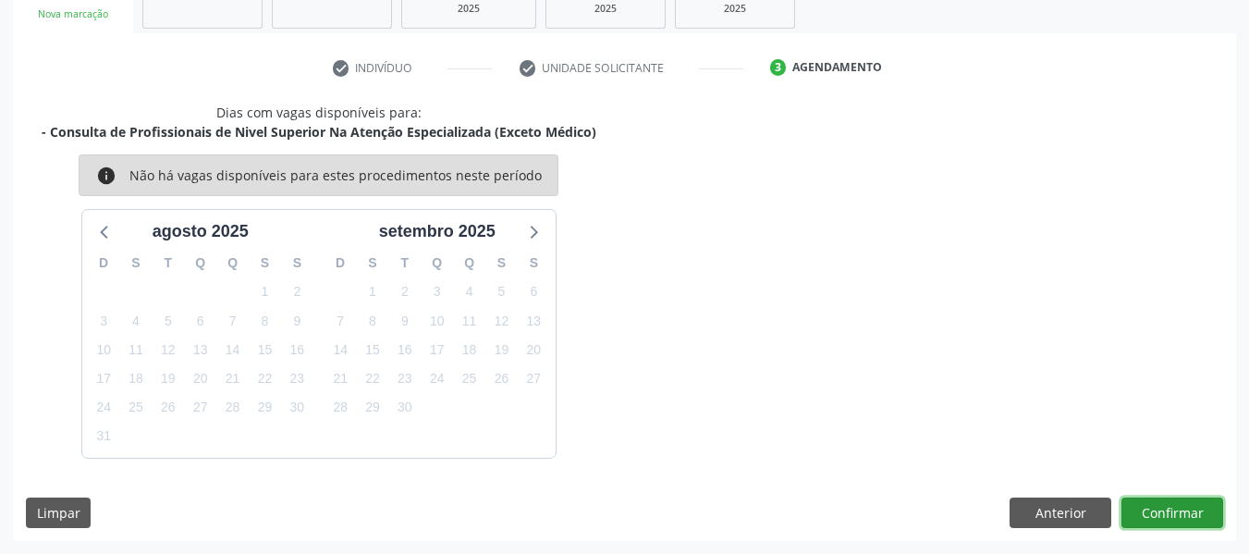
click at [1180, 514] on button "Confirmar" at bounding box center [1172, 512] width 102 height 31
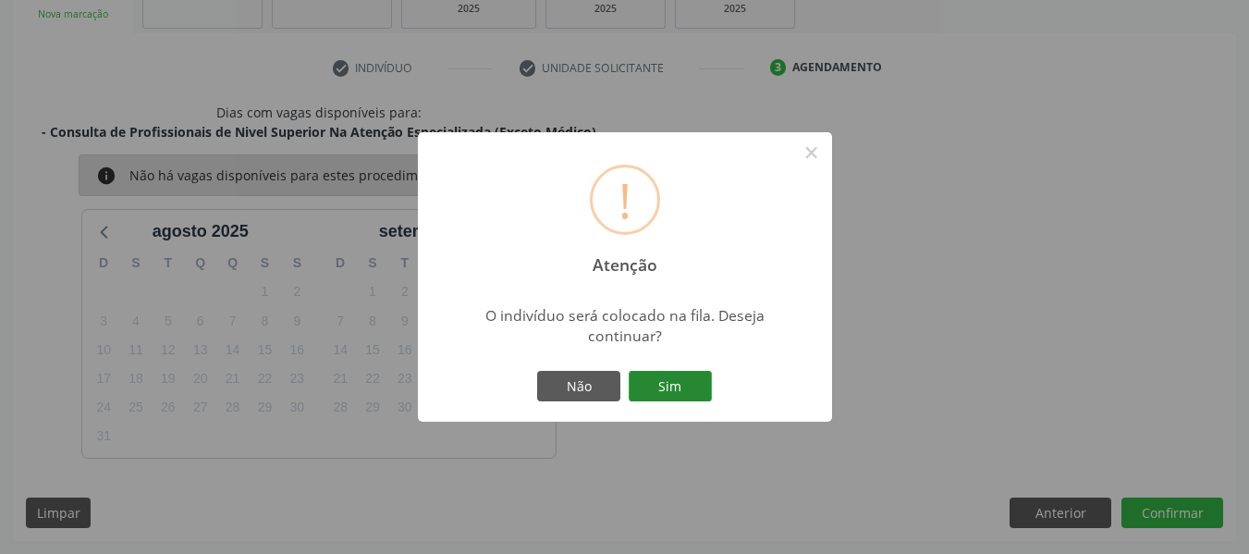
click at [668, 378] on button "Sim" at bounding box center [670, 386] width 83 height 31
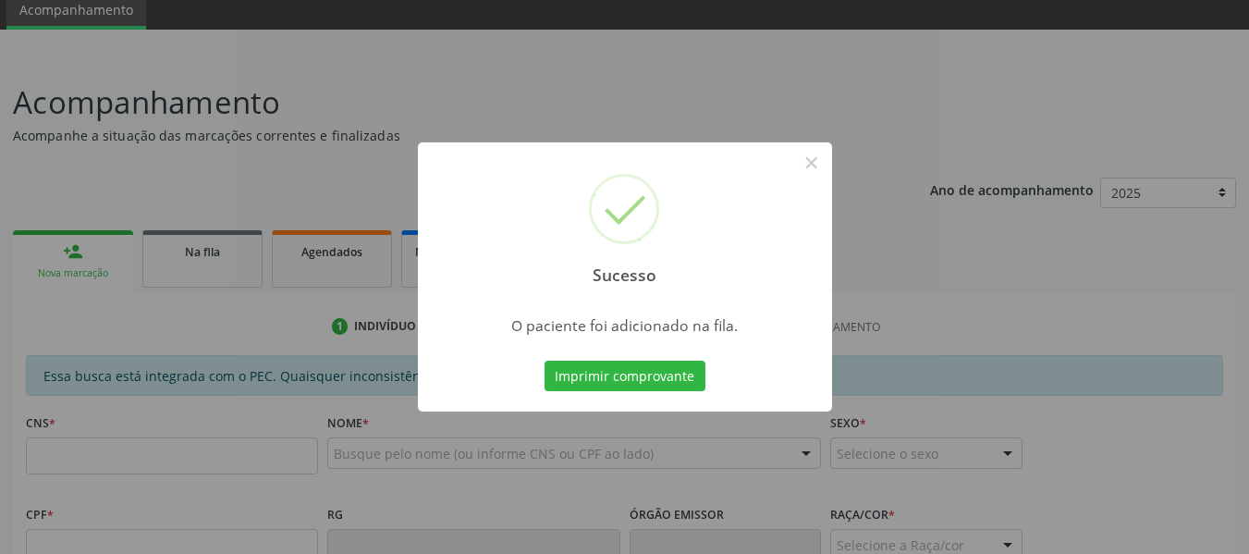
scroll to position [60, 0]
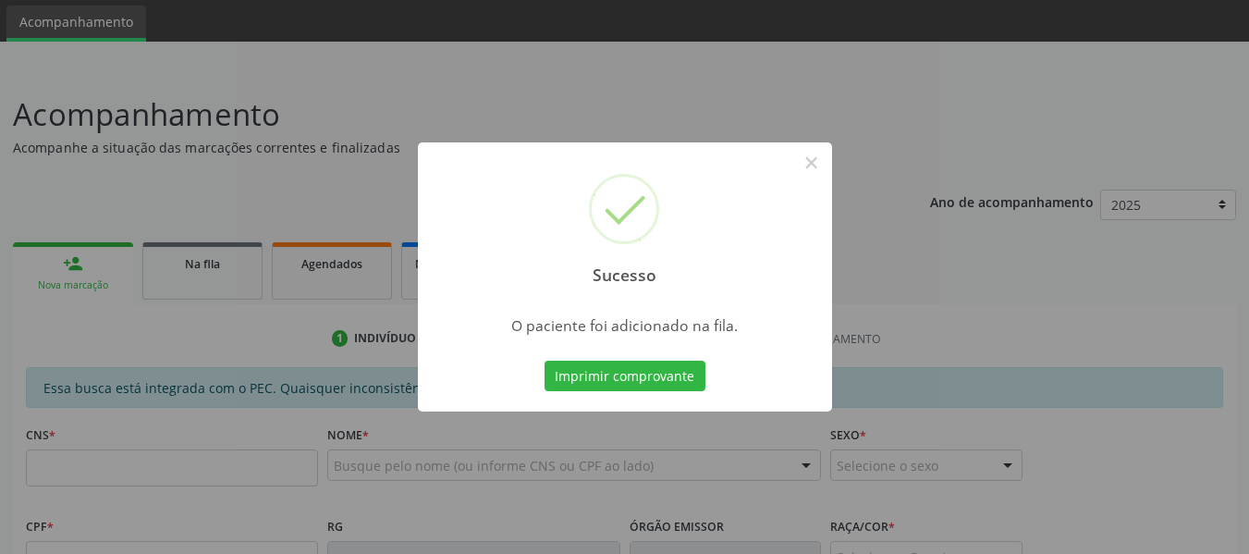
click at [84, 258] on div "Sucesso × O paciente foi adicionado na fila. Imprimir comprovante Cancel" at bounding box center [624, 277] width 1249 height 554
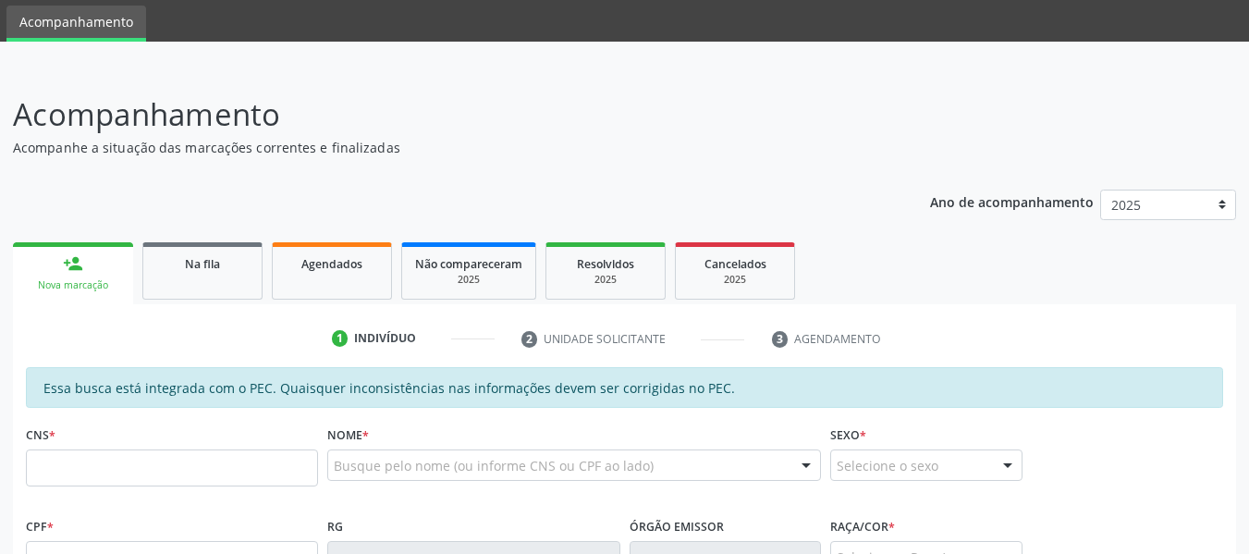
click at [384, 150] on p "Acompanhe a situação das marcações correntes e finalizadas" at bounding box center [441, 147] width 856 height 19
click at [93, 476] on input "text" at bounding box center [172, 467] width 292 height 37
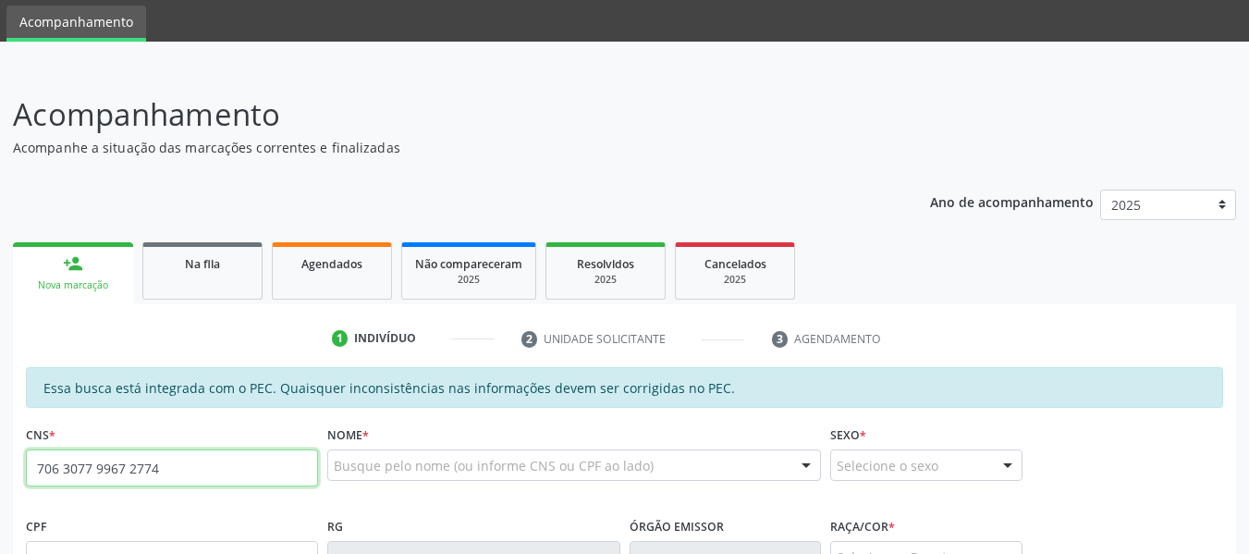
type input "706 3077 9967 2774"
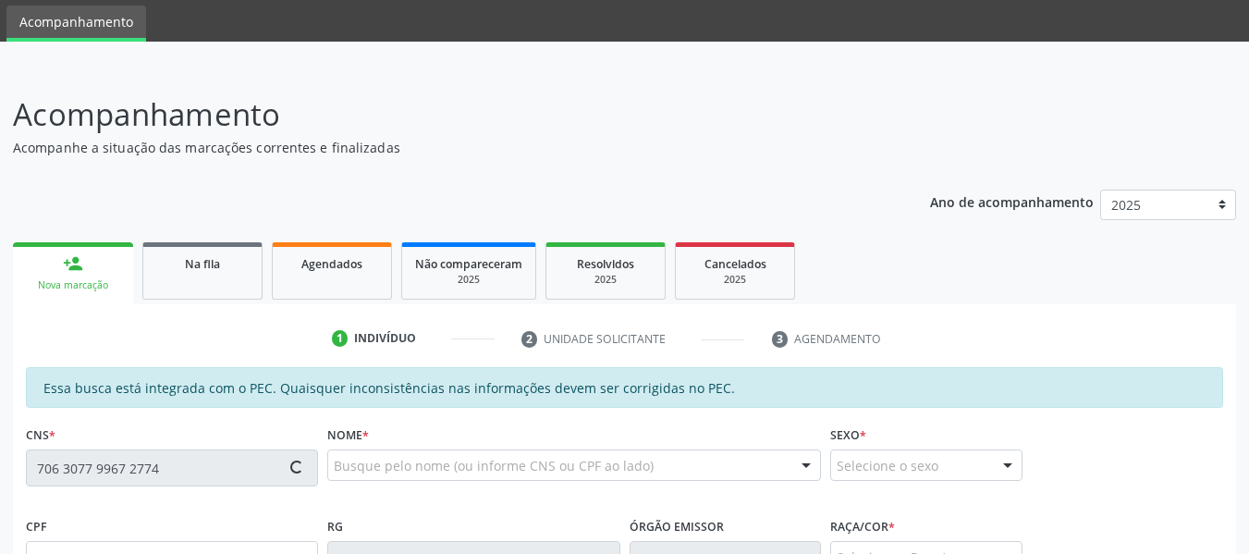
type input "788.169.204-91"
type input "[DATE]"
type input "[PERSON_NAME]"
type input "[PHONE_NUMBER]"
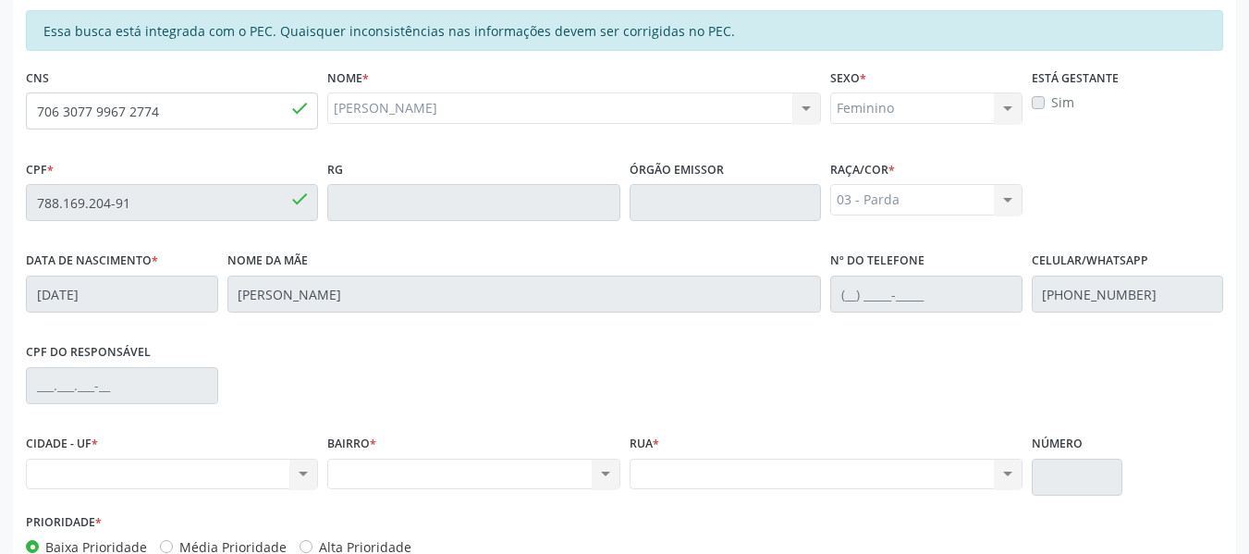
scroll to position [467, 0]
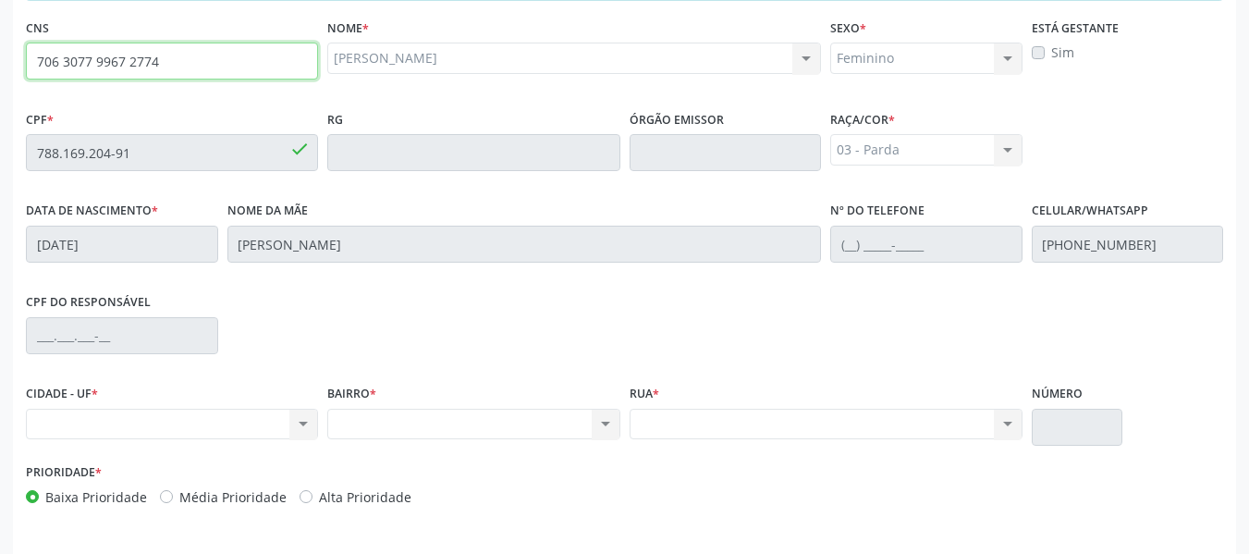
click at [177, 67] on input "706 3077 9967 2774" at bounding box center [172, 61] width 292 height 37
type input "7"
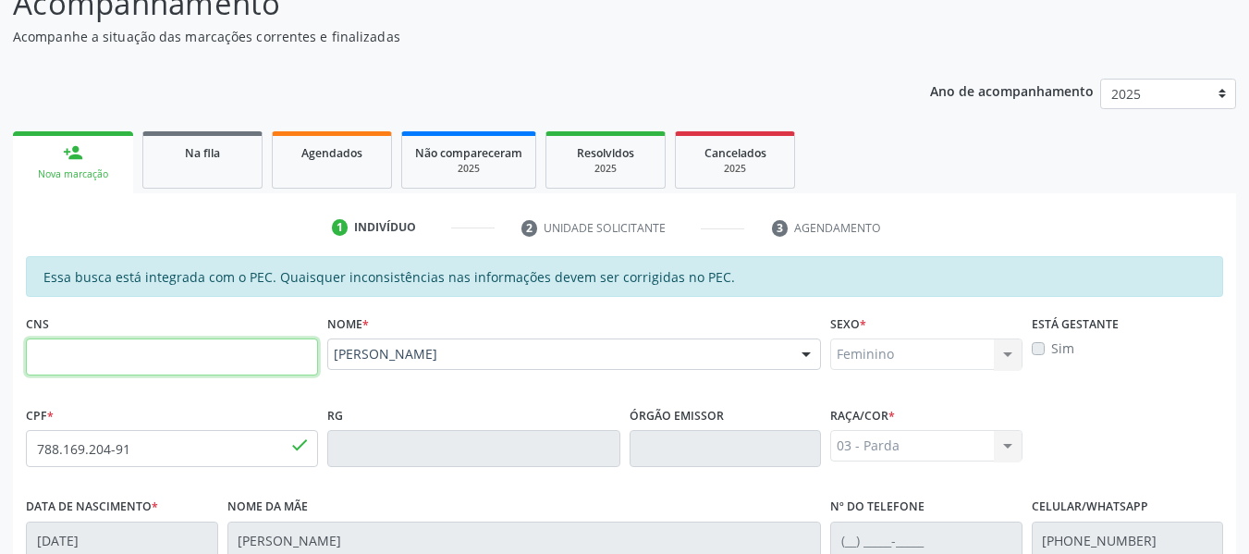
scroll to position [134, 0]
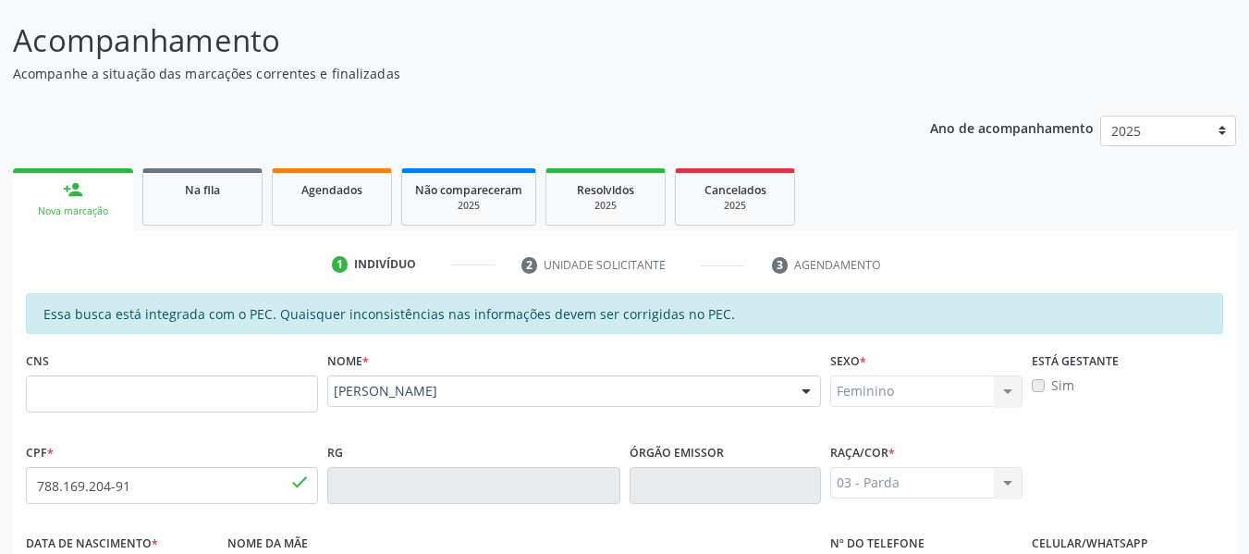
click at [76, 190] on div "person_add" at bounding box center [73, 189] width 20 height 20
click at [76, 188] on div "person_add" at bounding box center [73, 189] width 20 height 20
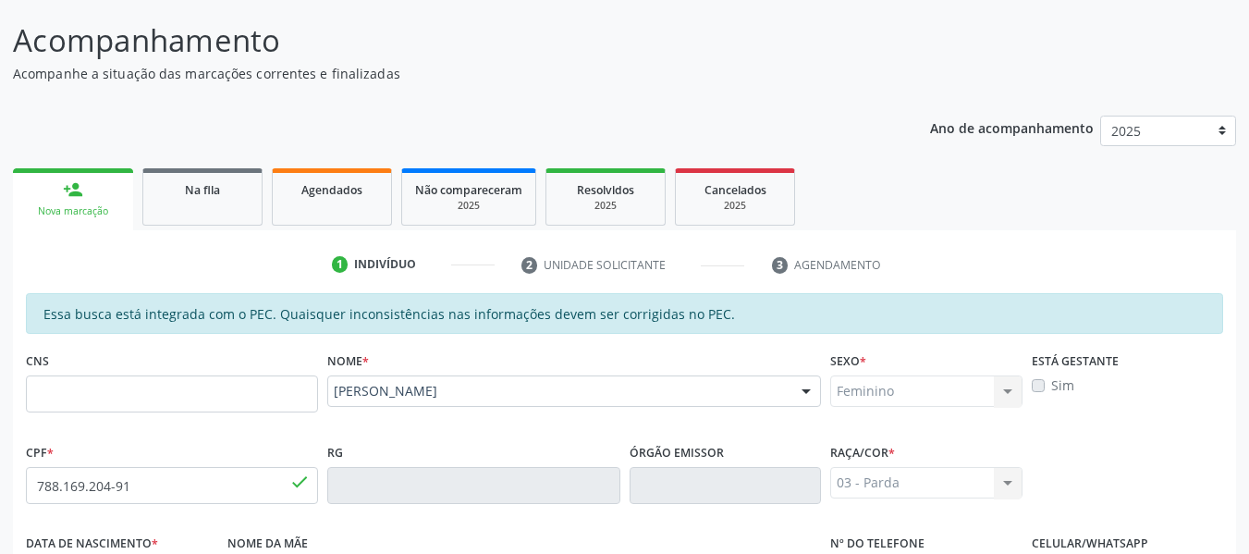
click at [76, 188] on div "person_add" at bounding box center [73, 189] width 20 height 20
click at [76, 185] on div "person_add" at bounding box center [73, 189] width 20 height 20
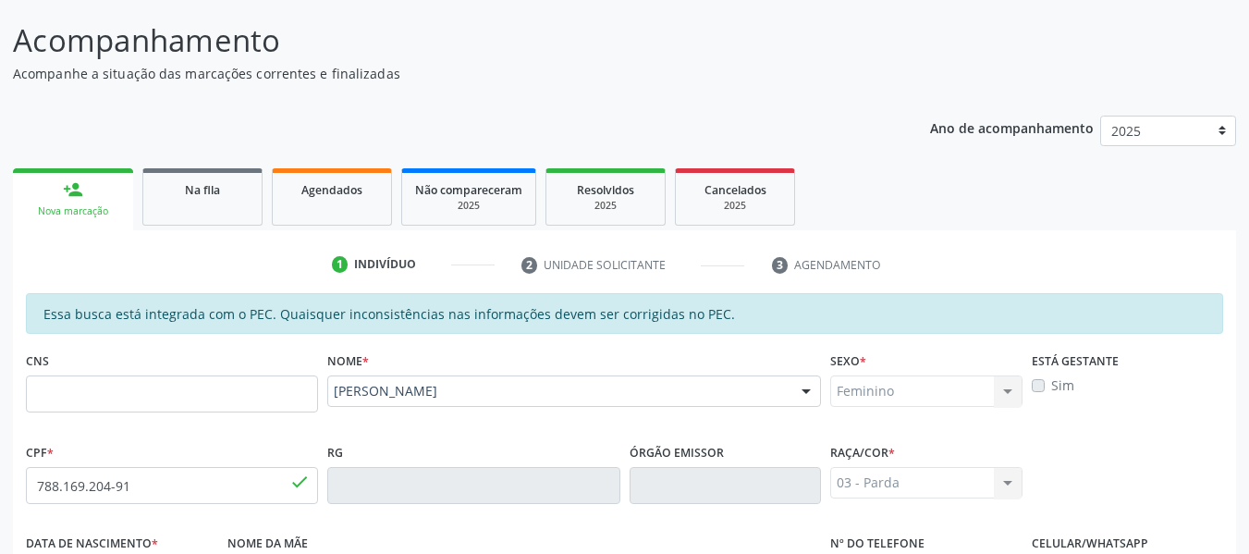
click at [76, 185] on div "person_add" at bounding box center [73, 189] width 20 height 20
click at [67, 187] on div "person_add" at bounding box center [73, 189] width 20 height 20
click at [116, 399] on input "text" at bounding box center [172, 393] width 292 height 37
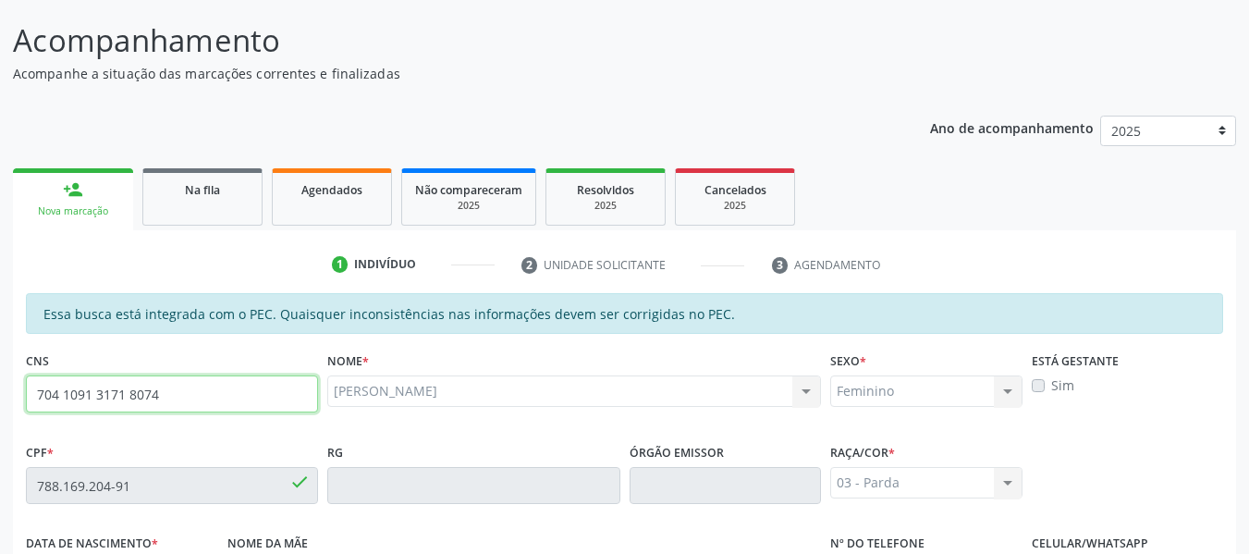
type input "704 1091 3171 8074"
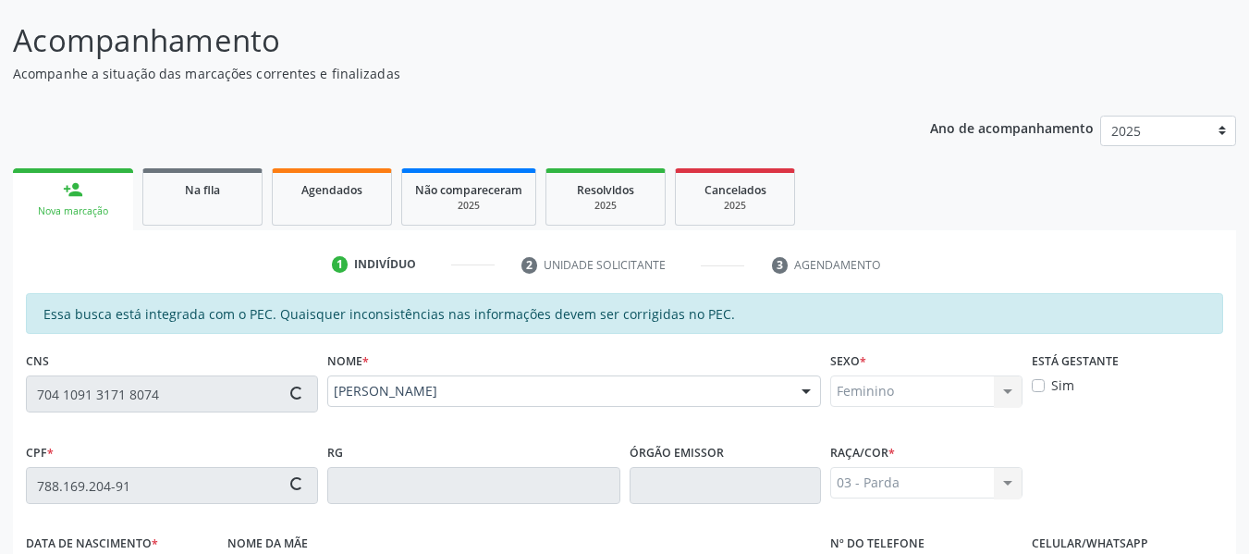
type input "412.897.734-91"
type input "[DATE]"
type input "[PERSON_NAME]"
type input "[PHONE_NUMBER]"
type input "827"
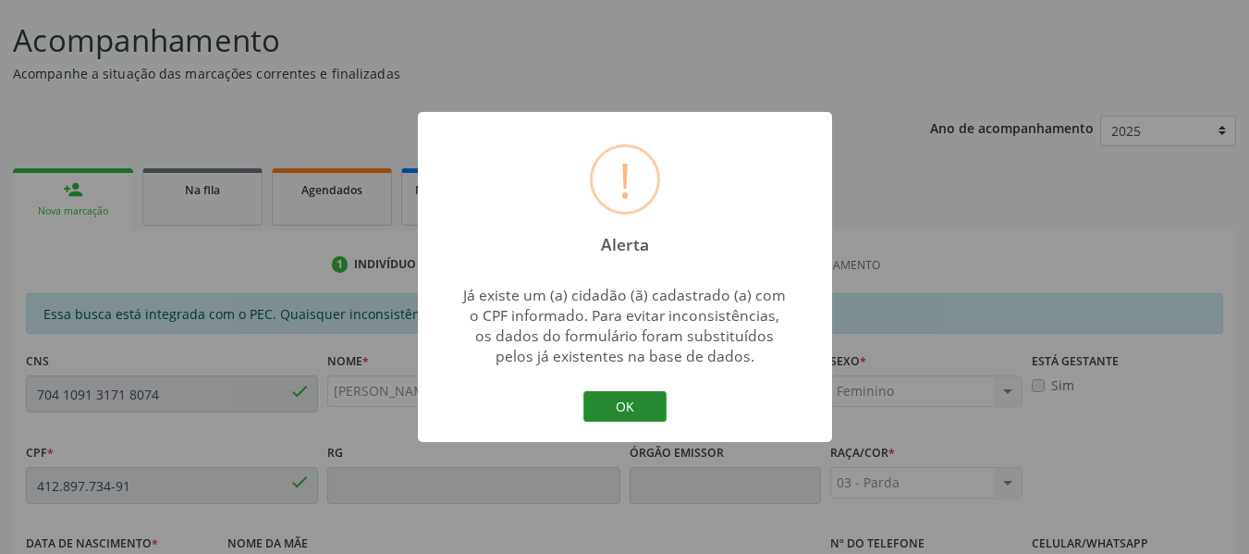
click at [615, 401] on button "OK" at bounding box center [624, 406] width 83 height 31
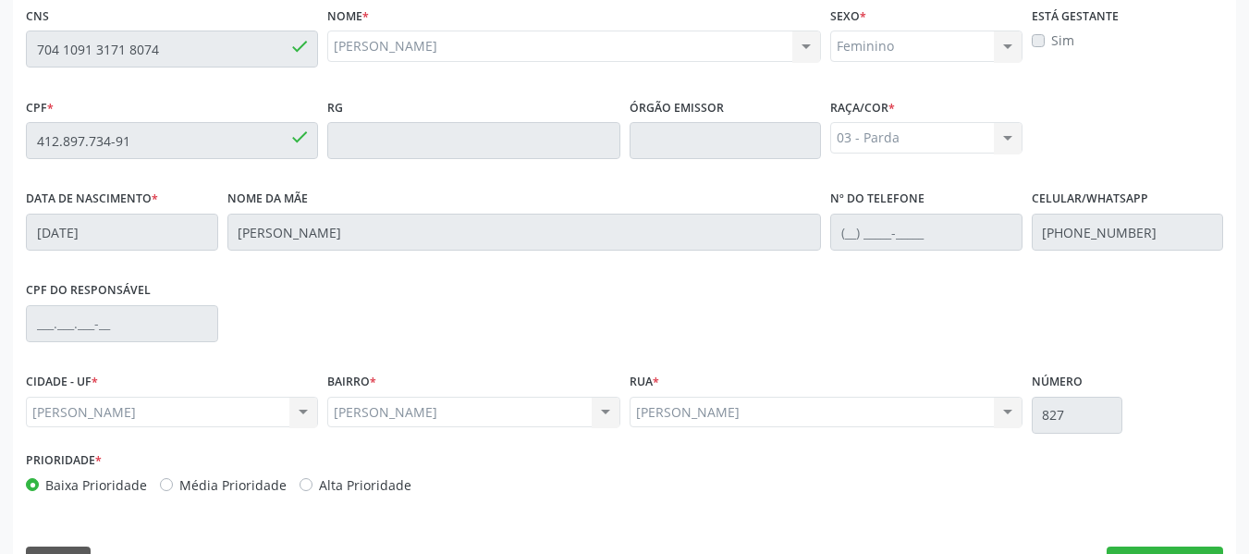
scroll to position [516, 0]
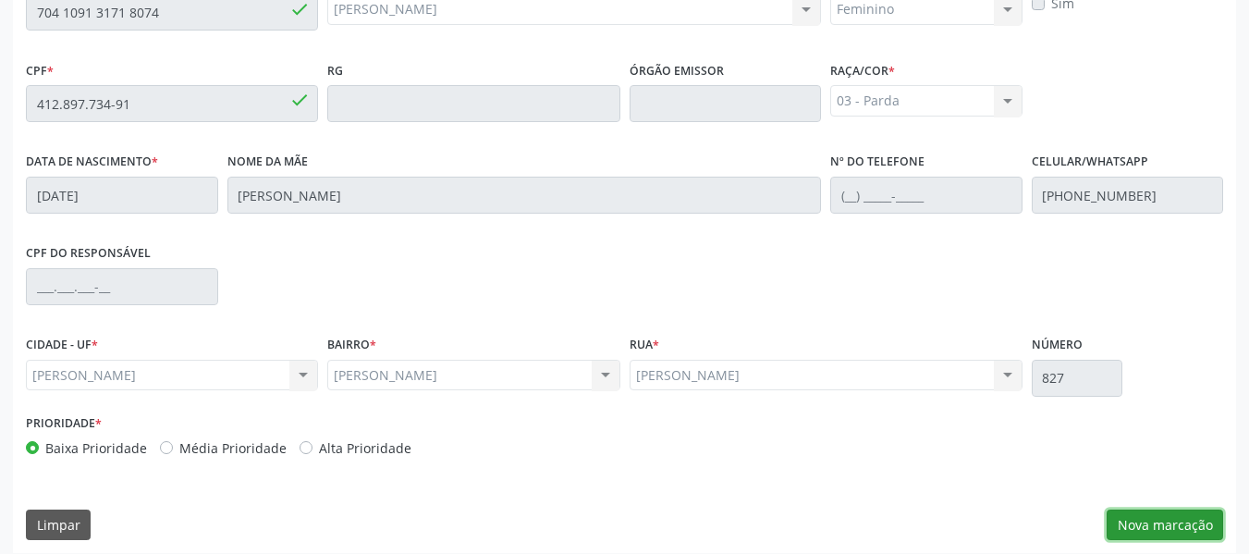
click at [1175, 531] on button "Nova marcação" at bounding box center [1165, 524] width 116 height 31
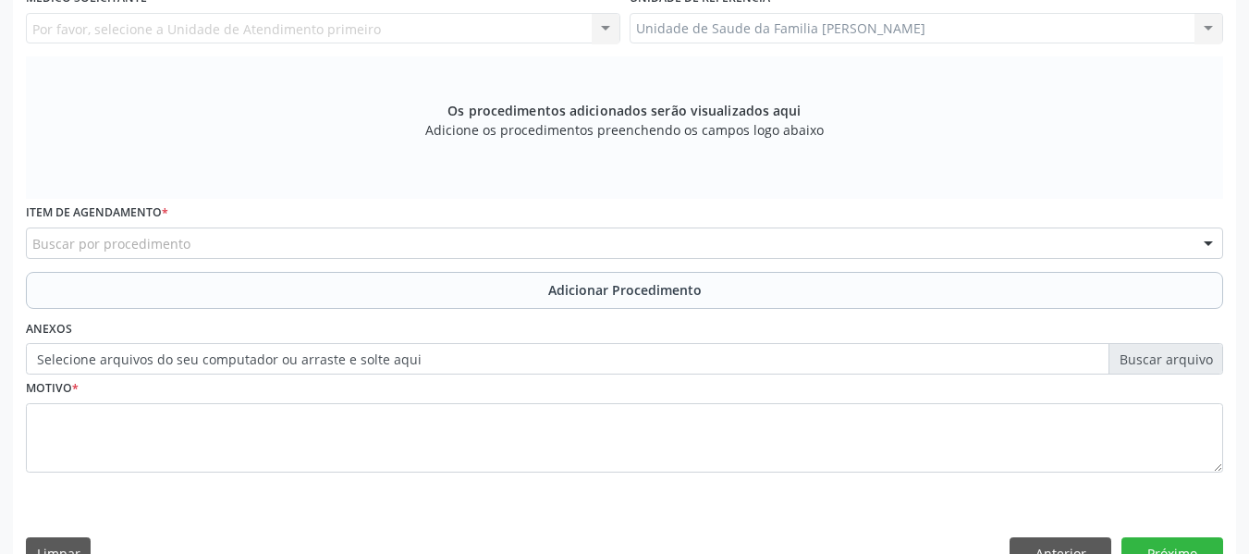
click at [1201, 30] on div "Unidade de Saude da Familia Barro Vermelho Unidade de Saude da Familia Barro Ve…" at bounding box center [927, 28] width 594 height 31
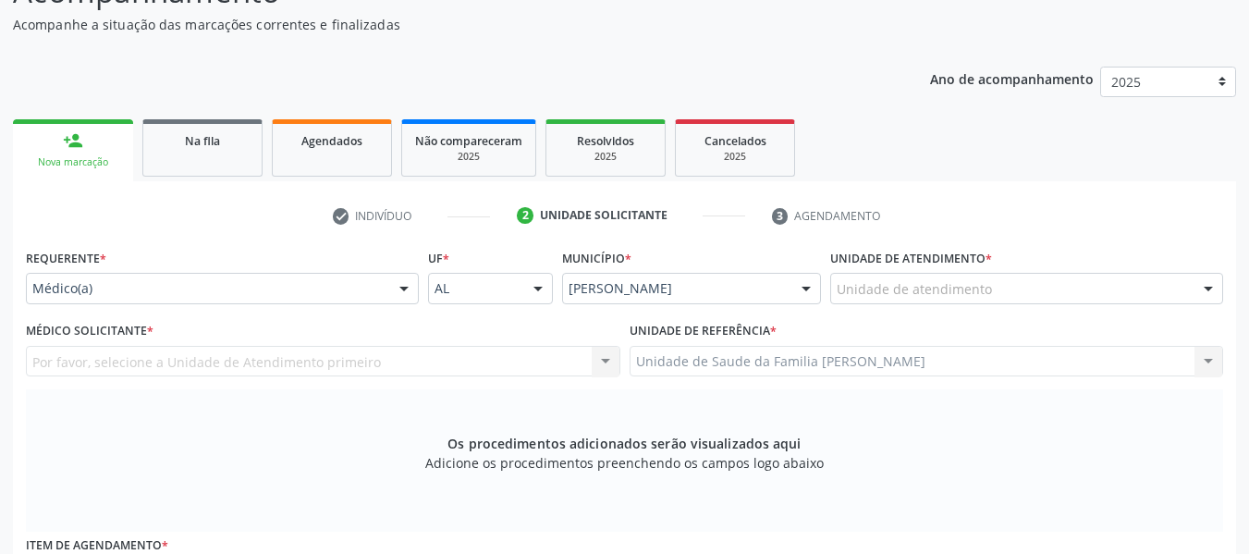
scroll to position [146, 0]
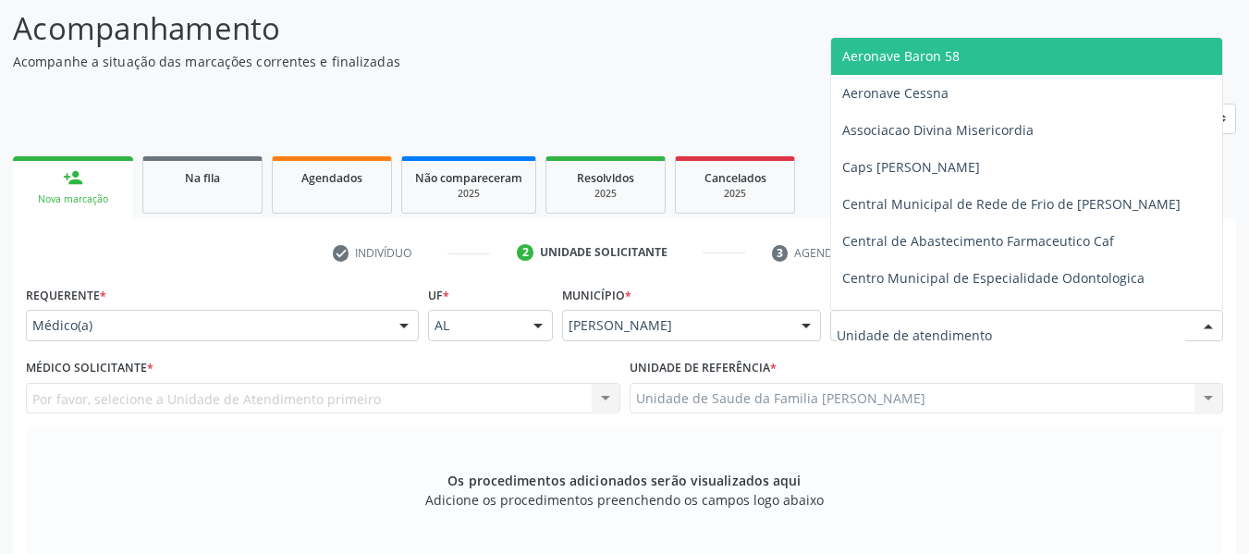
click at [1207, 323] on div at bounding box center [1208, 326] width 28 height 31
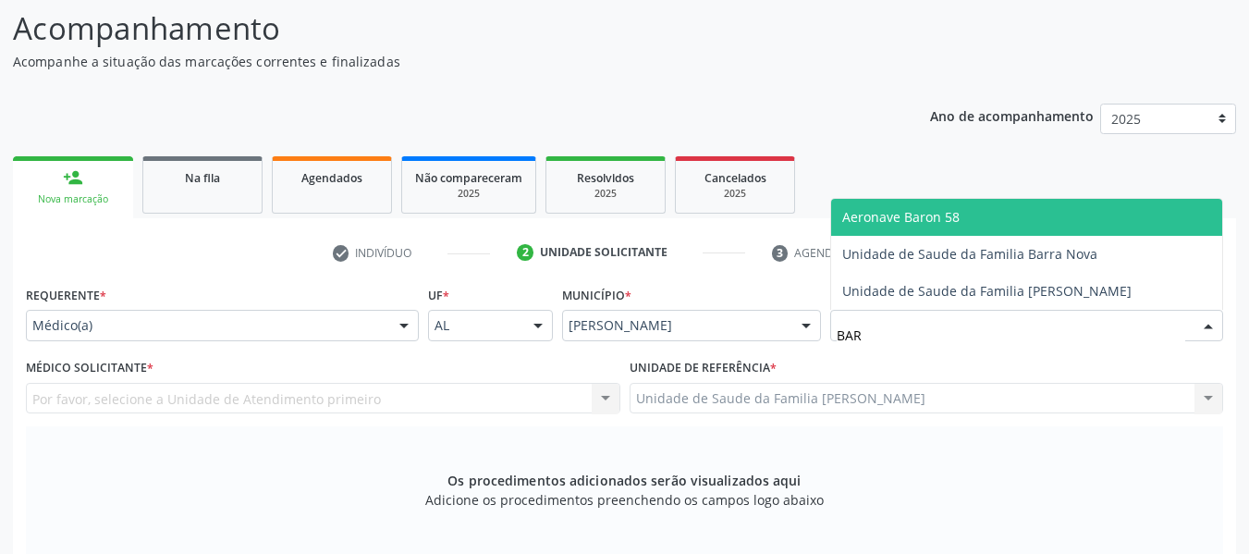
type input "BARR"
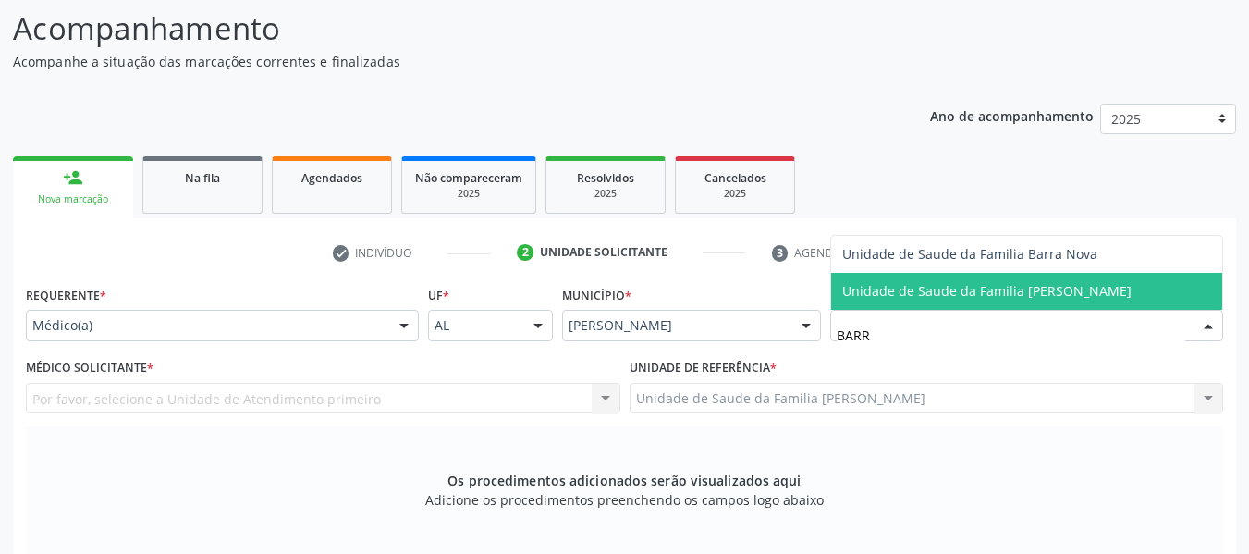
click at [1067, 291] on span "Unidade de Saude da Familia [PERSON_NAME]" at bounding box center [986, 291] width 289 height 18
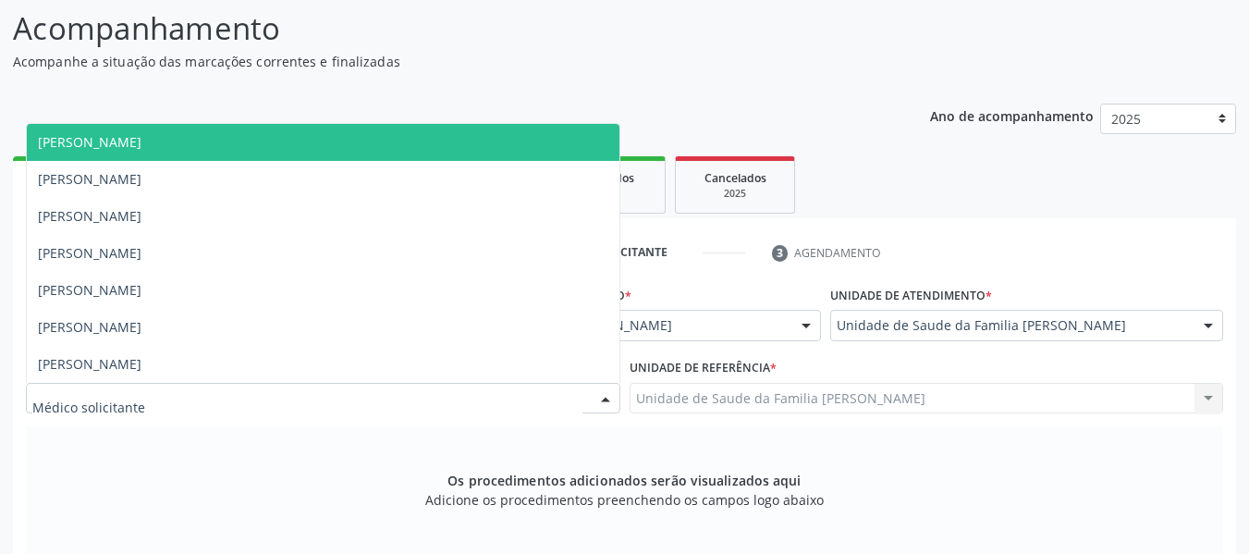
click at [605, 397] on div at bounding box center [606, 399] width 28 height 31
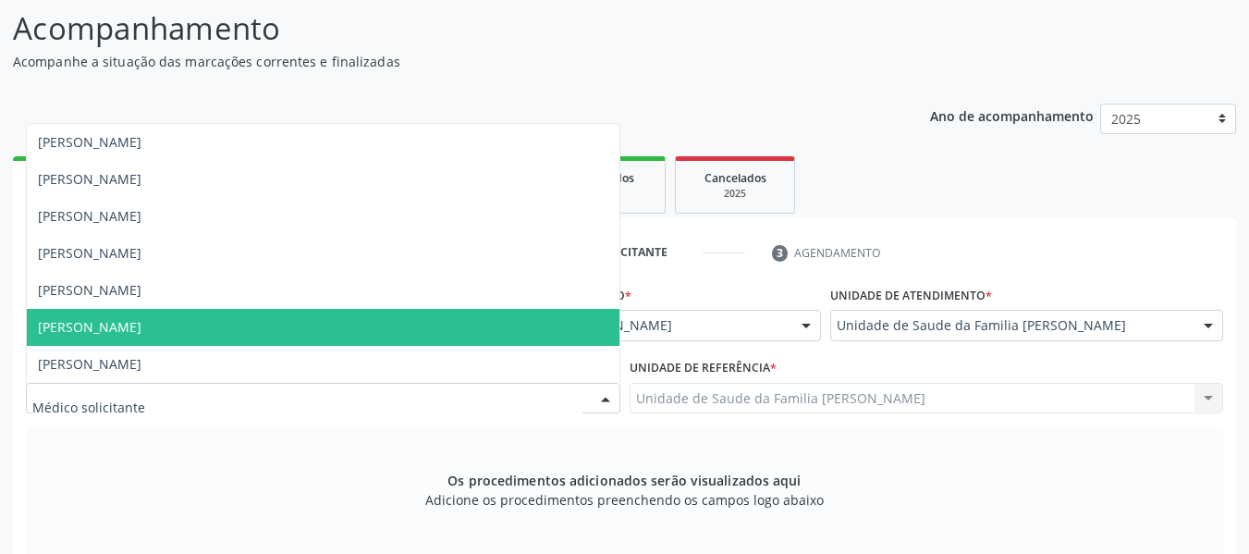
click at [141, 326] on span "[PERSON_NAME]" at bounding box center [90, 327] width 104 height 18
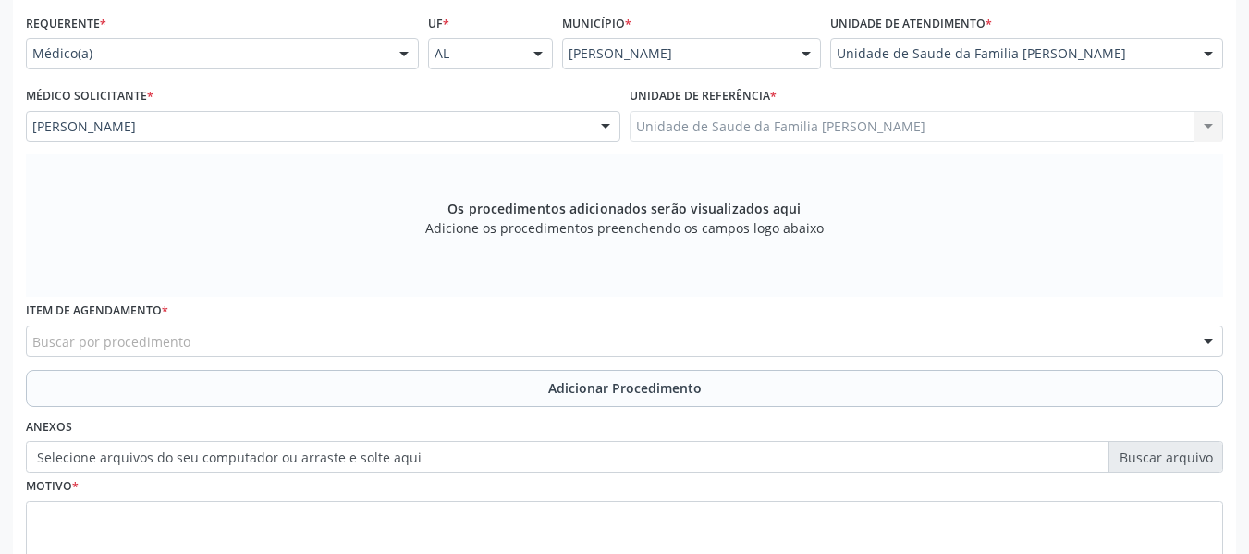
scroll to position [517, 0]
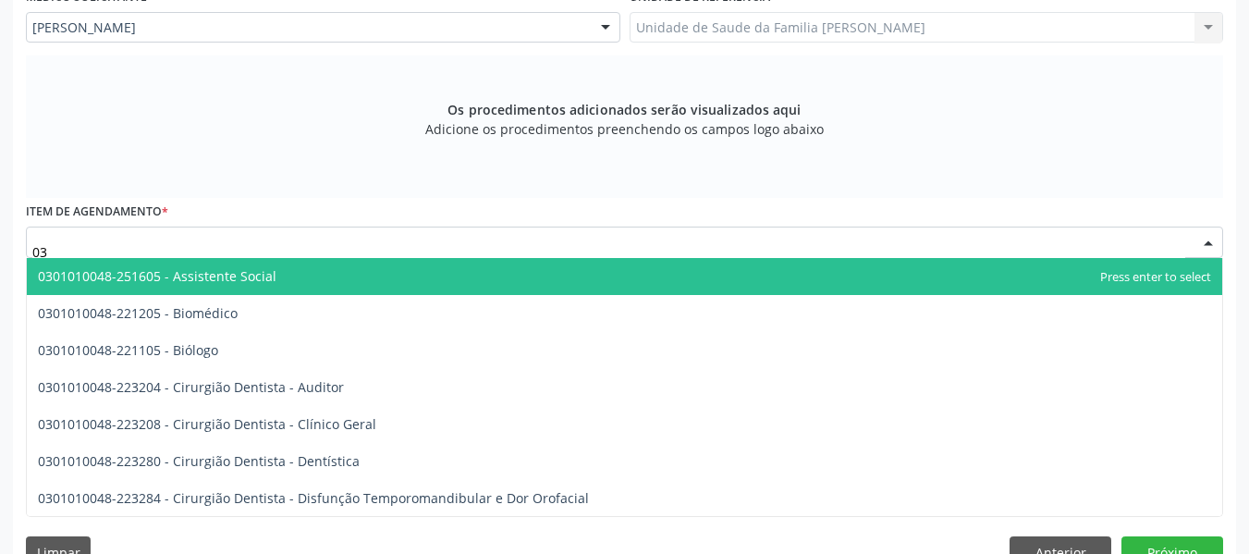
type input "0"
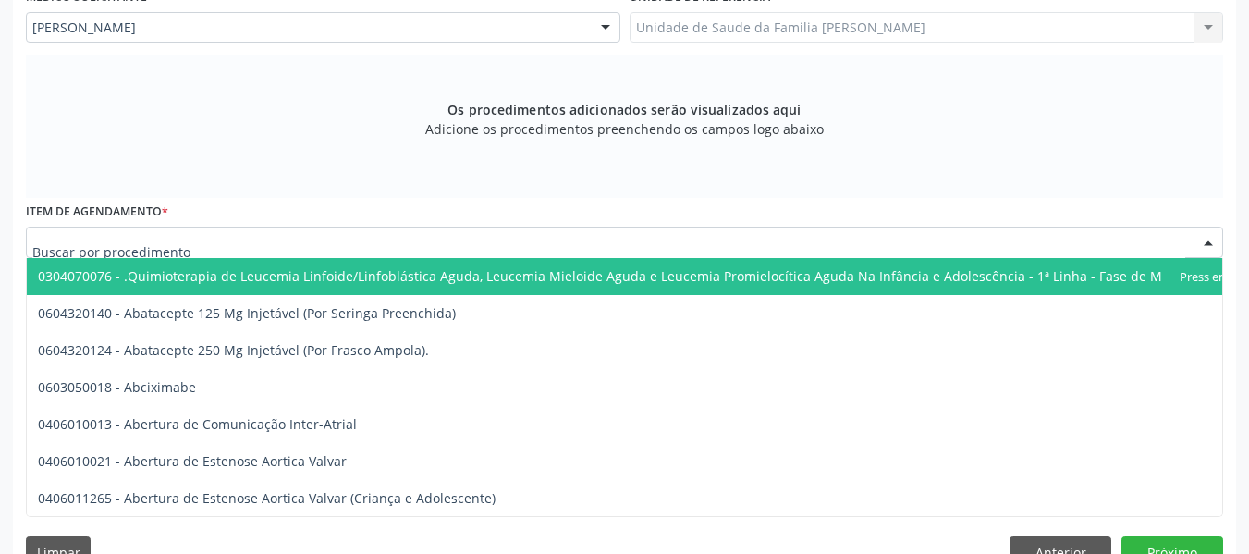
type input "-"
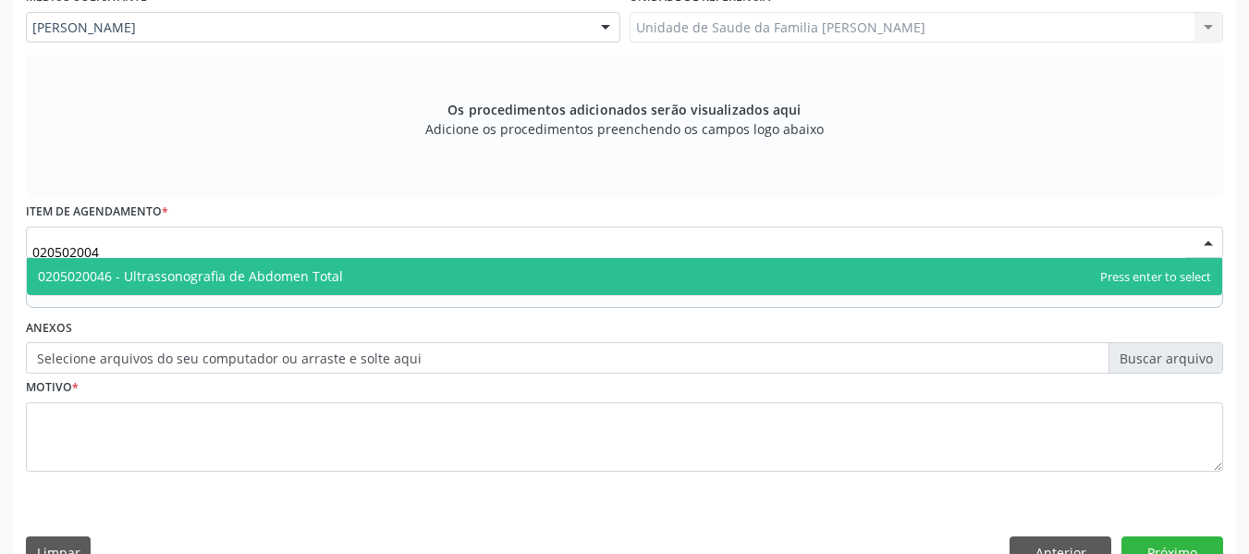
type input "0205020046"
click at [198, 275] on span "0205020046 - Ultrassonografia de Abdomen Total" at bounding box center [190, 276] width 305 height 18
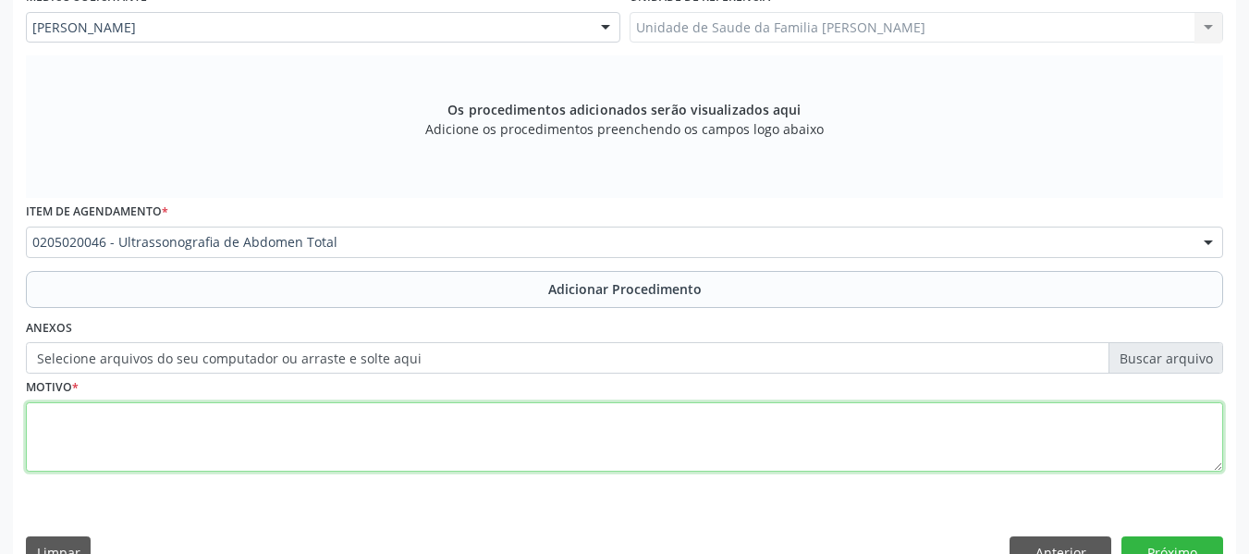
click at [181, 432] on textarea at bounding box center [624, 437] width 1197 height 70
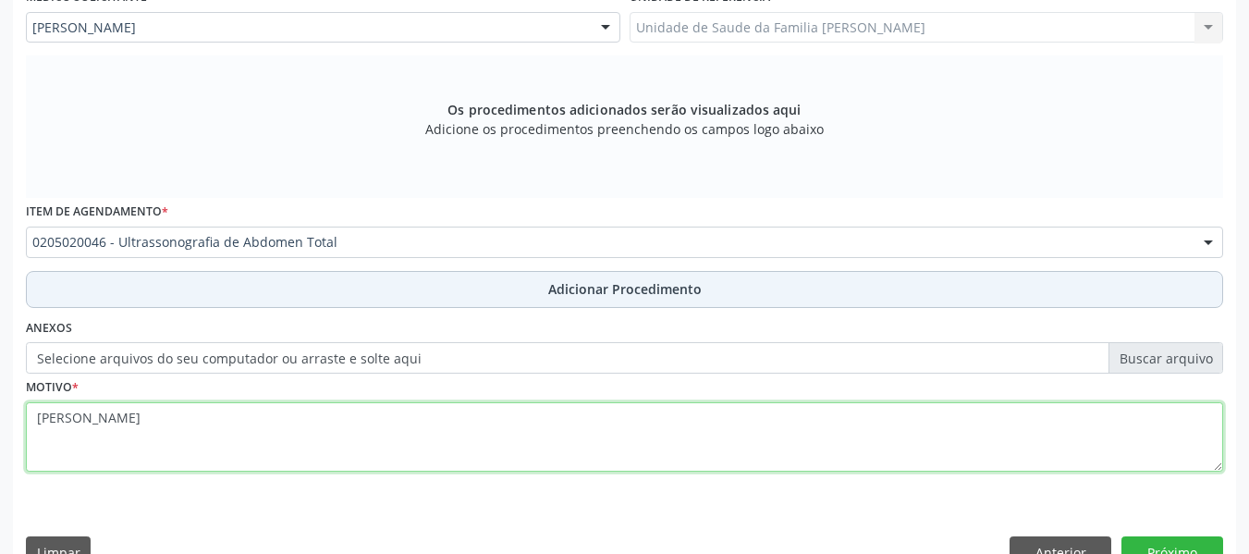
type textarea "[PERSON_NAME]"
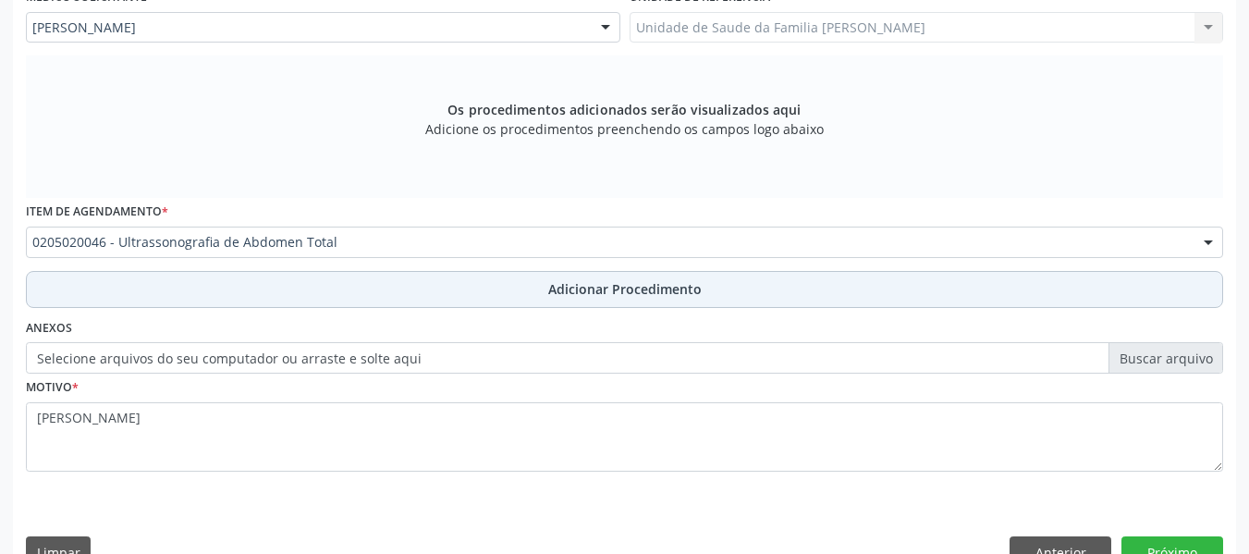
click at [533, 290] on button "Adicionar Procedimento" at bounding box center [624, 289] width 1197 height 37
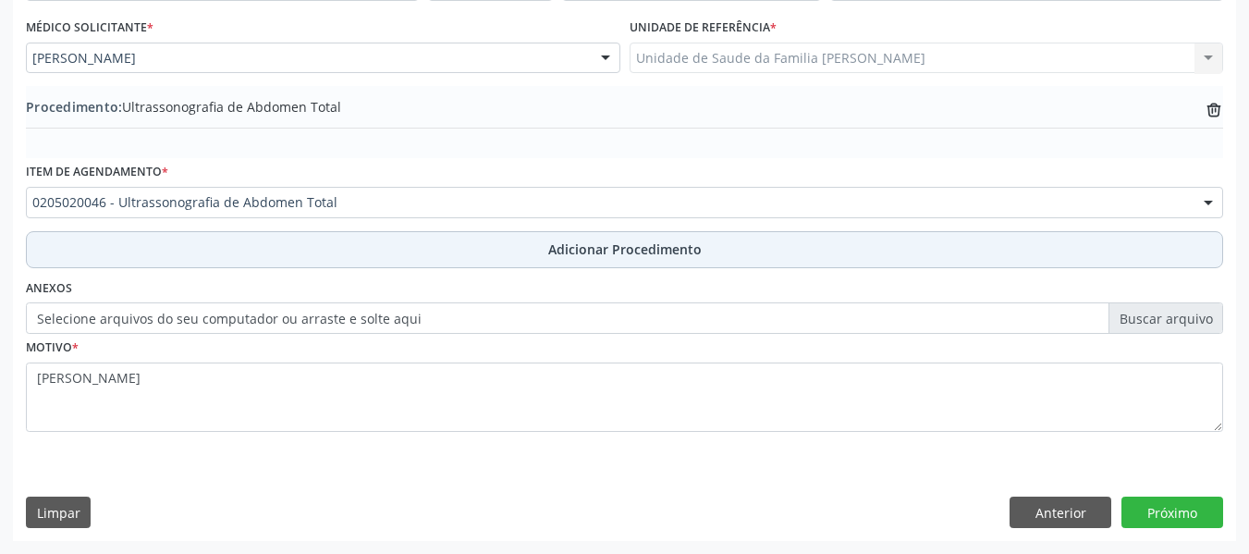
scroll to position [486, 0]
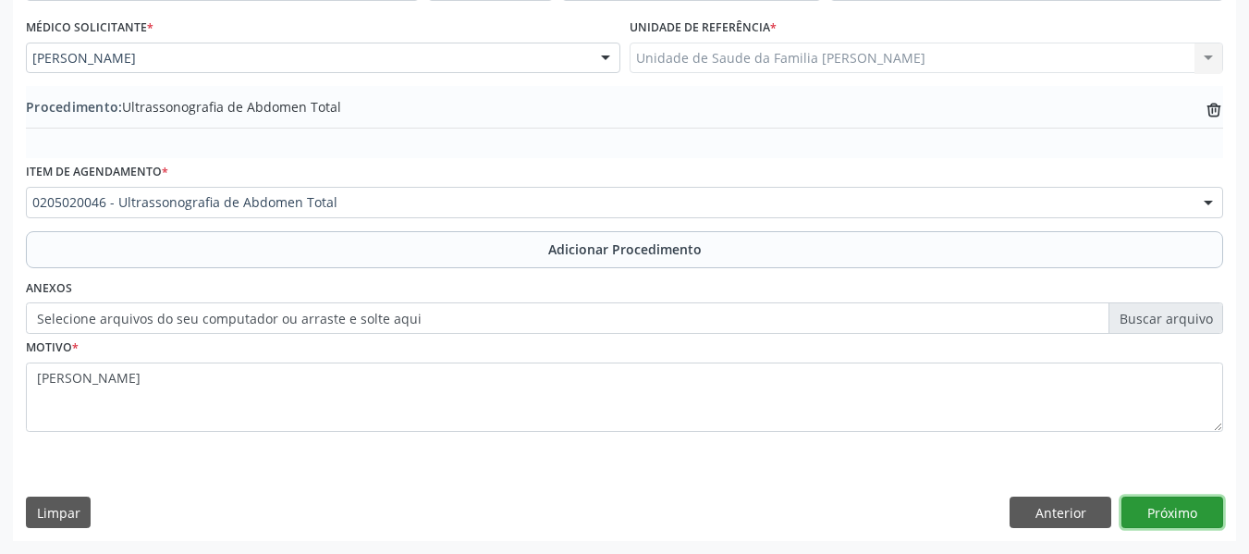
click at [1163, 509] on button "Próximo" at bounding box center [1172, 511] width 102 height 31
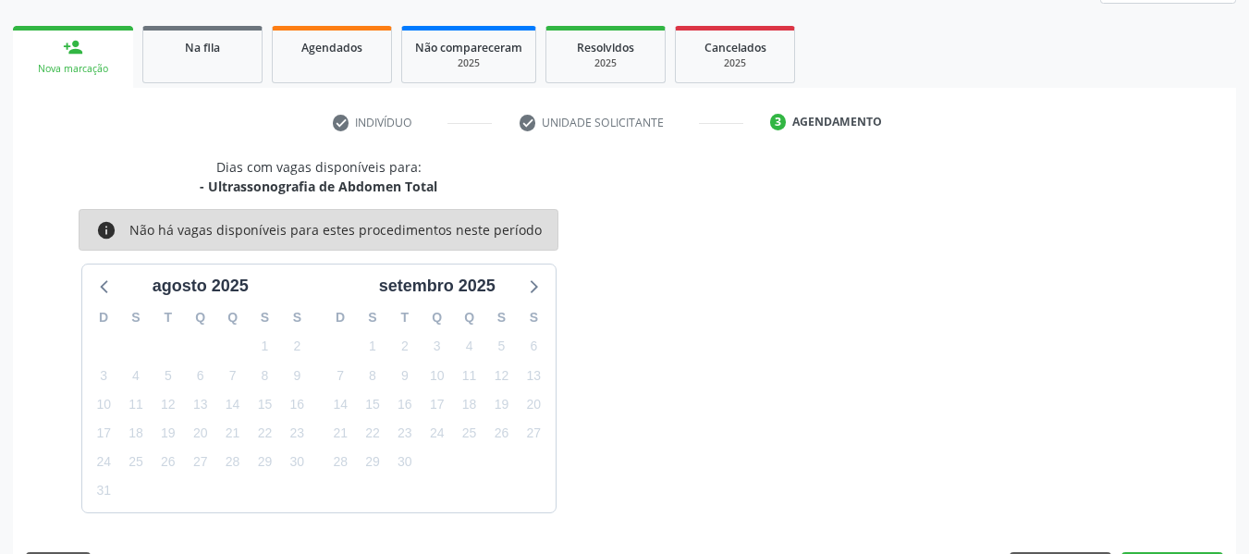
scroll to position [331, 0]
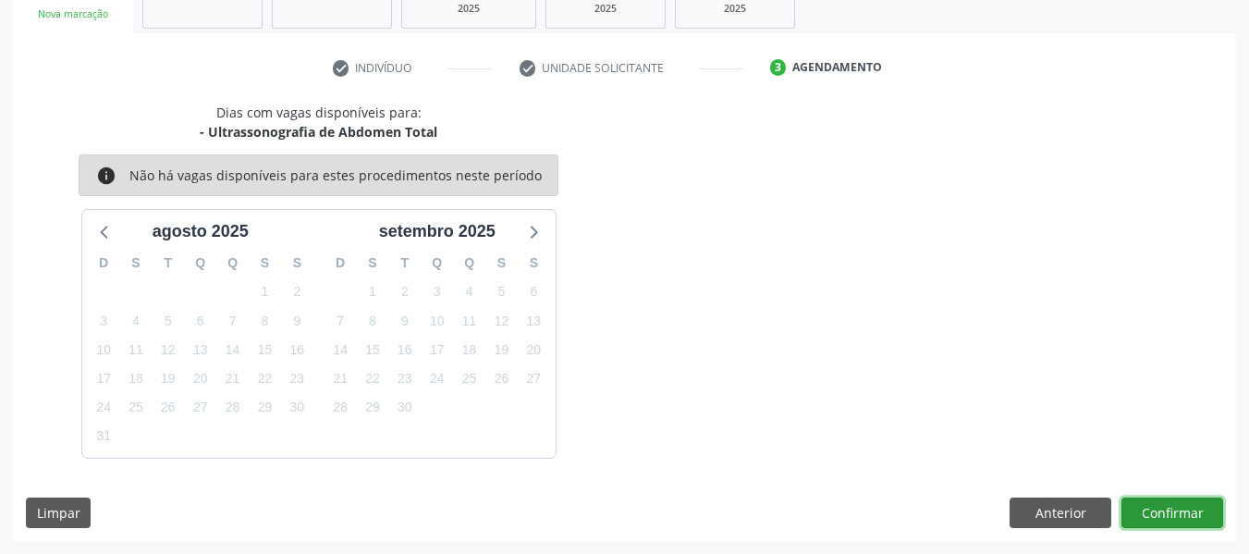
click at [1163, 509] on button "Confirmar" at bounding box center [1172, 512] width 102 height 31
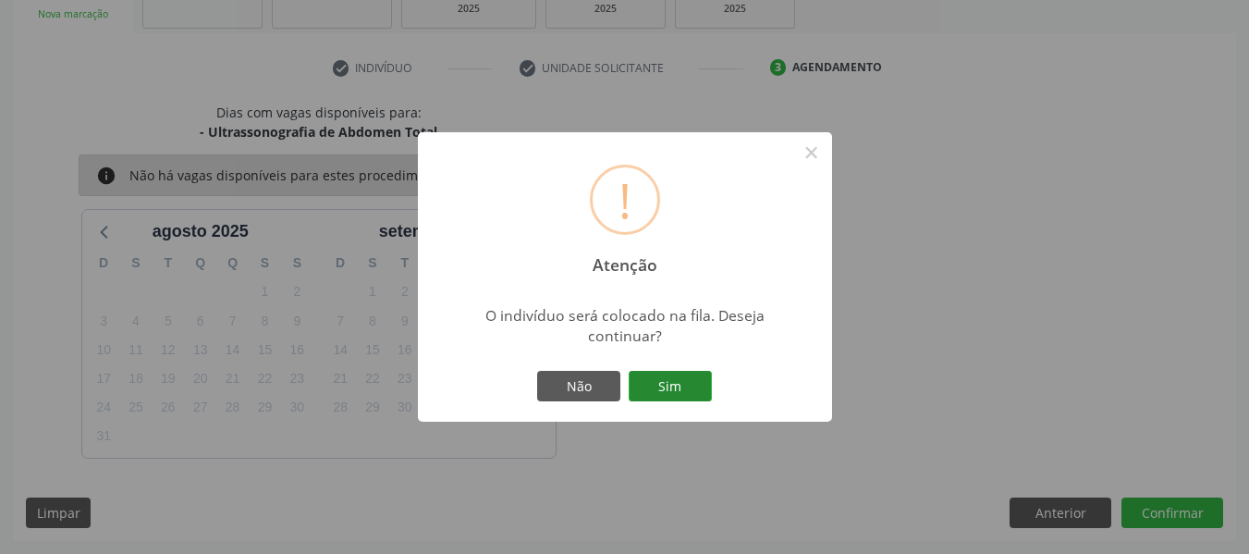
click at [675, 386] on button "Sim" at bounding box center [670, 386] width 83 height 31
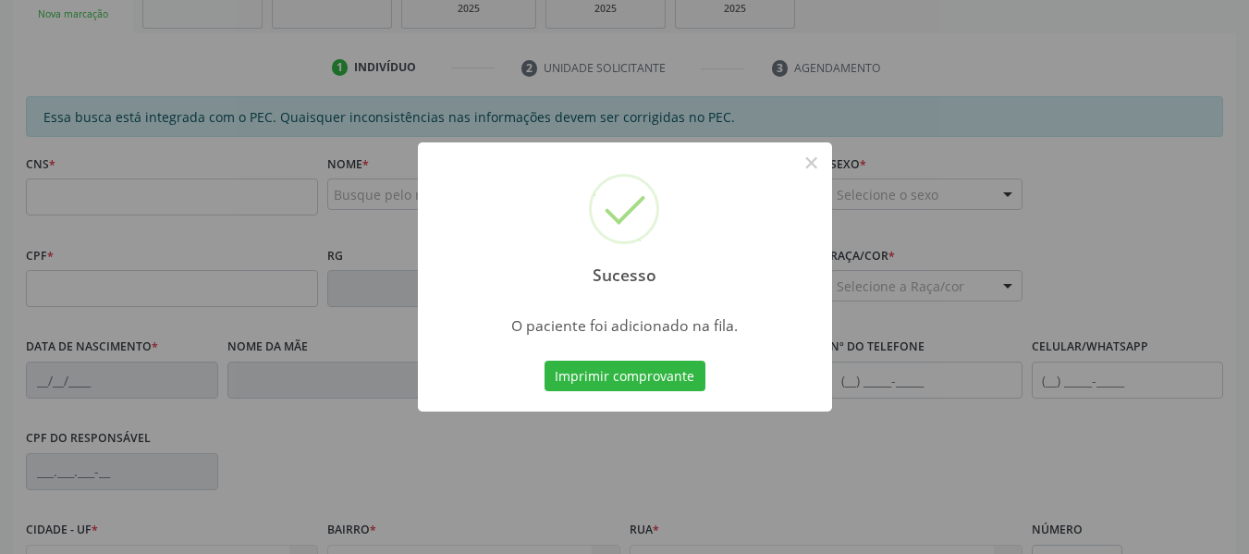
click at [185, 195] on div "Sucesso × O paciente foi adicionado na fila. Imprimir comprovante Cancel" at bounding box center [624, 277] width 1249 height 554
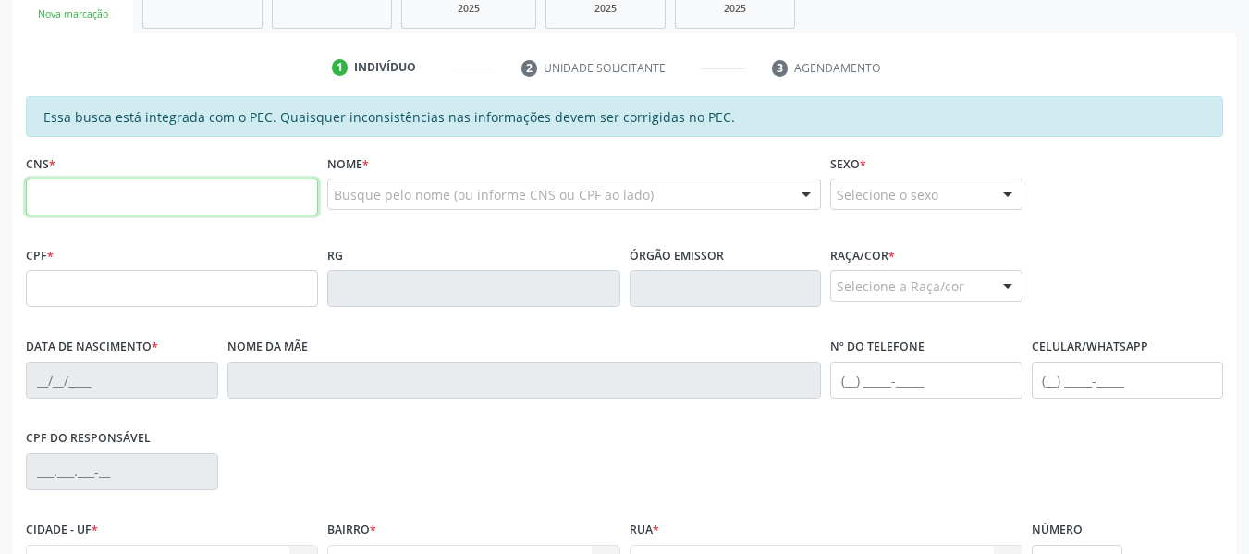
click at [185, 195] on input "text" at bounding box center [172, 196] width 292 height 37
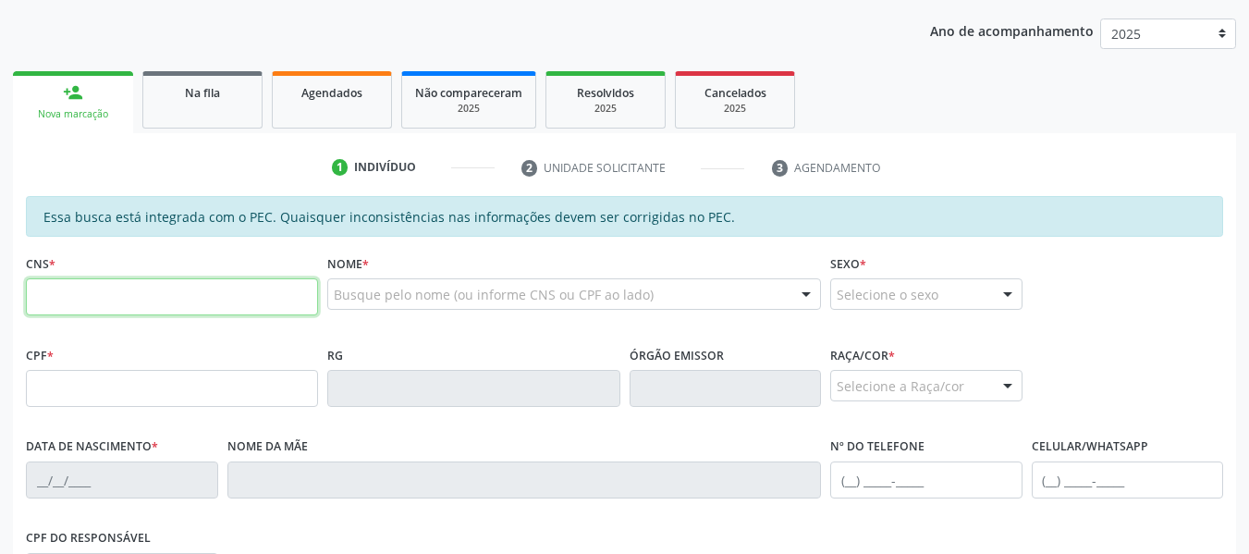
scroll to position [220, 0]
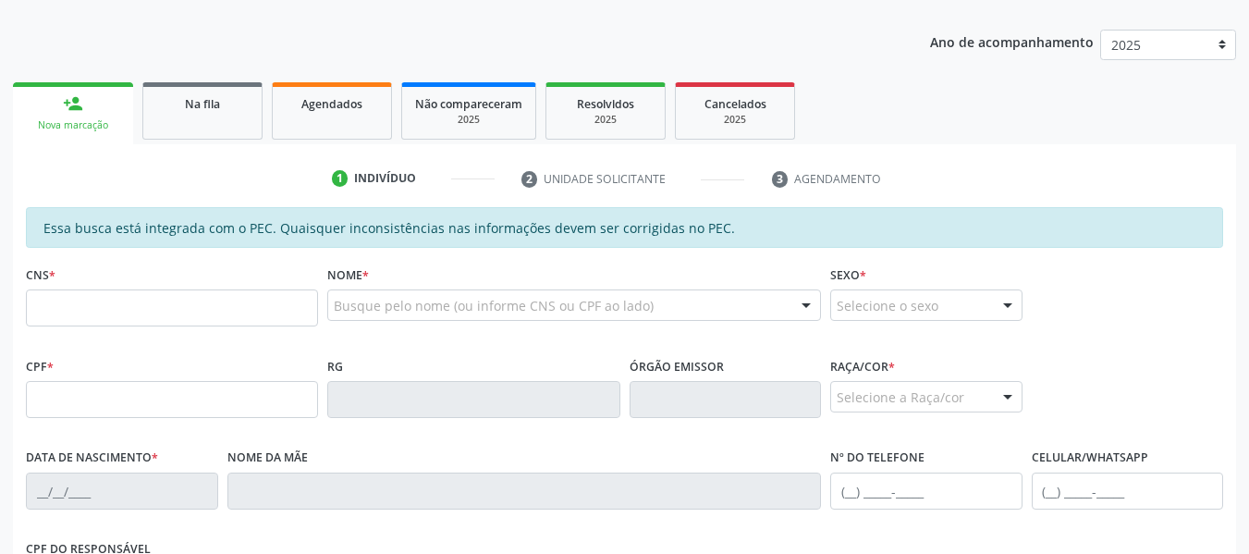
click at [84, 102] on link "person_add Nova marcação" at bounding box center [73, 113] width 120 height 62
click at [57, 312] on input "text" at bounding box center [172, 307] width 292 height 37
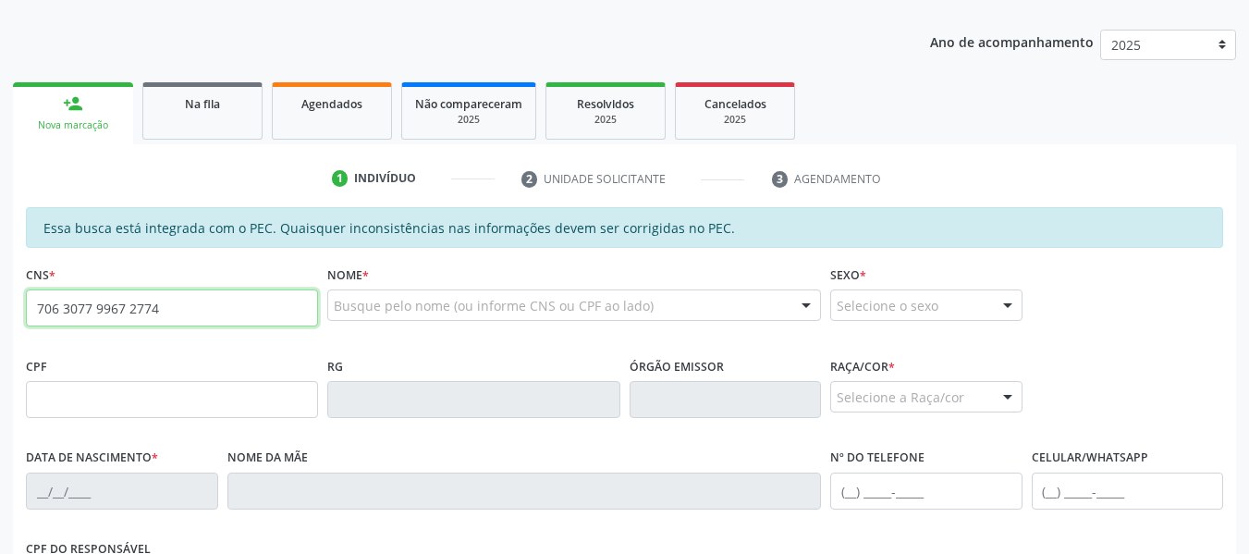
type input "706 3077 9967 2774"
type input "788.169.204-91"
type input "[DATE]"
type input "[PERSON_NAME]"
type input "[PHONE_NUMBER]"
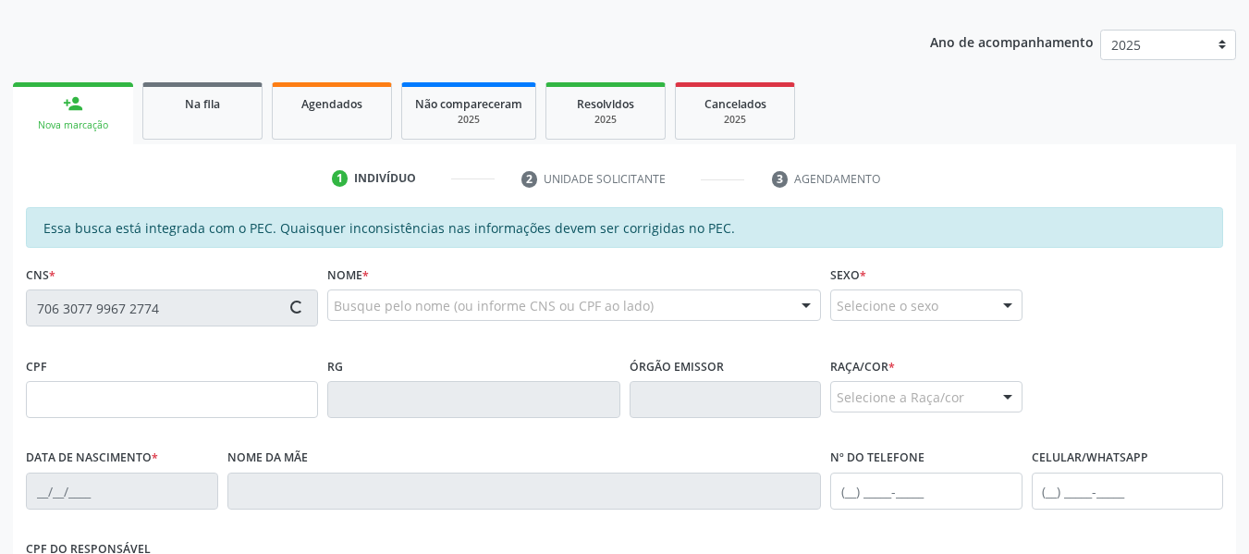
type input "58"
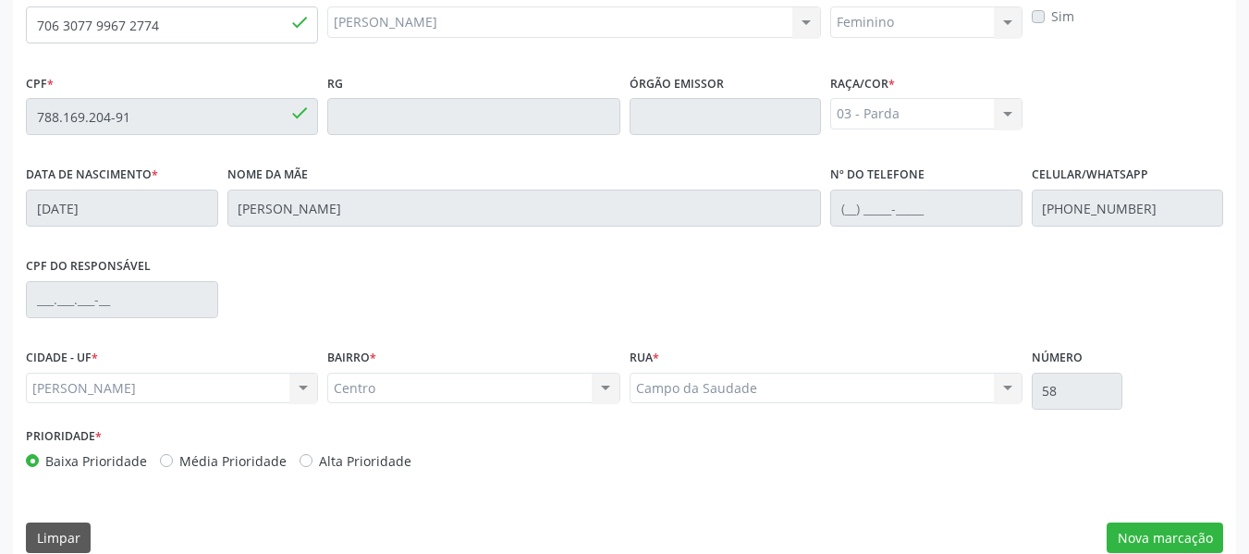
scroll to position [528, 0]
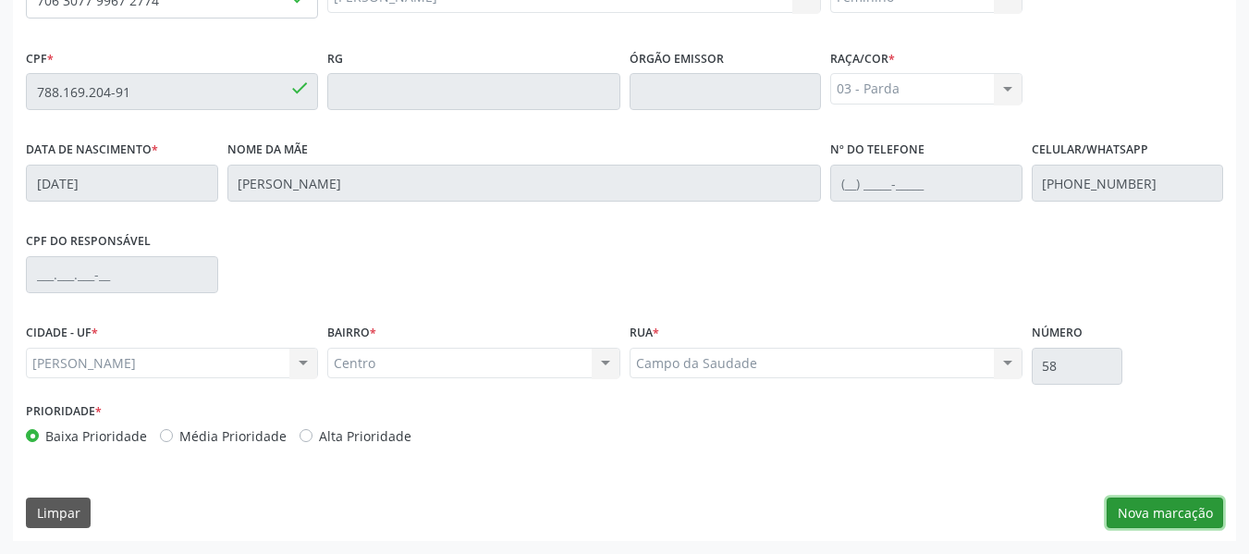
click at [1148, 502] on button "Nova marcação" at bounding box center [1165, 512] width 116 height 31
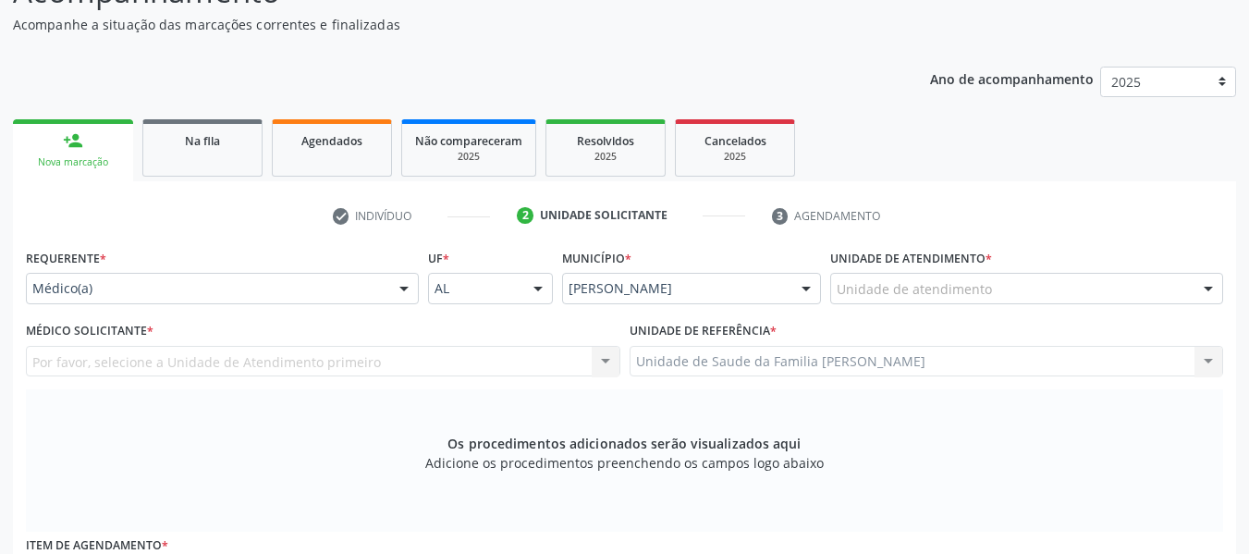
scroll to position [158, 0]
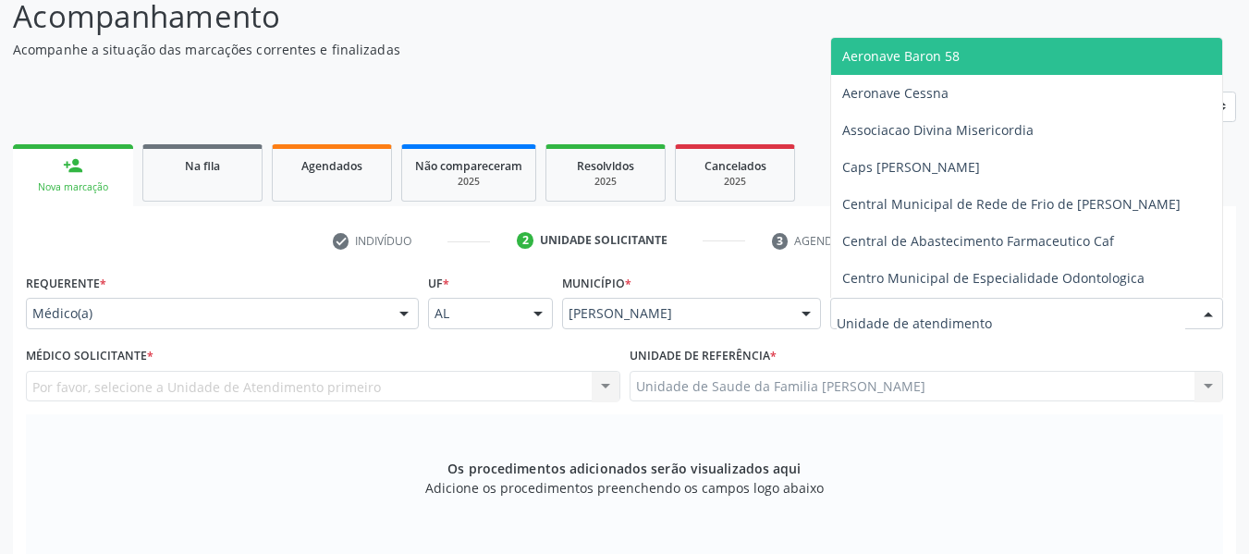
click at [1206, 311] on div at bounding box center [1208, 314] width 28 height 31
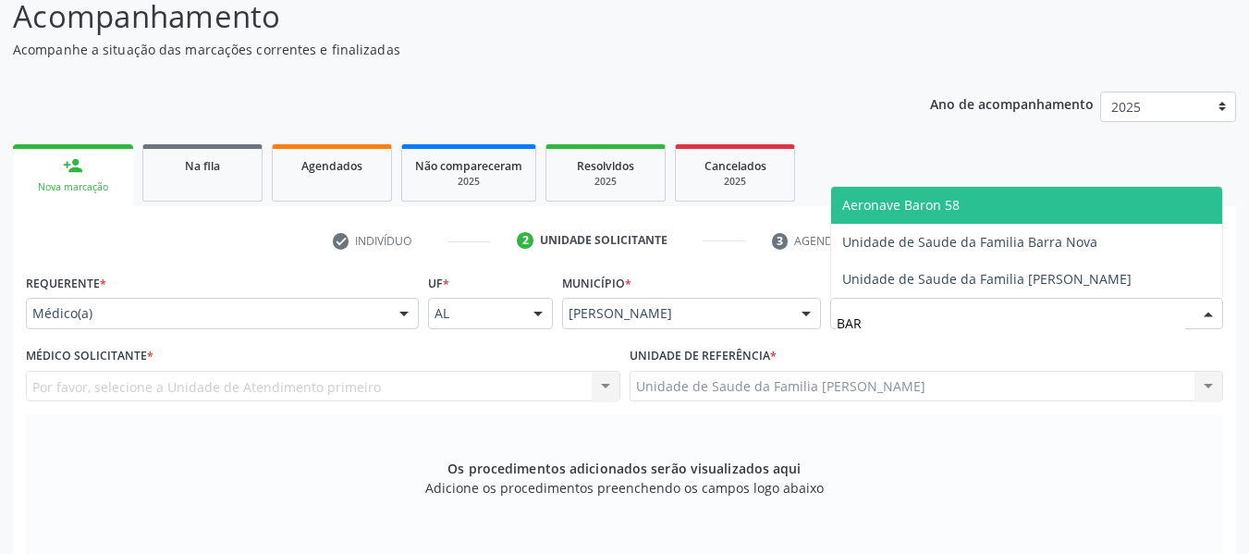
type input "BARR"
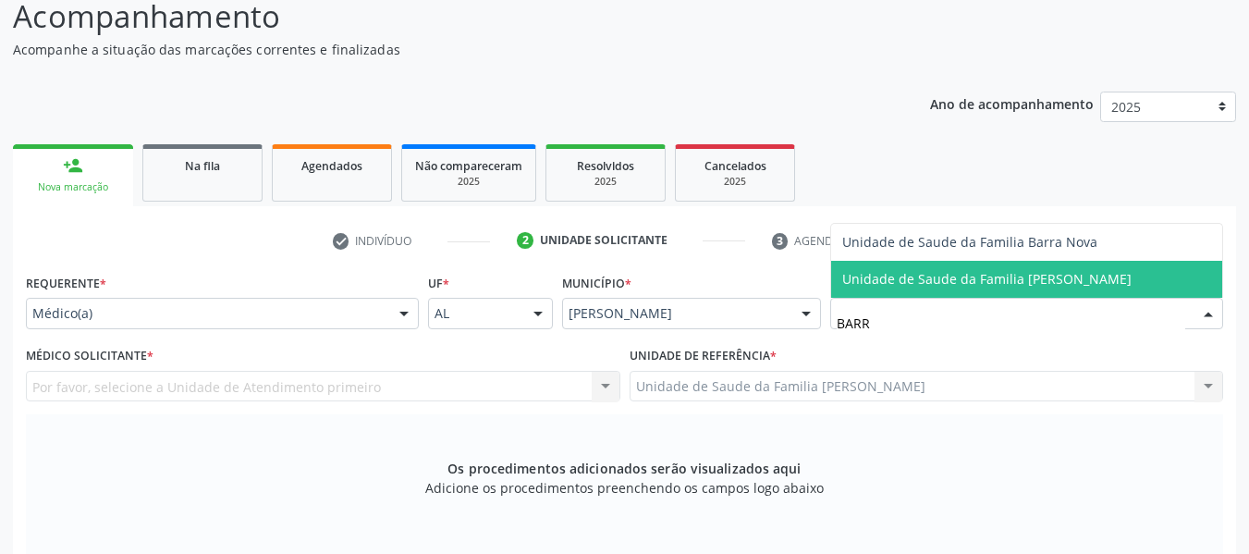
click at [1044, 280] on span "Unidade de Saude da Familia [PERSON_NAME]" at bounding box center [986, 279] width 289 height 18
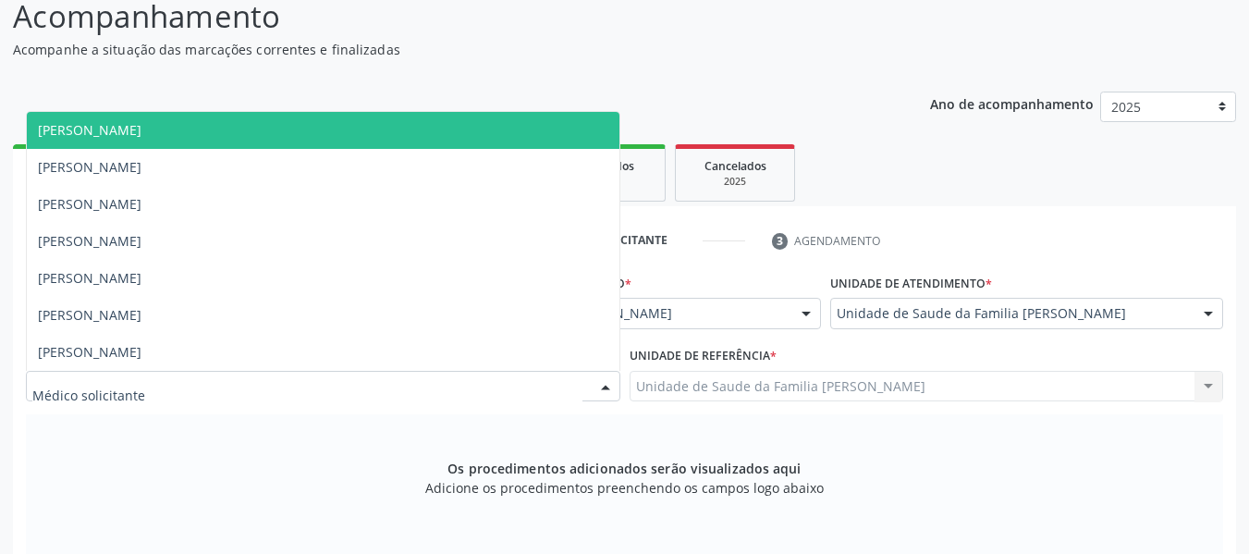
click at [605, 386] on div at bounding box center [606, 387] width 28 height 31
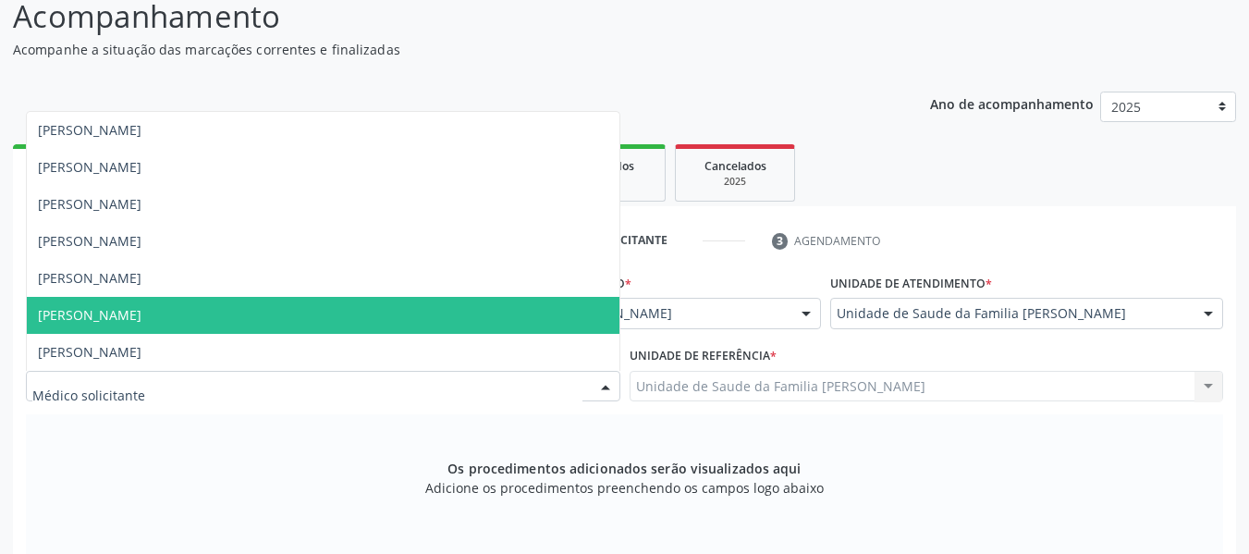
click at [141, 312] on span "[PERSON_NAME]" at bounding box center [90, 315] width 104 height 18
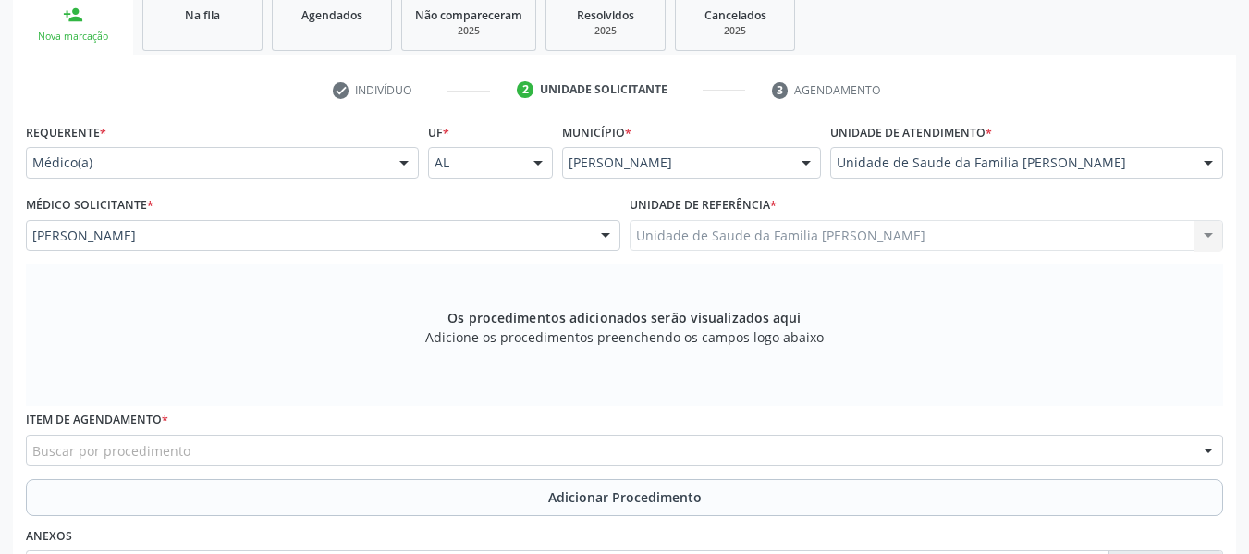
scroll to position [343, 0]
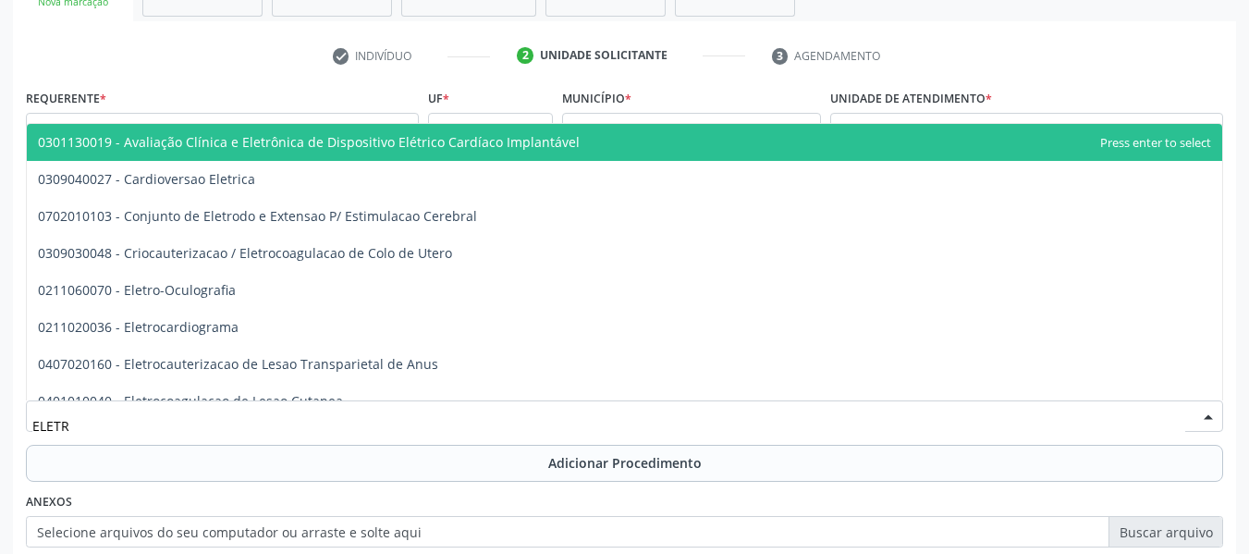
type input "ELETRO"
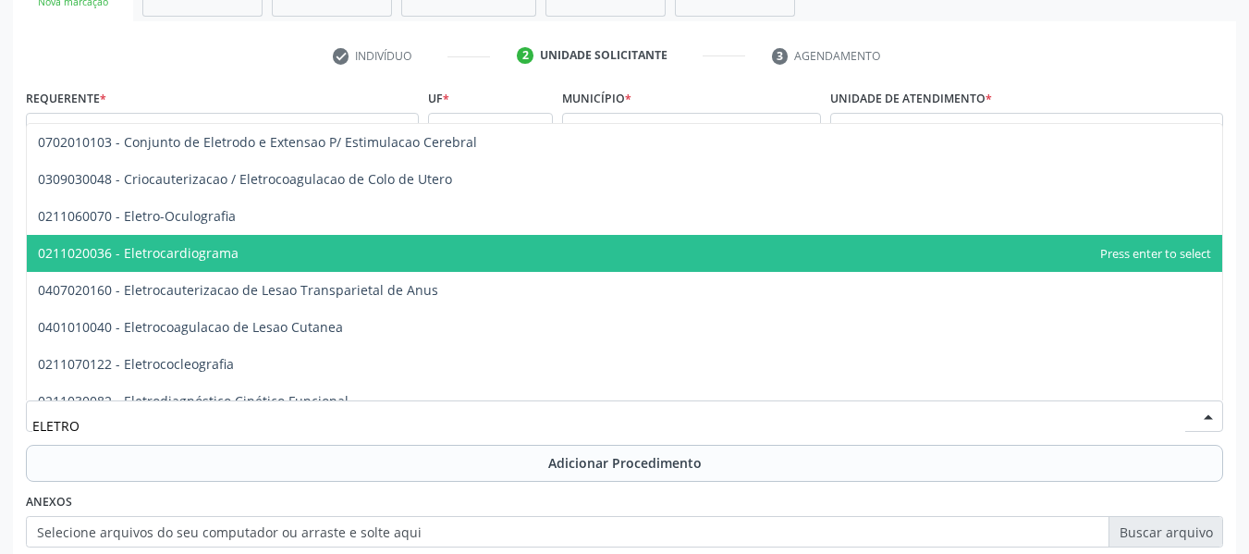
click at [202, 252] on span "0211020036 - Eletrocardiograma" at bounding box center [138, 253] width 201 height 18
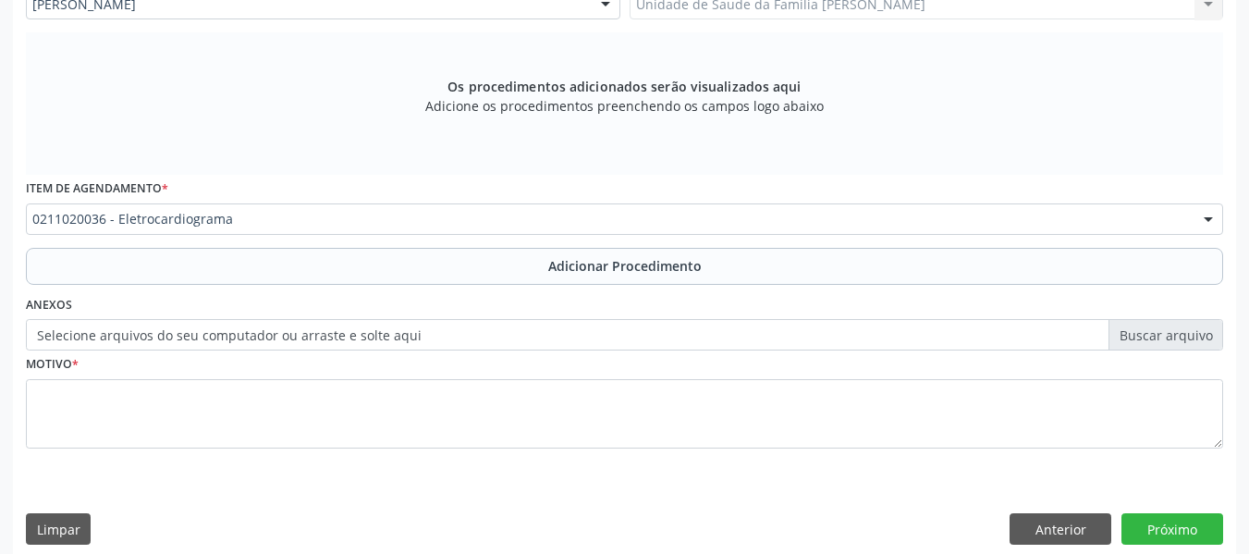
scroll to position [556, 0]
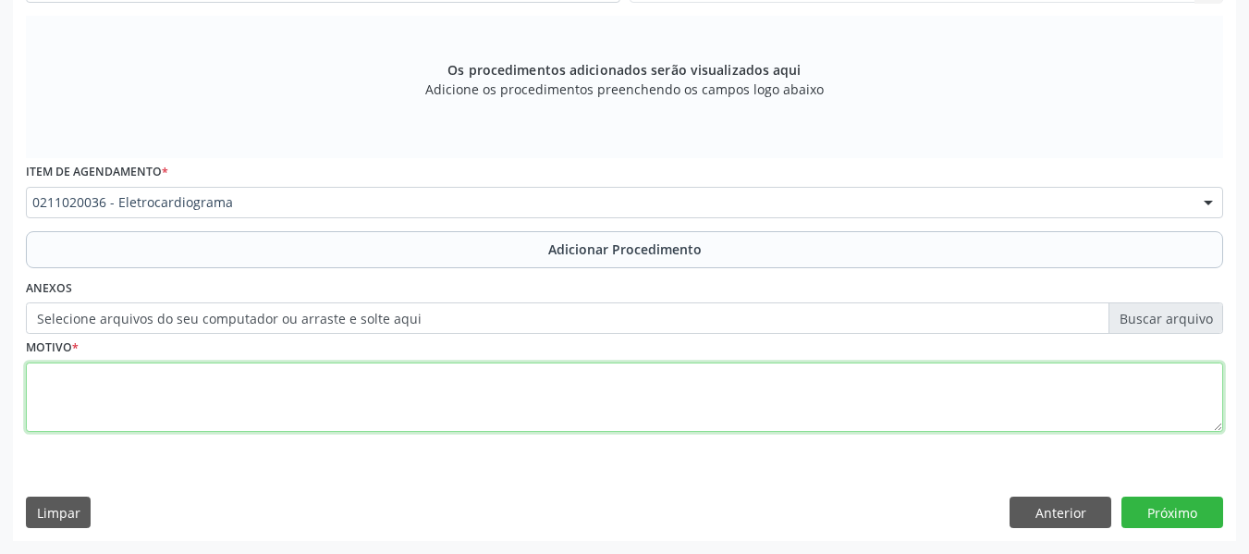
click at [121, 388] on textarea at bounding box center [624, 397] width 1197 height 70
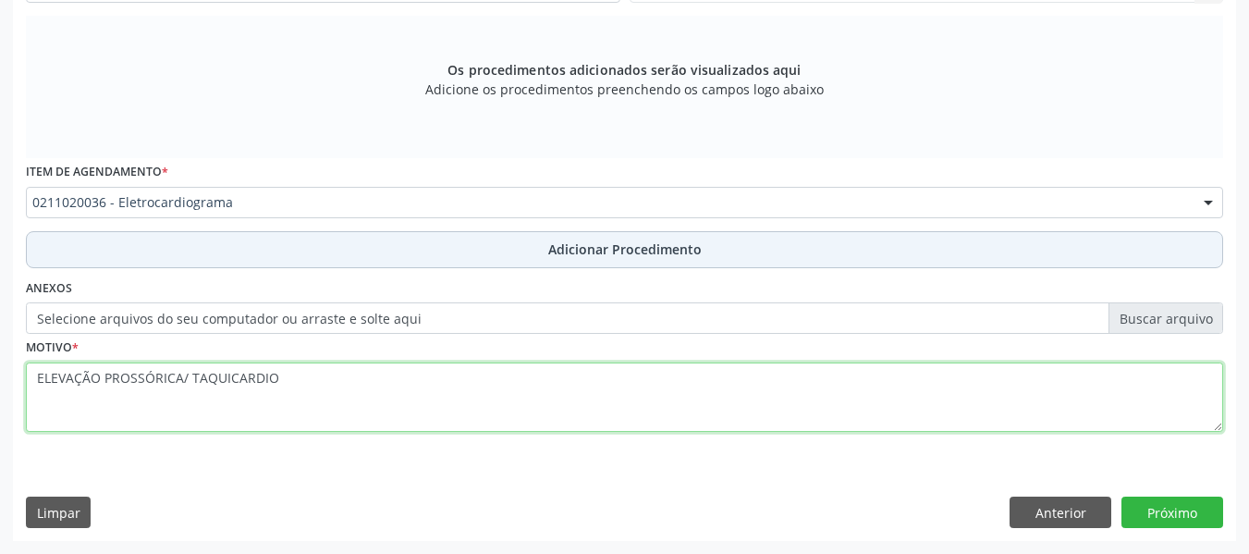
type textarea "ELEVAÇÃO PROSSÓRICA/ TAQUICARDIO"
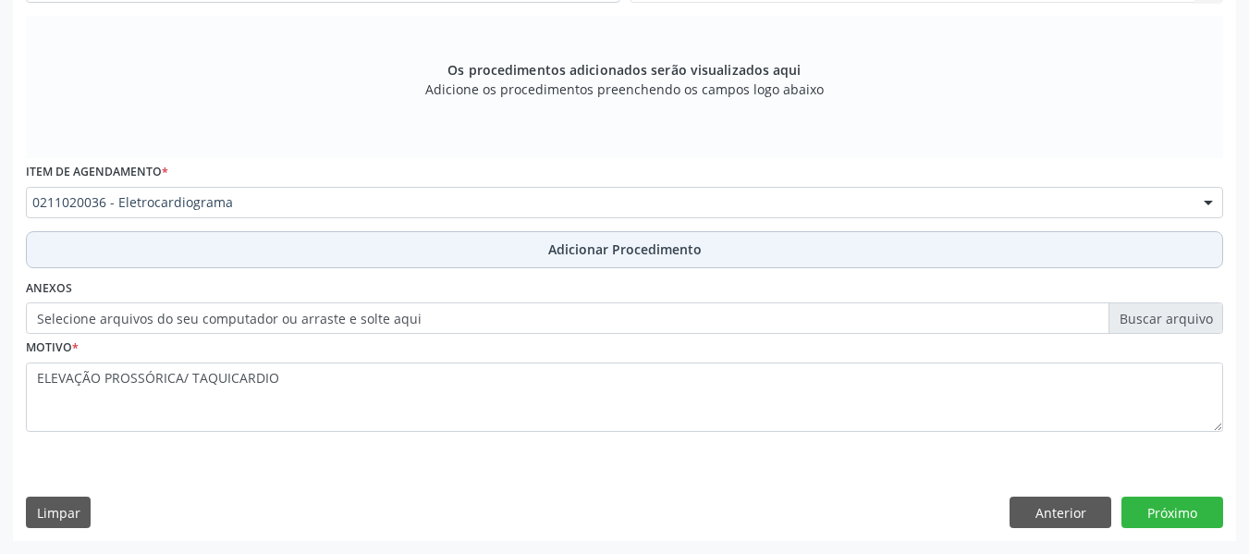
click at [633, 256] on span "Adicionar Procedimento" at bounding box center [624, 248] width 153 height 19
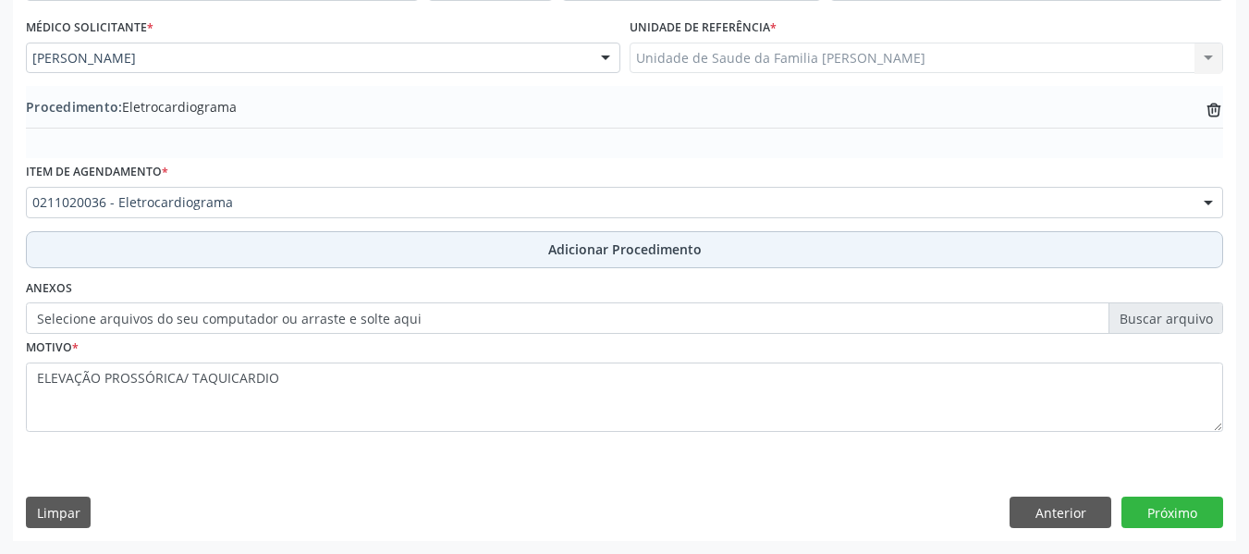
scroll to position [486, 0]
click at [670, 247] on span "Adicionar Procedimento" at bounding box center [624, 248] width 153 height 19
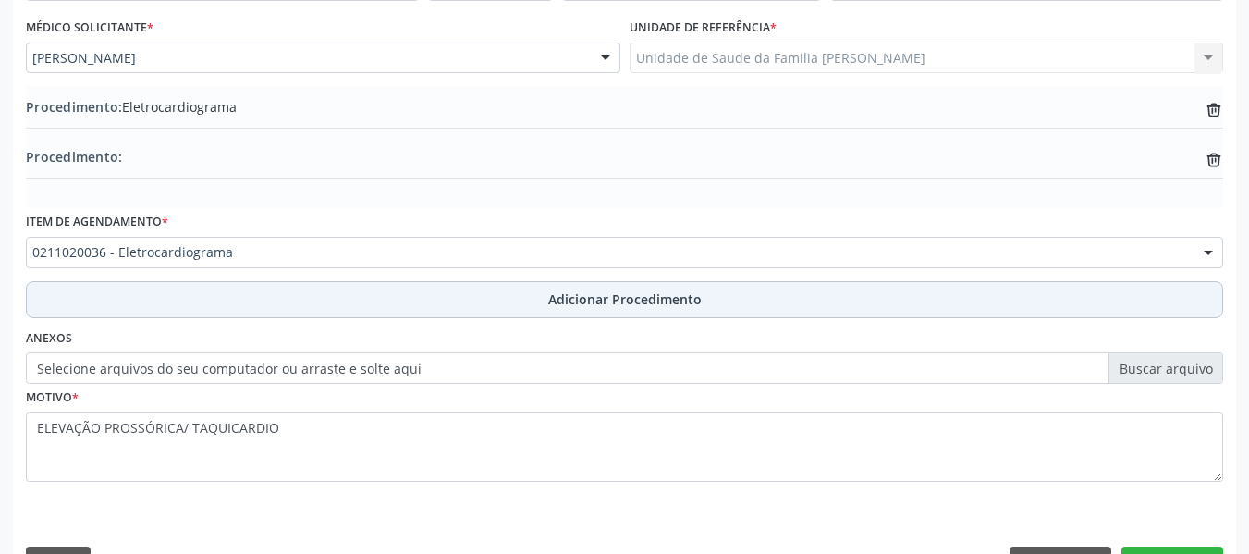
scroll to position [536, 0]
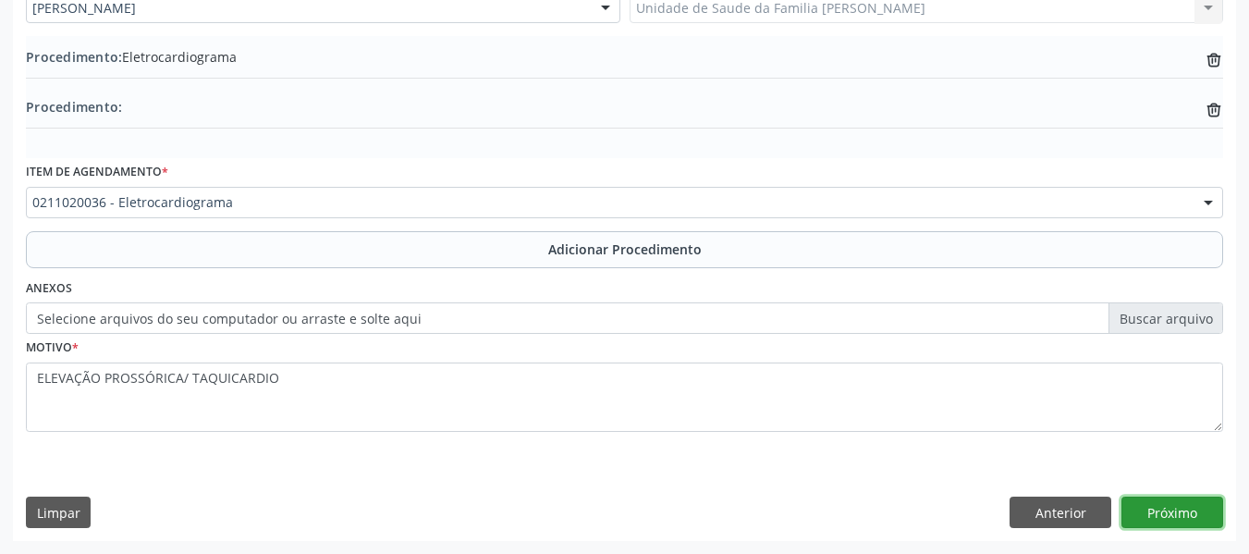
click at [1167, 512] on button "Próximo" at bounding box center [1172, 511] width 102 height 31
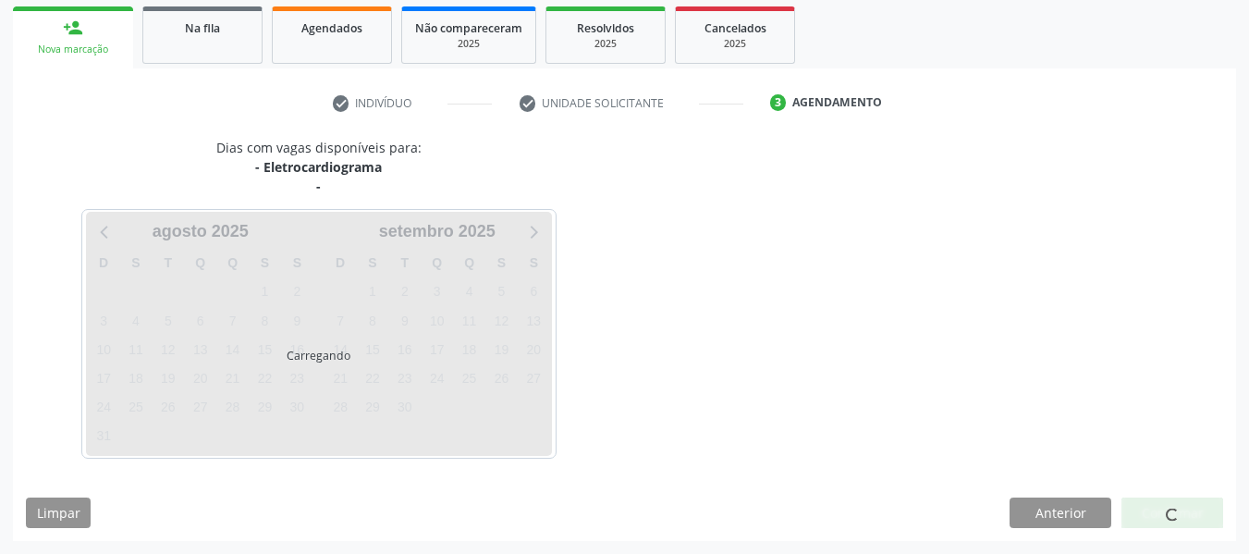
scroll to position [350, 0]
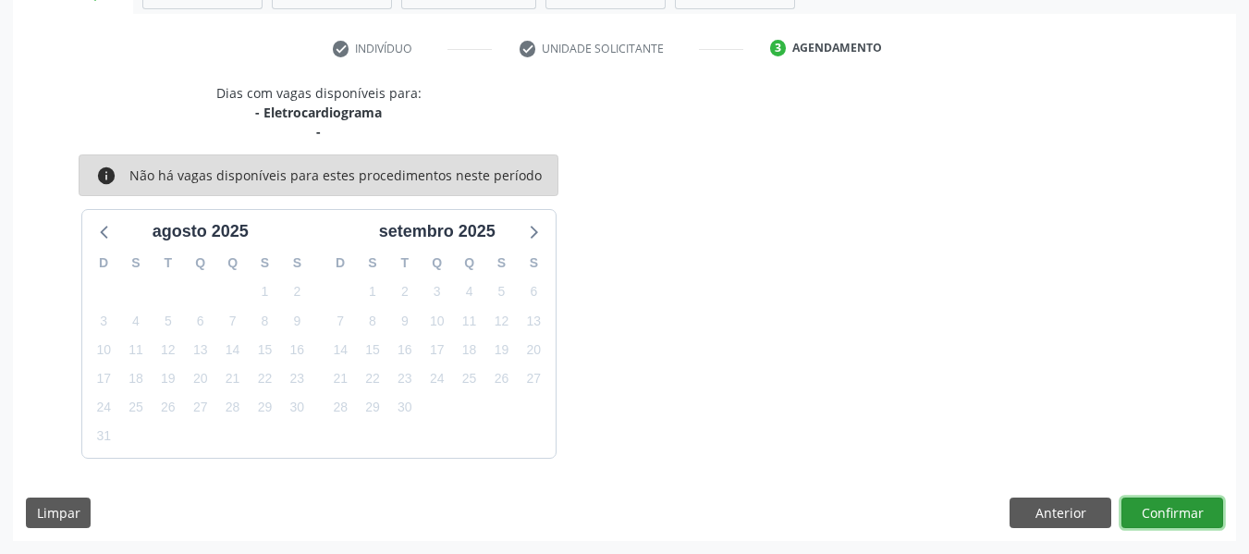
click at [1169, 512] on button "Confirmar" at bounding box center [1172, 512] width 102 height 31
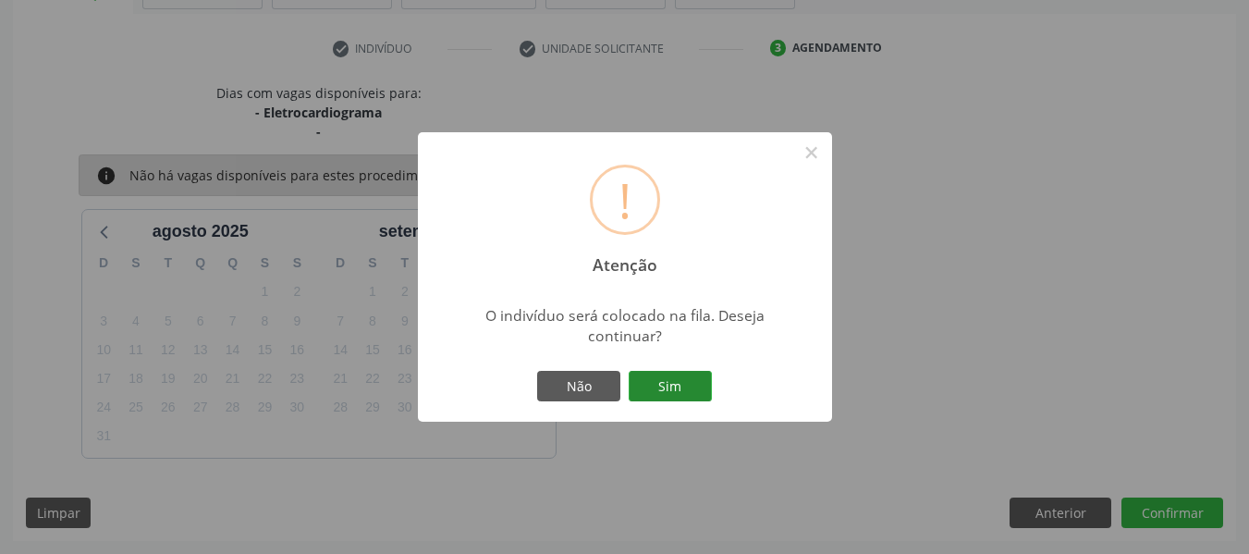
click at [681, 379] on button "Sim" at bounding box center [670, 386] width 83 height 31
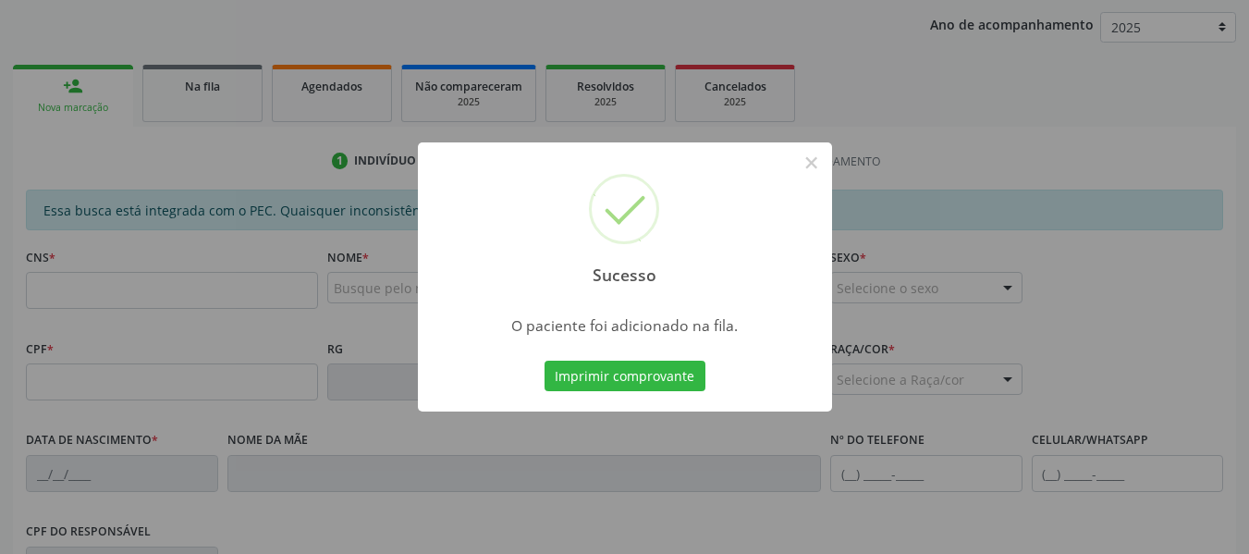
scroll to position [202, 0]
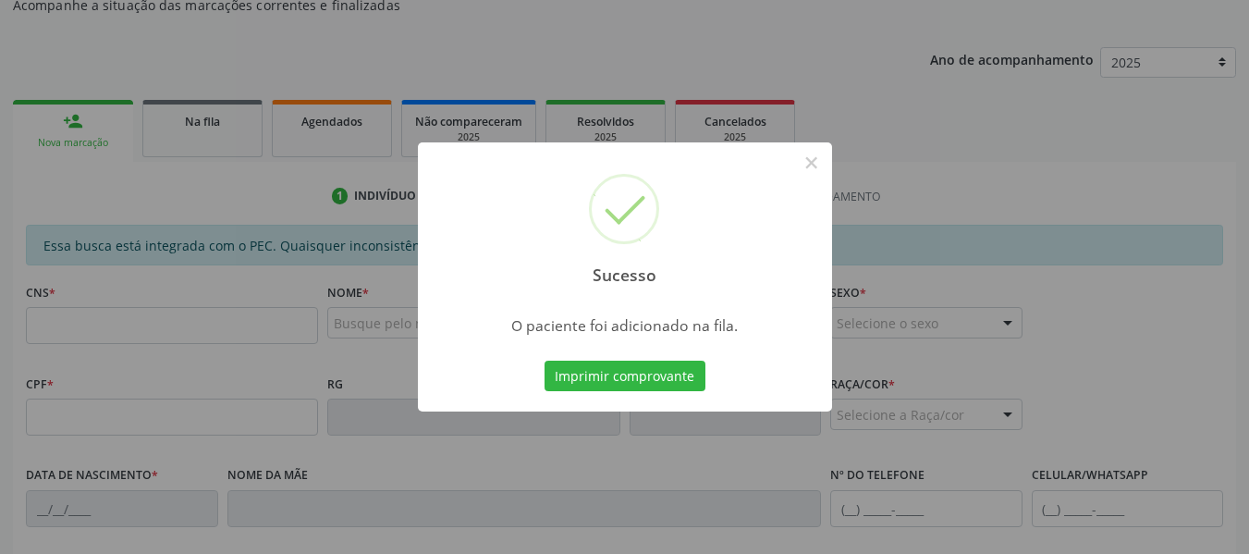
click at [69, 118] on div "Sucesso × O paciente foi adicionado na fila. Imprimir comprovante Cancel" at bounding box center [624, 277] width 1249 height 554
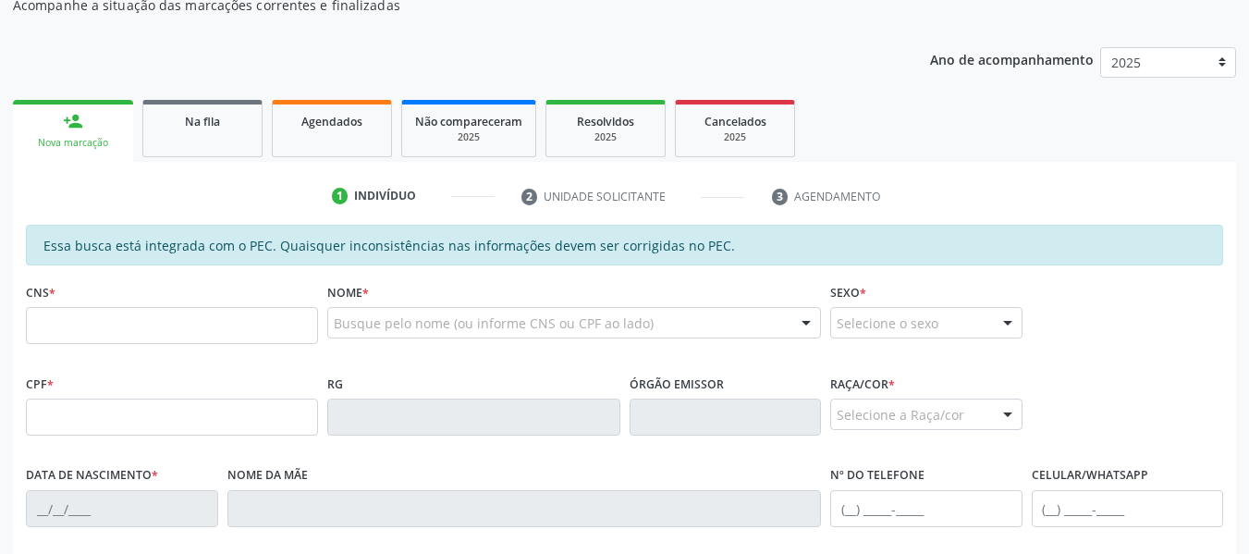
click at [69, 118] on div "person_add" at bounding box center [73, 121] width 20 height 20
click at [69, 321] on input "text" at bounding box center [172, 325] width 292 height 37
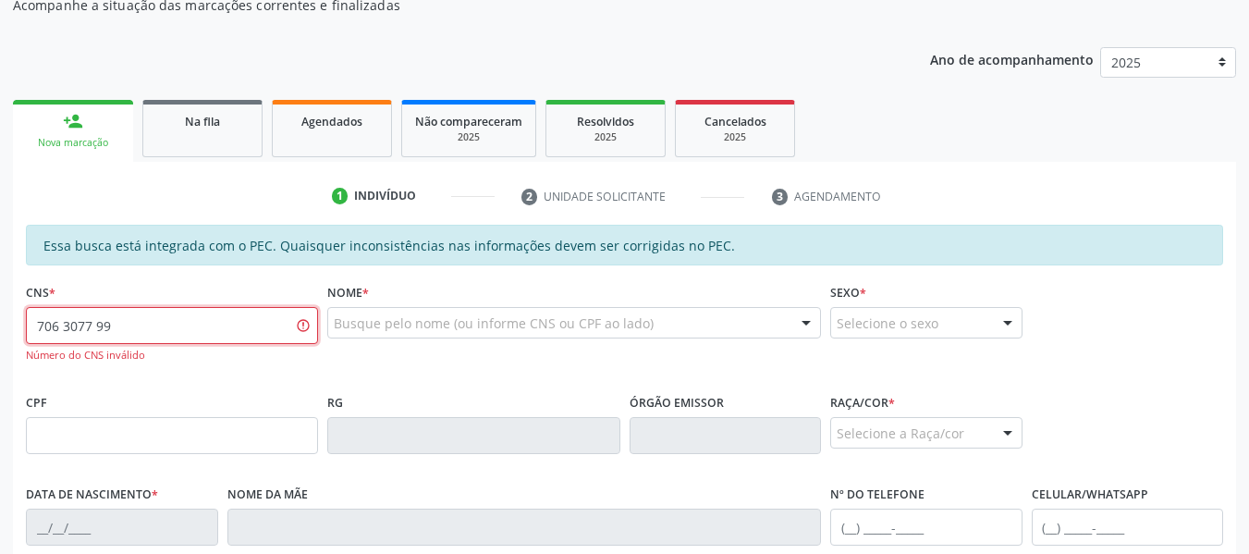
type input "706 3077 9967 2774"
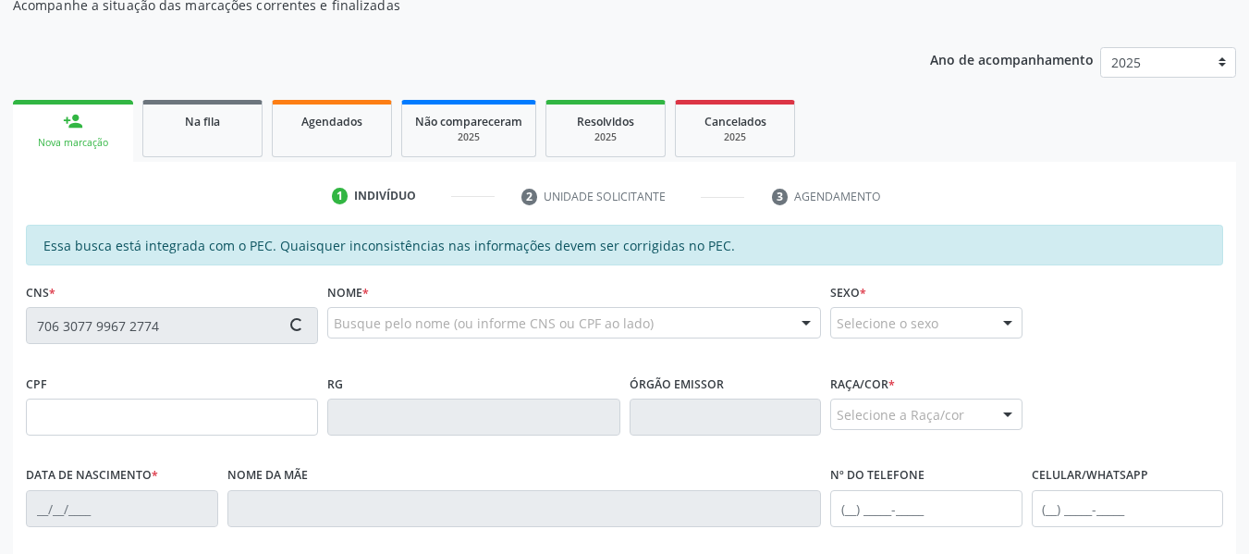
type input "788.169.204-91"
type input "[DATE]"
type input "[PERSON_NAME]"
type input "[PHONE_NUMBER]"
type input "58"
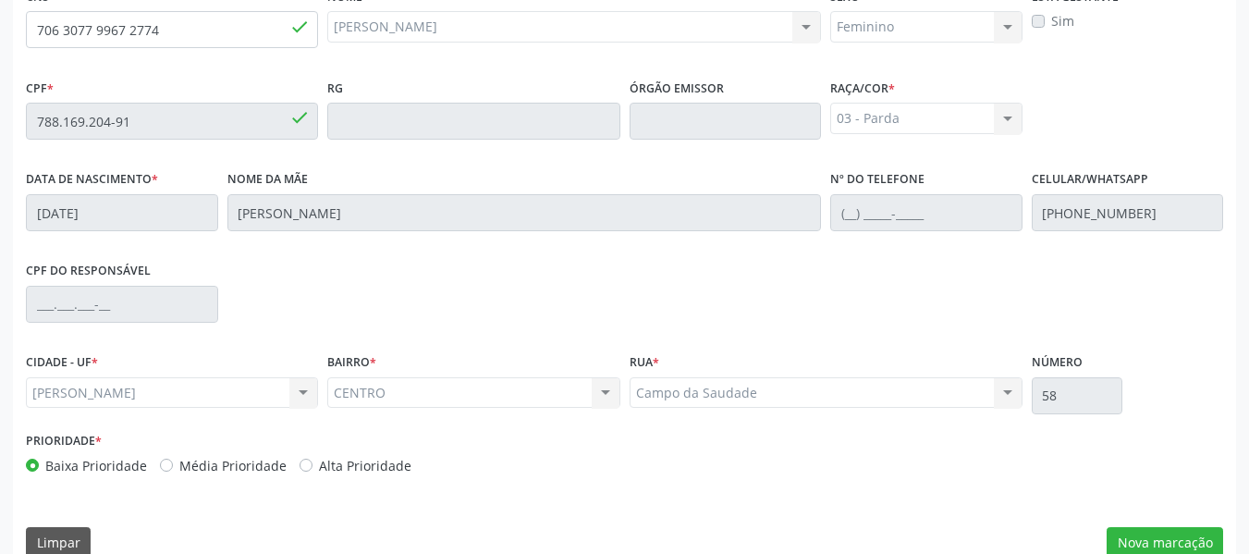
scroll to position [528, 0]
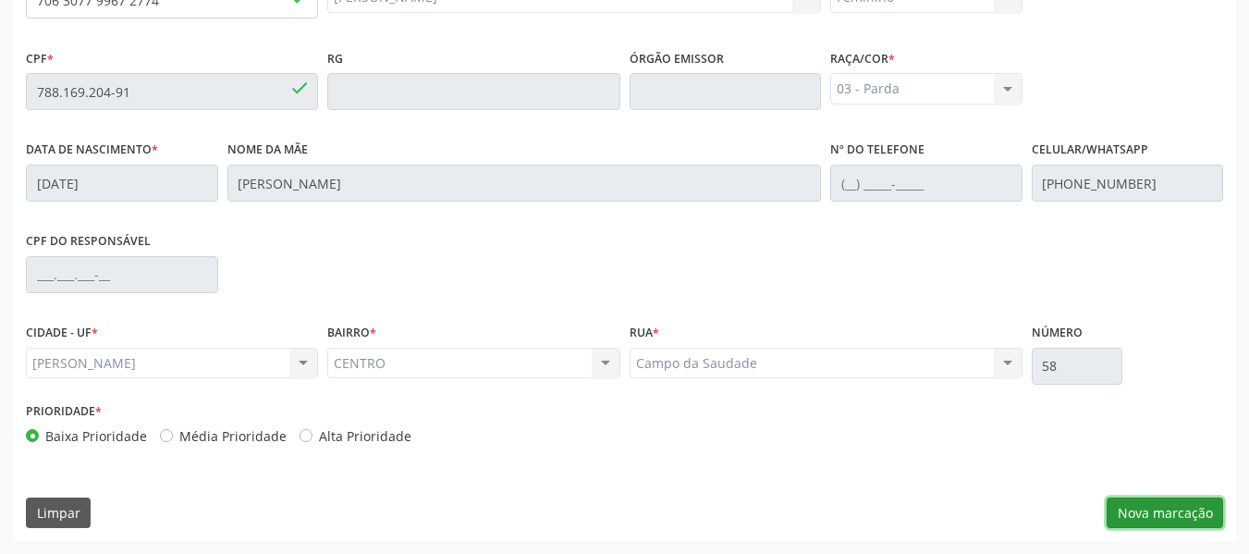
click at [1156, 513] on button "Nova marcação" at bounding box center [1165, 512] width 116 height 31
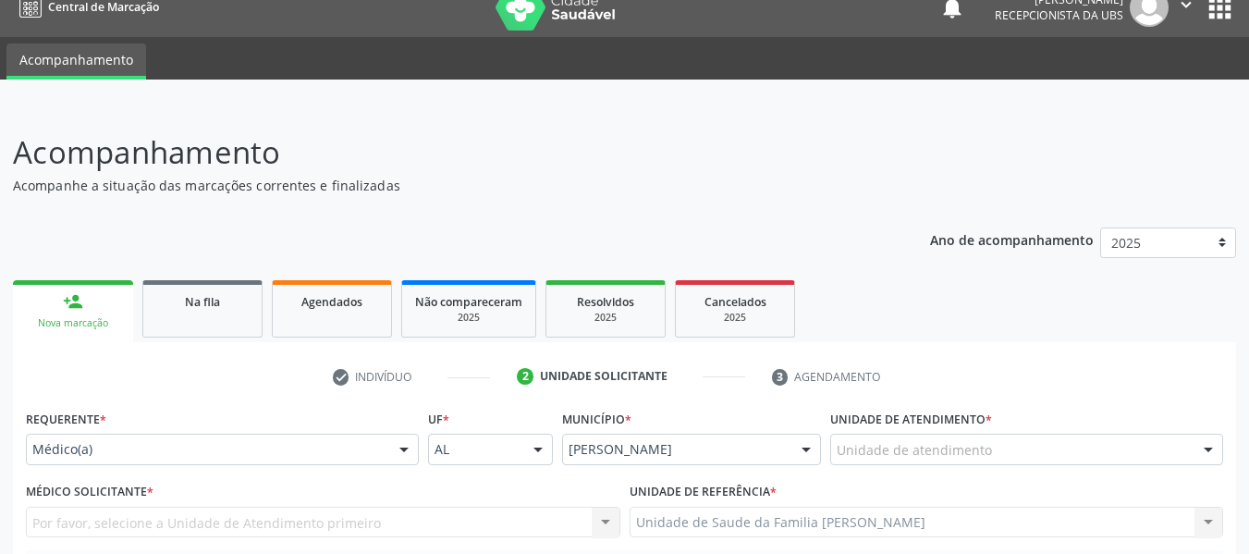
scroll to position [10, 0]
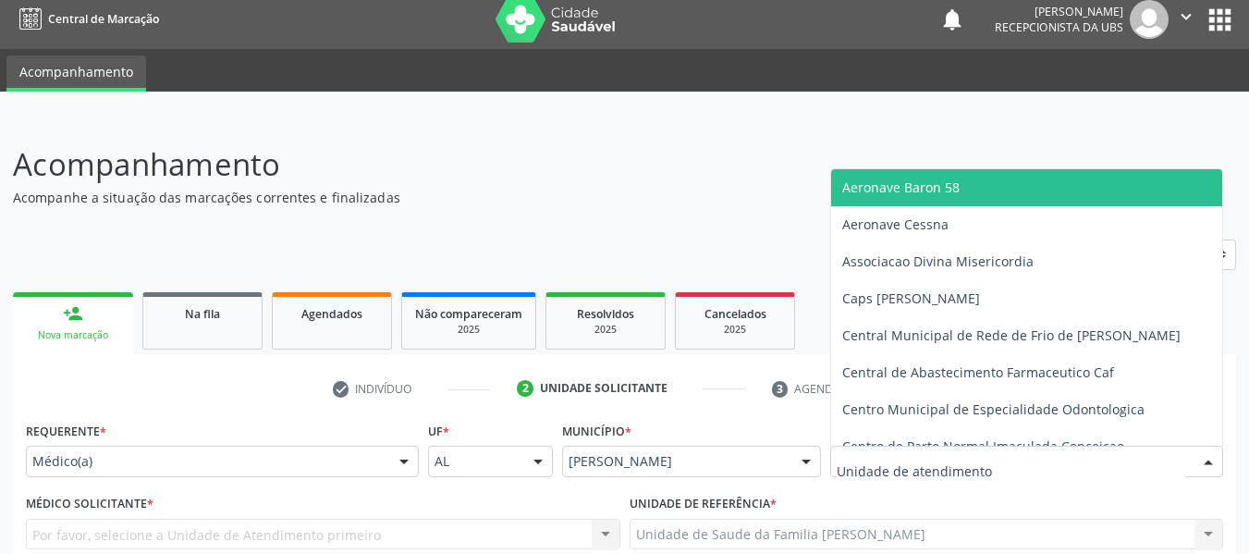
click at [1207, 458] on div at bounding box center [1208, 461] width 28 height 31
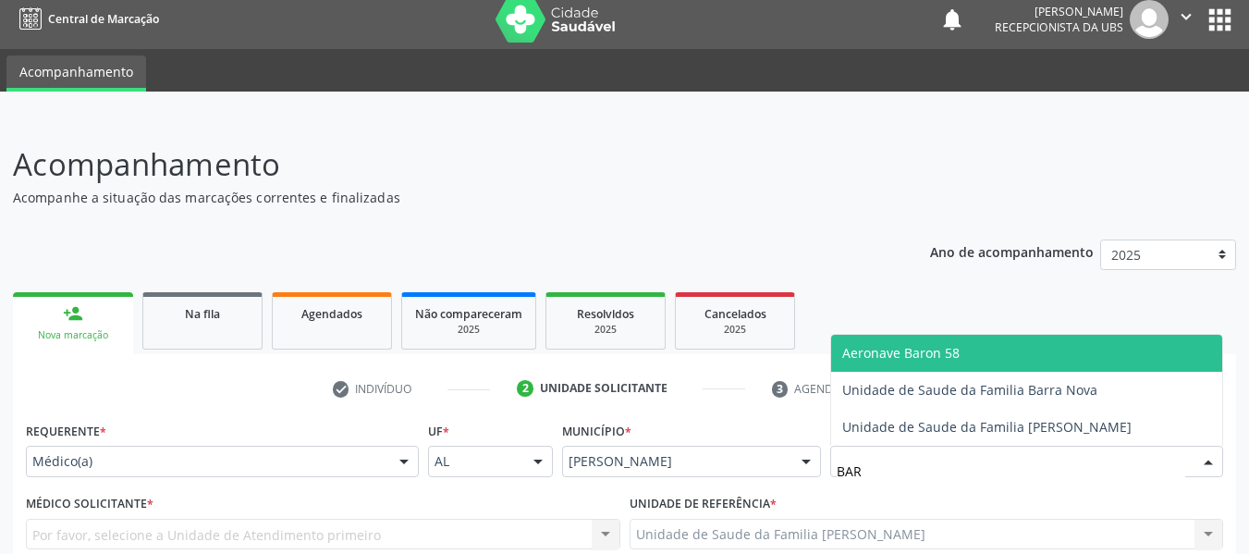
type input "BARR"
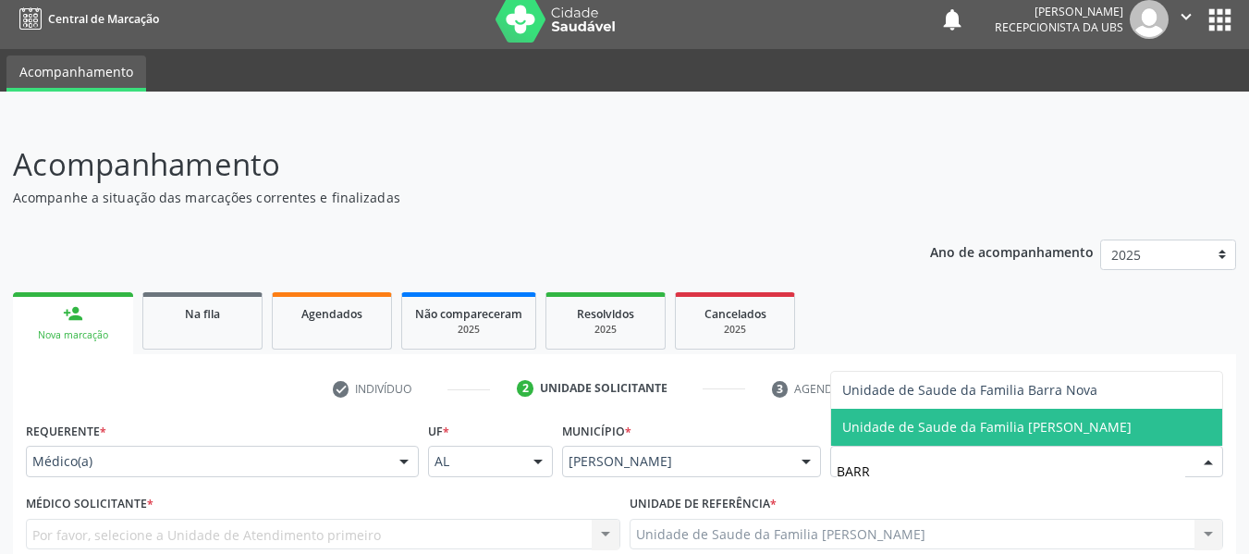
click at [1041, 434] on span "Unidade de Saude da Familia [PERSON_NAME]" at bounding box center [986, 427] width 289 height 18
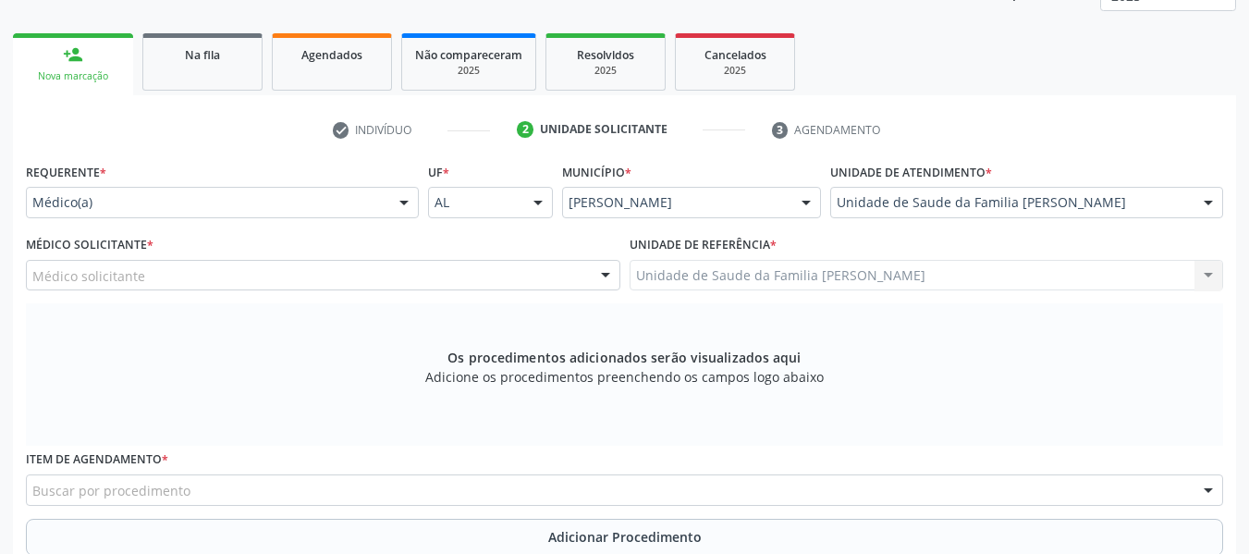
scroll to position [306, 0]
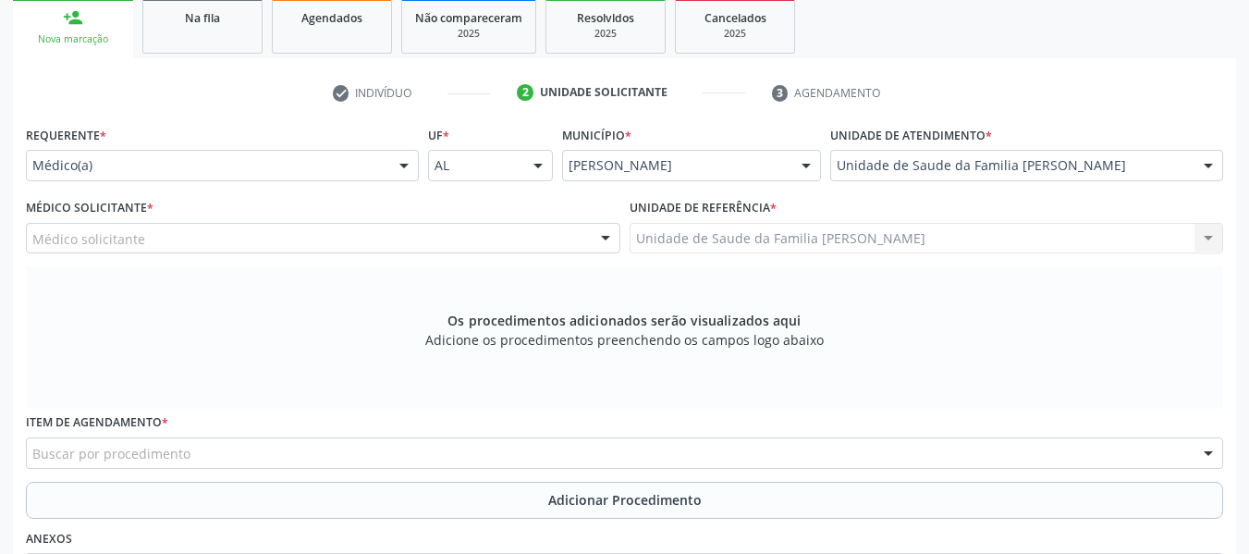
click at [605, 230] on div at bounding box center [606, 239] width 28 height 31
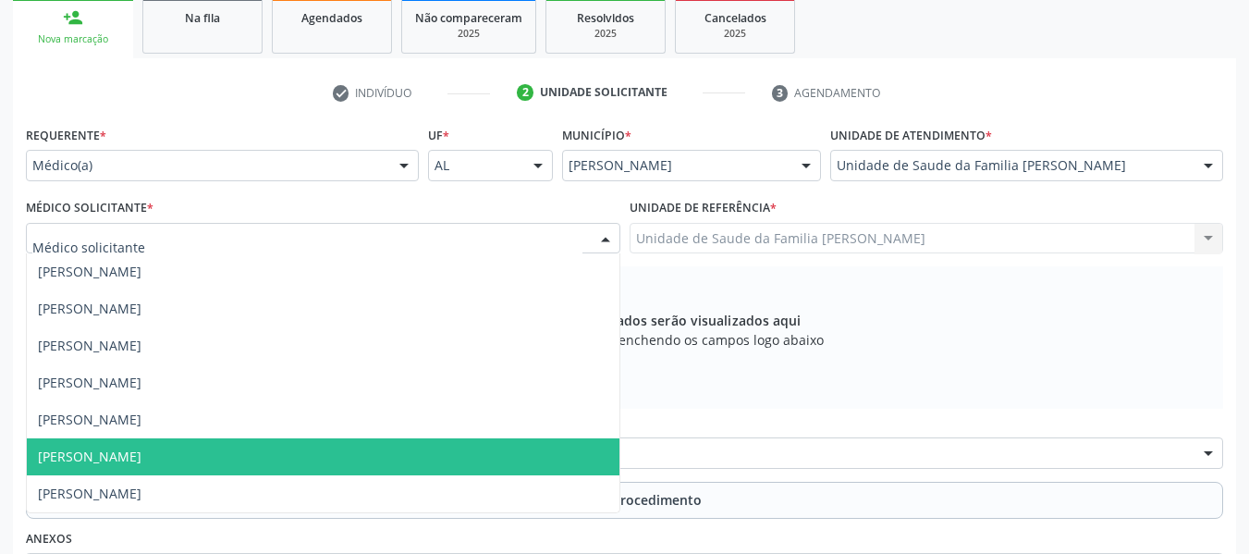
click at [141, 451] on span "[PERSON_NAME]" at bounding box center [90, 456] width 104 height 18
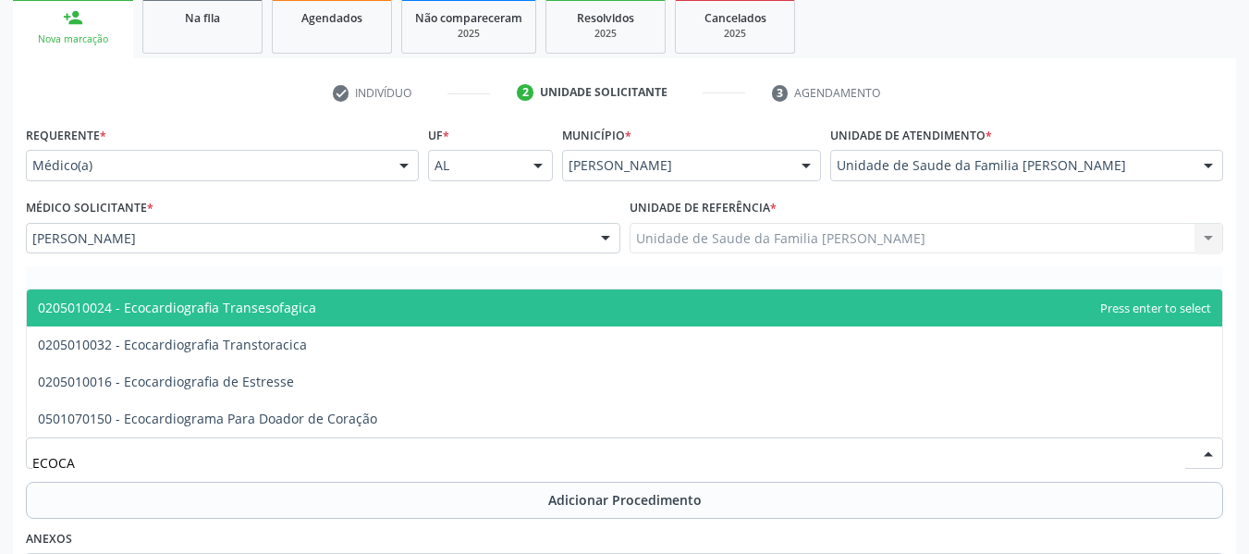
type input "ECOCAR"
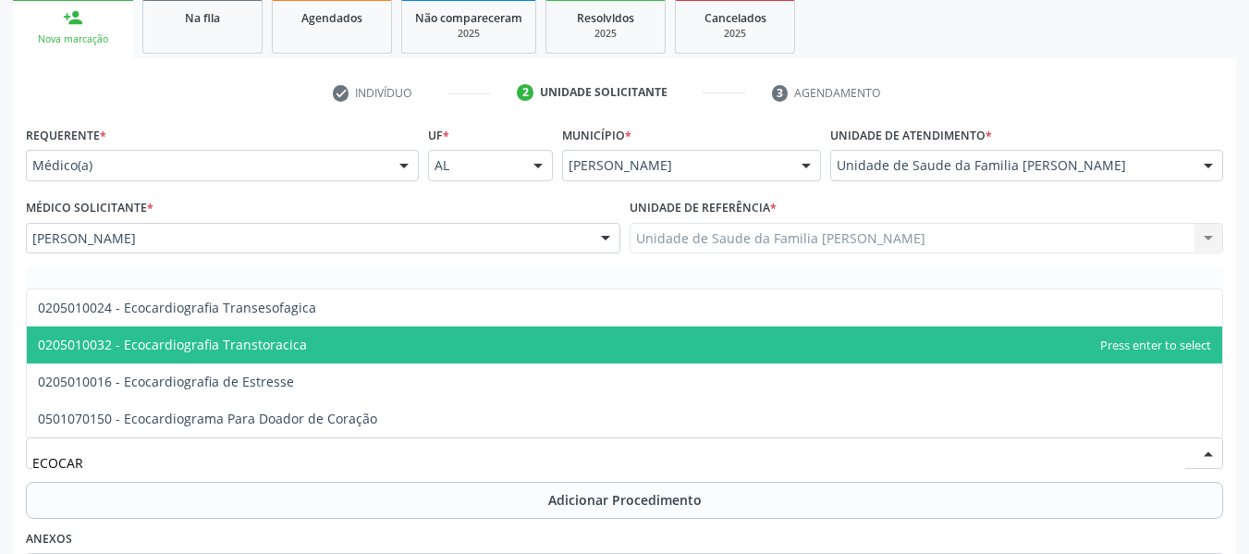
click at [234, 342] on span "0205010032 - Ecocardiografia Transtoracica" at bounding box center [172, 345] width 269 height 18
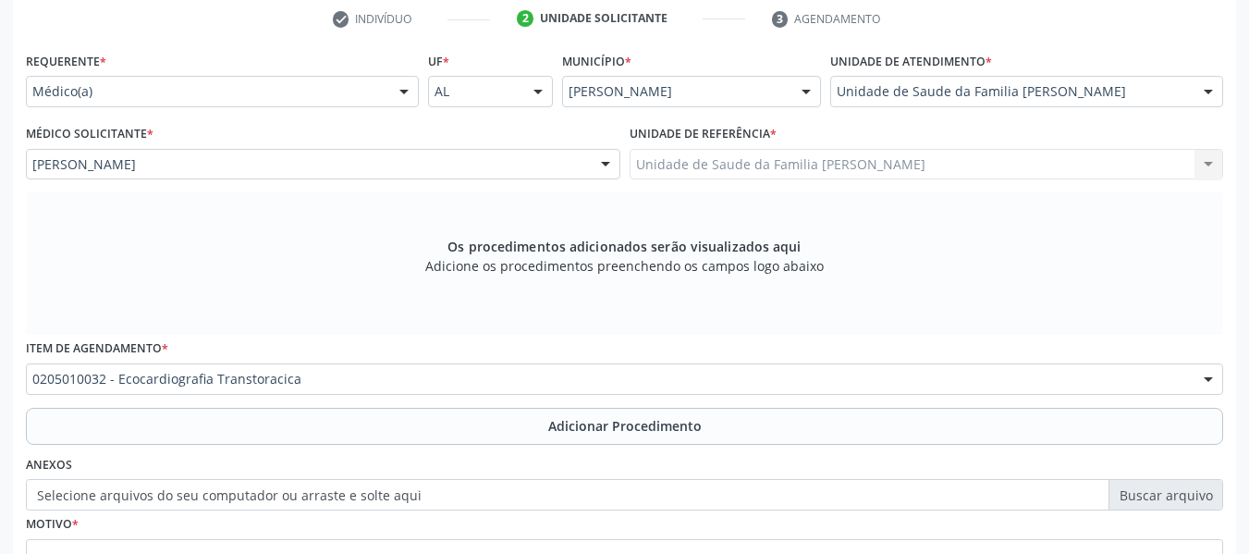
scroll to position [528, 0]
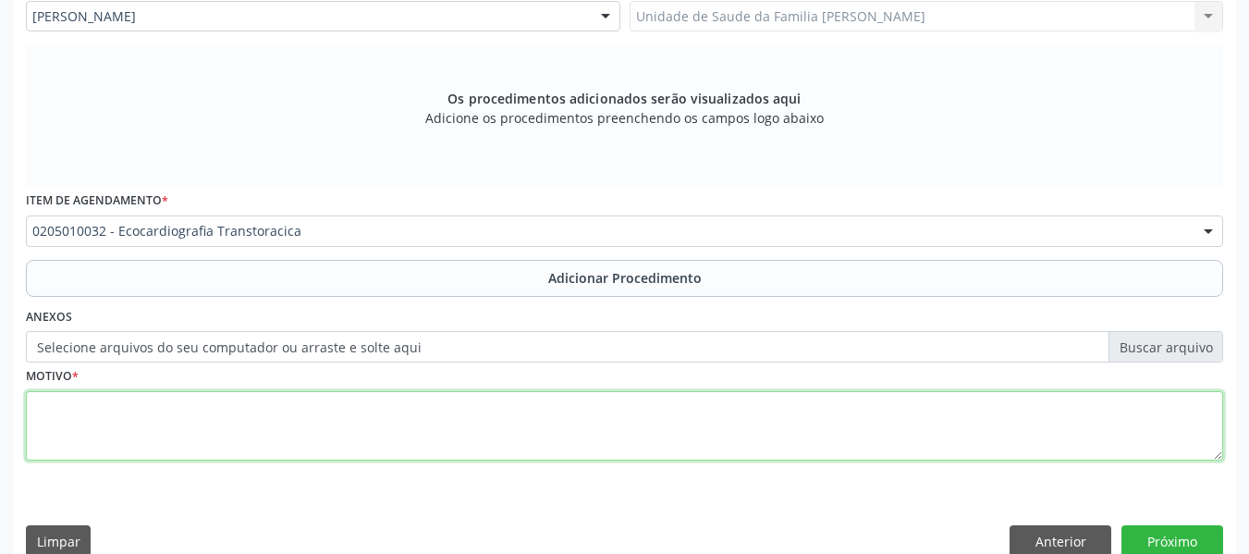
click at [104, 425] on textarea at bounding box center [624, 426] width 1197 height 70
click at [104, 425] on textarea "ELEVAÇÃO" at bounding box center [624, 426] width 1197 height 70
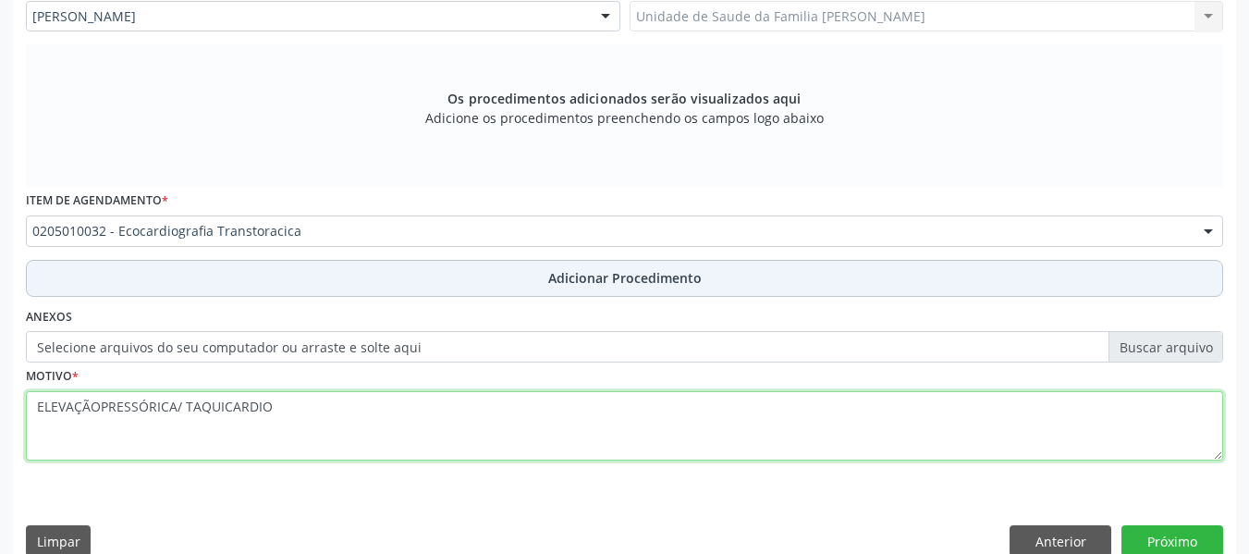
type textarea "ELEVAÇÃOPRESSÓRICA/ TAQUICARDIO"
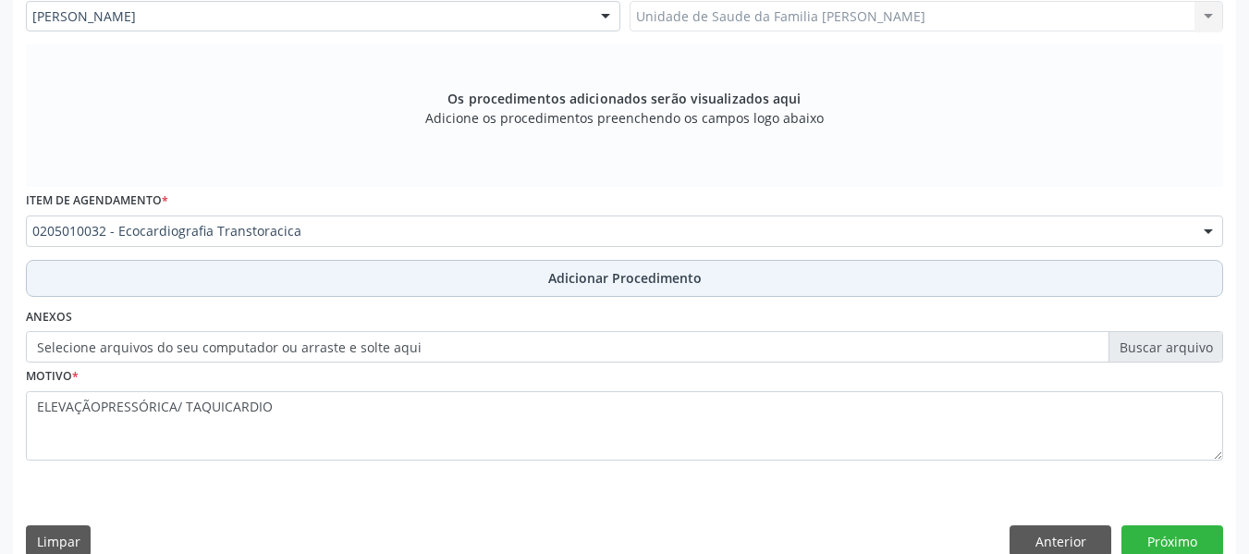
click at [593, 283] on span "Adicionar Procedimento" at bounding box center [624, 277] width 153 height 19
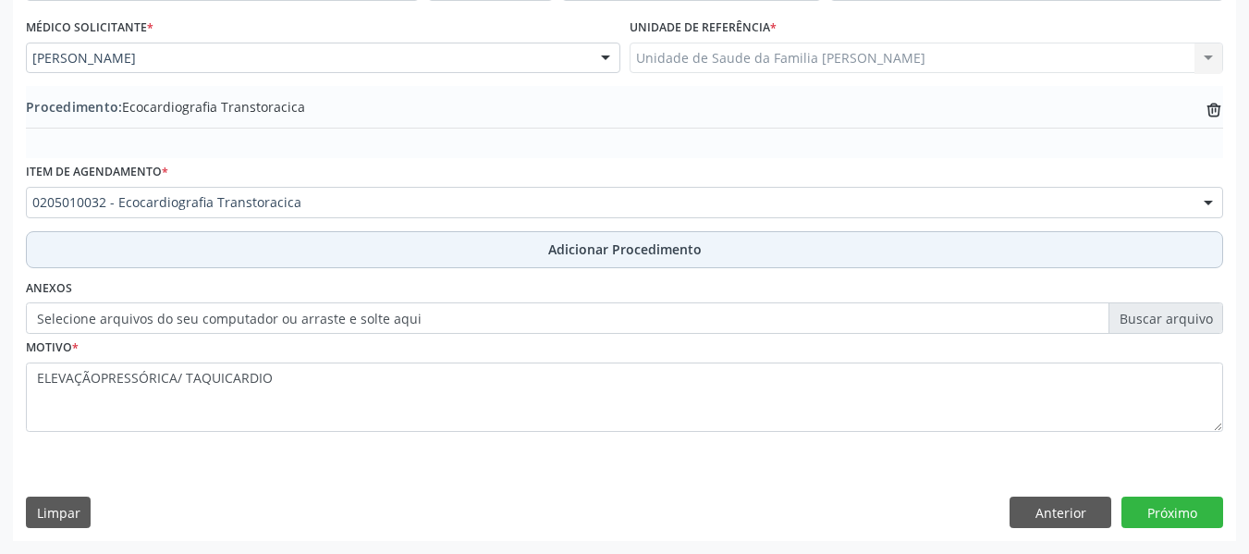
scroll to position [486, 0]
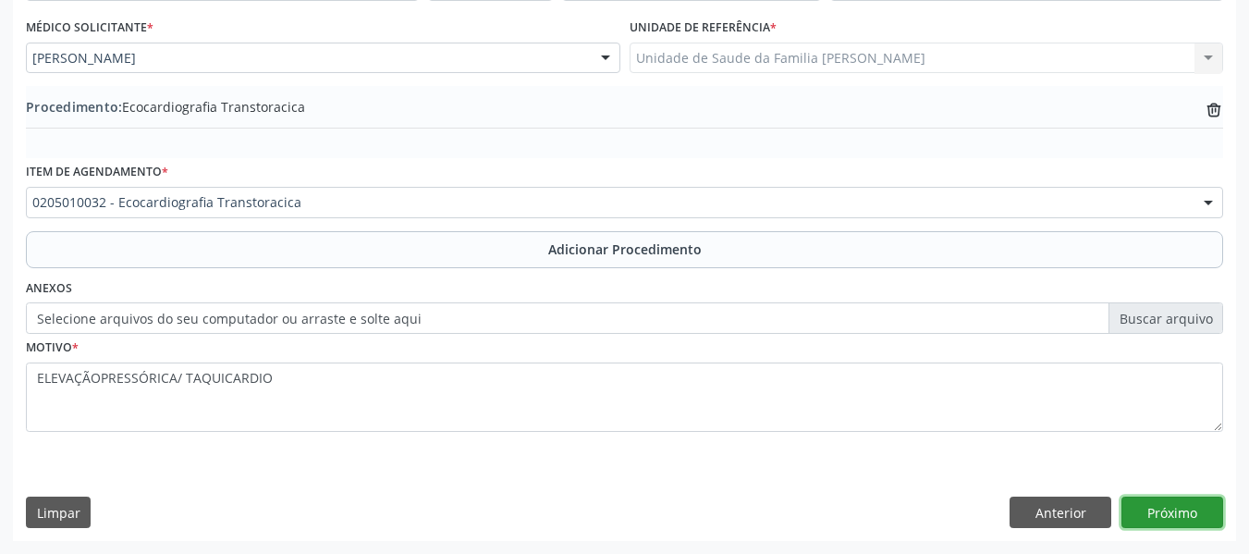
click at [1177, 507] on button "Próximo" at bounding box center [1172, 511] width 102 height 31
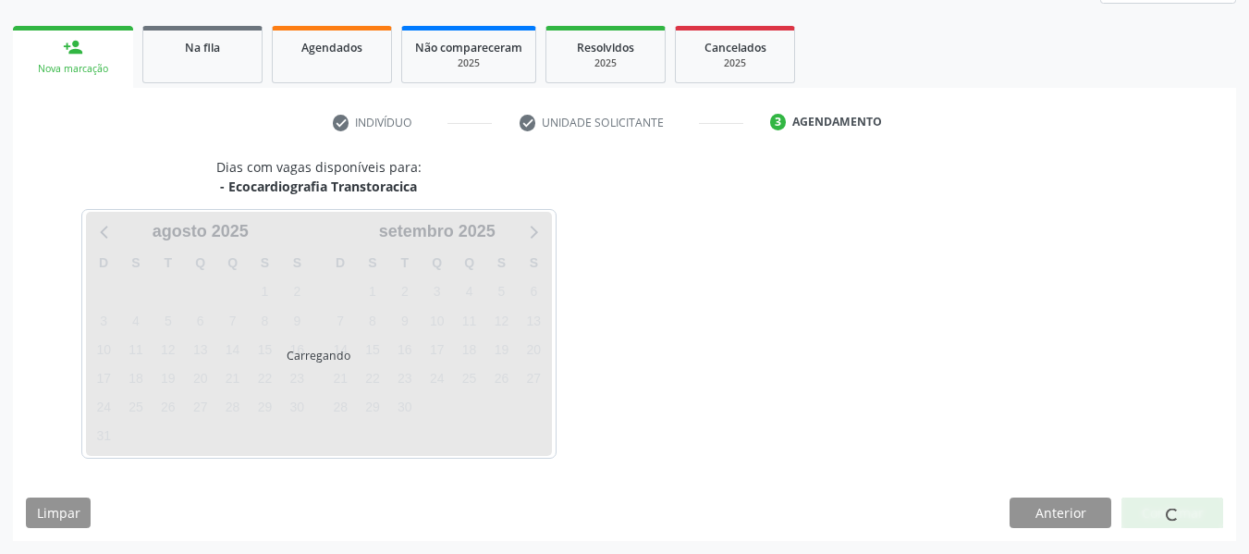
scroll to position [331, 0]
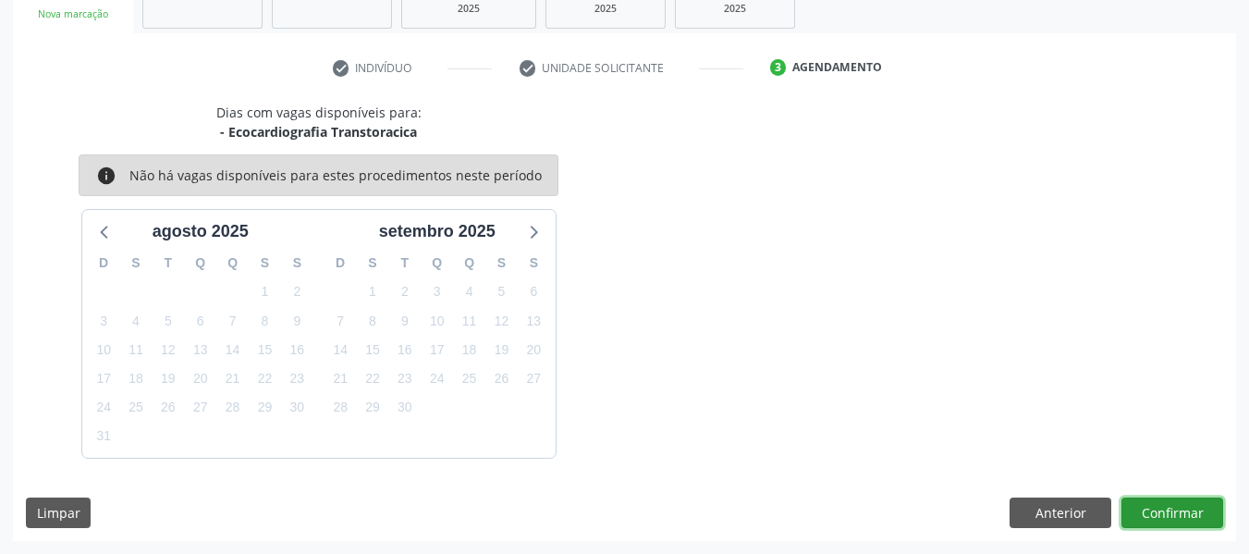
click at [1173, 506] on button "Confirmar" at bounding box center [1172, 512] width 102 height 31
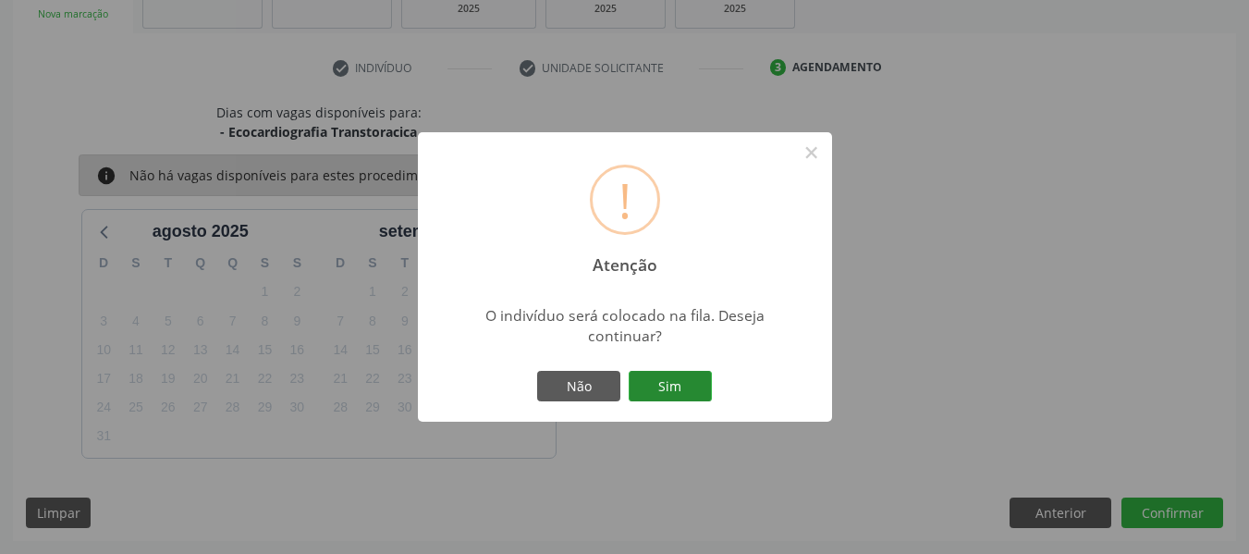
click at [681, 376] on button "Sim" at bounding box center [670, 386] width 83 height 31
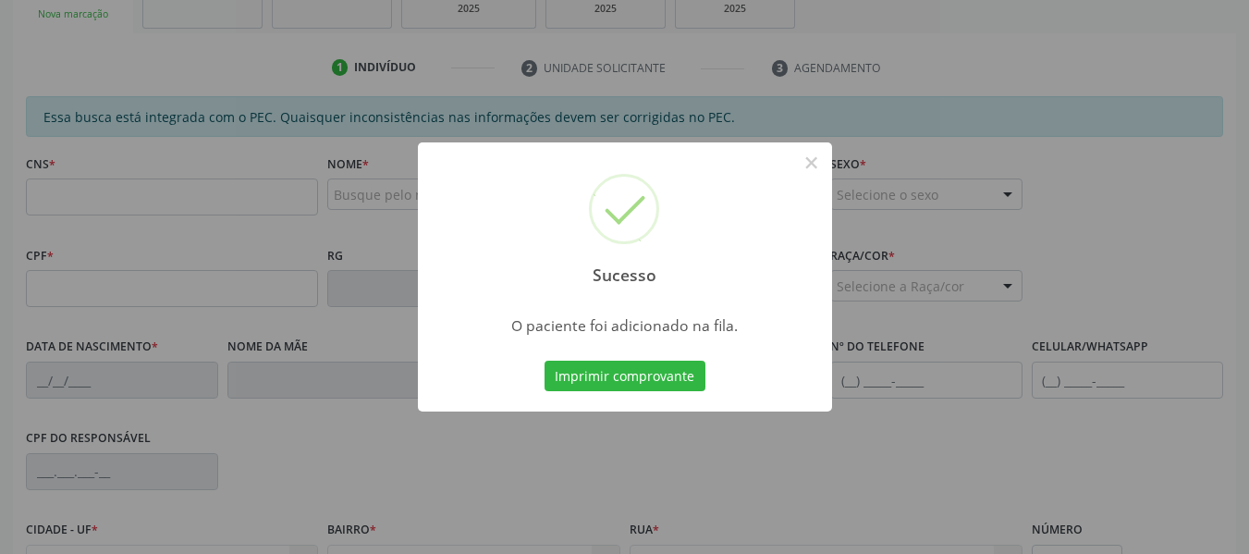
click at [246, 330] on div "Sucesso × O paciente foi adicionado na fila. Imprimir comprovante Cancel" at bounding box center [624, 277] width 1249 height 554
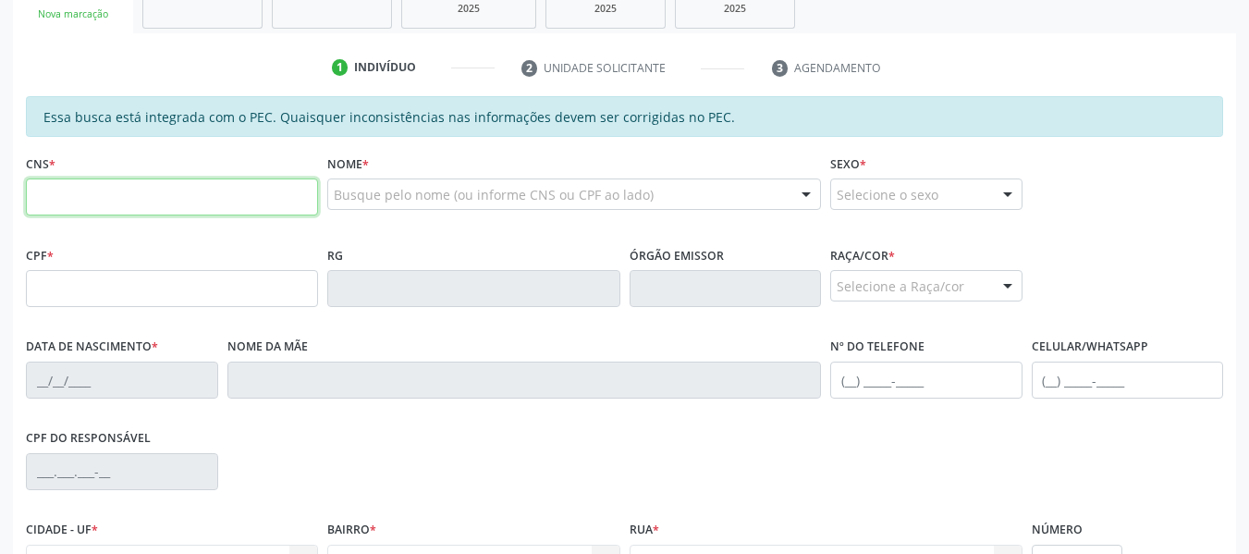
click at [184, 195] on input "text" at bounding box center [172, 196] width 292 height 37
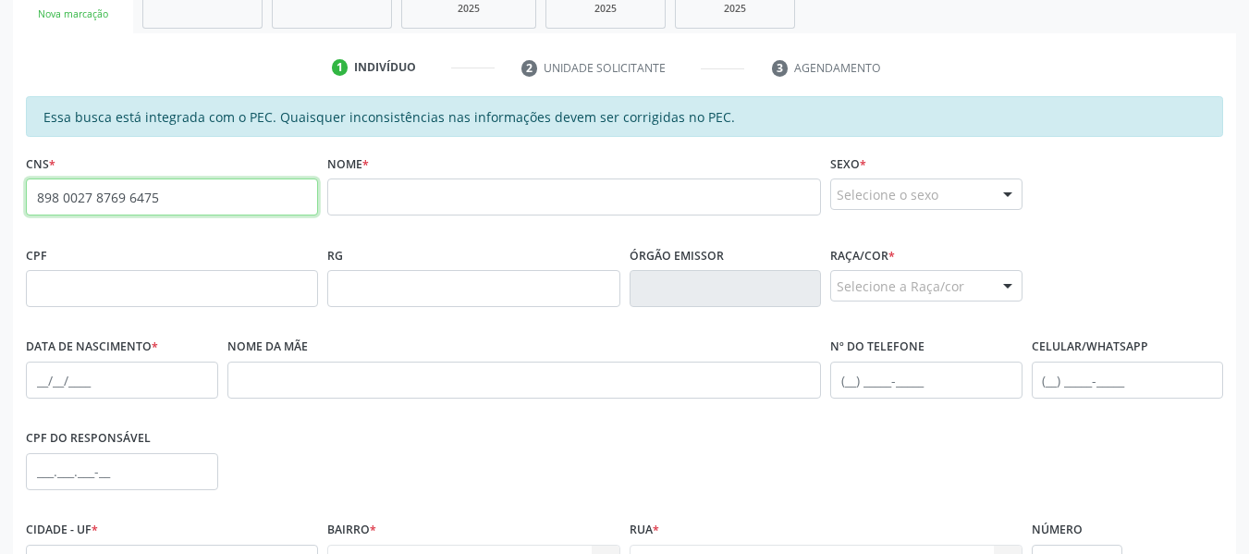
click at [188, 197] on input "898 0027 8769 6475" at bounding box center [172, 196] width 292 height 37
type input "8"
type input "700 9009 2434 5396"
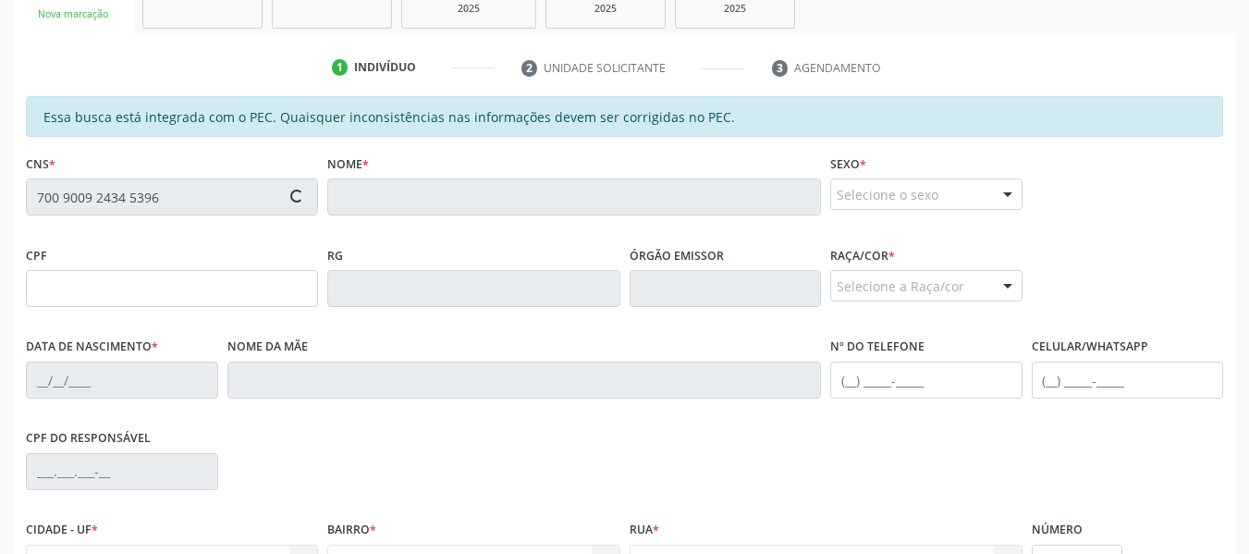
type input "073.380.534-56"
type input "1[DATE]"
type input "[PERSON_NAME]"
type input "[PHONE_NUMBER]"
type input "686"
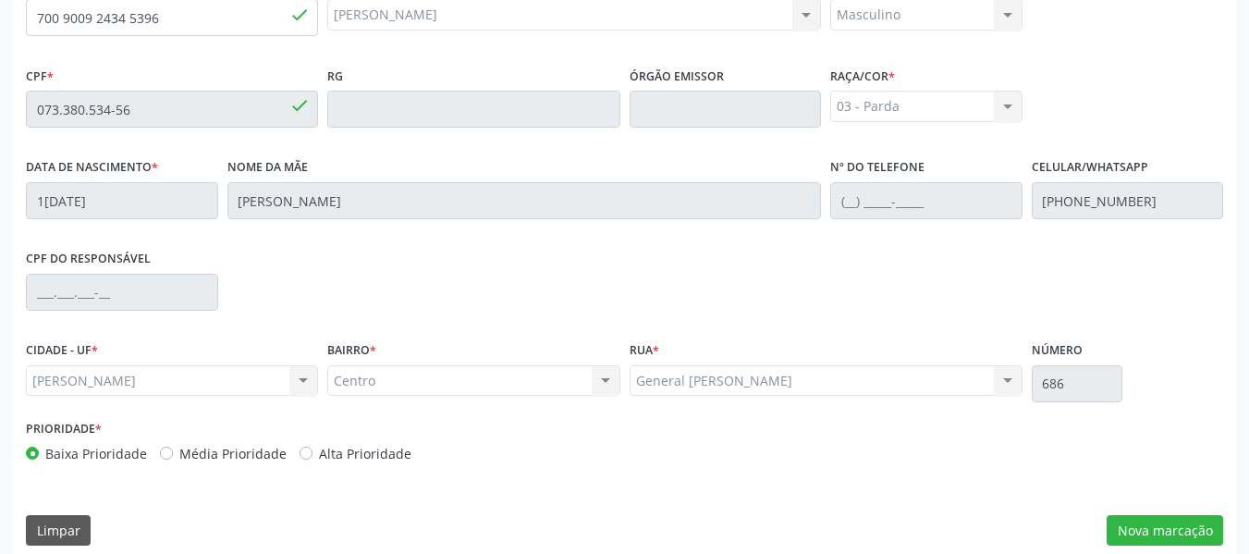
scroll to position [528, 0]
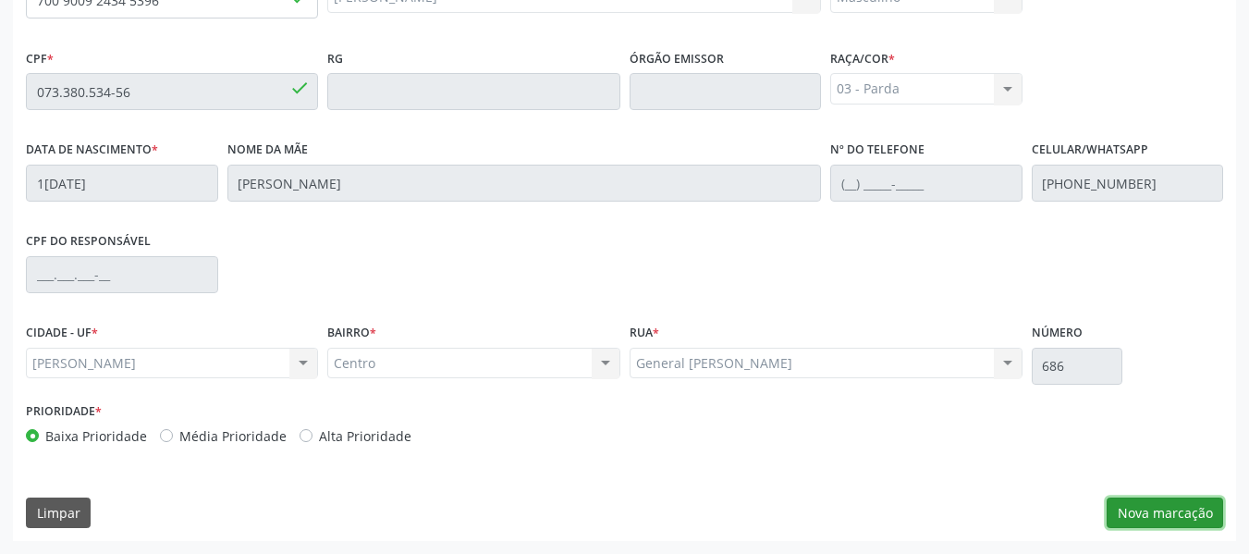
click at [1172, 516] on button "Nova marcação" at bounding box center [1165, 512] width 116 height 31
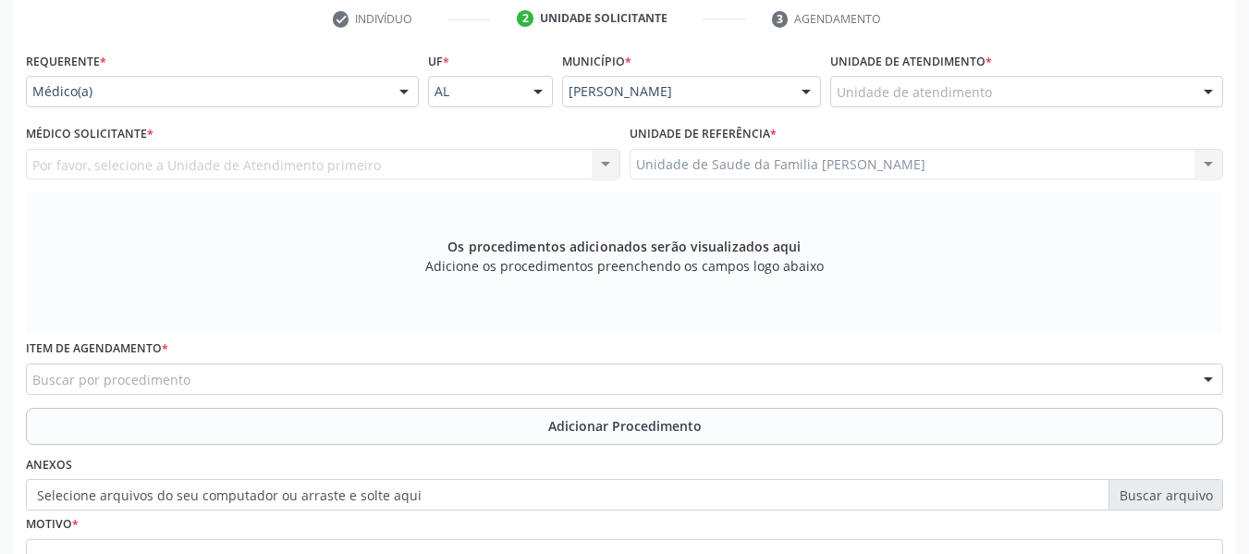
scroll to position [343, 0]
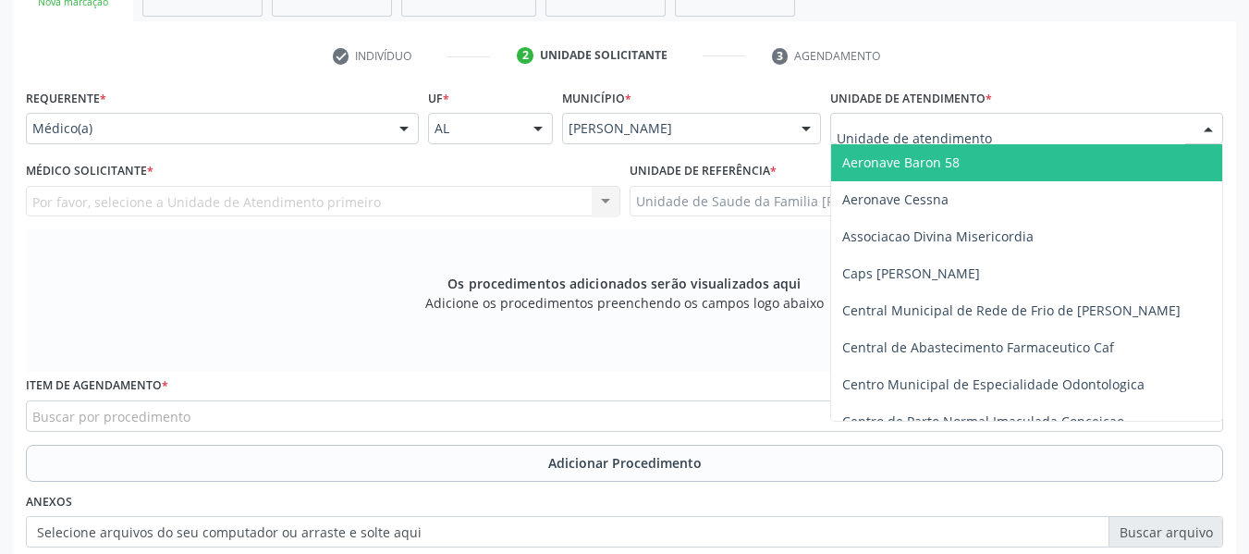
click at [1205, 127] on div at bounding box center [1208, 129] width 28 height 31
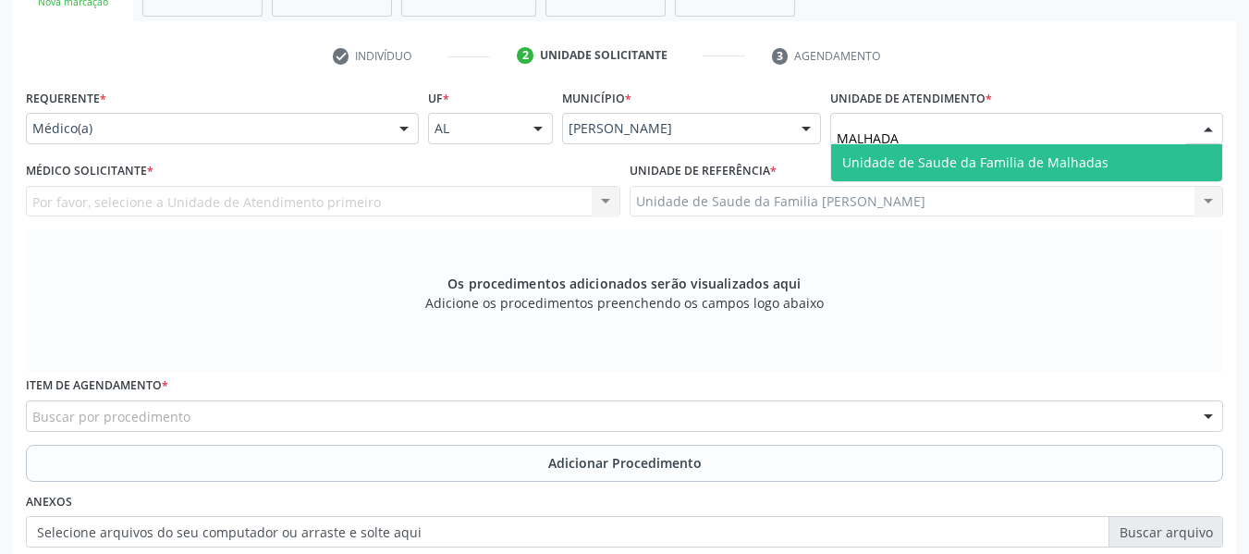
type input "MALHADAS"
click at [1026, 163] on span "Unidade de Saude da Familia de Malhadas" at bounding box center [975, 162] width 266 height 18
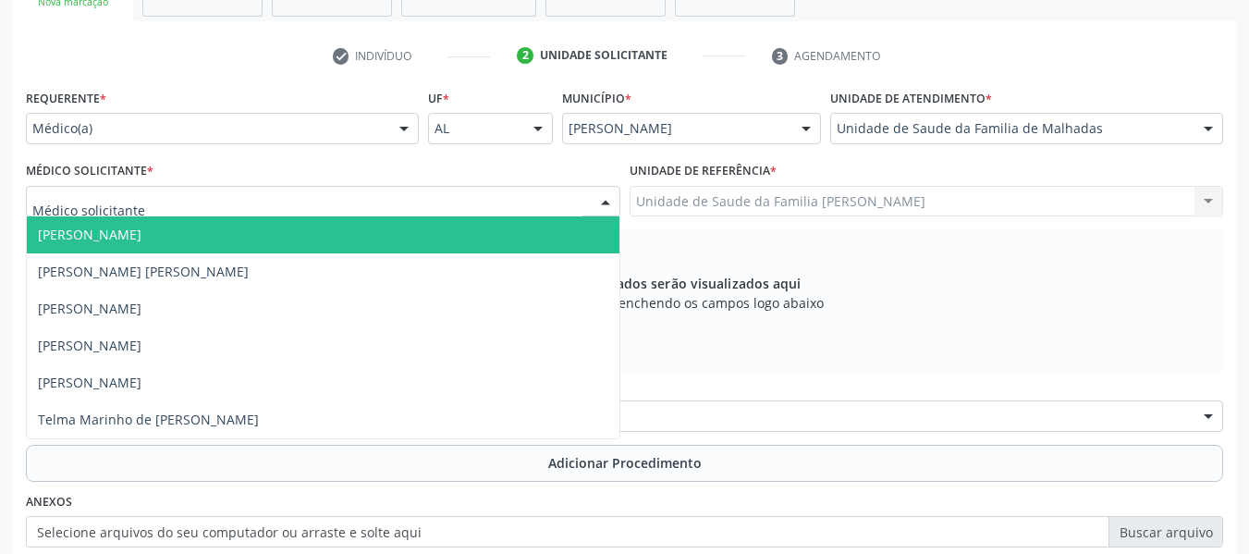
click at [601, 205] on div at bounding box center [606, 202] width 28 height 31
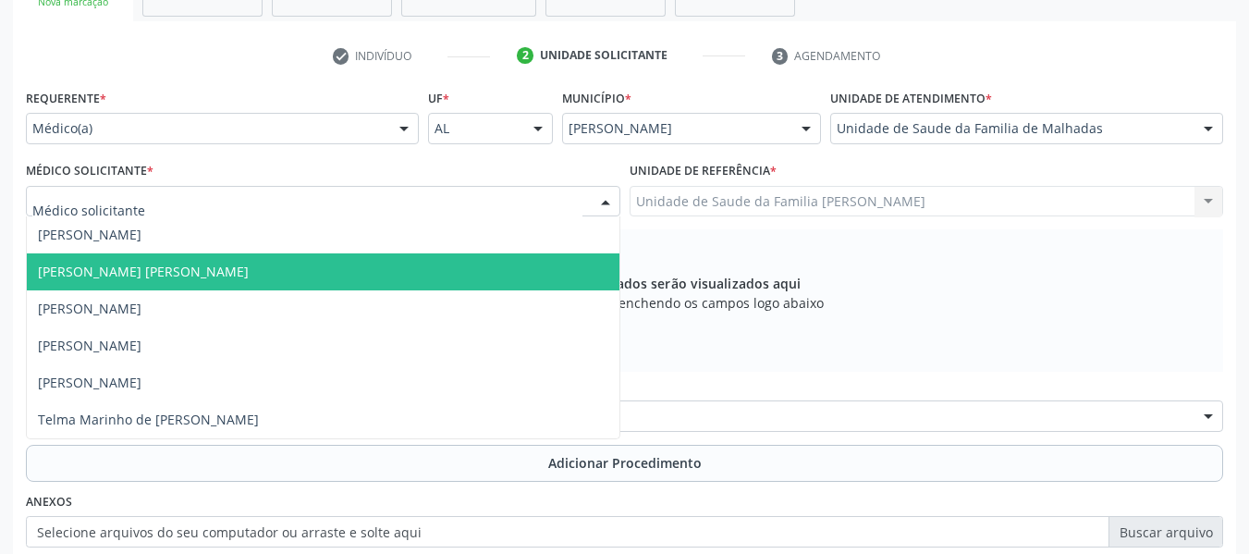
click at [132, 273] on span "[PERSON_NAME] [PERSON_NAME]" at bounding box center [143, 272] width 211 height 18
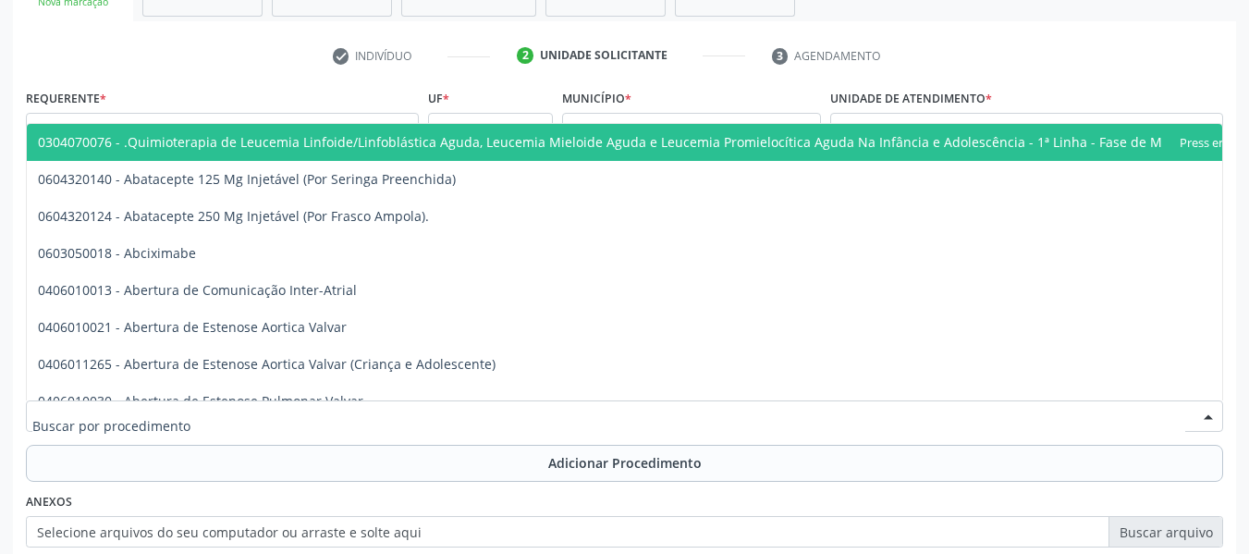
click at [214, 409] on div at bounding box center [624, 415] width 1197 height 31
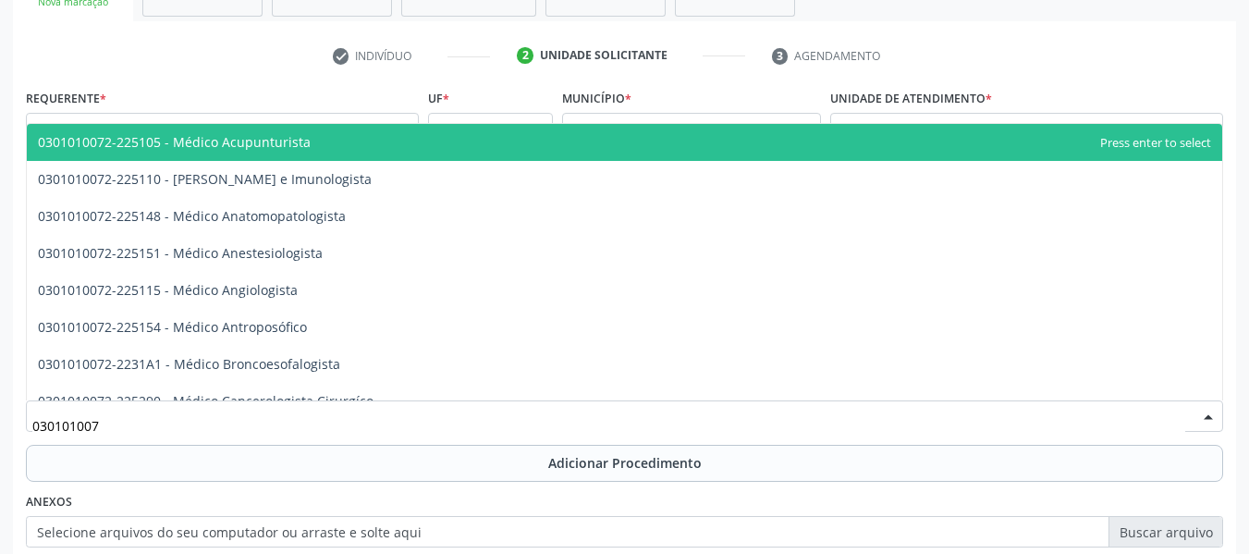
type input "0301010072"
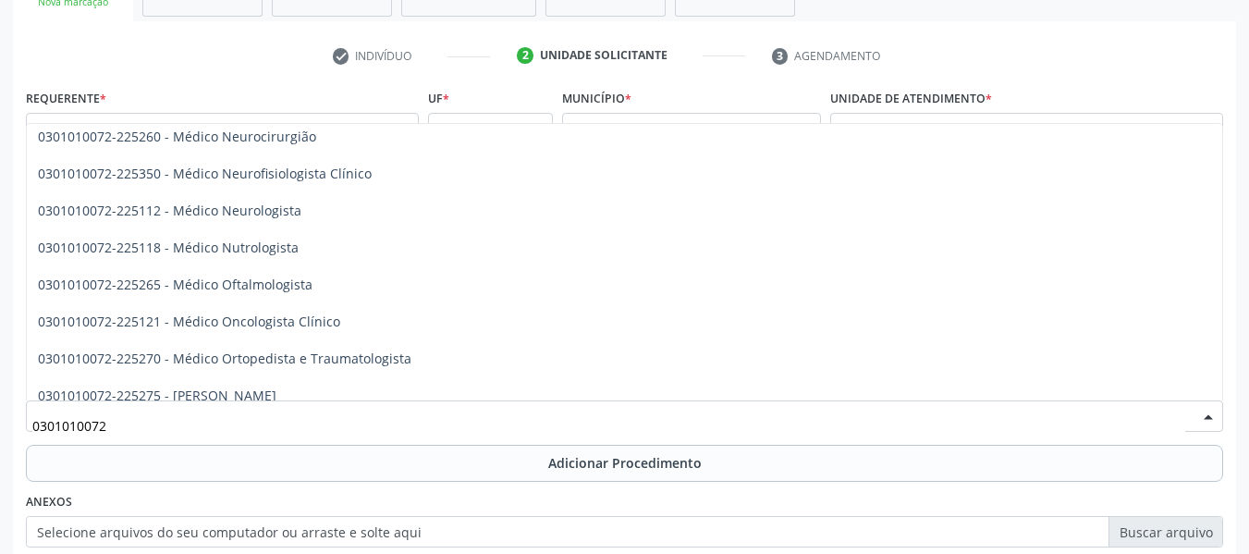
scroll to position [1442, 0]
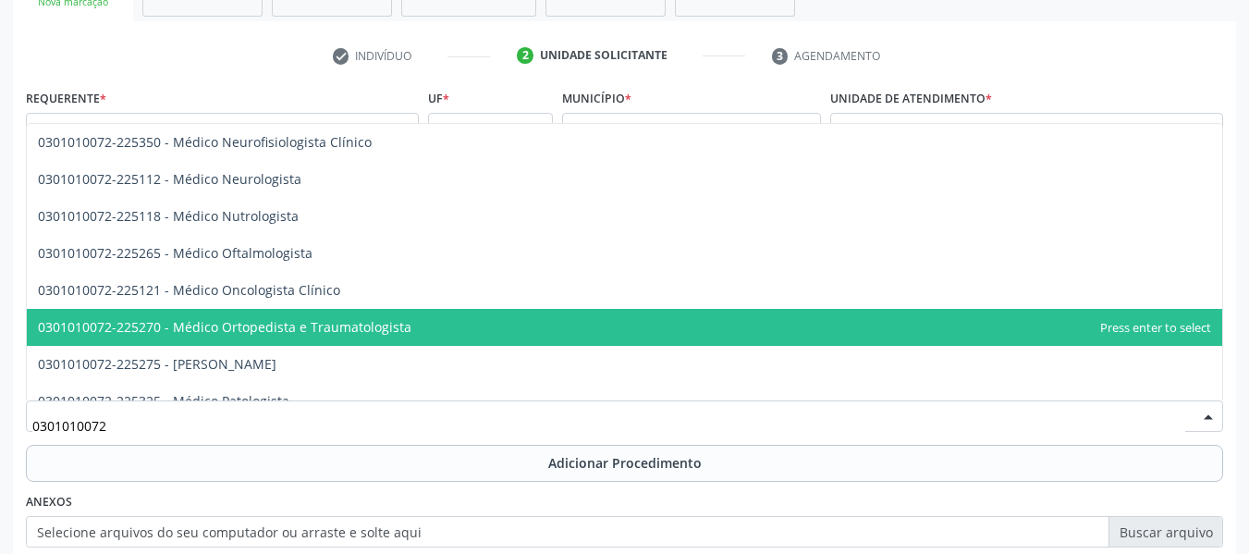
click at [389, 328] on span "0301010072-225270 - Médico Ortopedista e Traumatologista" at bounding box center [224, 327] width 373 height 18
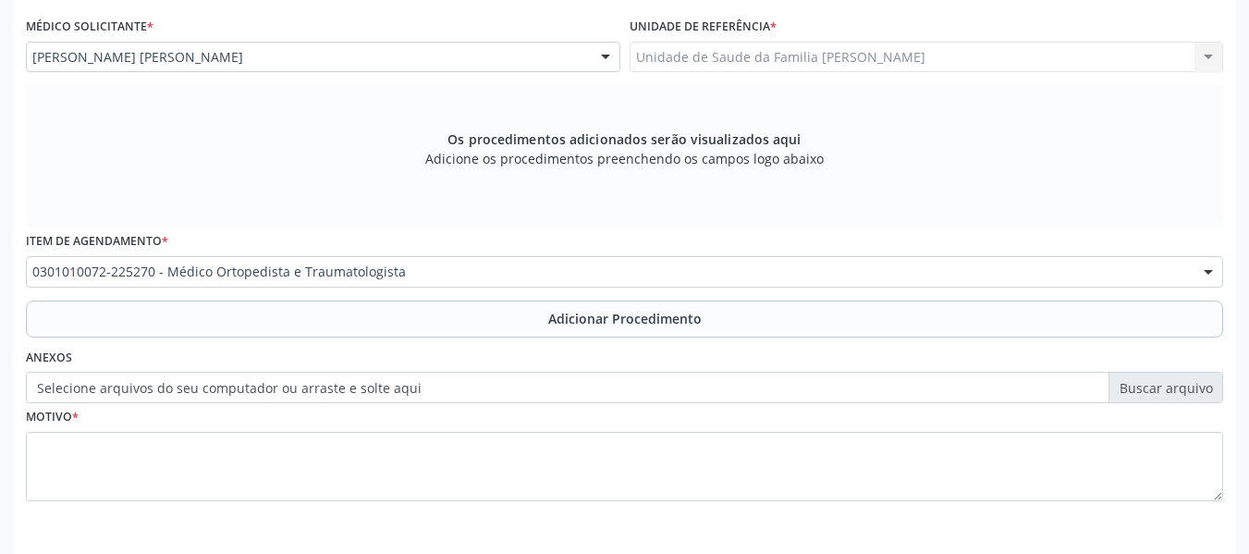
scroll to position [491, 0]
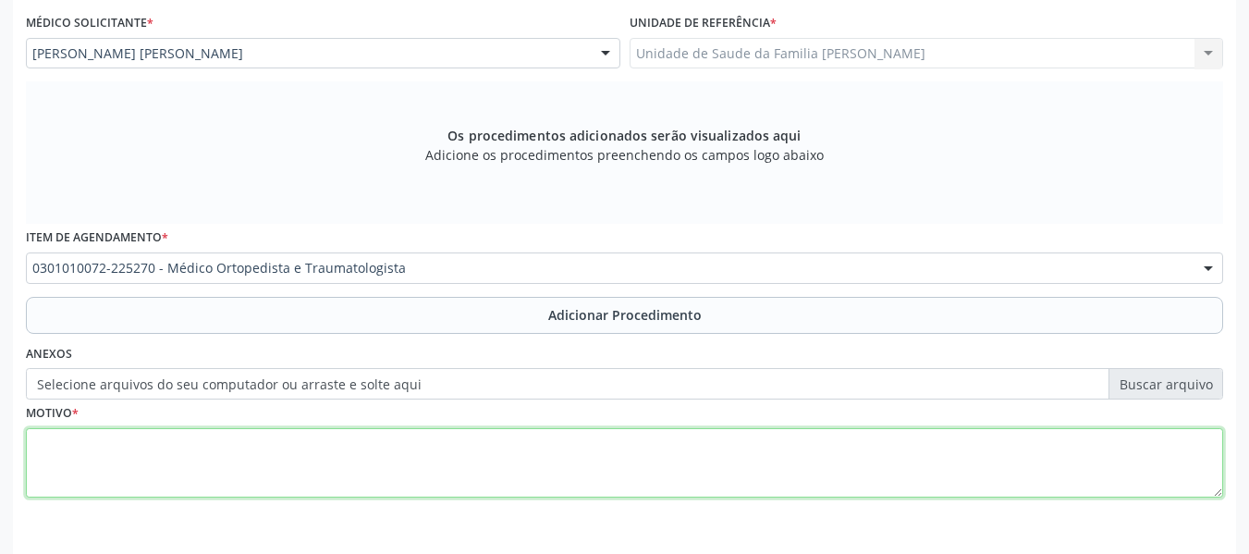
click at [75, 451] on textarea at bounding box center [624, 463] width 1197 height 70
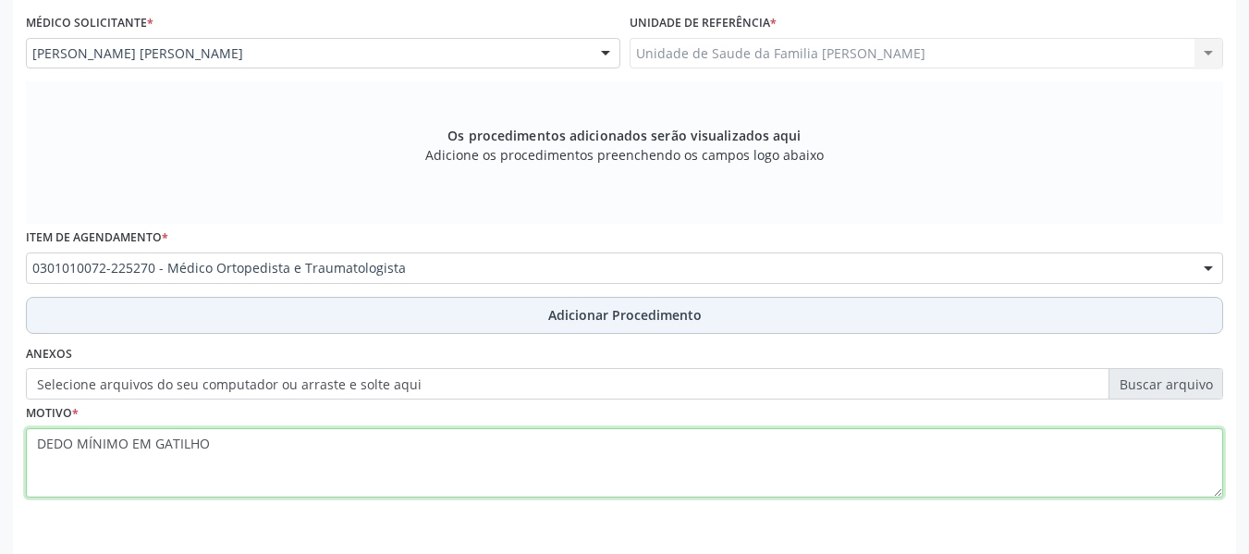
type textarea "DEDO MÍNIMO EM GATILHO"
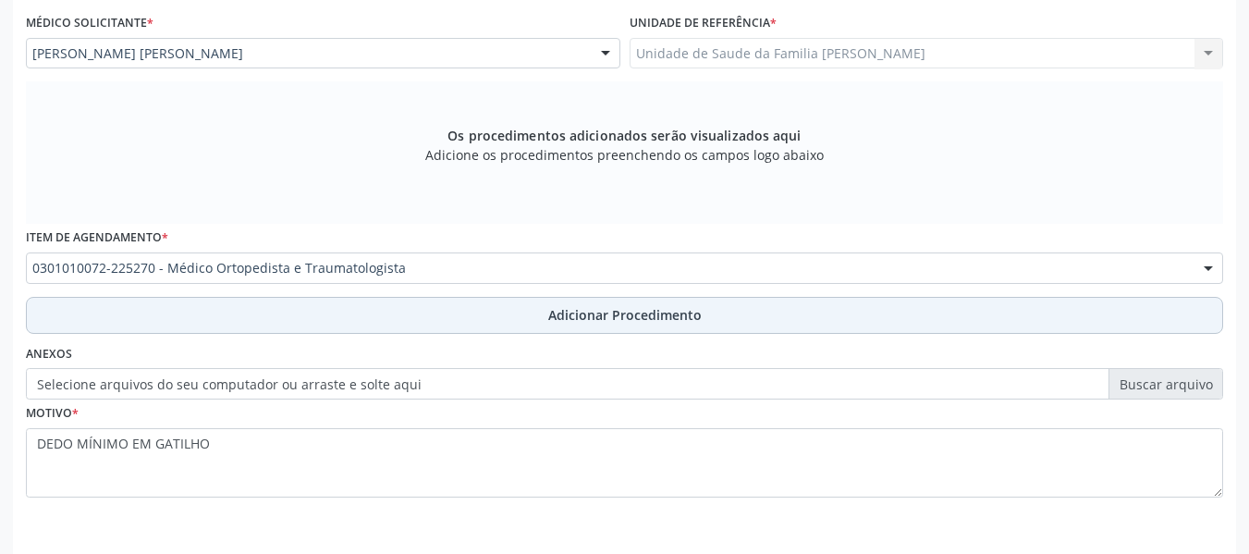
click at [686, 320] on span "Adicionar Procedimento" at bounding box center [624, 314] width 153 height 19
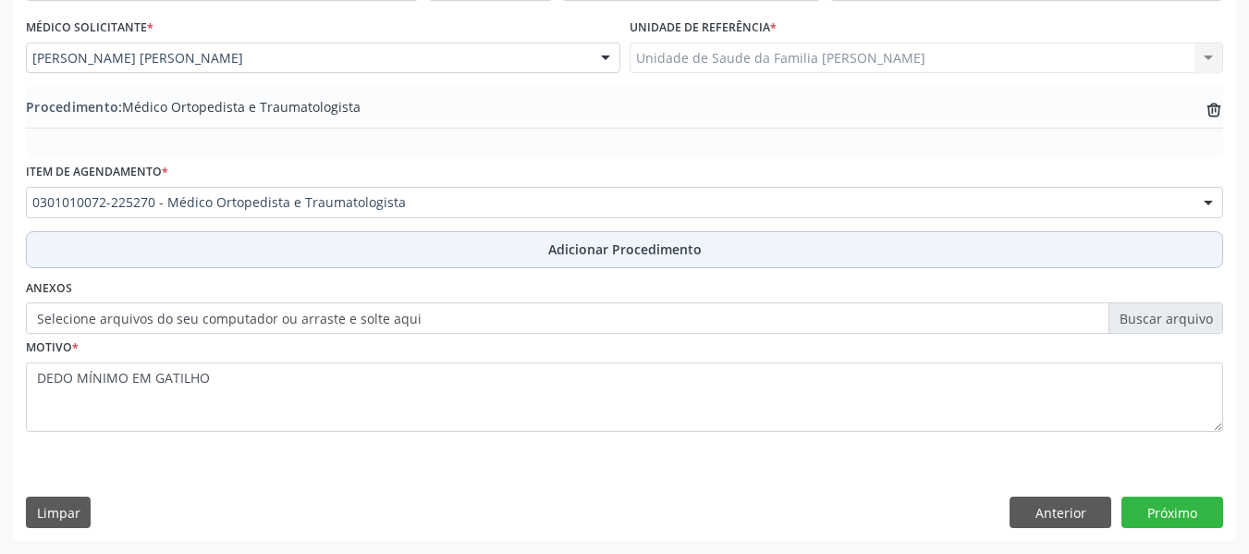
scroll to position [486, 0]
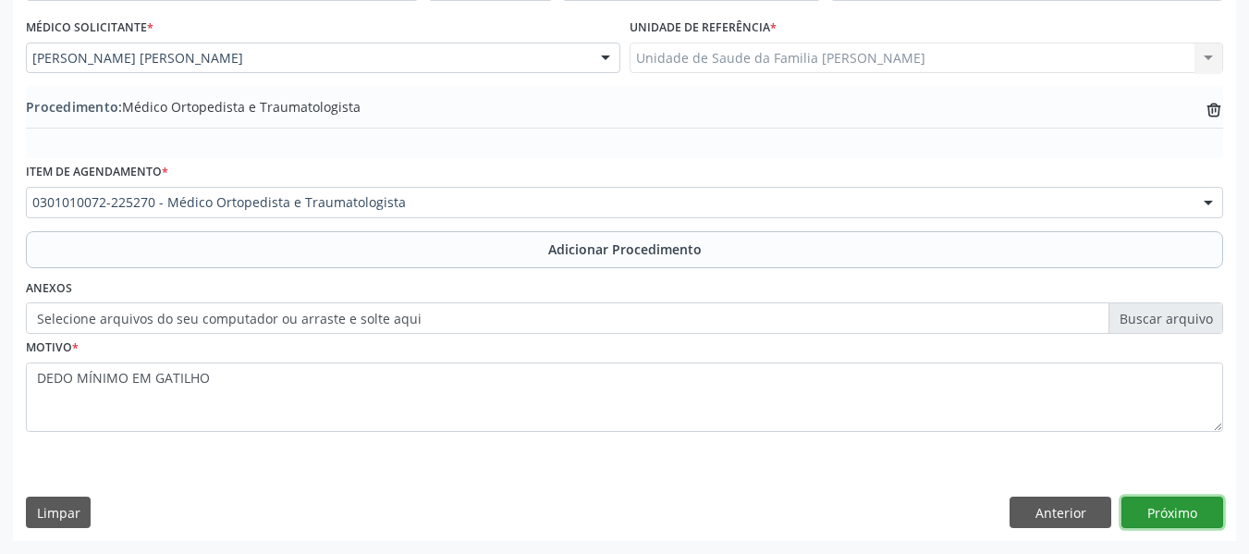
click at [1180, 516] on button "Próximo" at bounding box center [1172, 511] width 102 height 31
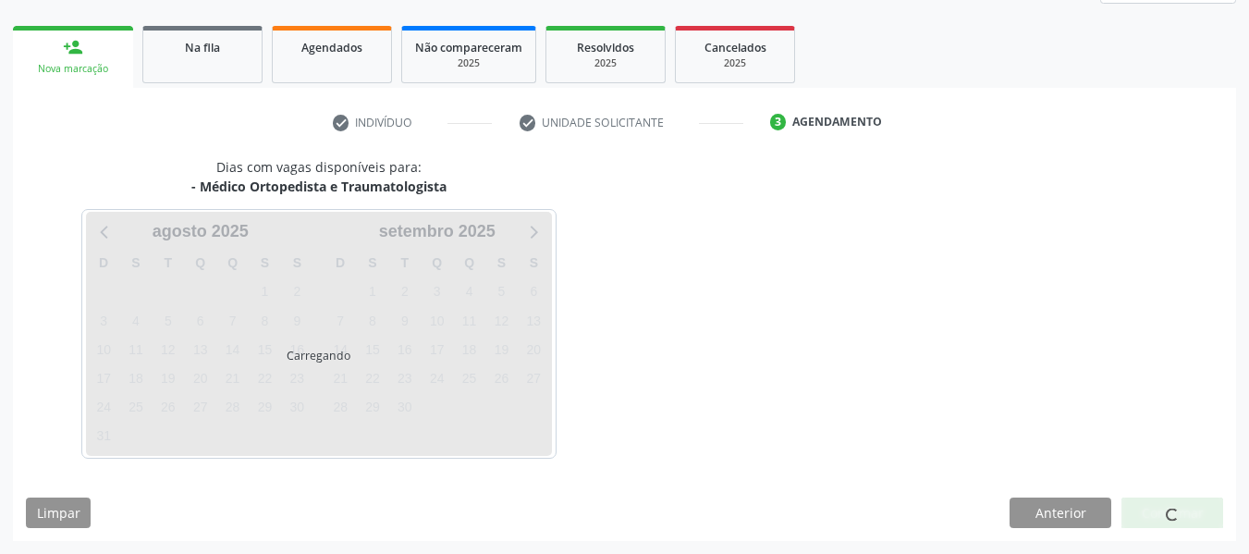
scroll to position [331, 0]
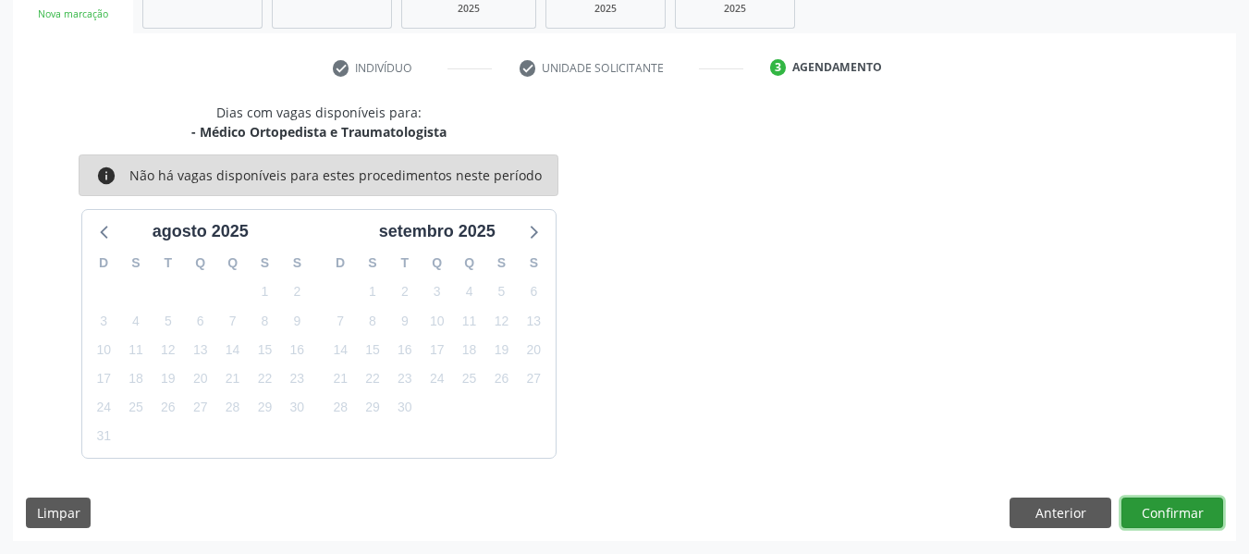
click at [1175, 513] on button "Confirmar" at bounding box center [1172, 512] width 102 height 31
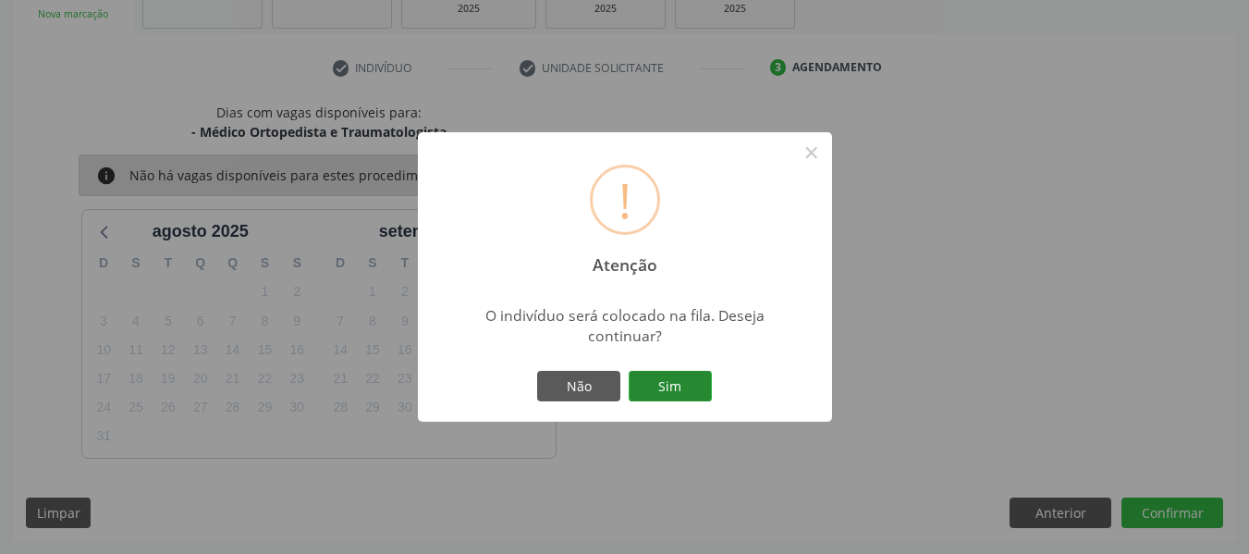
click at [675, 380] on button "Sim" at bounding box center [670, 386] width 83 height 31
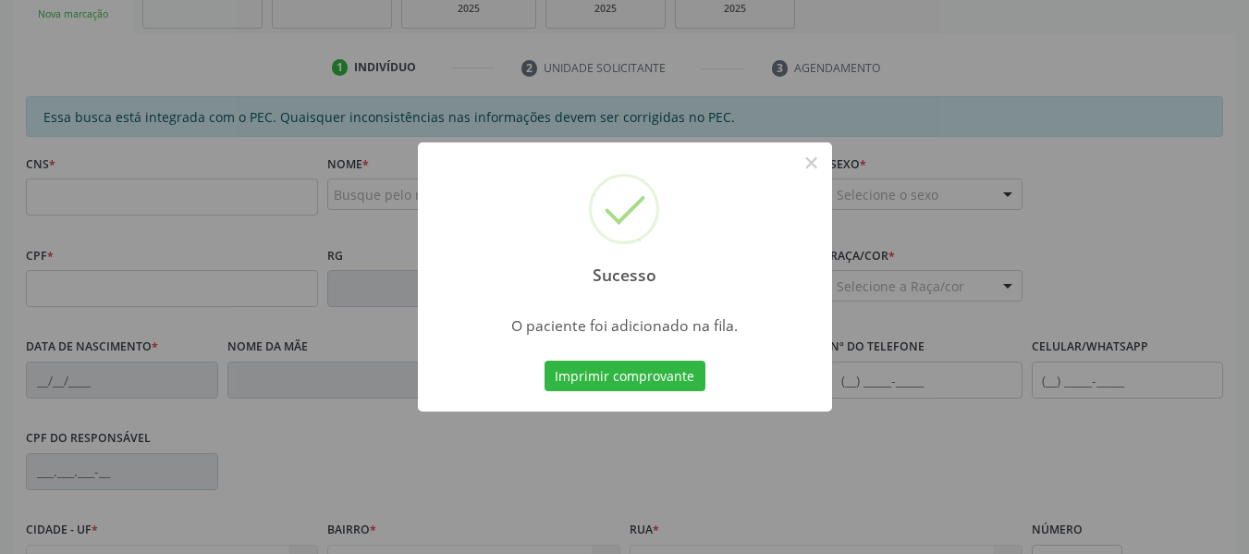
click at [78, 12] on div "Sucesso × O paciente foi adicionado na fila. Imprimir comprovante Cancel" at bounding box center [624, 277] width 1249 height 554
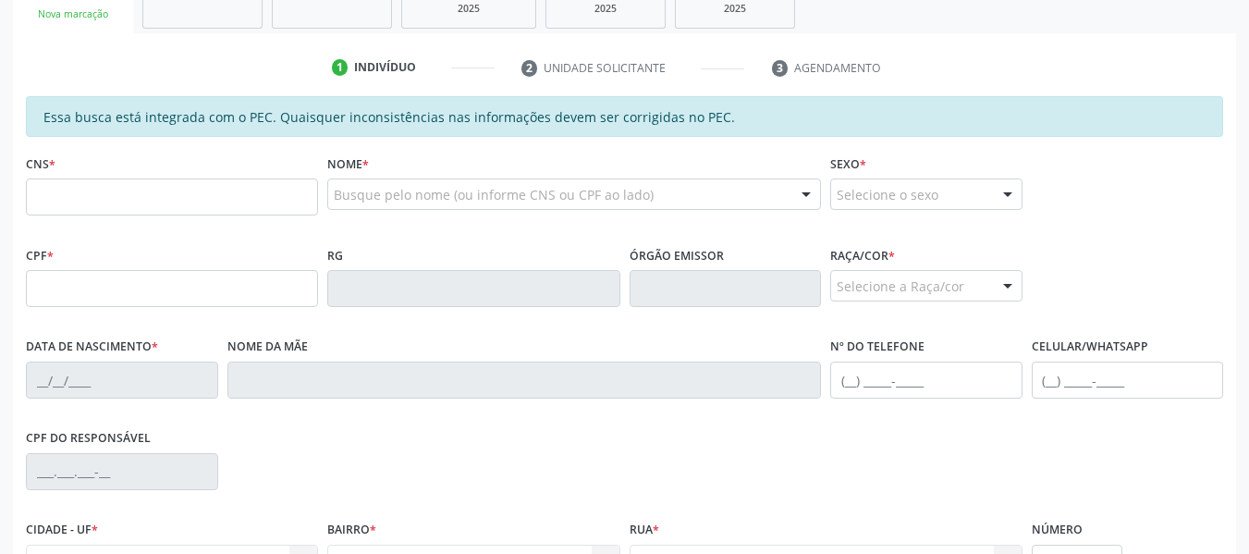
click at [78, 12] on div "Nova marcação" at bounding box center [73, 14] width 94 height 14
click at [80, 203] on input "text" at bounding box center [172, 196] width 292 height 37
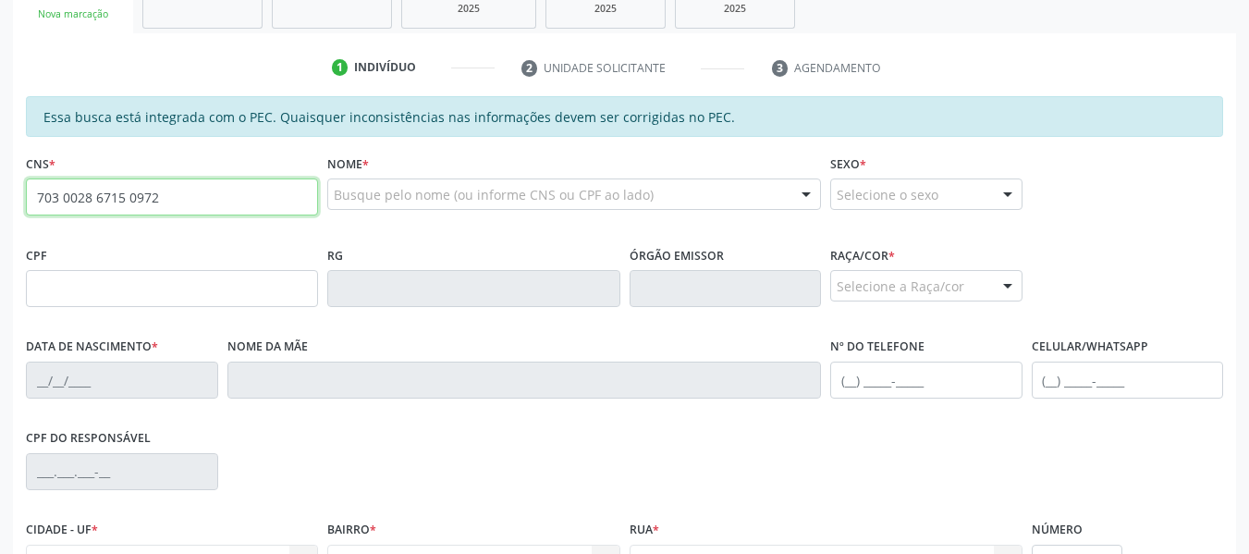
type input "703 0028 6715 0972"
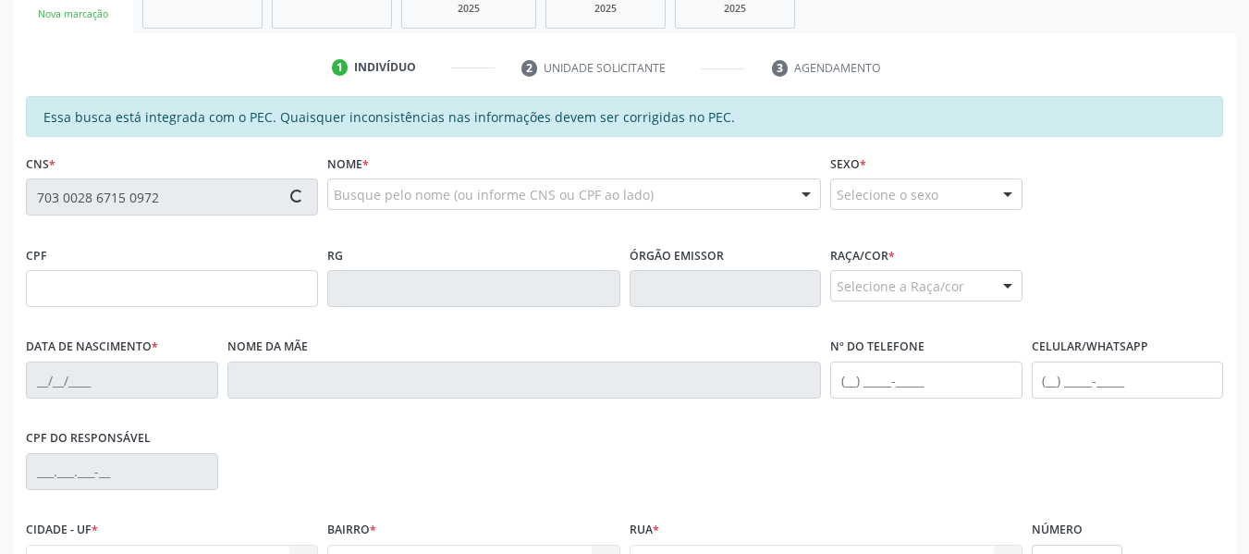
type input "517.027.624-91"
type input "2[DATE]"
type input "[PERSON_NAME] de Jesus"
type input "[PHONE_NUMBER]"
type input "140"
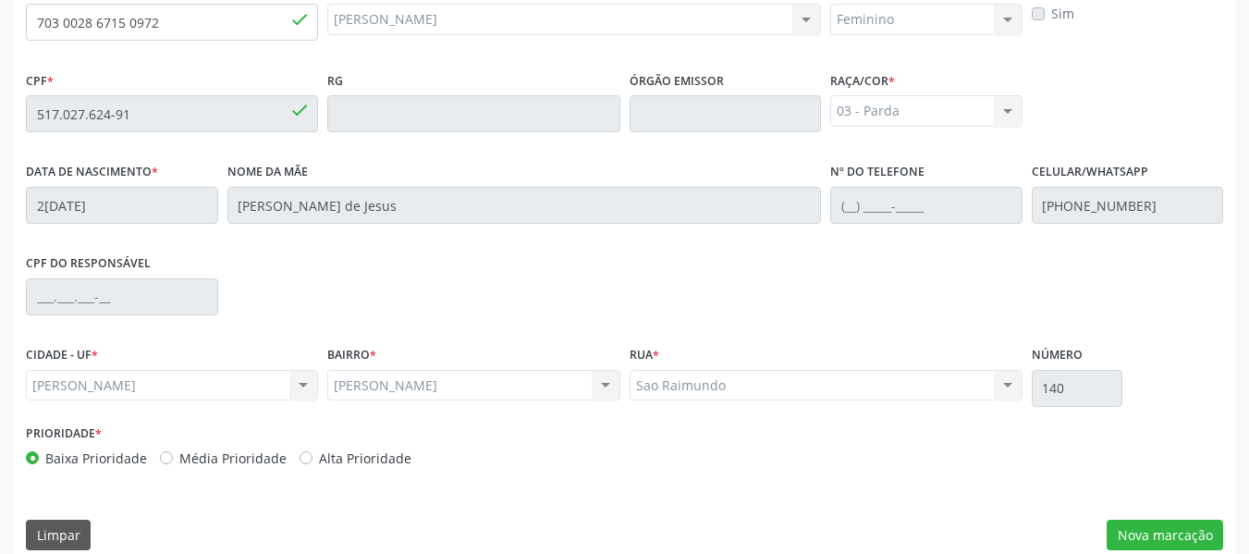
scroll to position [516, 0]
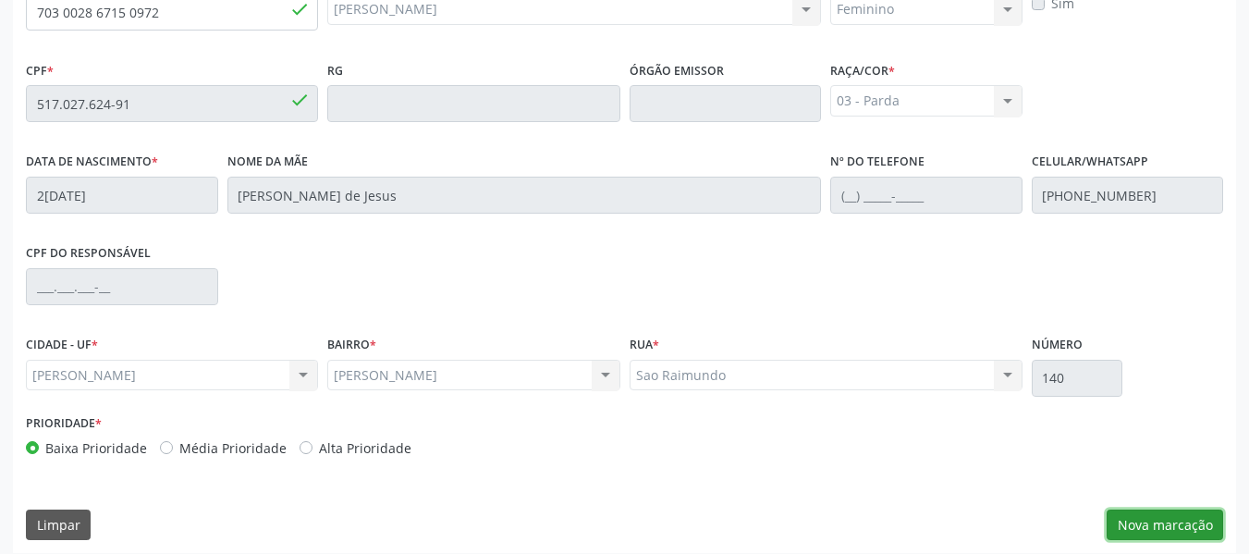
click at [1175, 523] on button "Nova marcação" at bounding box center [1165, 524] width 116 height 31
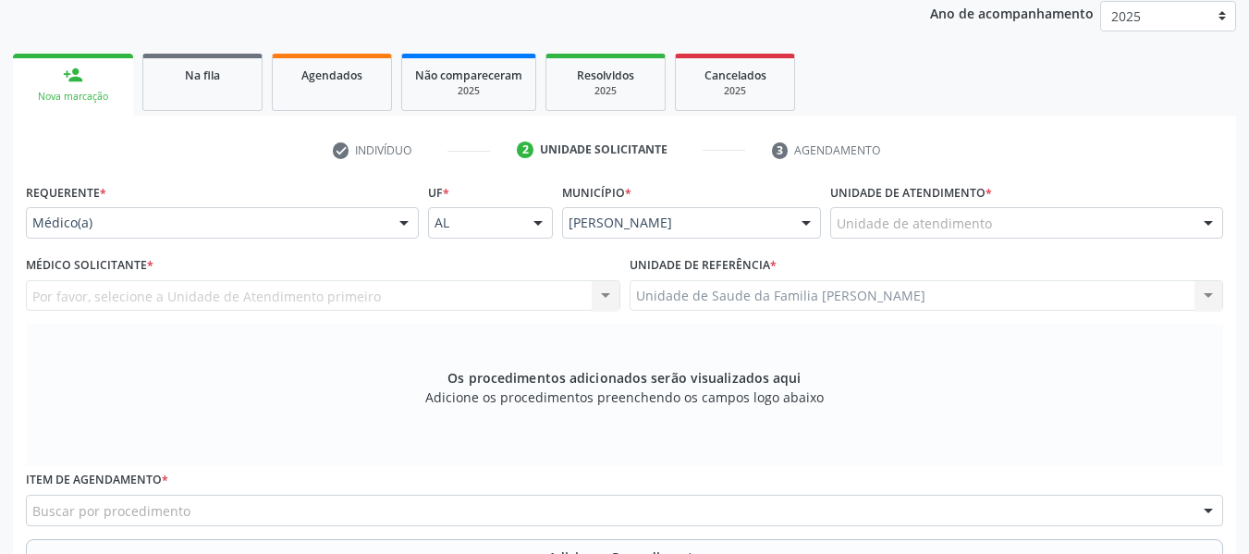
scroll to position [187, 0]
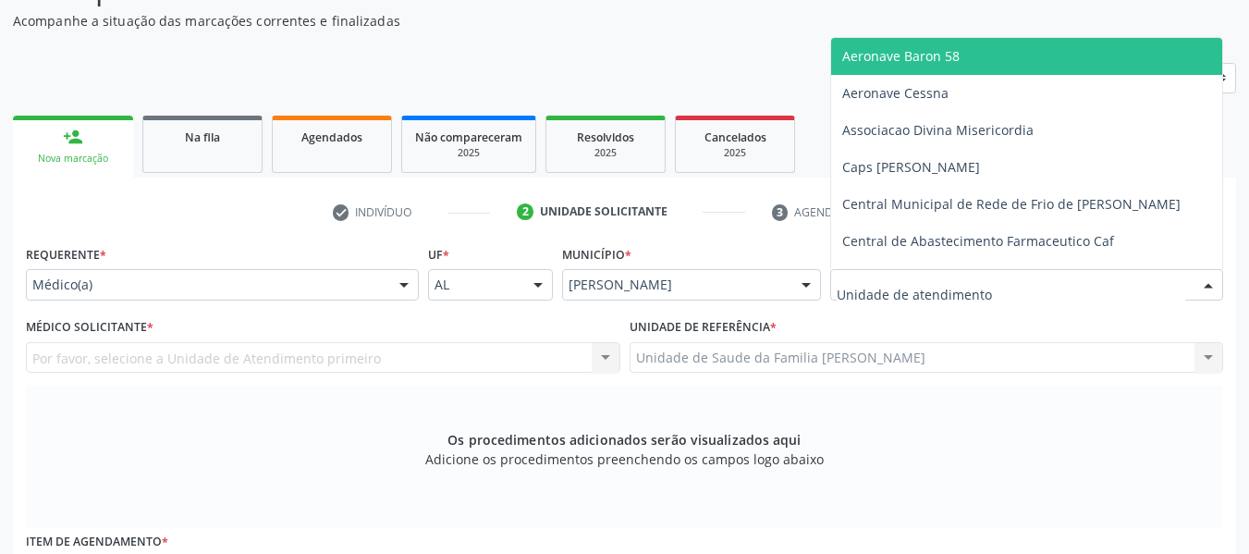
click at [1205, 285] on div at bounding box center [1208, 285] width 28 height 31
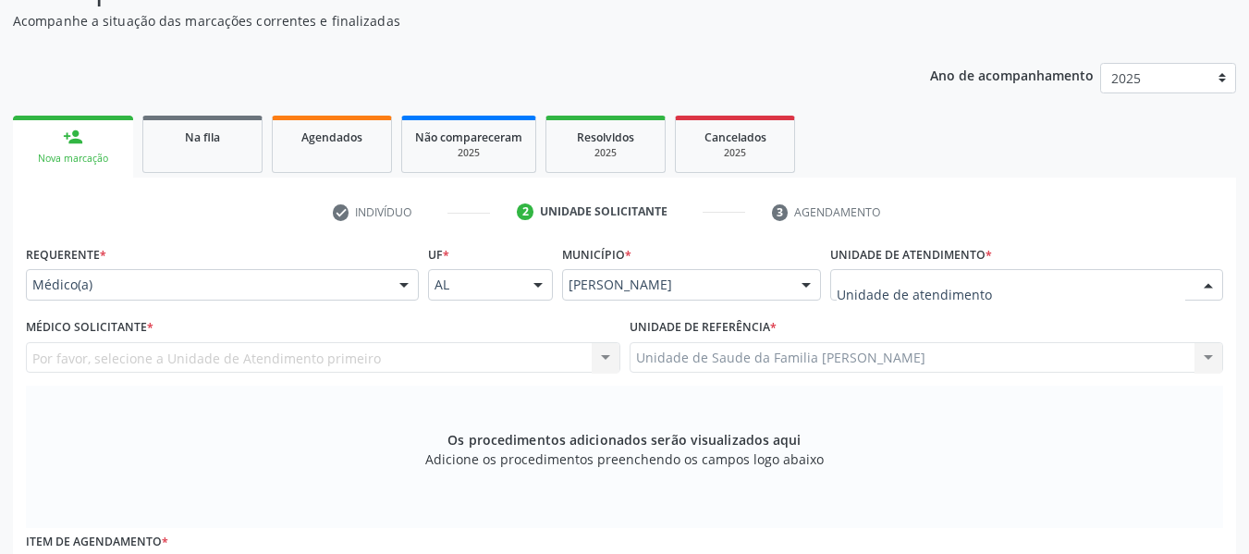
click at [1205, 285] on div at bounding box center [1208, 285] width 28 height 31
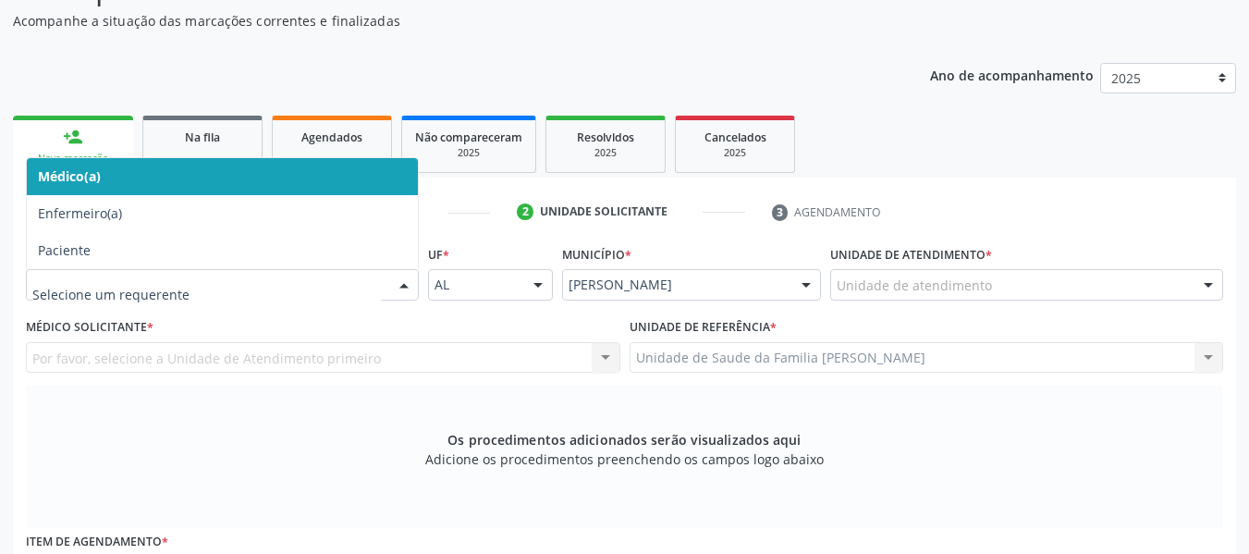
click at [405, 284] on div at bounding box center [404, 285] width 28 height 31
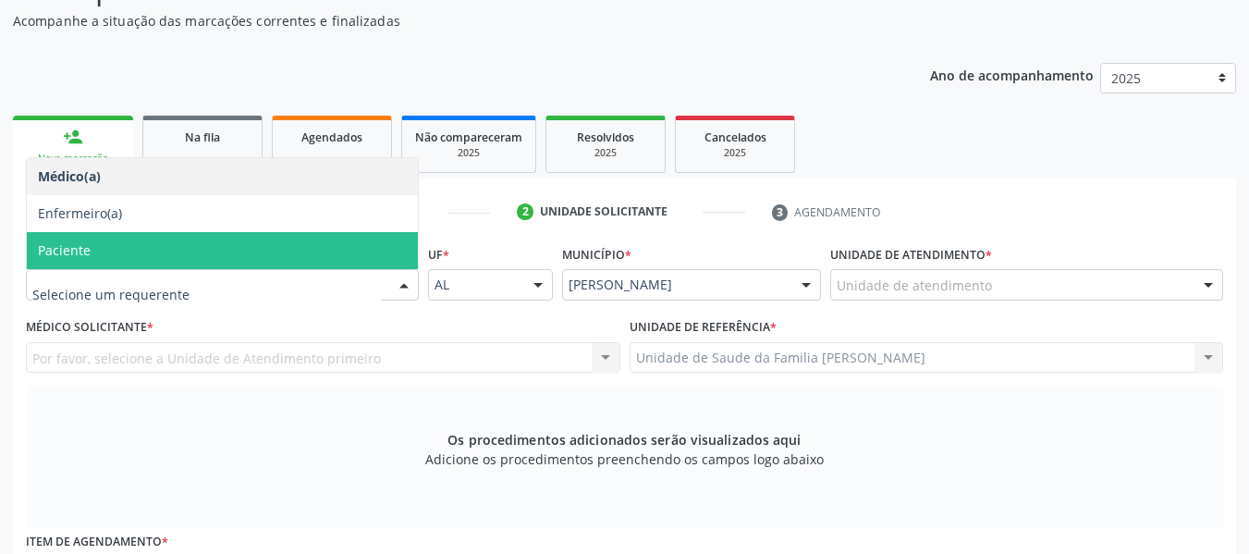
click at [128, 249] on span "Paciente" at bounding box center [222, 250] width 391 height 37
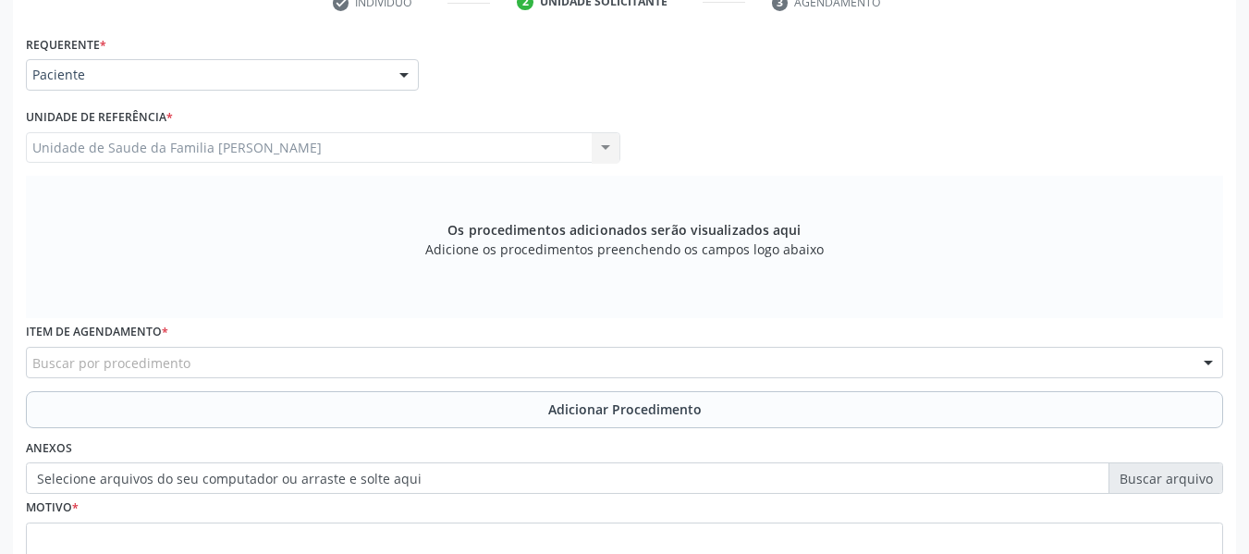
scroll to position [483, 0]
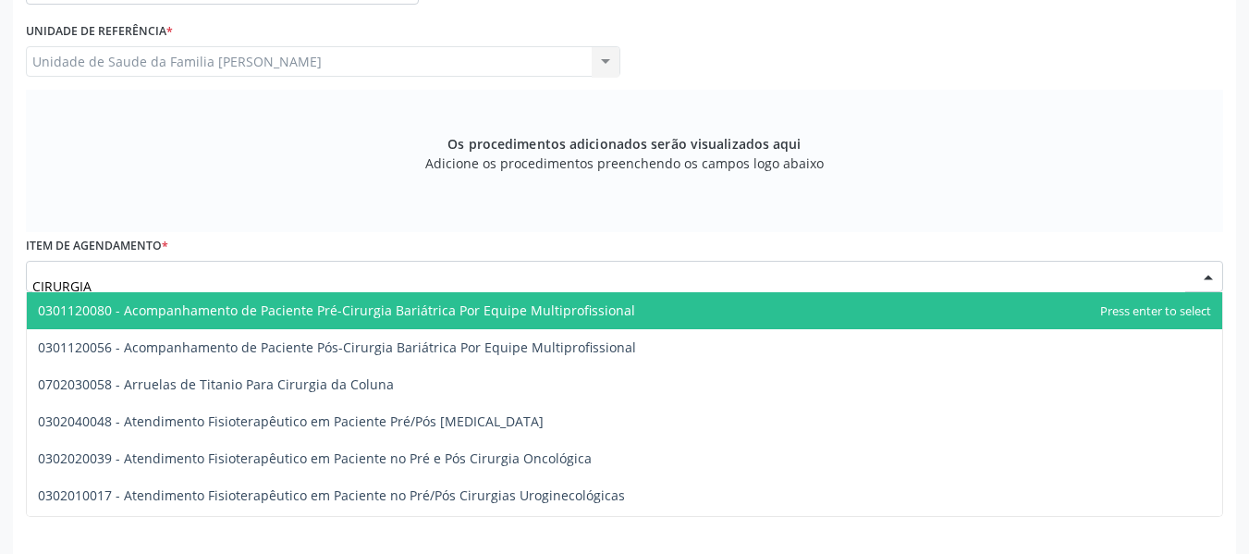
click at [139, 279] on input "CIRURGIA" at bounding box center [608, 285] width 1153 height 37
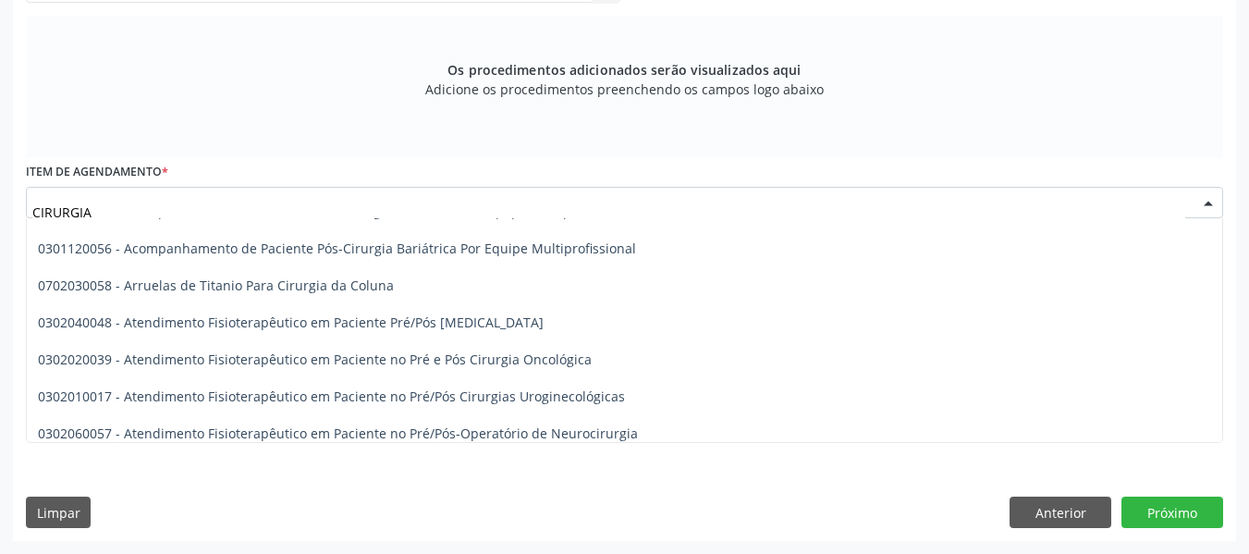
scroll to position [0, 0]
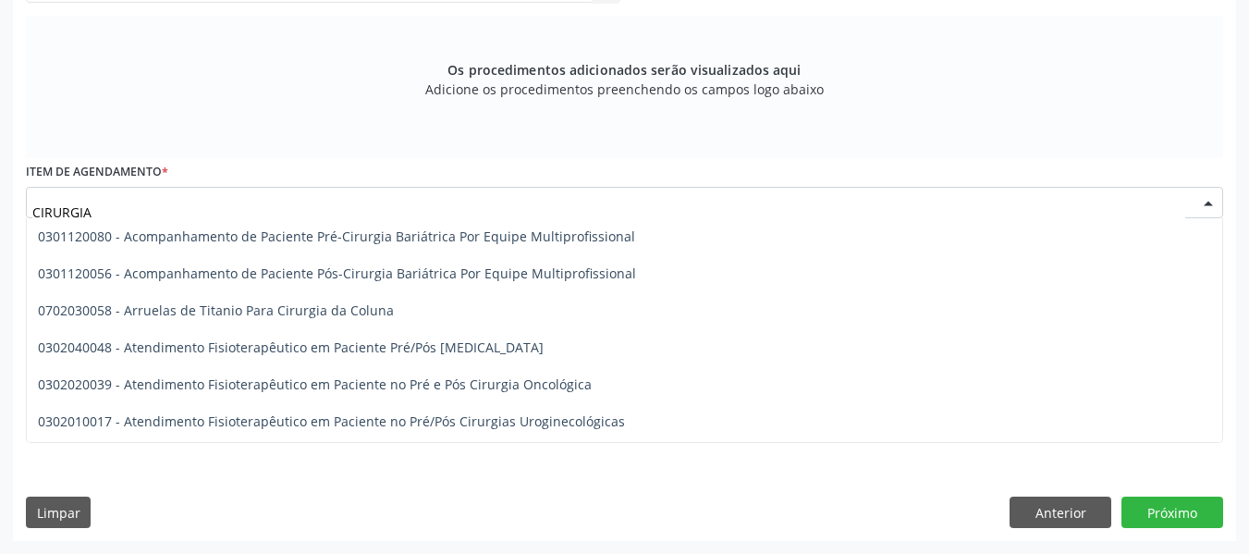
type input "CIRURGIA"
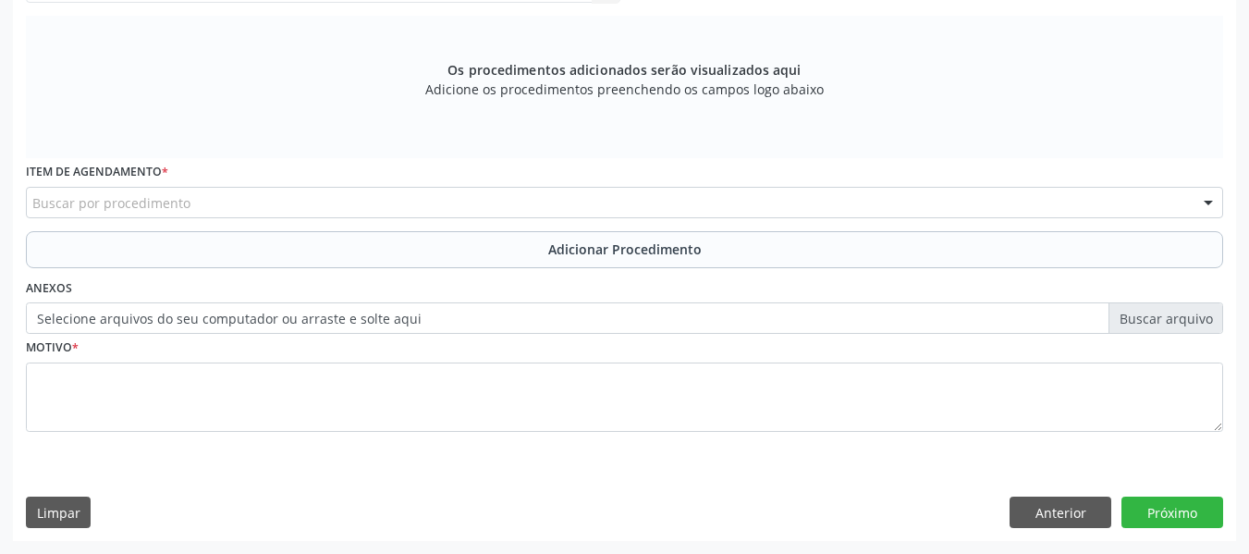
click at [1206, 200] on div at bounding box center [1208, 203] width 28 height 31
drag, startPoint x: 1206, startPoint y: 200, endPoint x: 479, endPoint y: 214, distance: 727.6
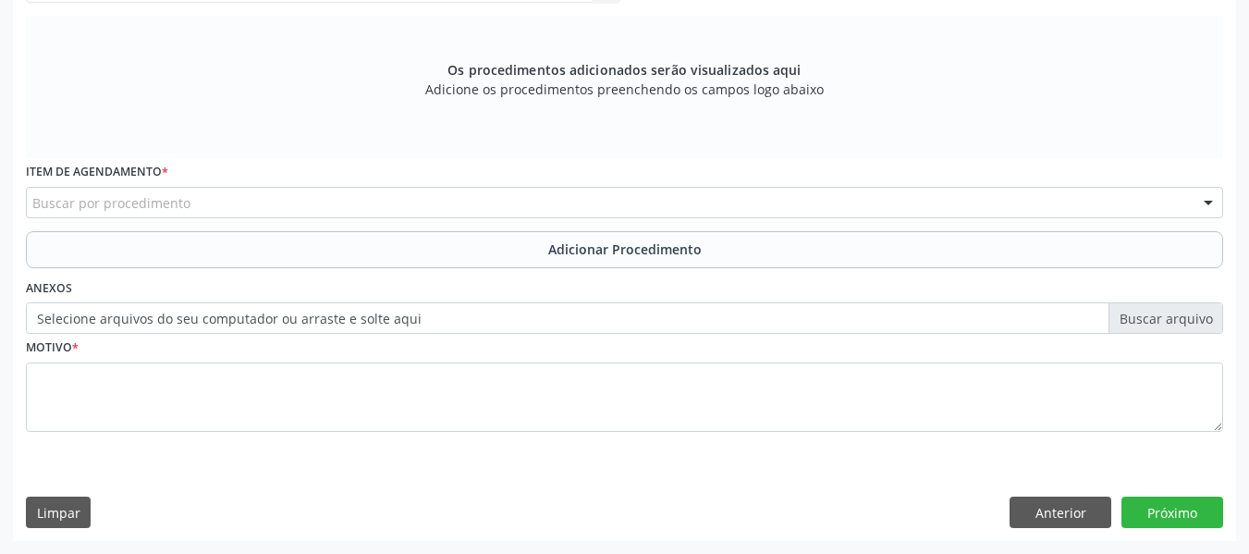
click at [479, 214] on div "Buscar por procedimento 0304070076 - .Quimioterapia de Leucemia Linfoide/Linfob…" at bounding box center [624, 202] width 1197 height 31
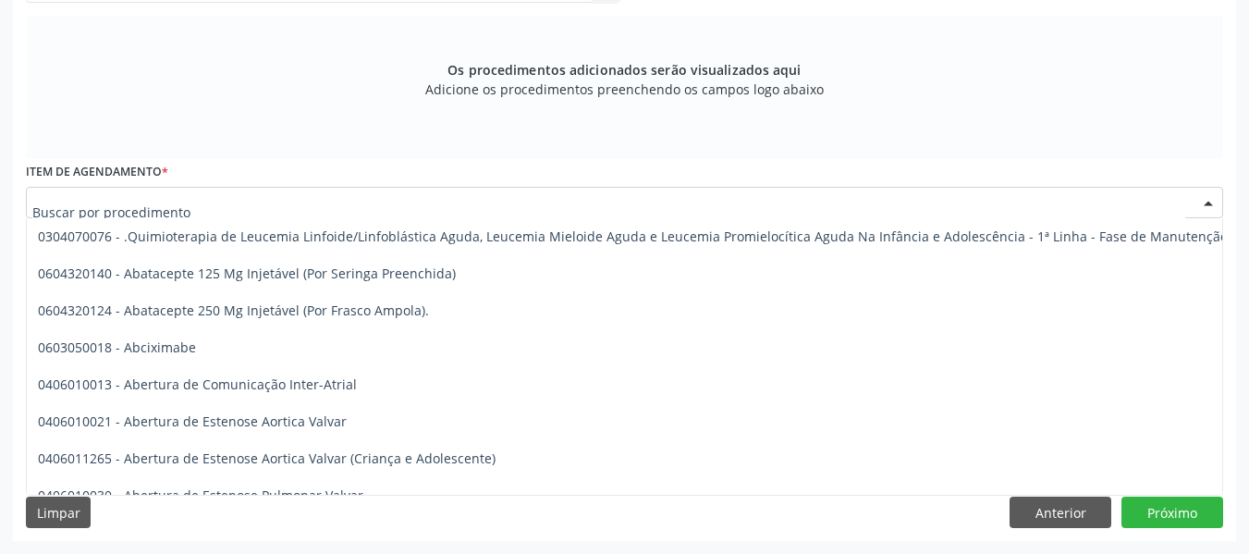
type input "0"
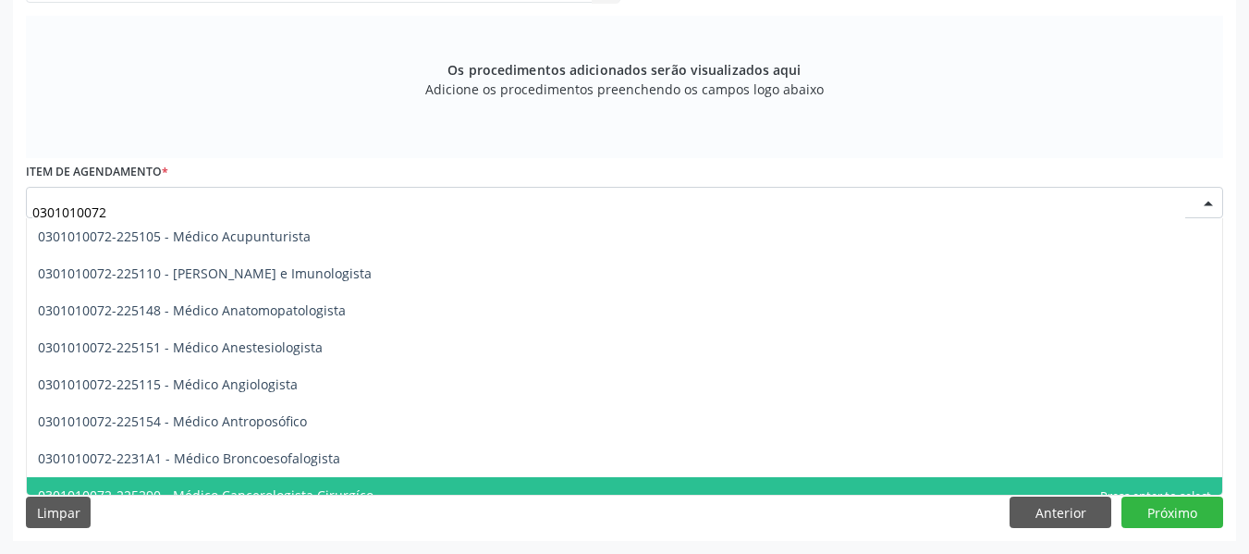
click at [1207, 483] on span "0301010072-225290 - Médico Cancerologista Cirurgíco" at bounding box center [624, 495] width 1195 height 37
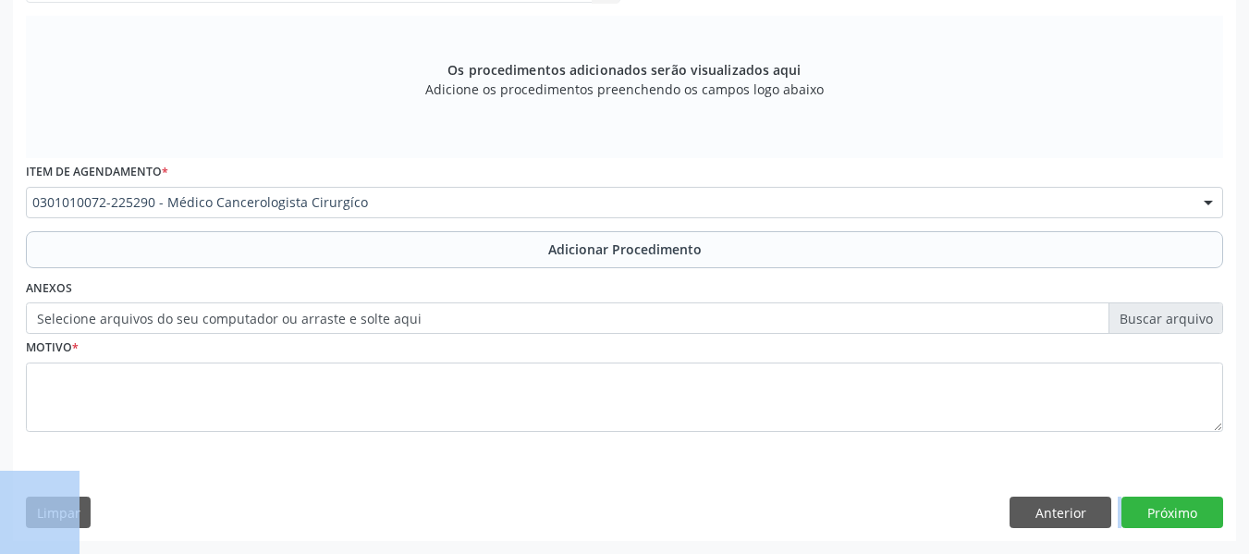
click at [1207, 483] on div "Requerente * Paciente Médico(a) Enfermeiro(a) Paciente Nenhum resultado encontr…" at bounding box center [624, 205] width 1223 height 669
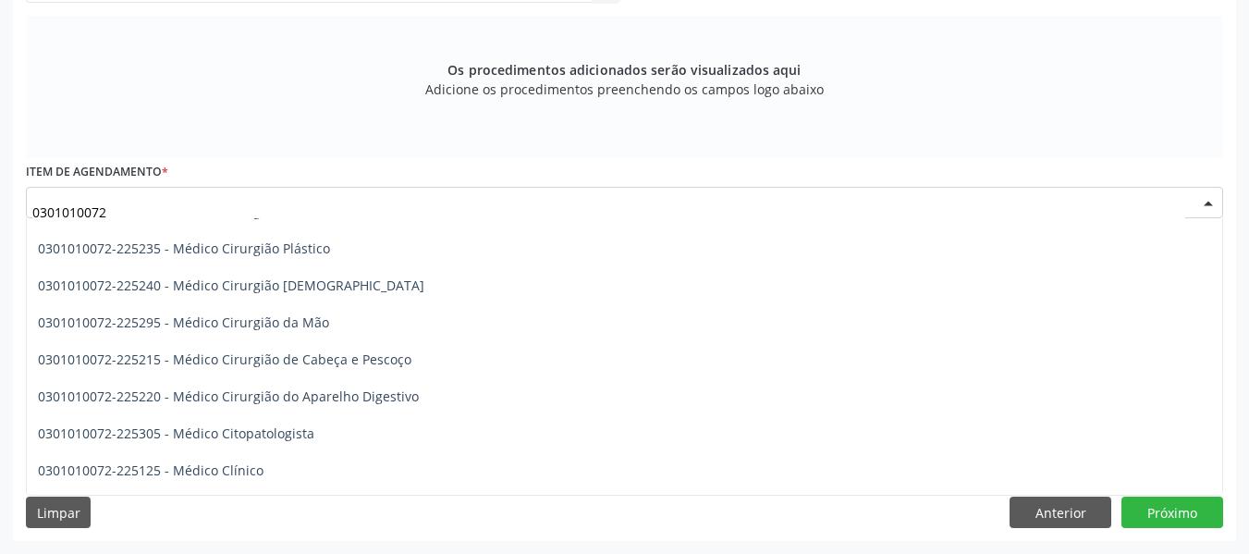
scroll to position [543, 0]
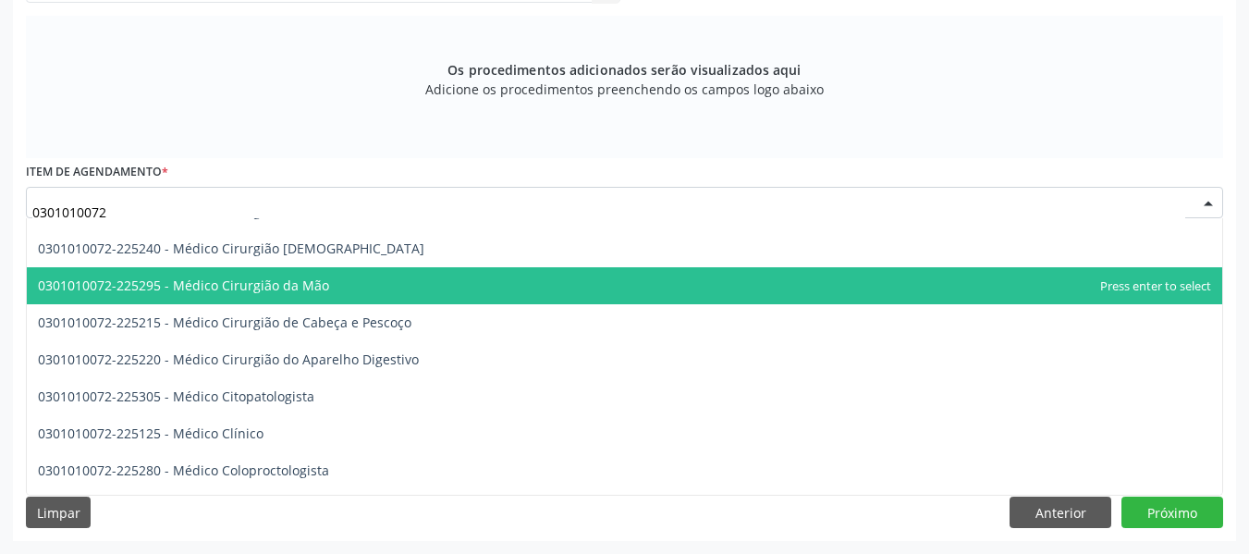
type input "0301010072"
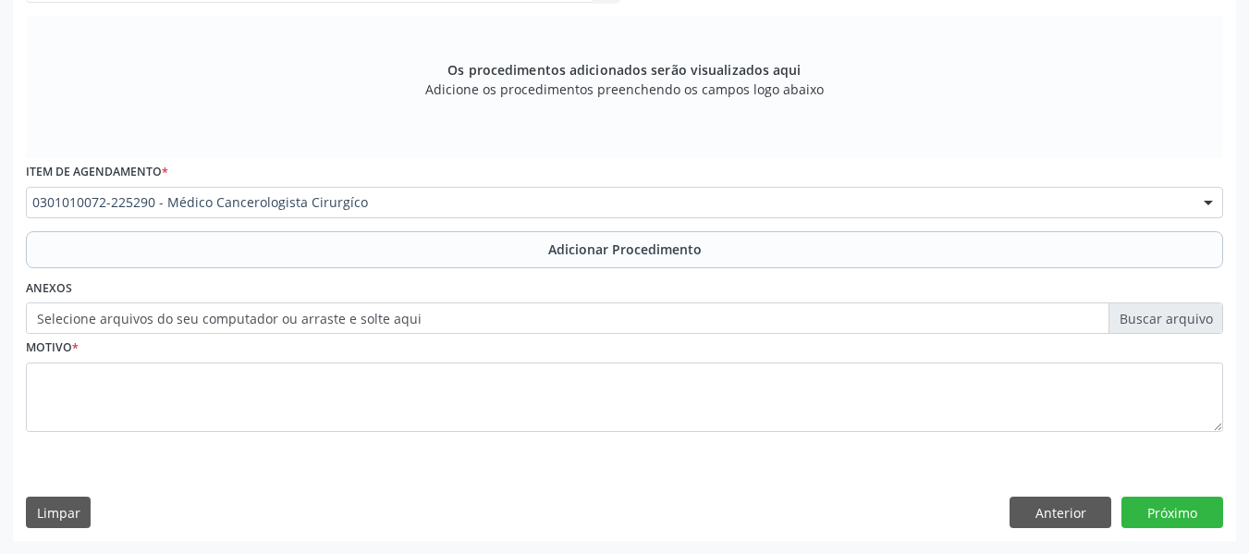
click at [1210, 203] on div at bounding box center [1208, 203] width 28 height 31
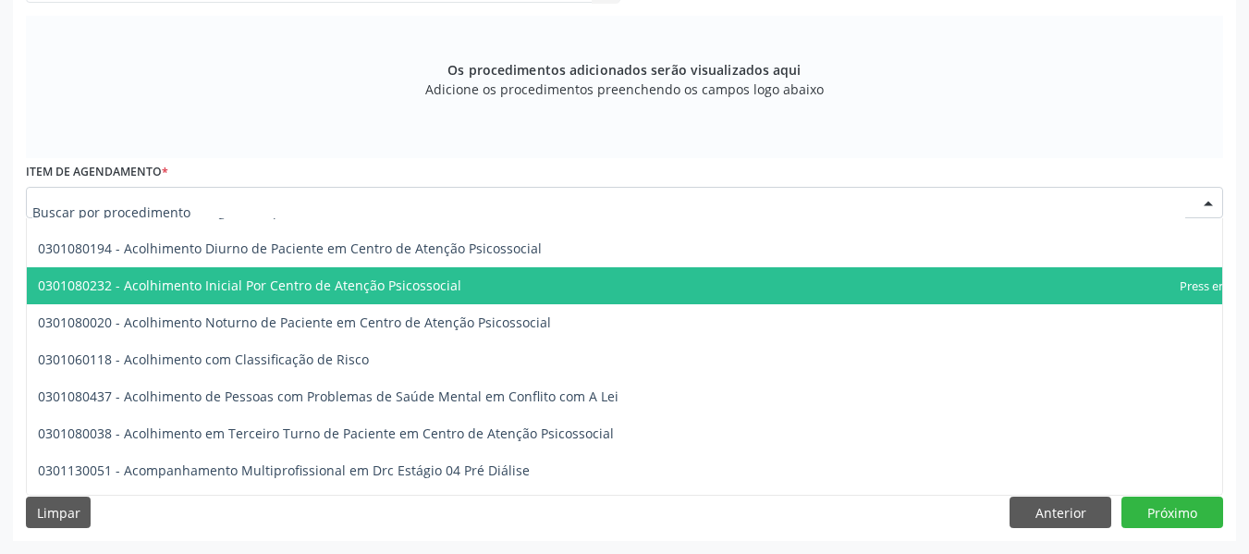
click at [1210, 203] on div at bounding box center [1208, 203] width 28 height 31
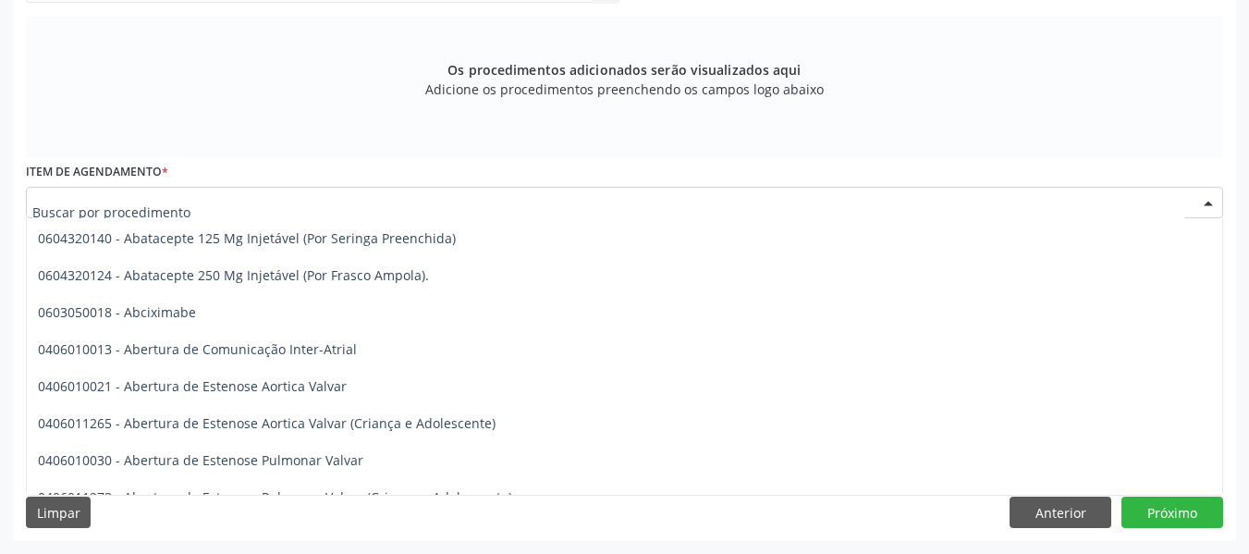
scroll to position [0, 0]
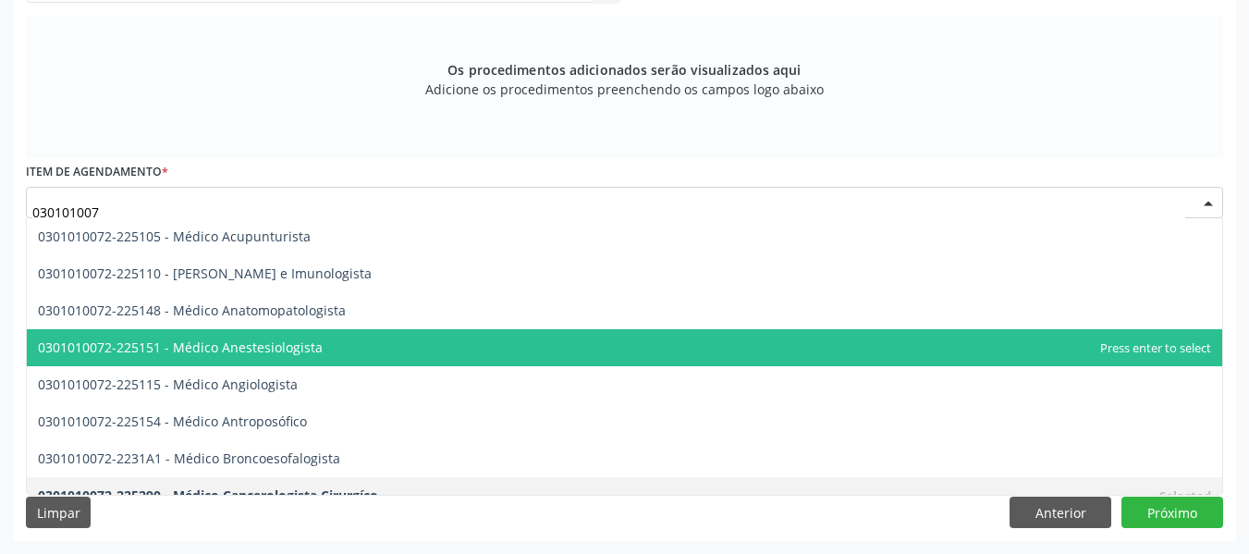
type input "0301010072"
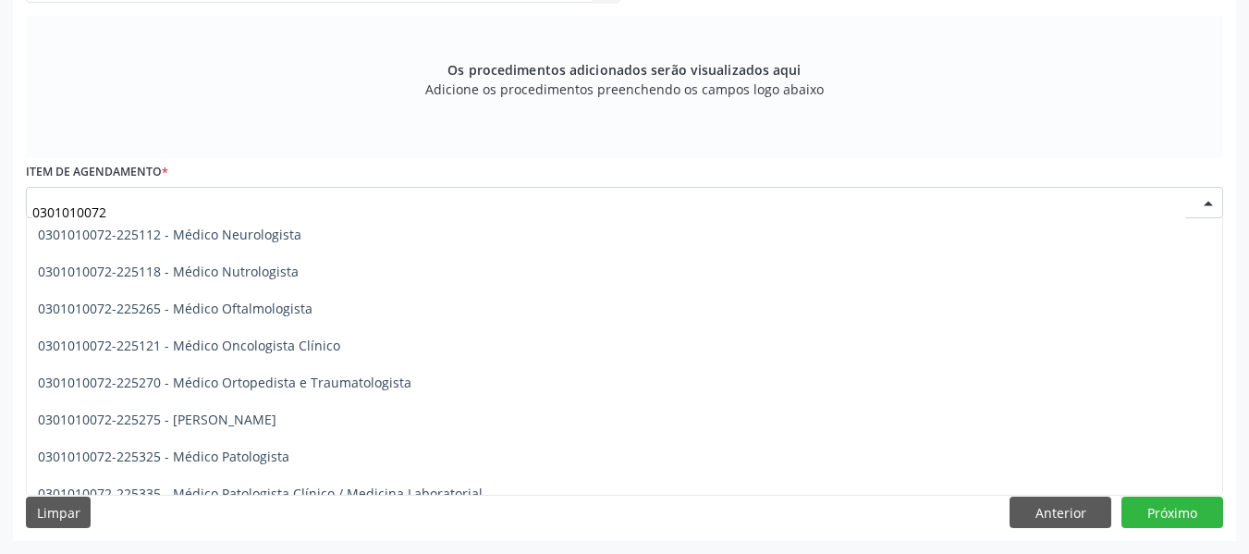
scroll to position [1491, 0]
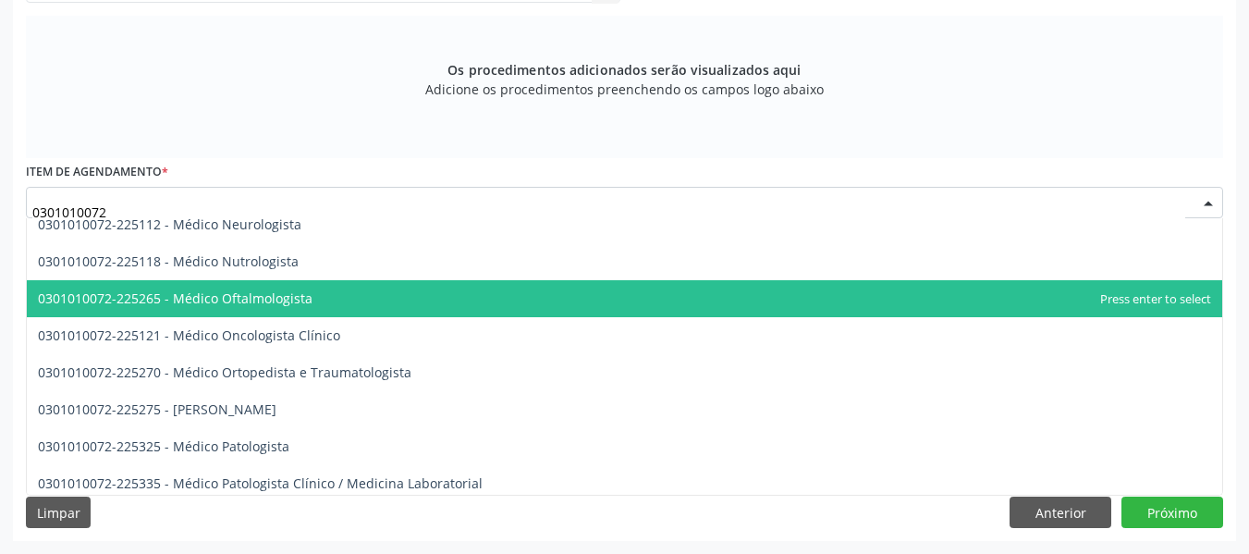
click at [307, 304] on span "0301010072-225265 - Médico Oftalmologista" at bounding box center [175, 298] width 275 height 18
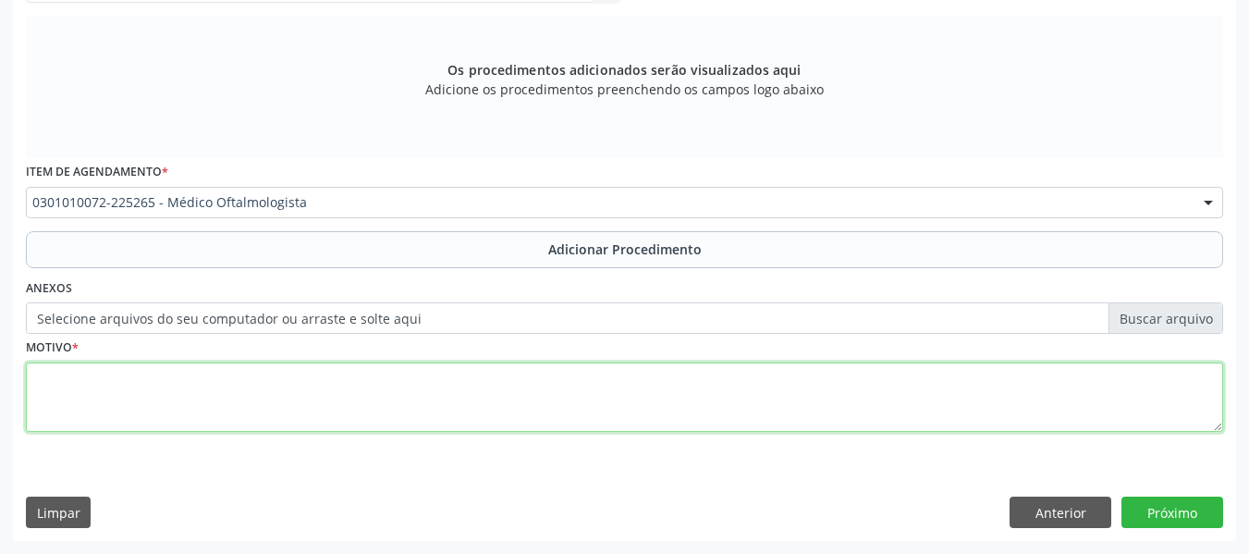
click at [106, 383] on textarea at bounding box center [624, 397] width 1197 height 70
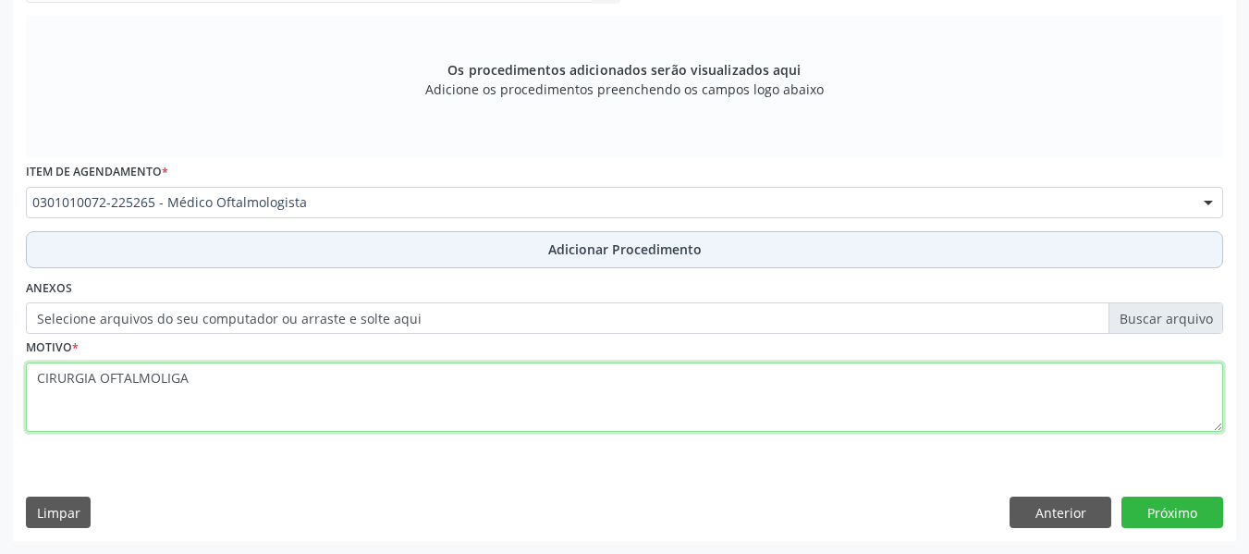
type textarea "CIRURGIA OFTALMOLIGA"
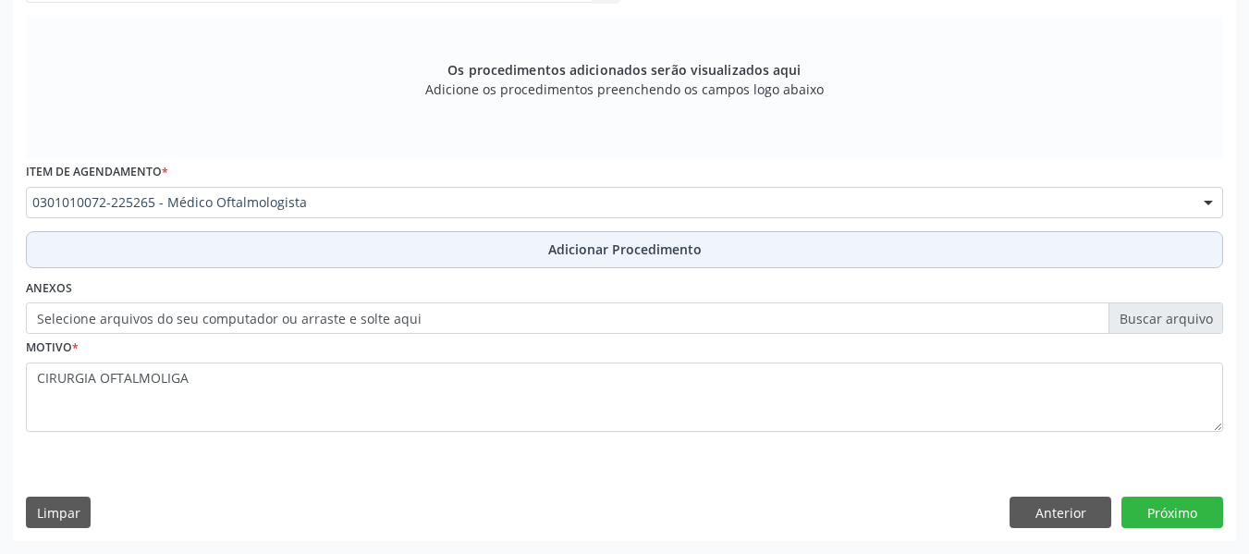
click at [627, 247] on span "Adicionar Procedimento" at bounding box center [624, 248] width 153 height 19
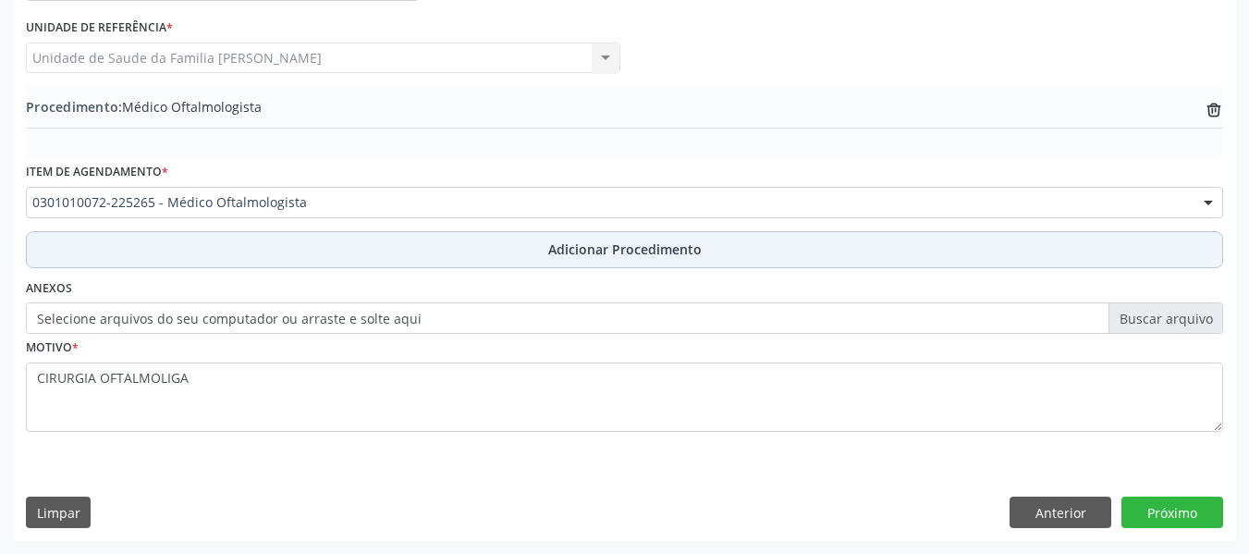
scroll to position [486, 0]
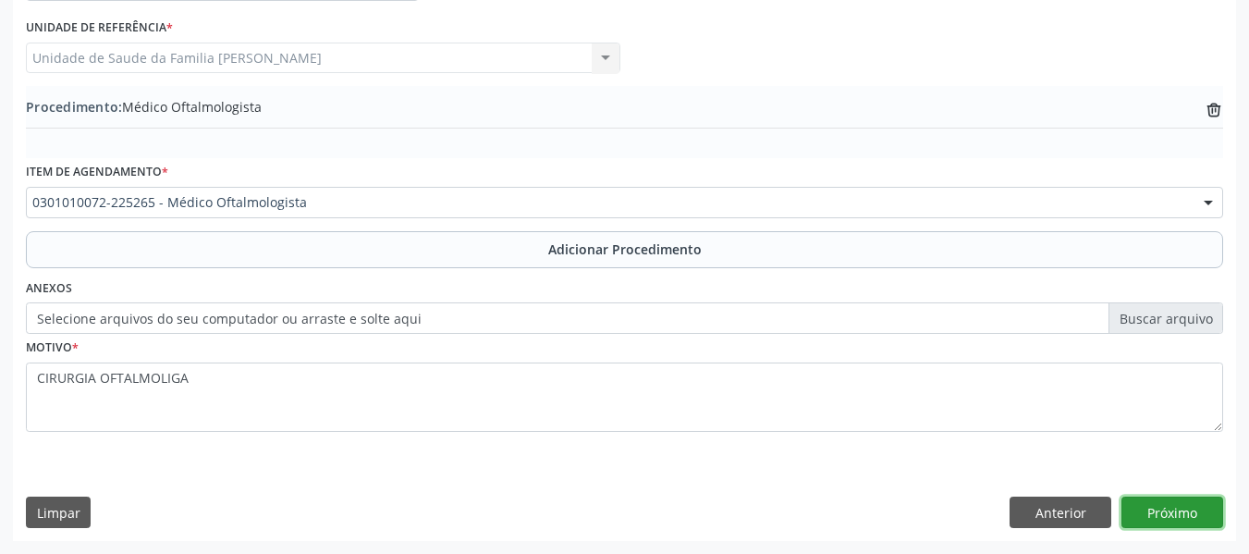
click at [1168, 513] on button "Próximo" at bounding box center [1172, 511] width 102 height 31
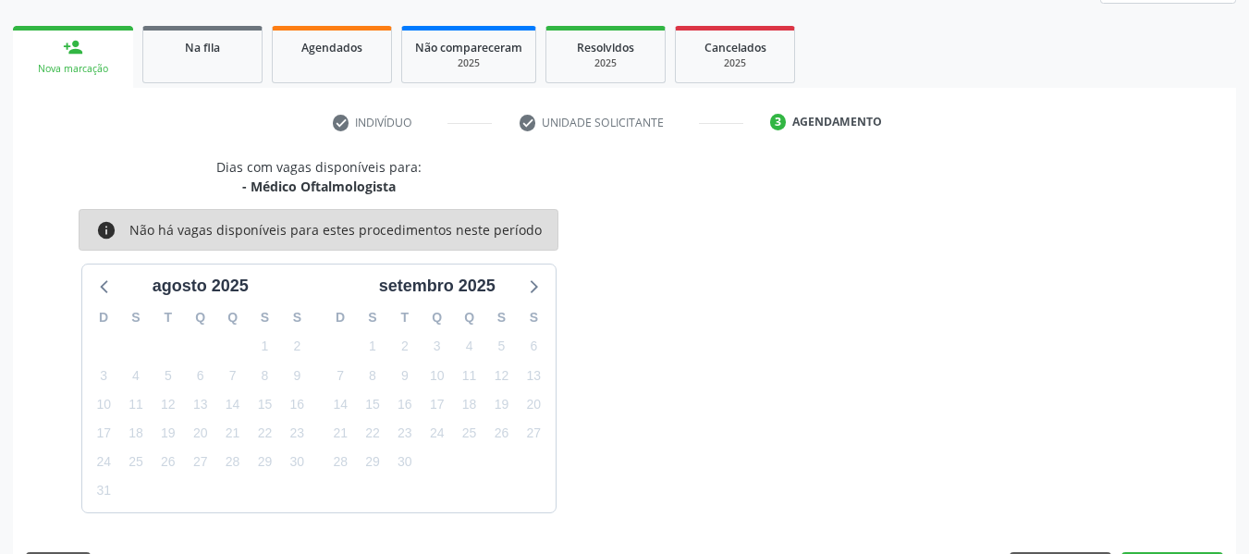
scroll to position [331, 0]
